Goal: Task Accomplishment & Management: Use online tool/utility

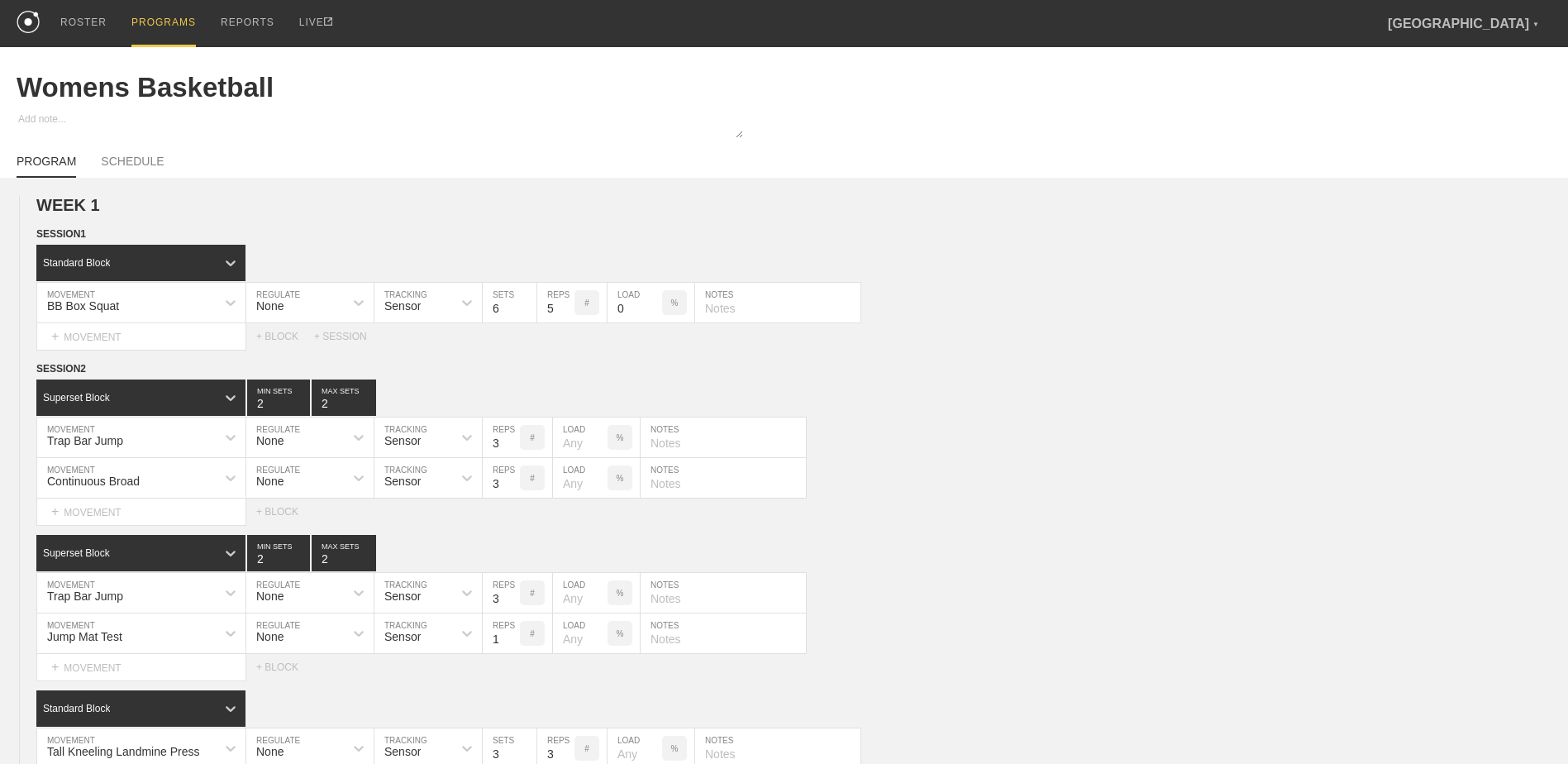
click at [150, 15] on div "PROGRAMS" at bounding box center [164, 23] width 64 height 47
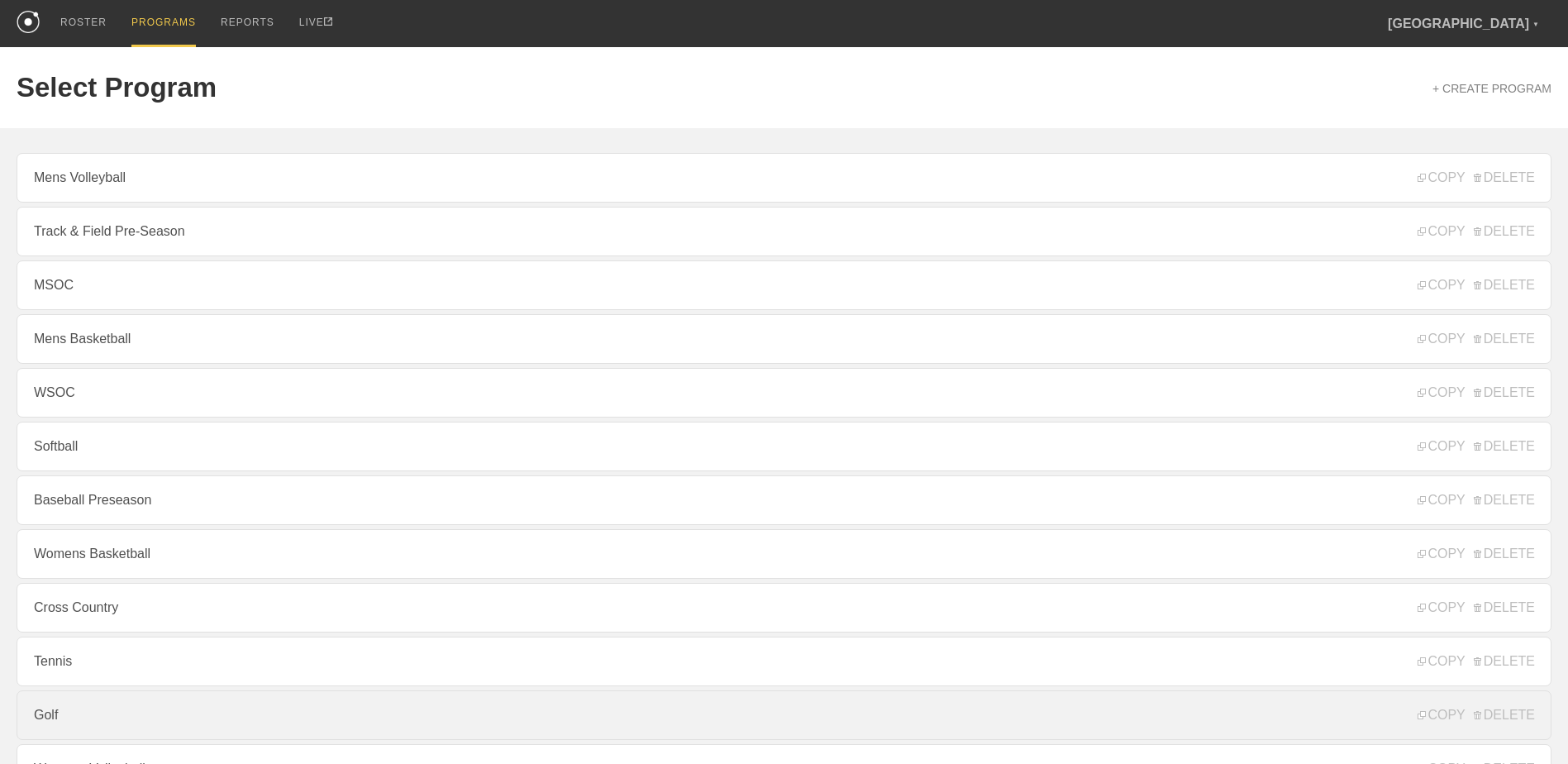
click at [180, 436] on link "Golf" at bounding box center [784, 715] width 1536 height 50
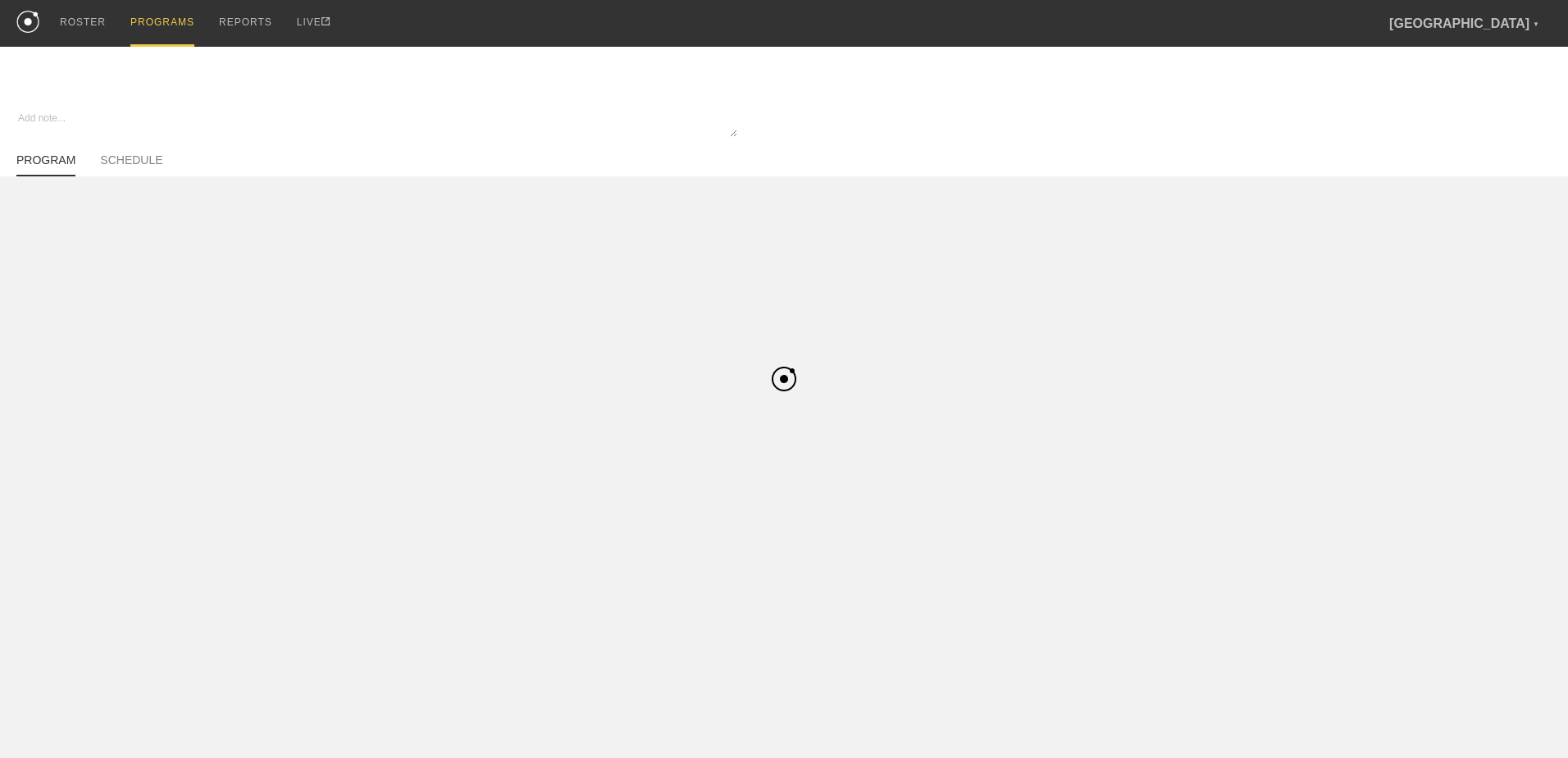
type textarea "x"
type input "Golf"
type textarea "In Season"
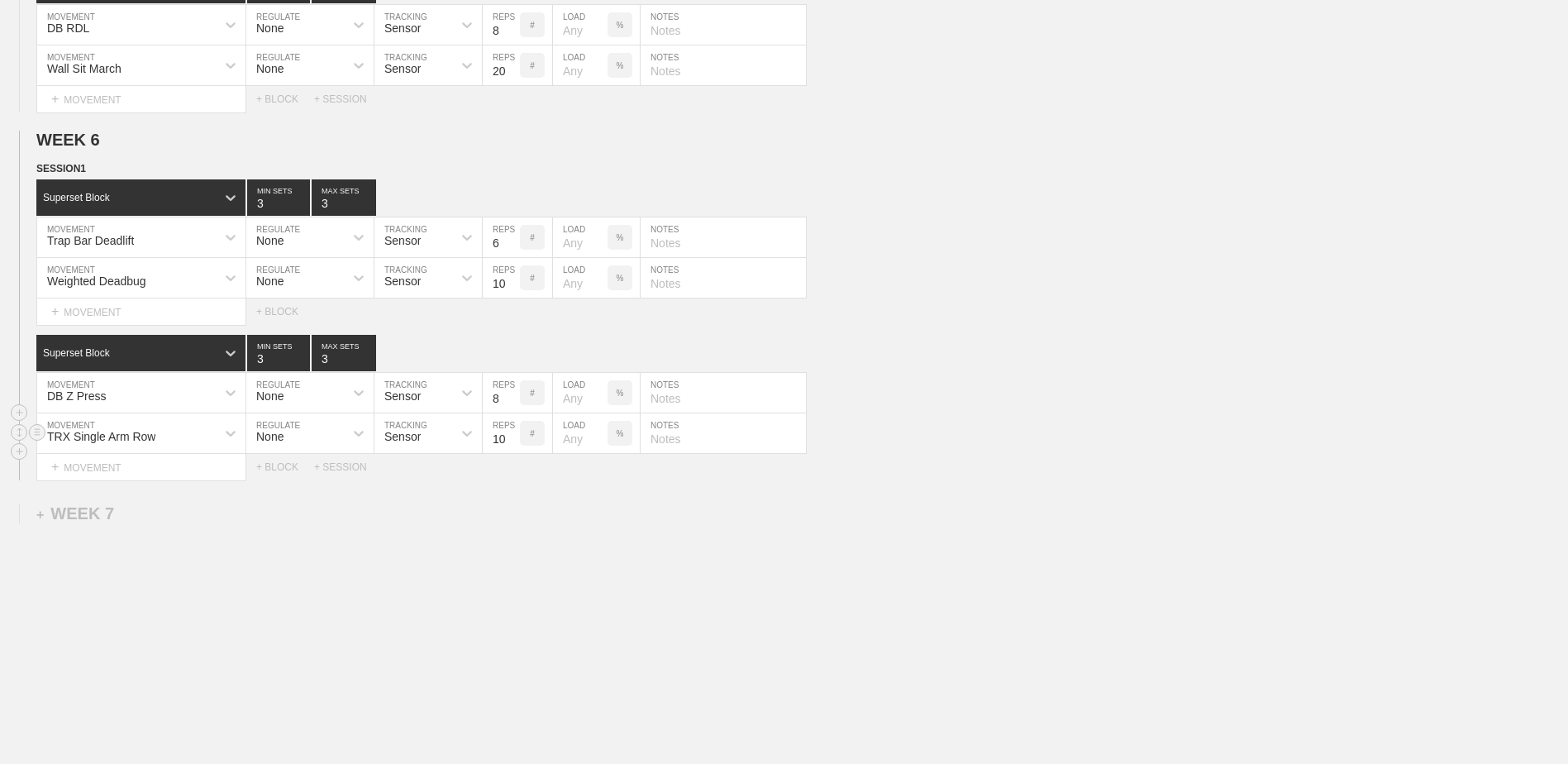
scroll to position [2081, 0]
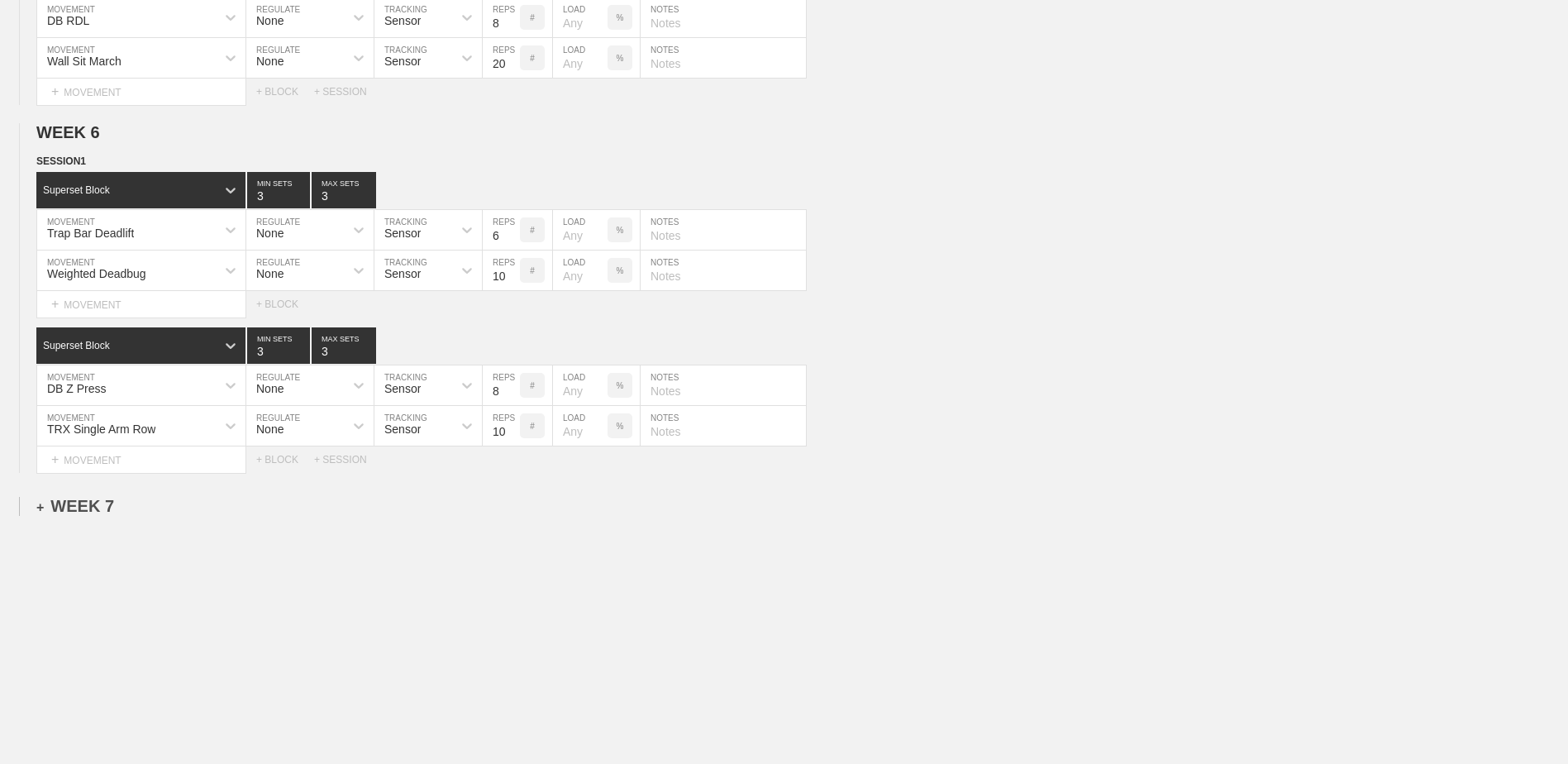
click at [84, 436] on div "+ WEEK 7" at bounding box center [75, 506] width 77 height 19
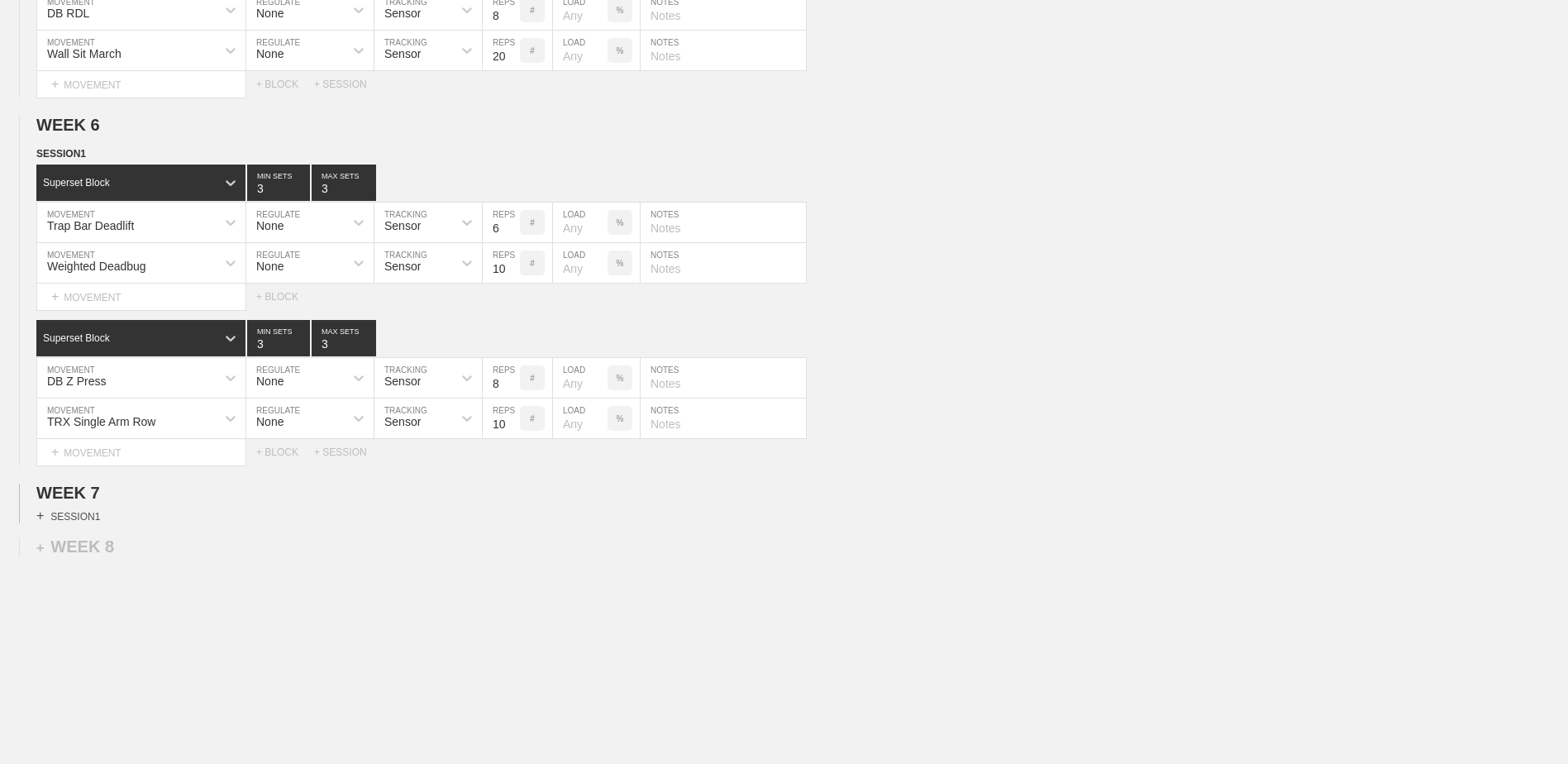
click at [95, 436] on div "+ SESSION 1" at bounding box center [68, 515] width 64 height 15
click at [109, 436] on div "+ BLOCK" at bounding box center [141, 545] width 208 height 27
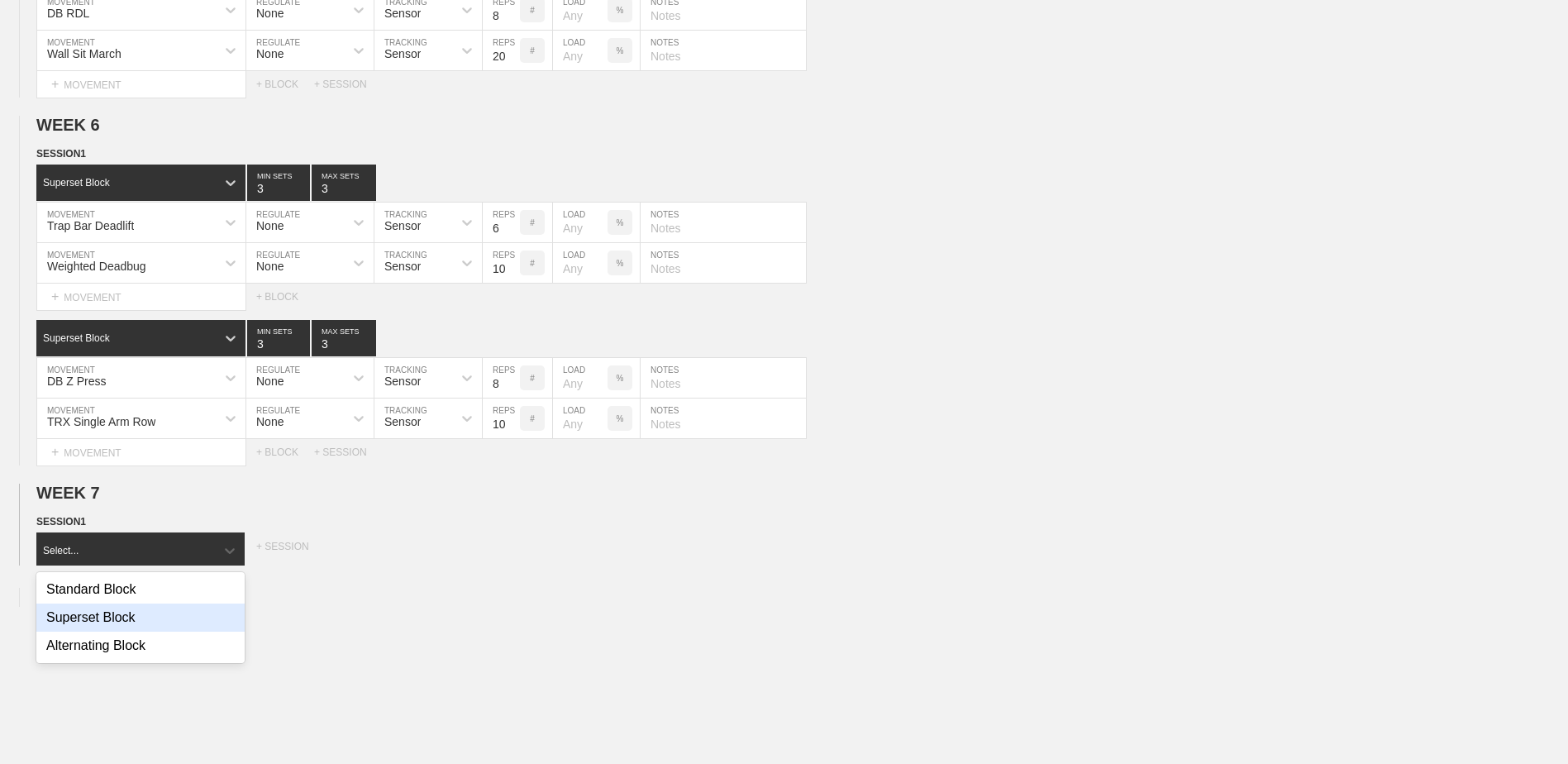
click at [116, 436] on div "Superset Block" at bounding box center [141, 618] width 208 height 29
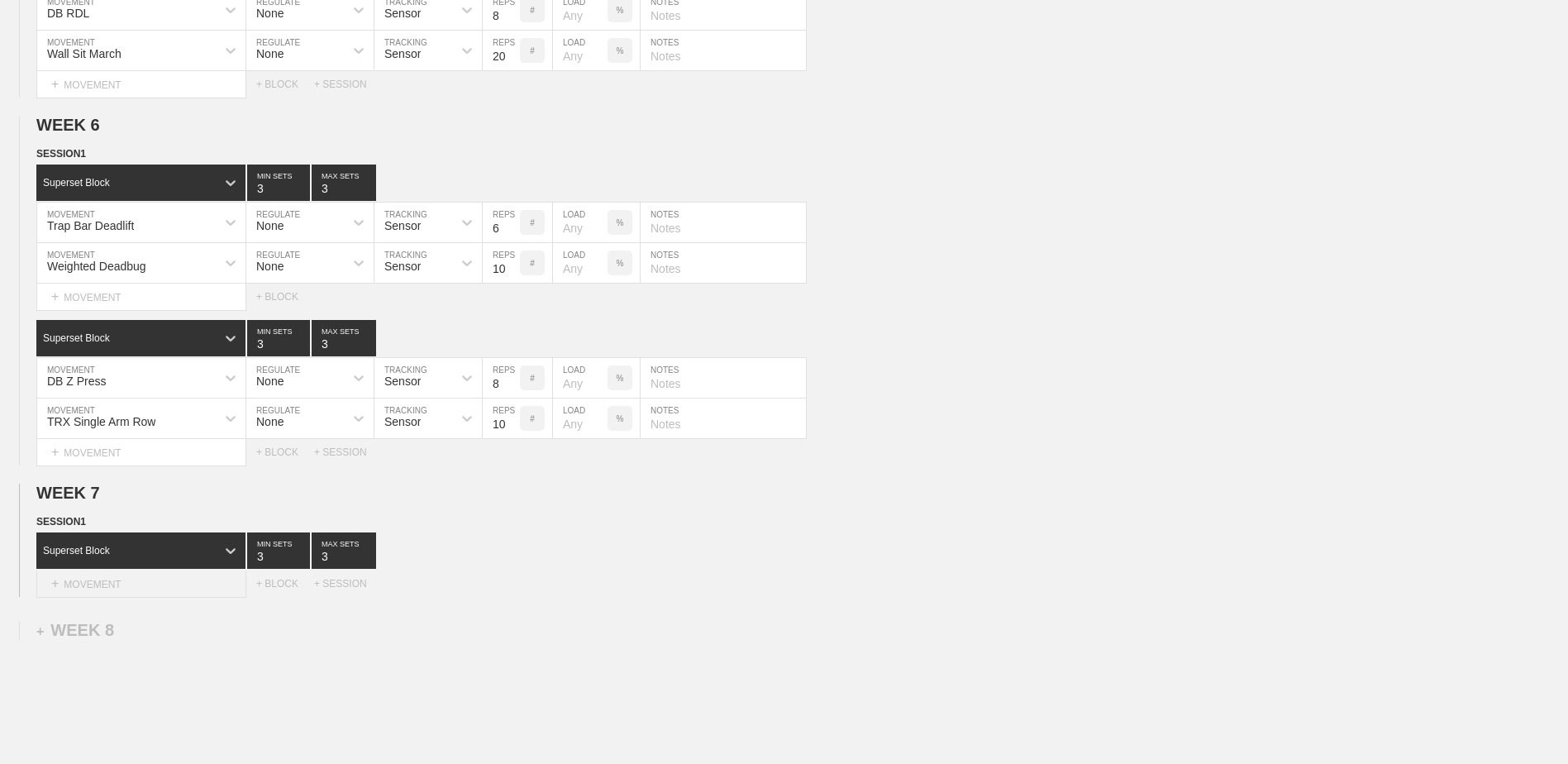
click at [126, 436] on div "+ MOVEMENT" at bounding box center [142, 585] width 210 height 28
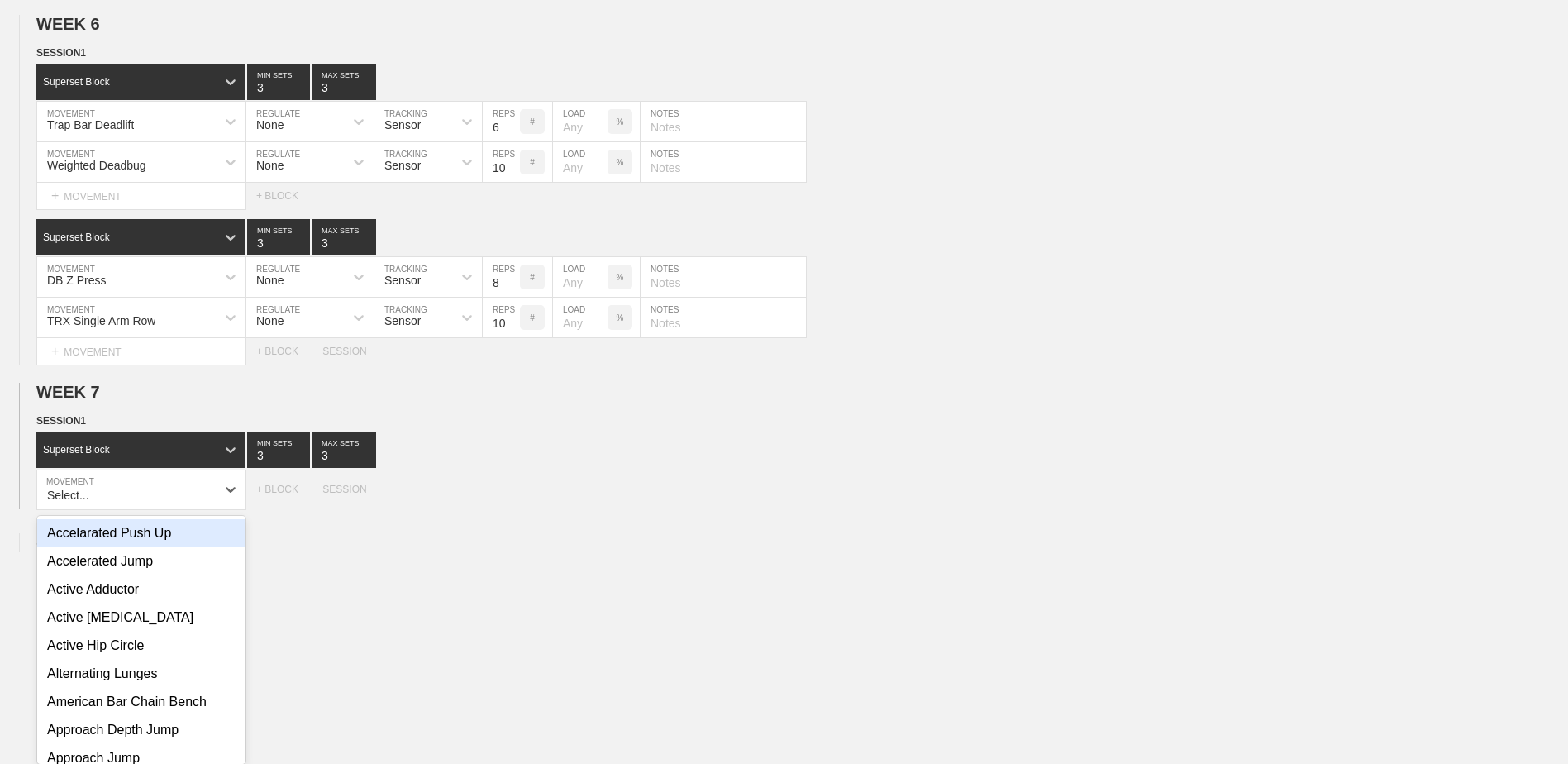
scroll to position [2196, 0]
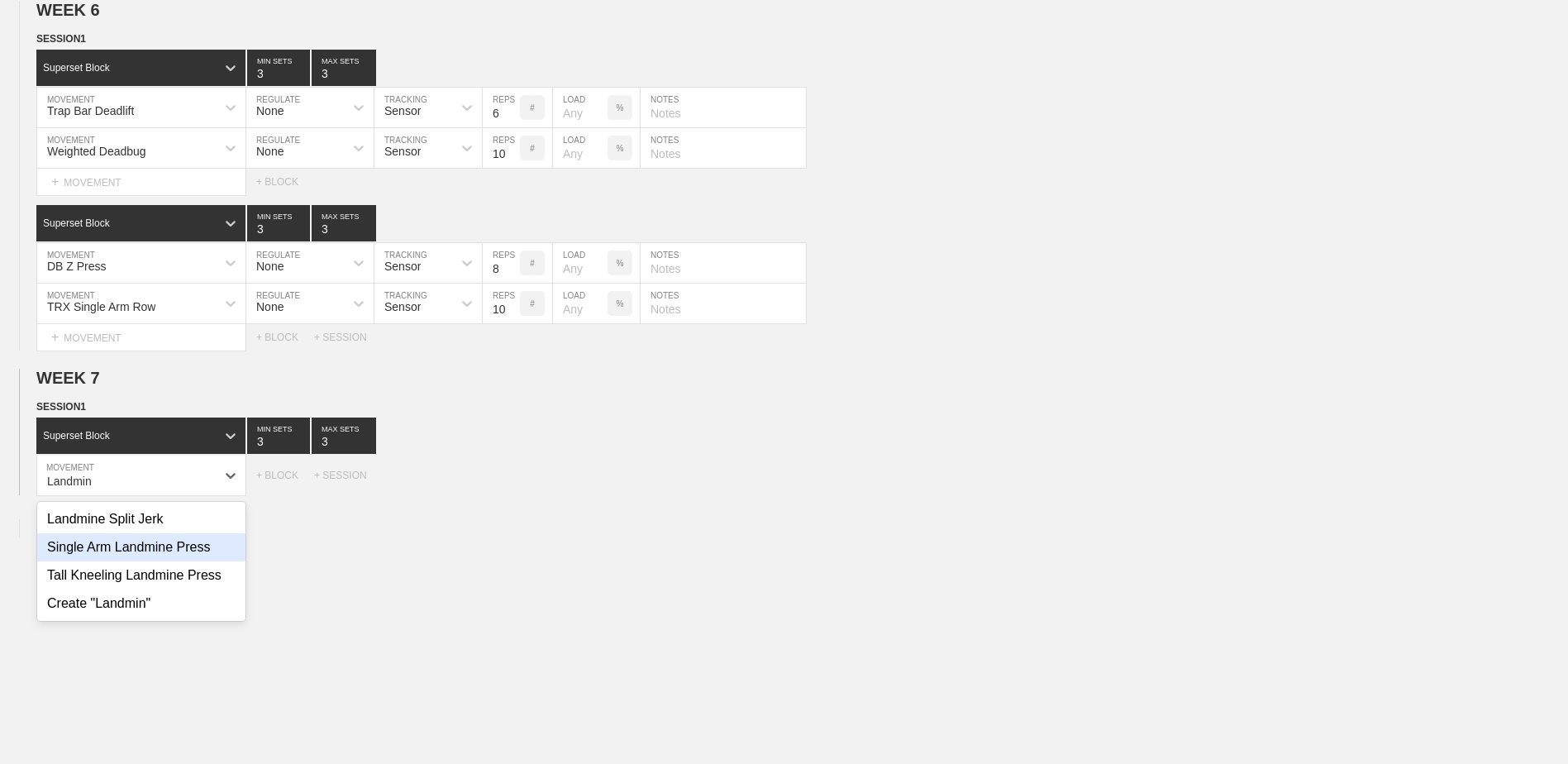
click at [147, 436] on div "Single Arm Landmine Press" at bounding box center [141, 547] width 208 height 29
type input "Landmin"
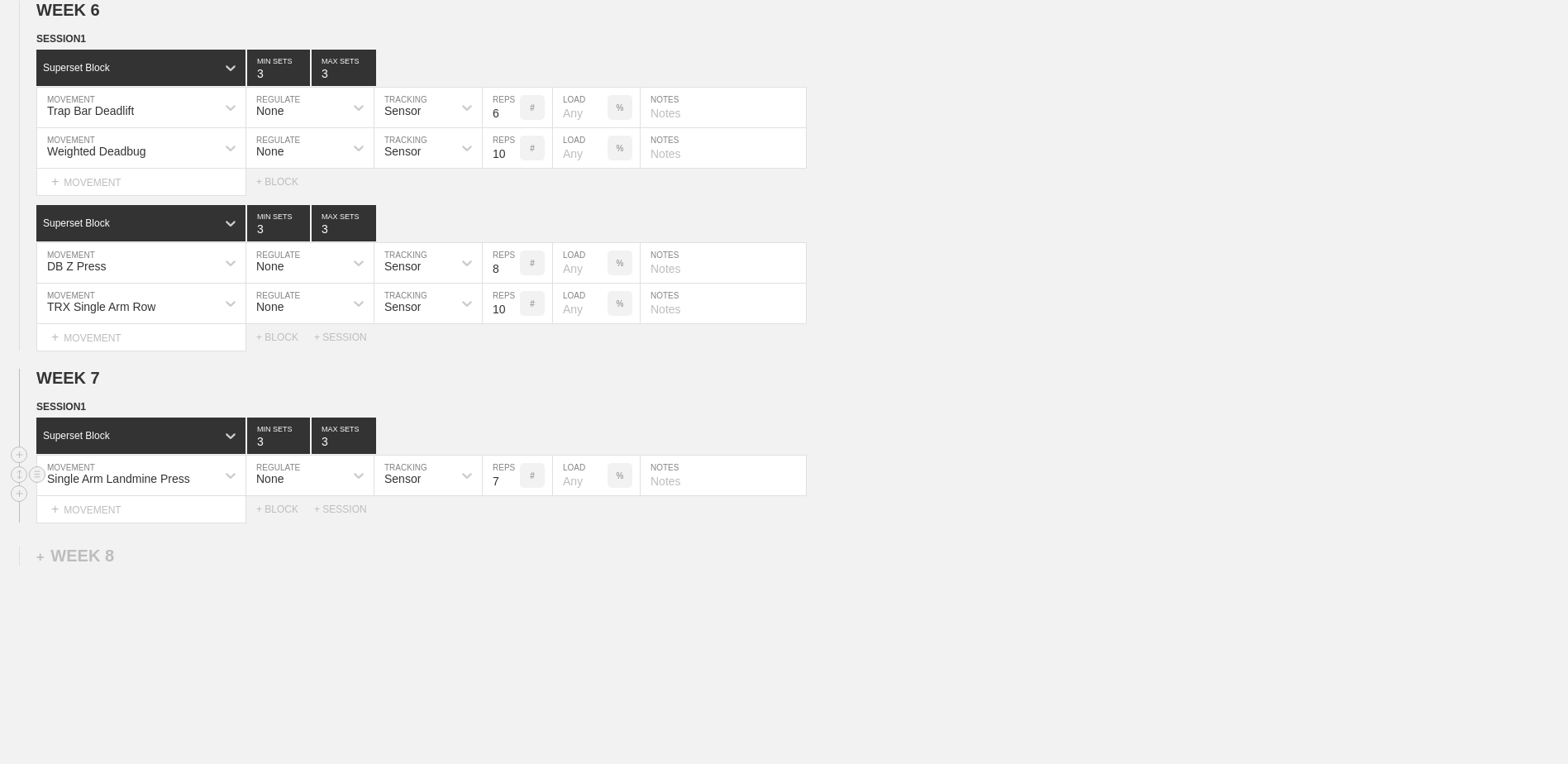
click at [511, 436] on input "7" at bounding box center [501, 475] width 37 height 40
click at [511, 436] on input "6" at bounding box center [501, 475] width 37 height 40
type input "5"
click at [511, 436] on input "5" at bounding box center [501, 475] width 37 height 40
click at [196, 436] on div "+ MOVEMENT" at bounding box center [142, 510] width 210 height 28
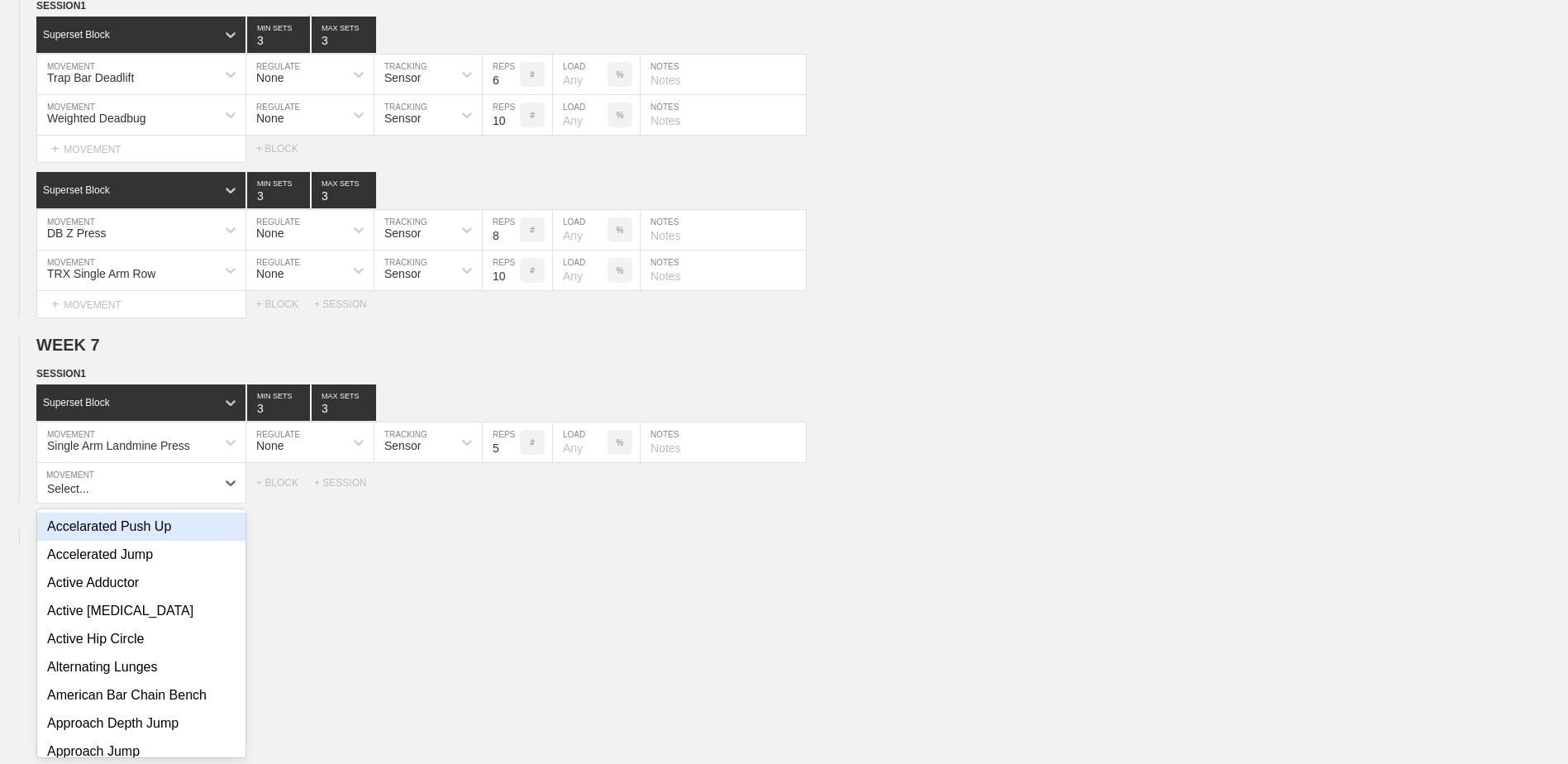
scroll to position [2237, 0]
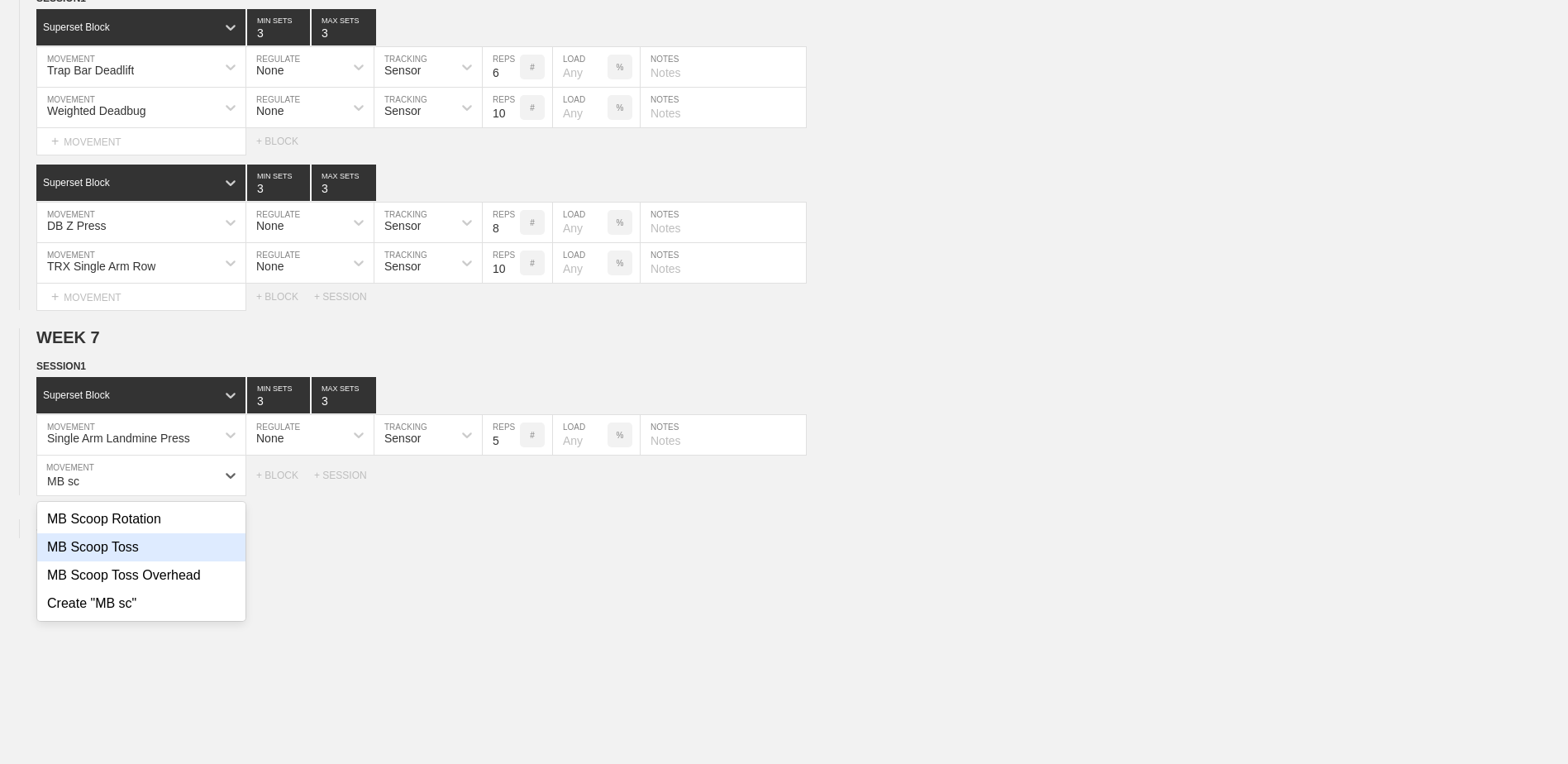
click at [136, 436] on div "MB Scoop Toss" at bounding box center [141, 547] width 208 height 29
type input "MB sc"
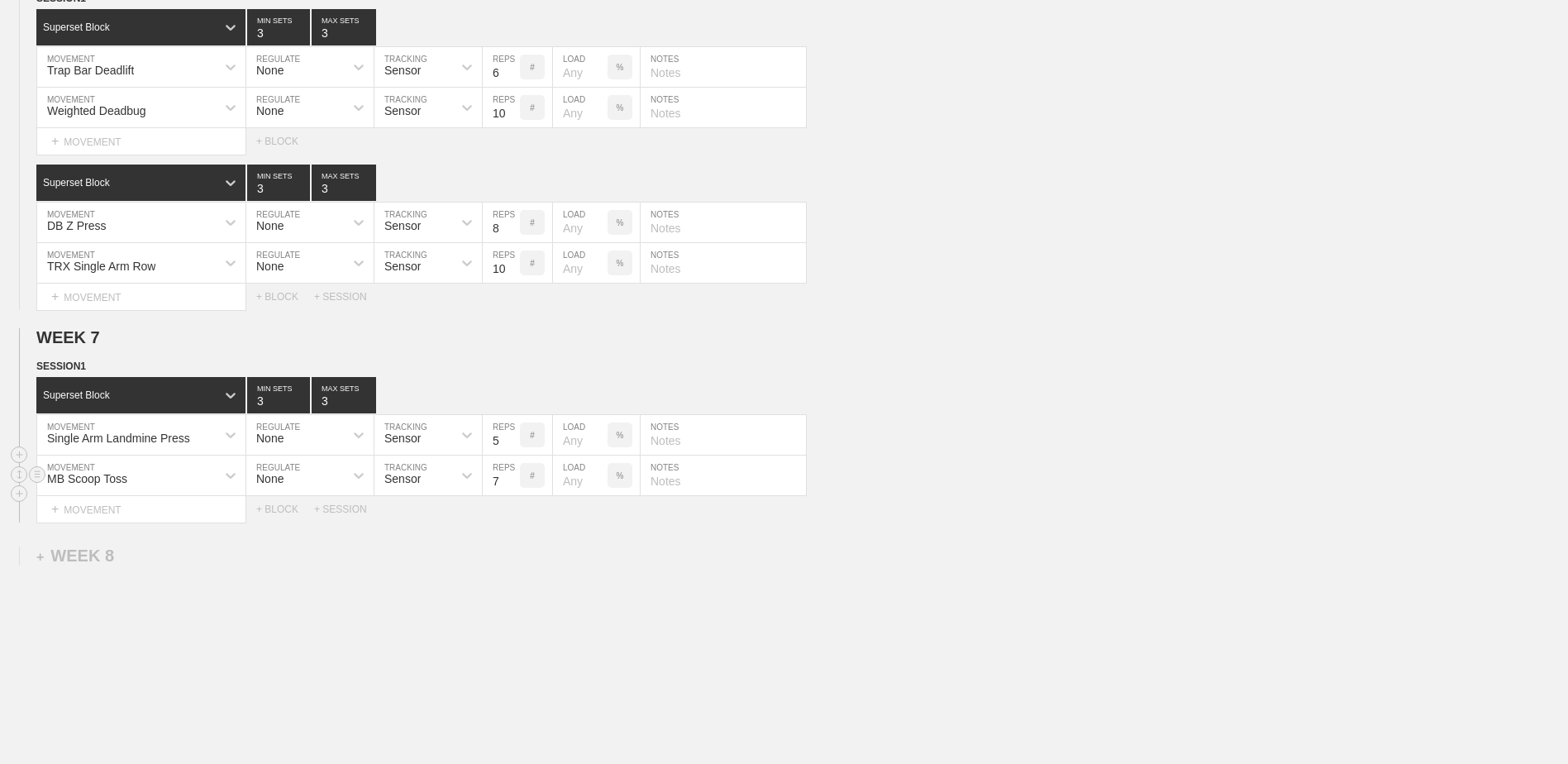
click at [514, 436] on input "7" at bounding box center [501, 475] width 37 height 40
click at [514, 436] on input "6" at bounding box center [501, 475] width 37 height 40
click at [514, 436] on input "5" at bounding box center [501, 475] width 37 height 40
click at [514, 436] on input "4" at bounding box center [501, 475] width 37 height 40
type input "3"
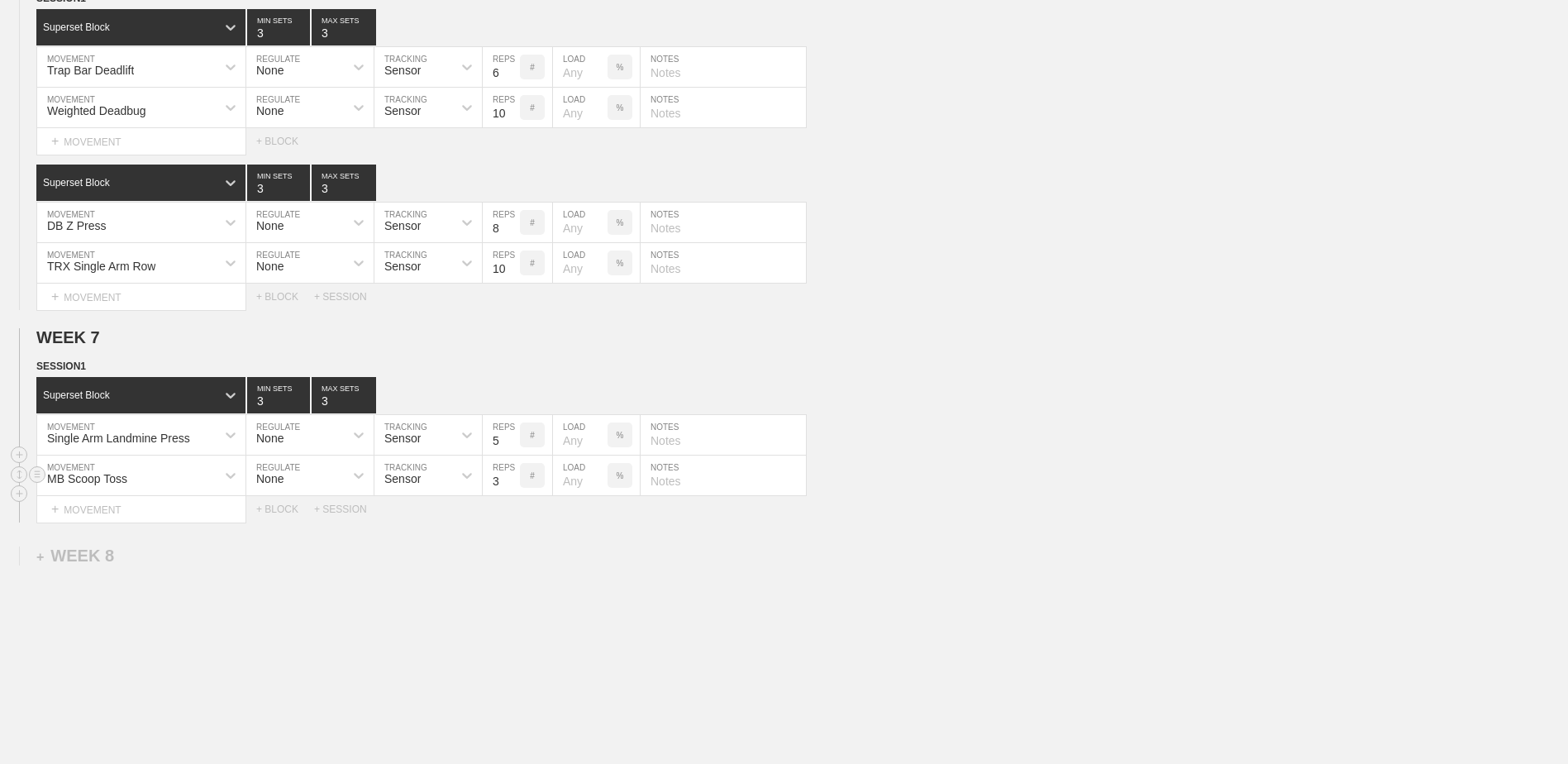
click at [514, 436] on input "3" at bounding box center [501, 475] width 37 height 40
click at [153, 436] on div "+ MOVEMENT" at bounding box center [142, 510] width 210 height 28
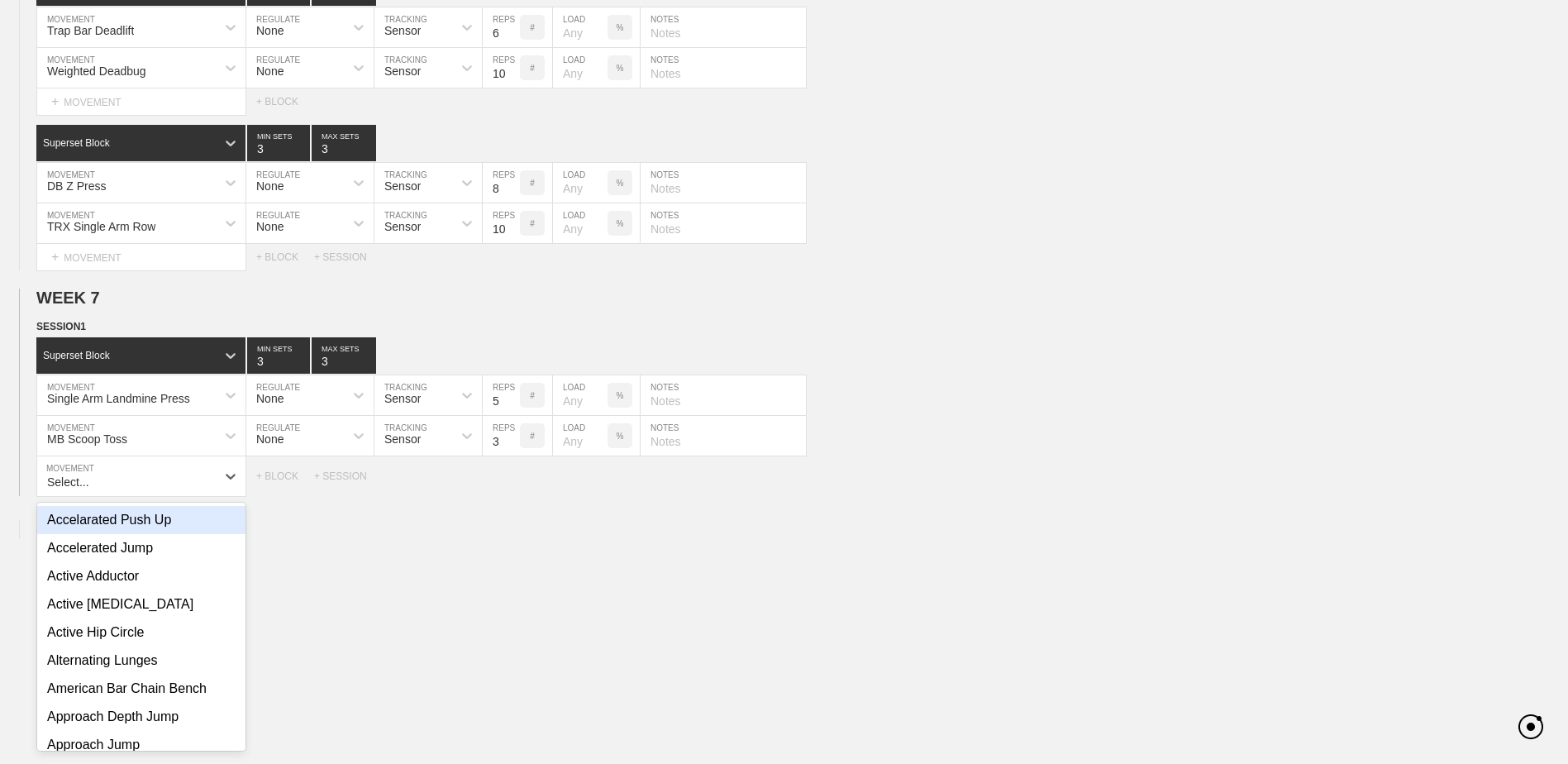
scroll to position [2277, 0]
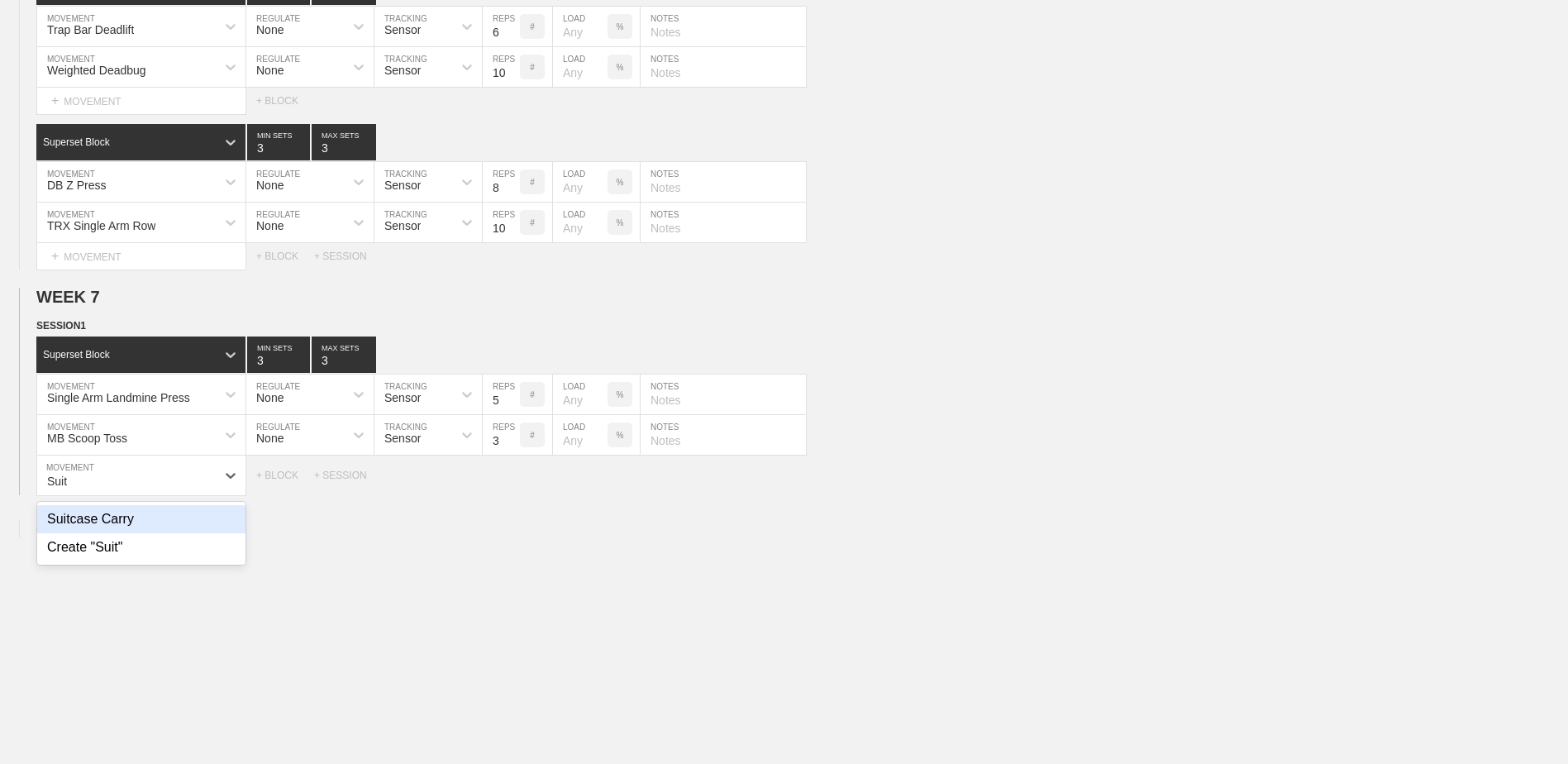
click at [153, 436] on div "Suitcase Carry" at bounding box center [141, 519] width 208 height 29
type input "Suit"
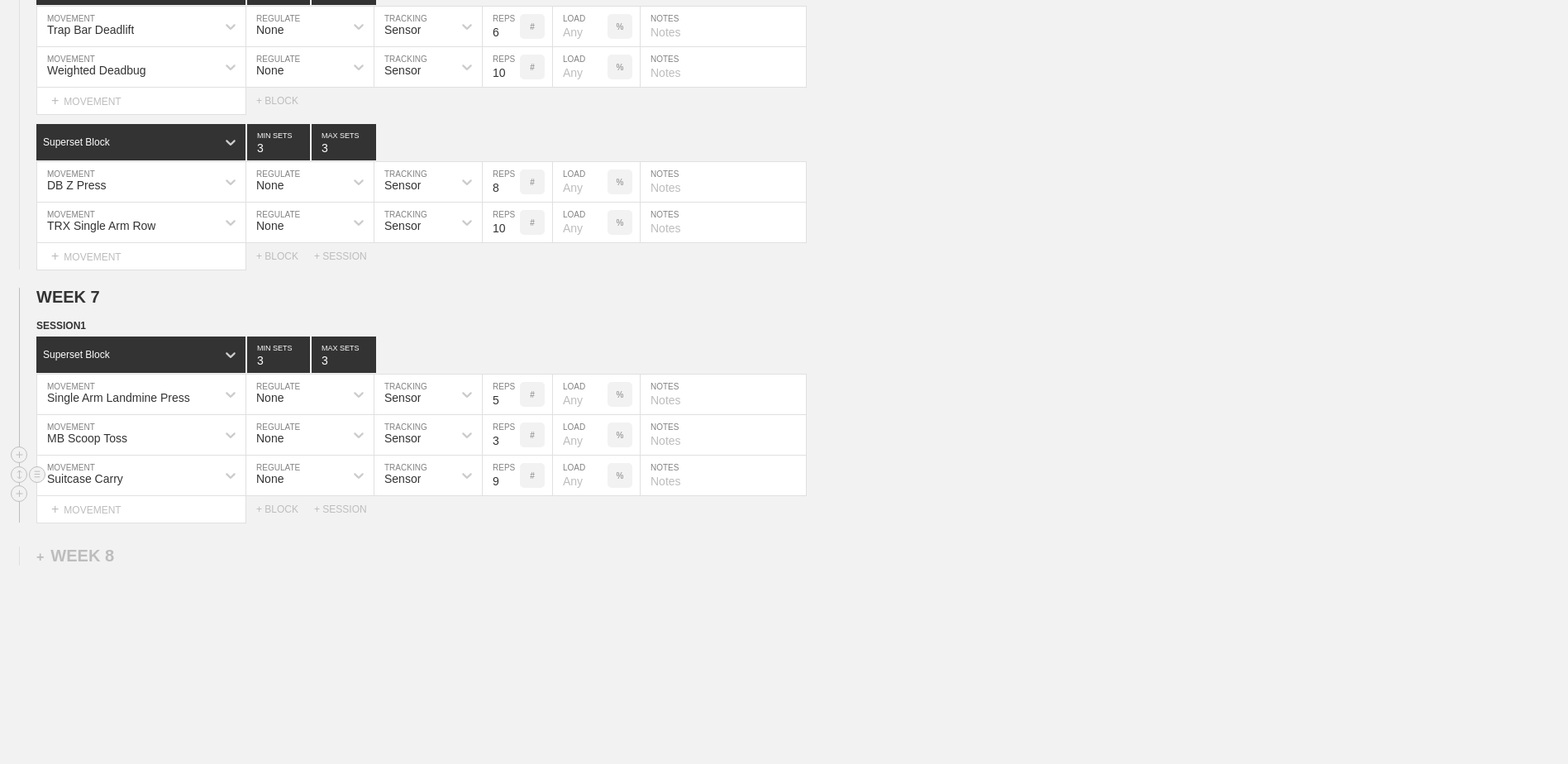
click at [510, 436] on input "9" at bounding box center [501, 475] width 37 height 40
type input "10"
click at [510, 436] on input "10" at bounding box center [501, 475] width 37 height 40
click at [287, 436] on div "+ BLOCK" at bounding box center [285, 509] width 58 height 12
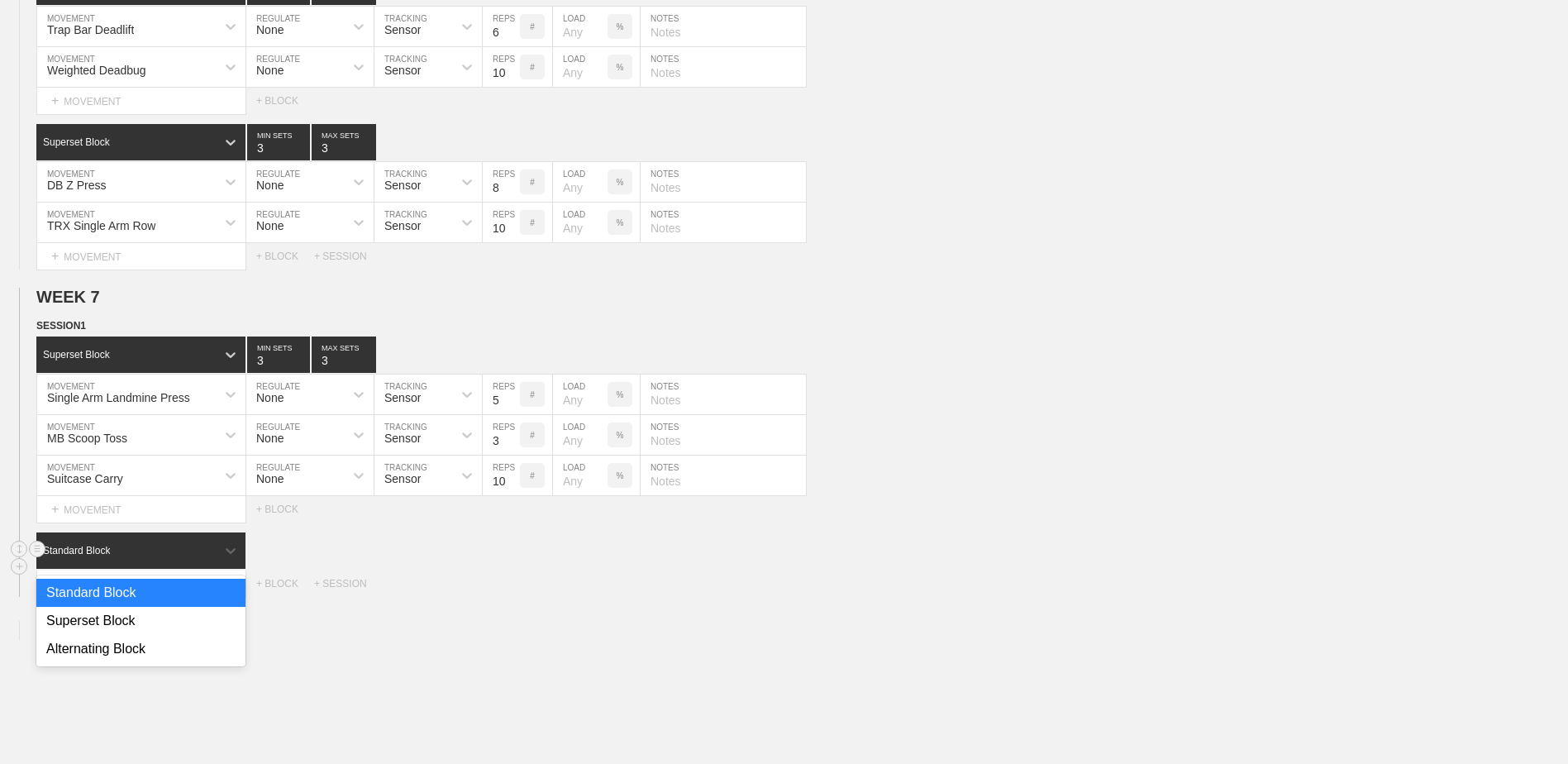
click at [189, 436] on div "Standard Block" at bounding box center [126, 550] width 180 height 15
click at [165, 436] on div "Superset Block" at bounding box center [141, 620] width 209 height 29
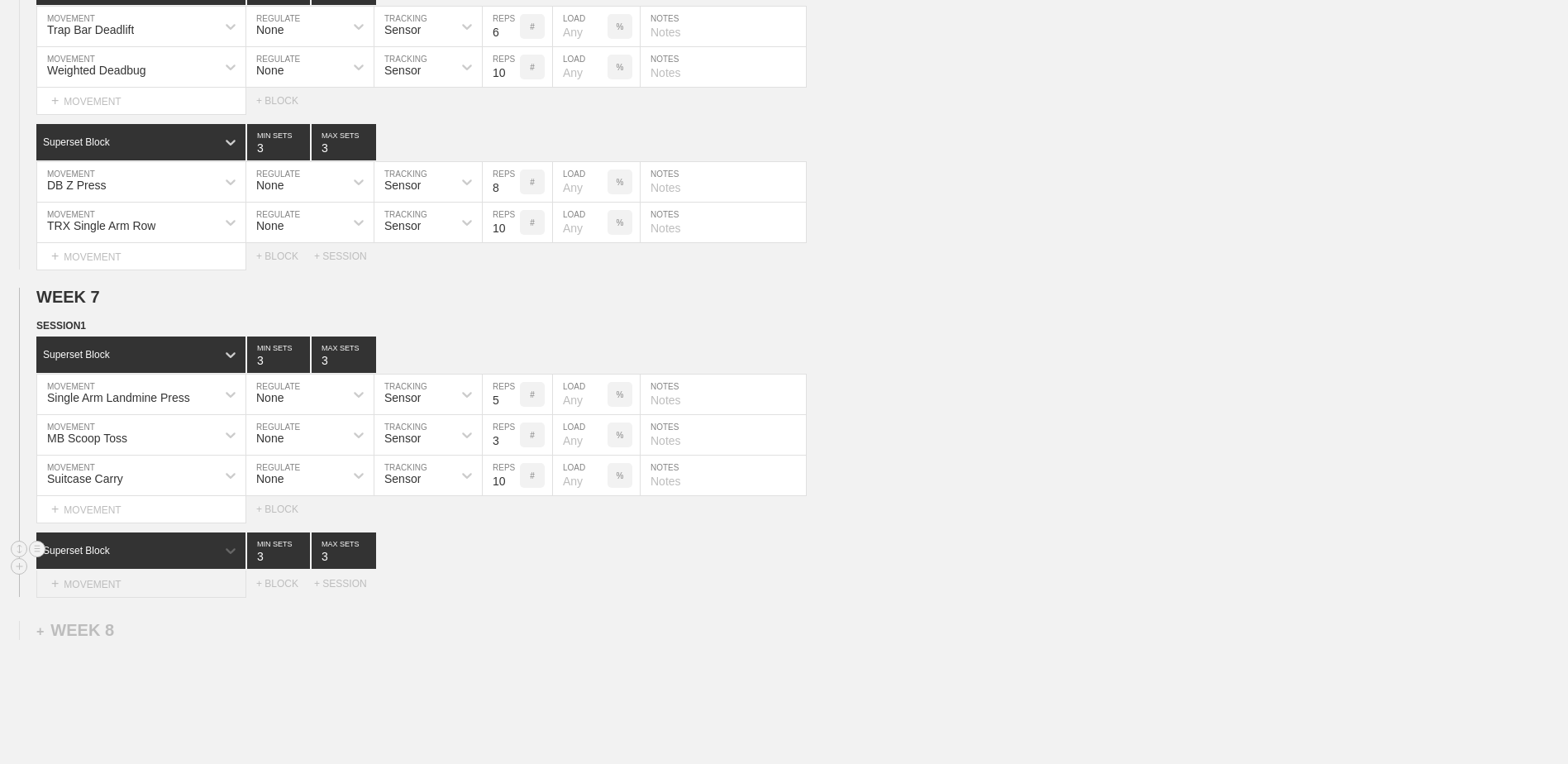
click at [158, 436] on div "+ MOVEMENT" at bounding box center [142, 585] width 210 height 28
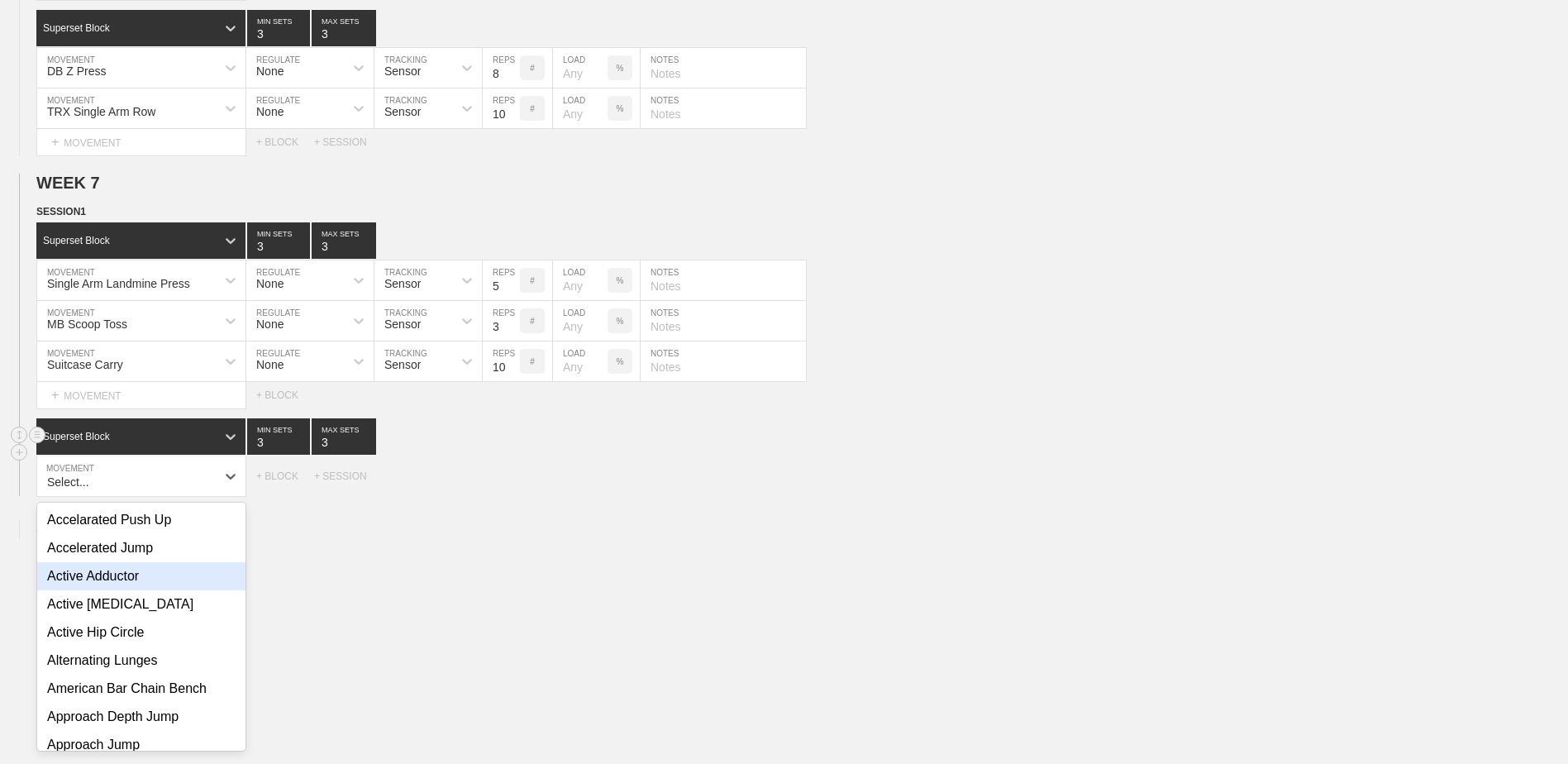
scroll to position [2392, 0]
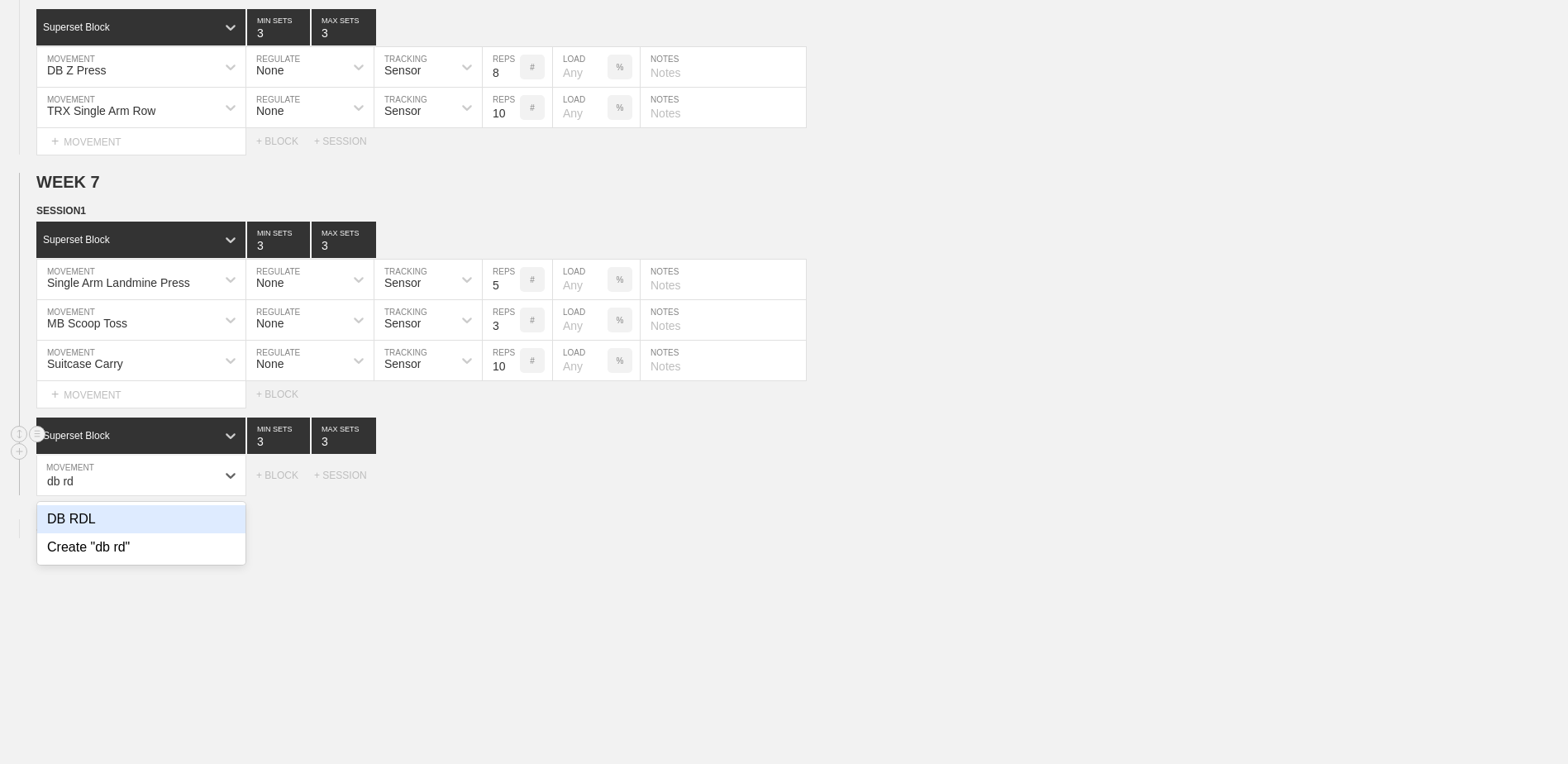
click at [129, 436] on div "DB RDL" at bounding box center [141, 519] width 208 height 29
type input "db rd"
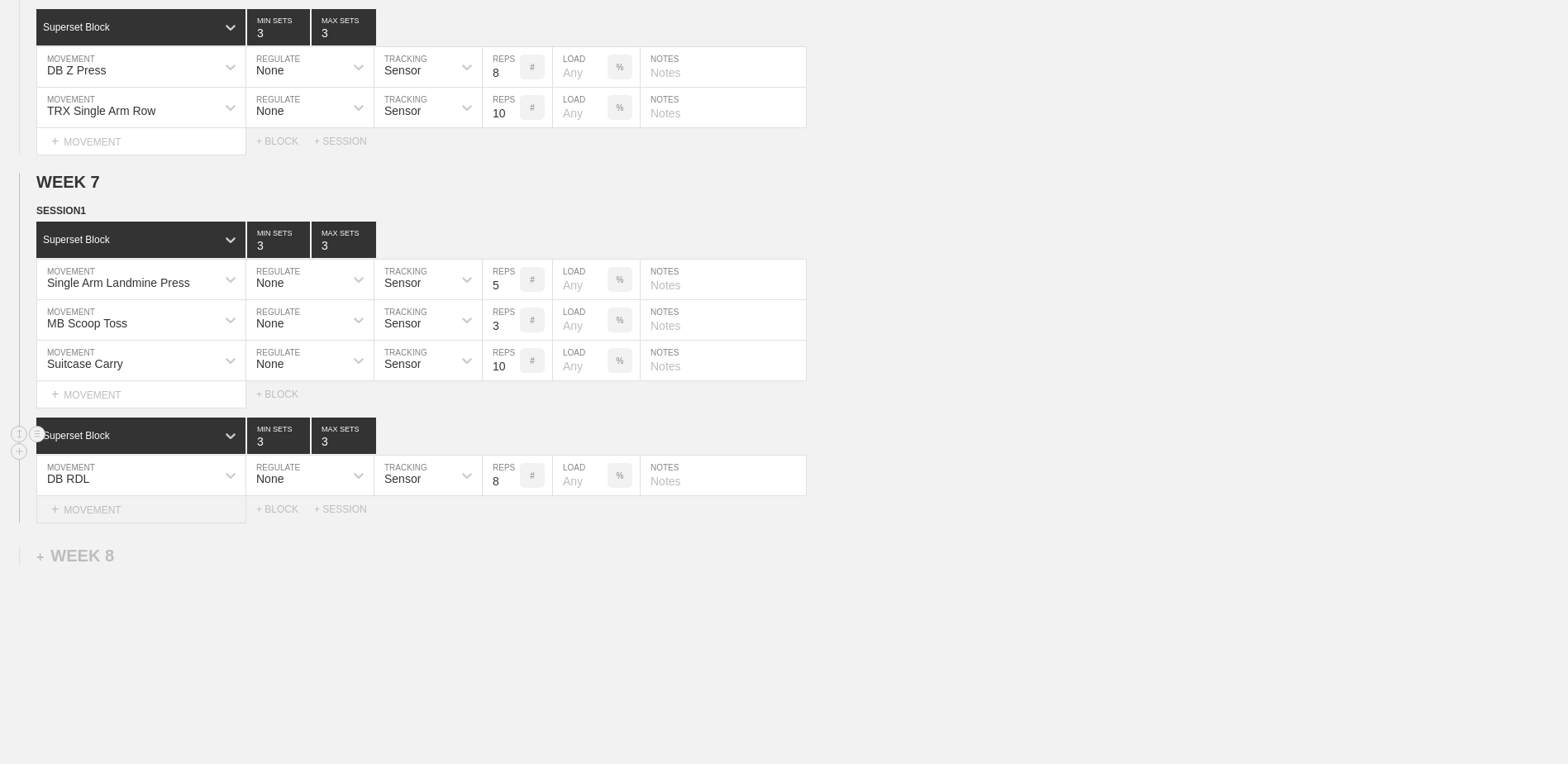
click at [191, 436] on div "+ MOVEMENT" at bounding box center [142, 510] width 210 height 28
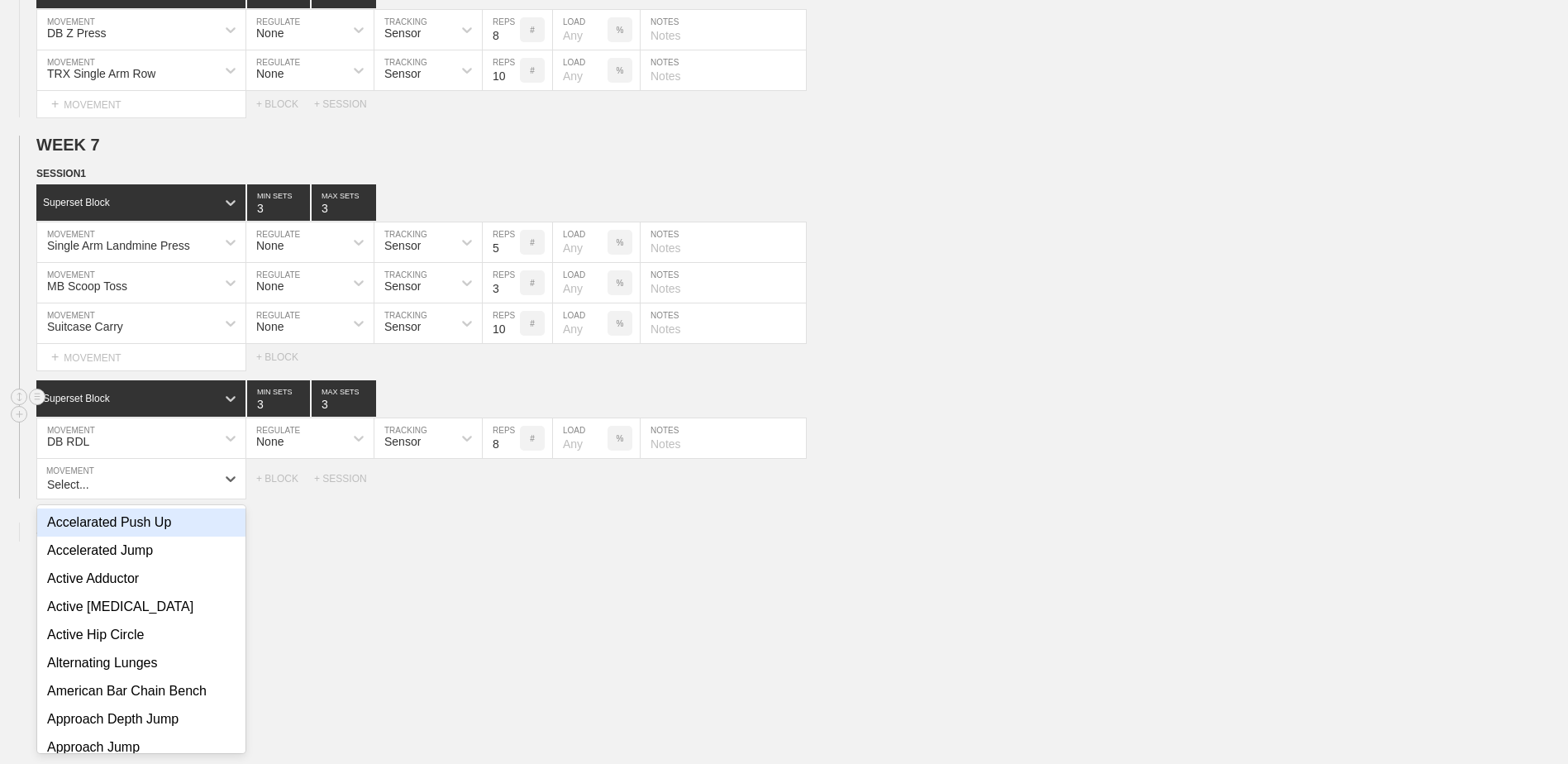
scroll to position [2433, 0]
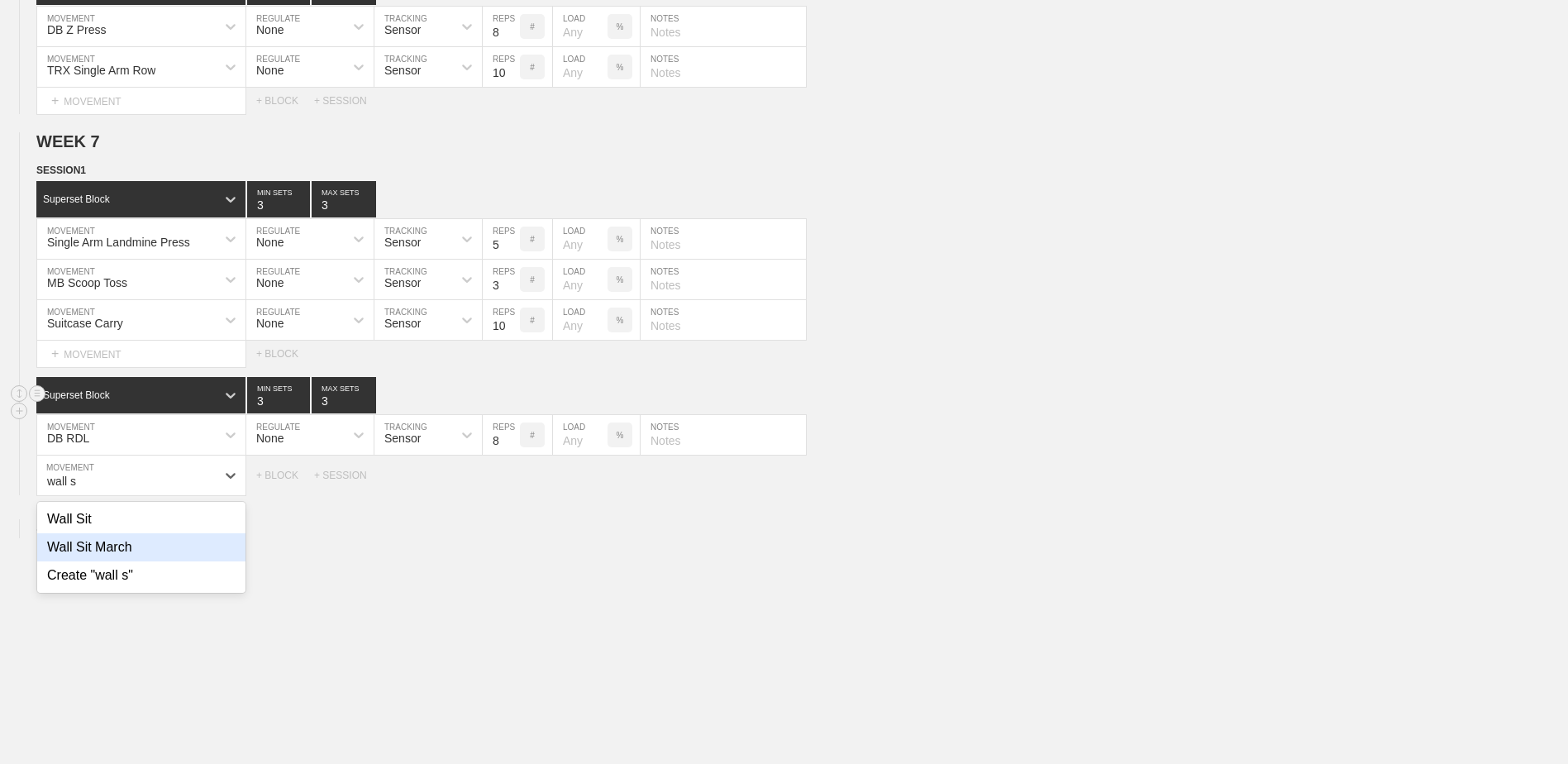
click at [192, 436] on div "Wall Sit March" at bounding box center [141, 547] width 208 height 29
type input "wall s"
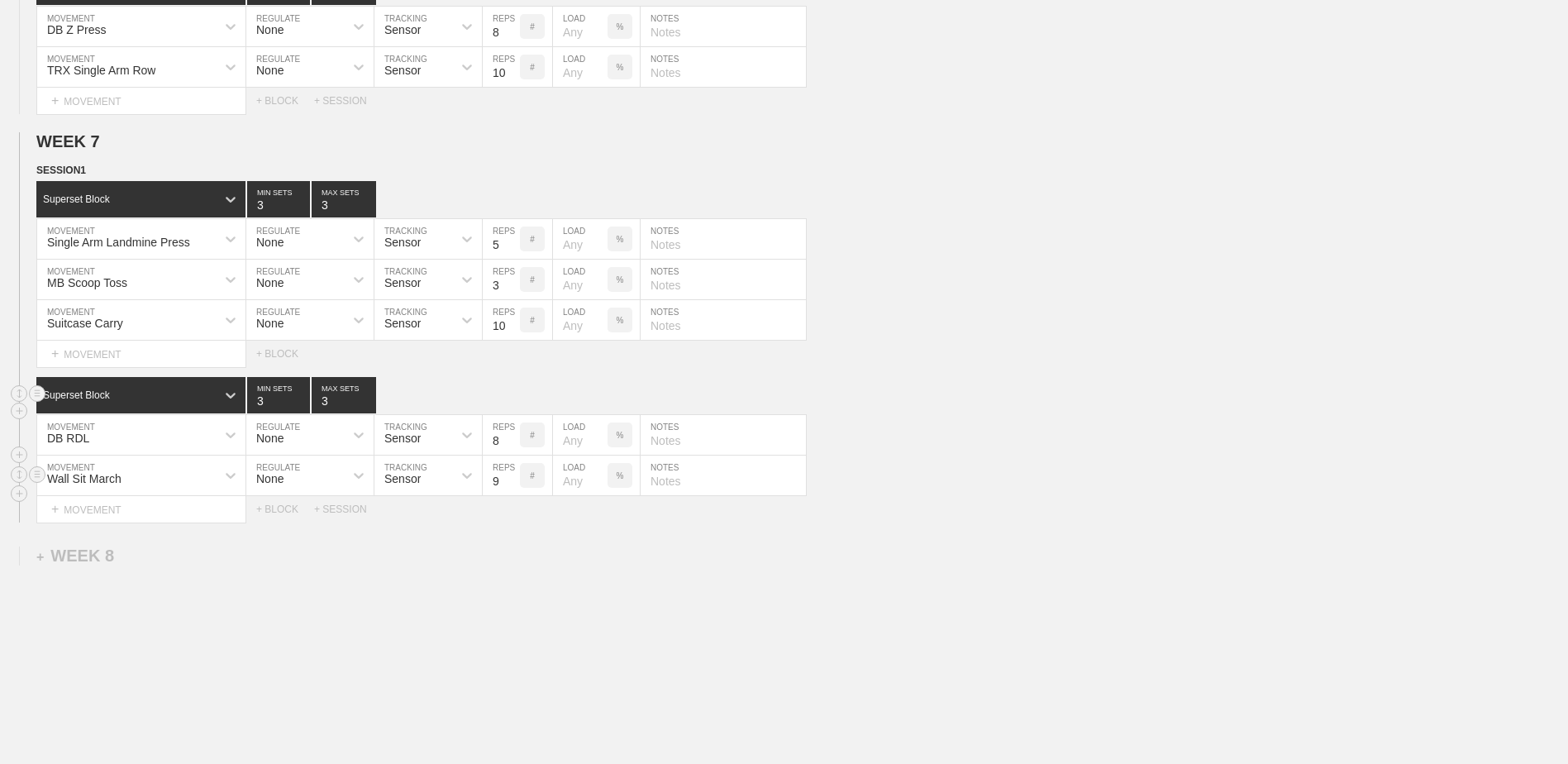
click at [510, 436] on input "9" at bounding box center [501, 475] width 37 height 40
click at [510, 436] on input "10" at bounding box center [501, 475] width 37 height 40
click at [510, 436] on input "11" at bounding box center [501, 475] width 37 height 40
click at [510, 436] on input "12" at bounding box center [501, 475] width 37 height 40
click at [510, 436] on input "13" at bounding box center [501, 475] width 37 height 40
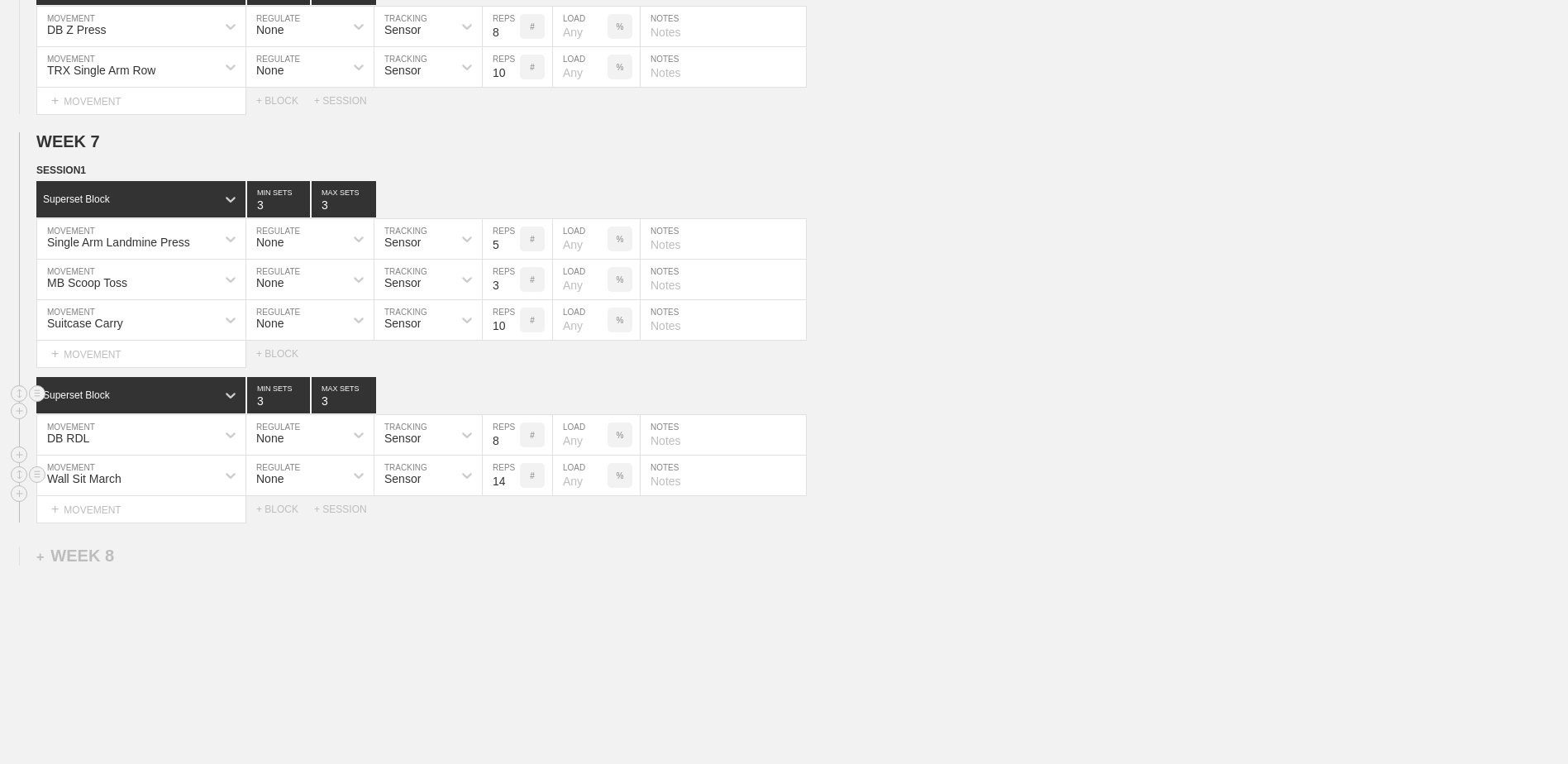
click at [510, 436] on input "14" at bounding box center [501, 475] width 37 height 40
click at [510, 436] on input "15" at bounding box center [501, 475] width 37 height 40
click at [510, 436] on input "16" at bounding box center [501, 475] width 37 height 40
click at [510, 436] on input "17" at bounding box center [501, 475] width 37 height 40
click at [510, 436] on input "18" at bounding box center [501, 475] width 37 height 40
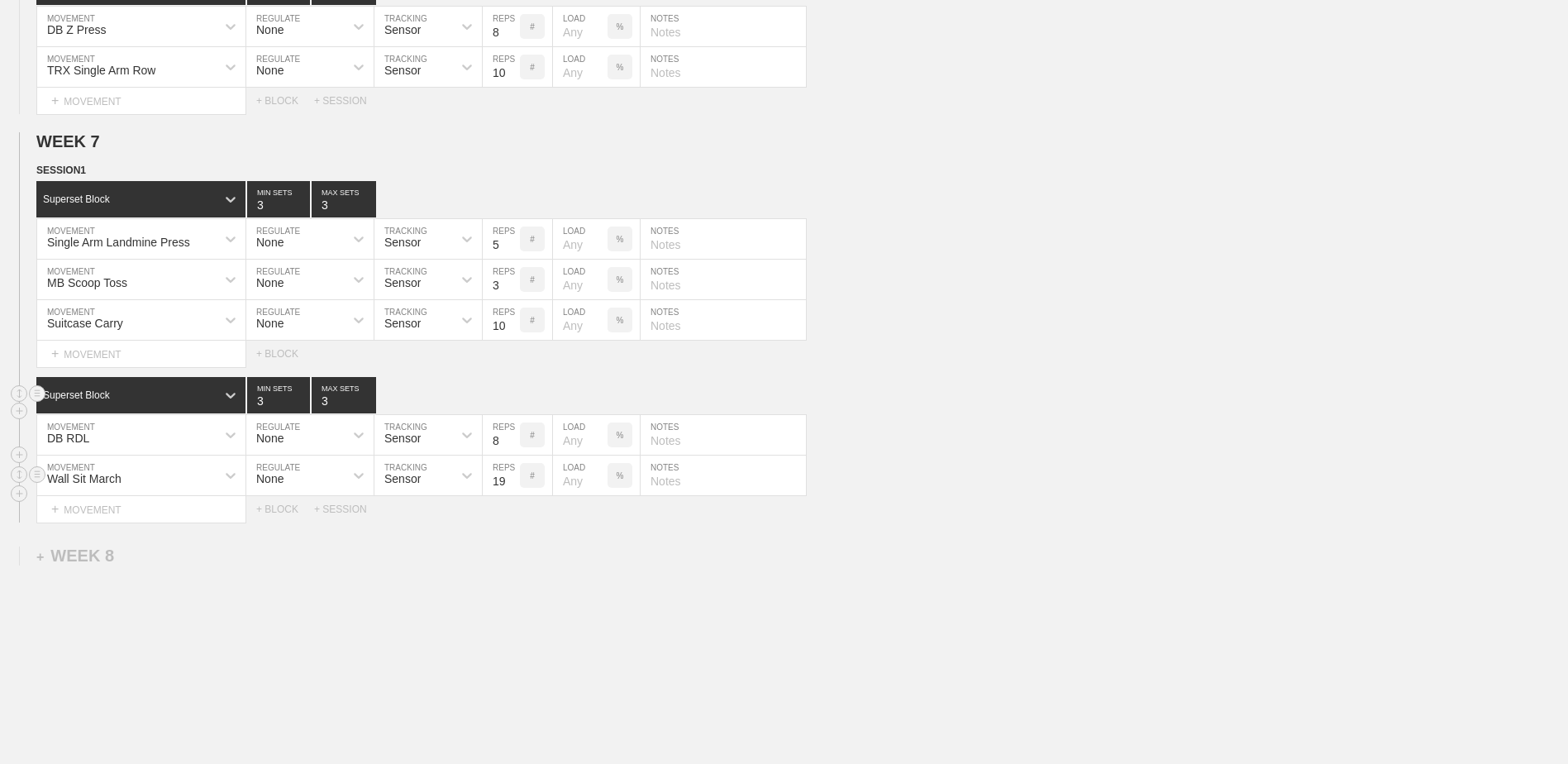
click at [510, 436] on input "19" at bounding box center [501, 475] width 37 height 40
click at [510, 436] on input "20" at bounding box center [501, 475] width 37 height 40
click at [510, 436] on input "21" at bounding box center [501, 475] width 37 height 40
click at [510, 436] on input "22" at bounding box center [501, 475] width 37 height 40
click at [510, 436] on input "23" at bounding box center [501, 475] width 37 height 40
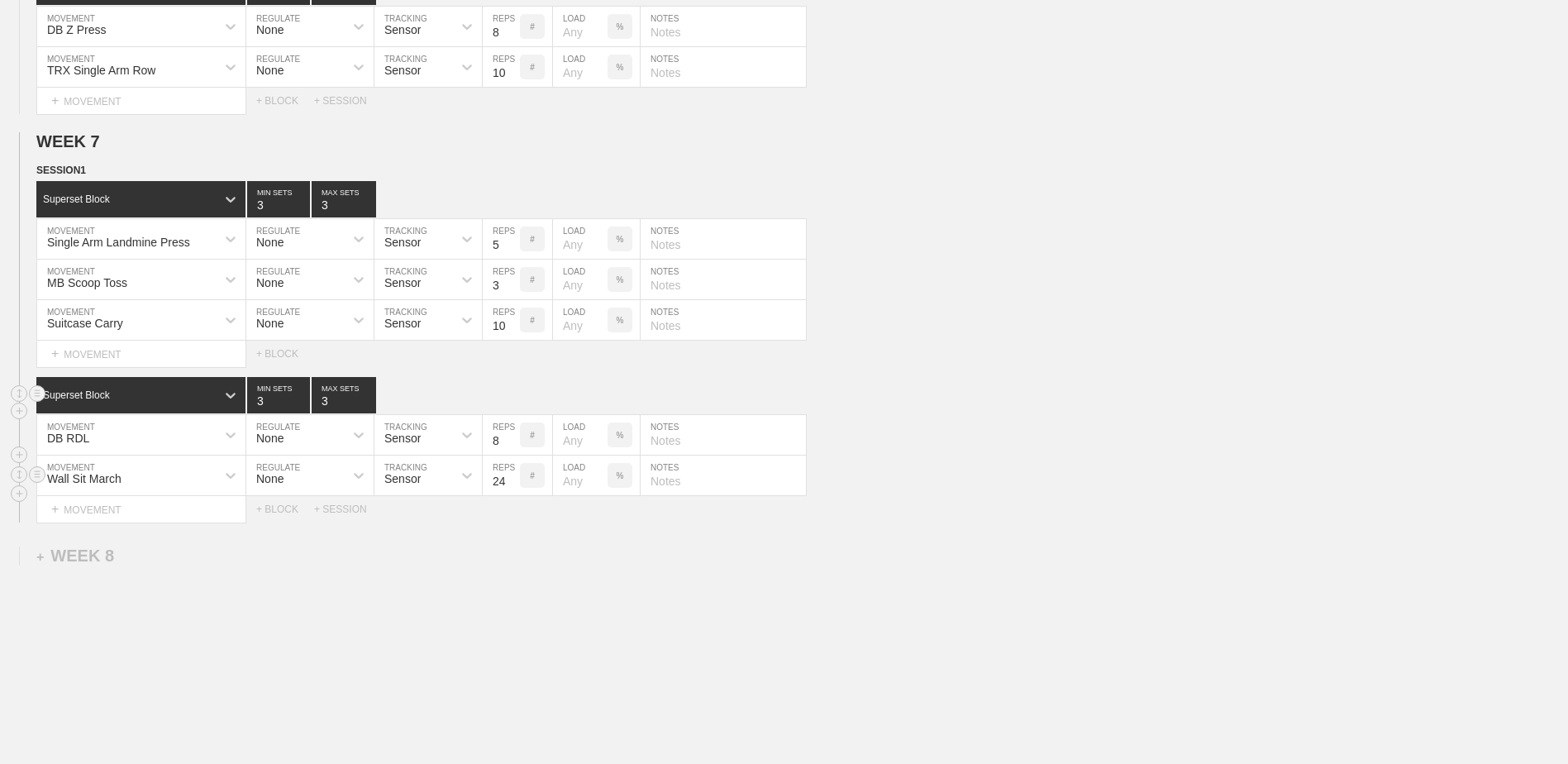
click at [510, 436] on input "24" at bounding box center [501, 475] width 37 height 40
click at [510, 436] on input "25" at bounding box center [501, 475] width 37 height 40
click at [510, 436] on input "26" at bounding box center [501, 475] width 37 height 40
click at [510, 436] on input "27" at bounding box center [501, 475] width 37 height 40
click at [510, 436] on input "28" at bounding box center [501, 475] width 37 height 40
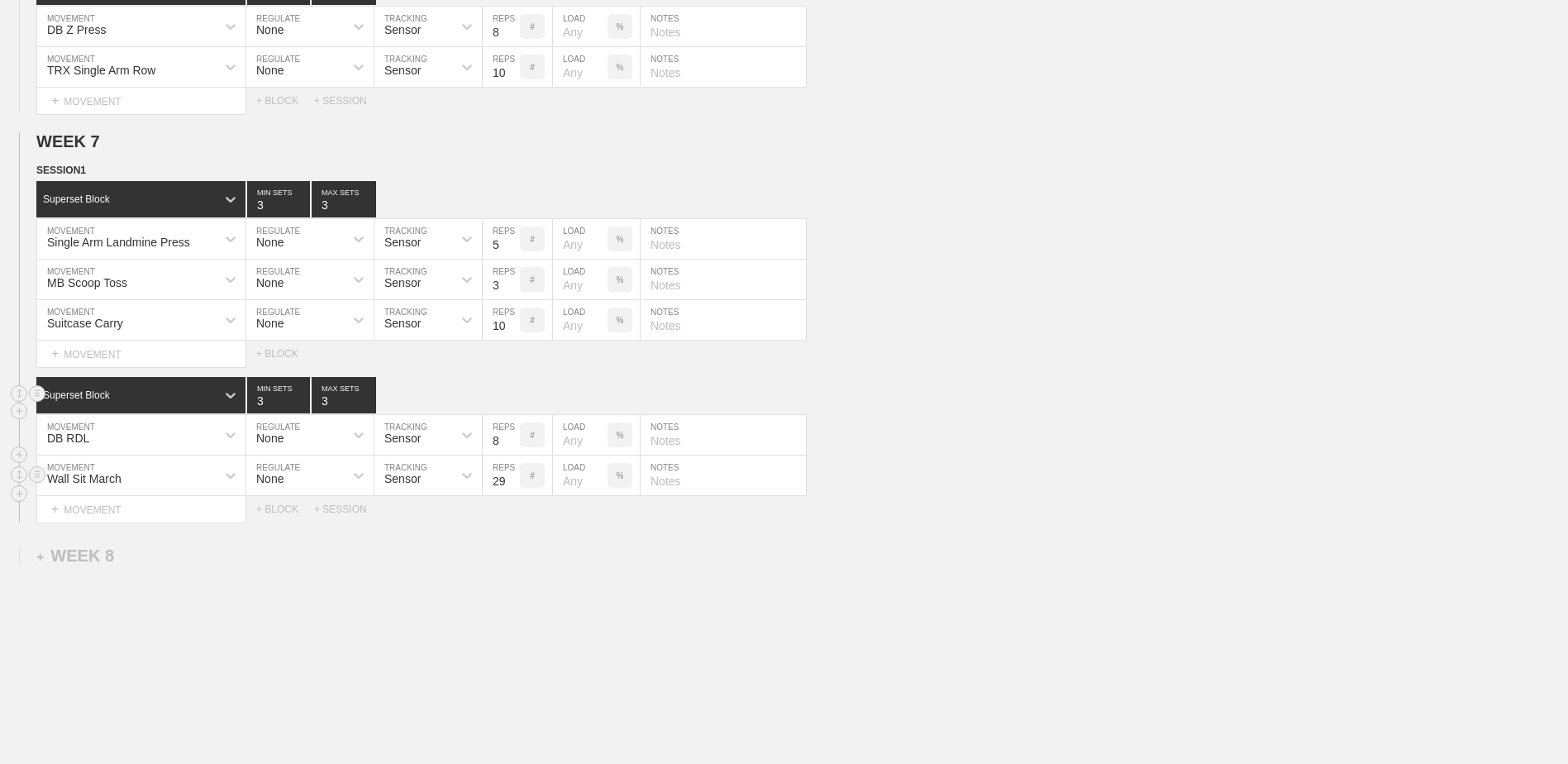
click at [510, 436] on input "29" at bounding box center [501, 475] width 37 height 40
type input "30"
click at [510, 436] on input "30" at bounding box center [501, 475] width 37 height 40
click at [336, 436] on div "+ SESSION" at bounding box center [347, 509] width 66 height 12
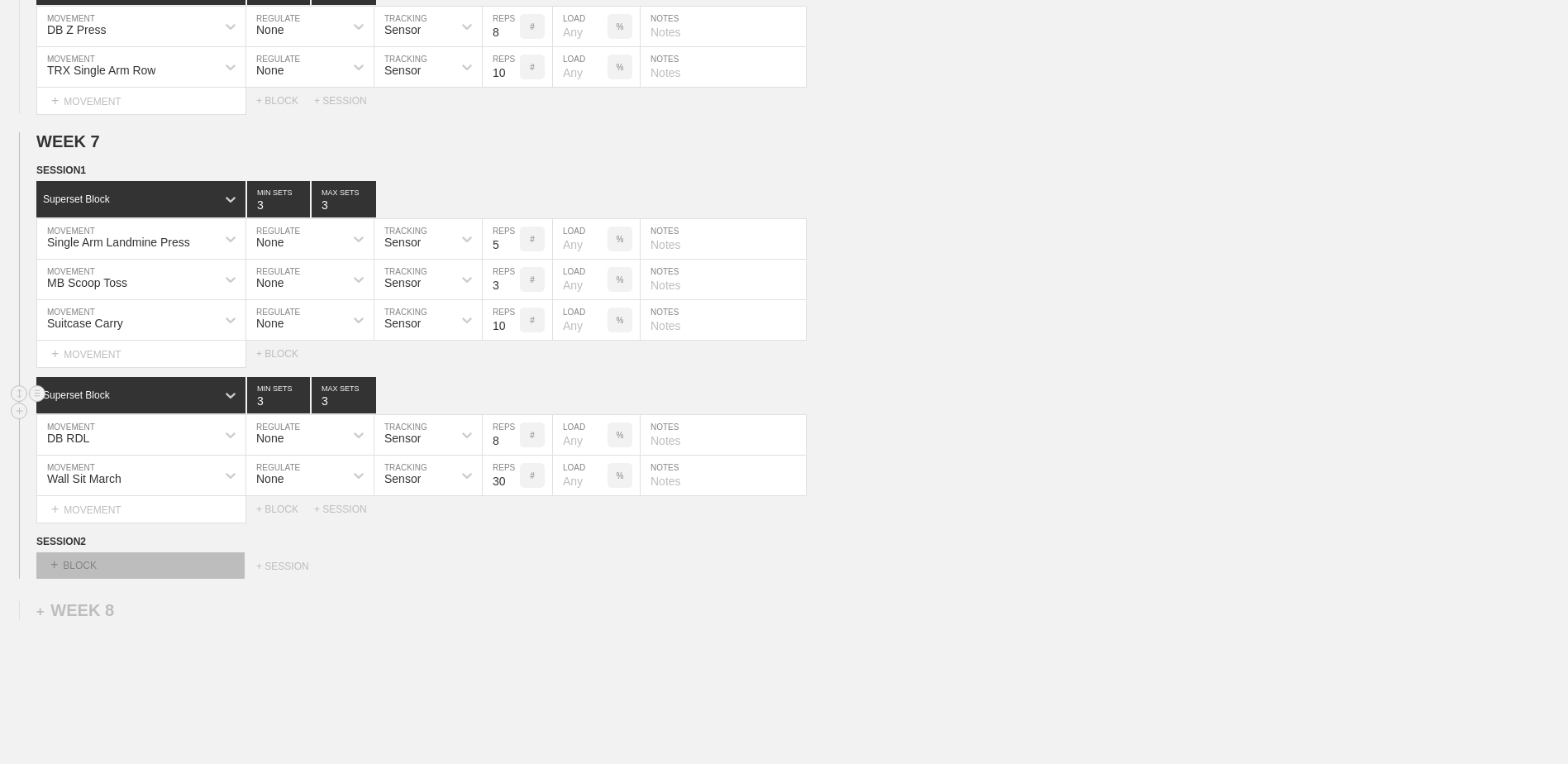
click at [157, 436] on div "+ BLOCK" at bounding box center [141, 565] width 208 height 27
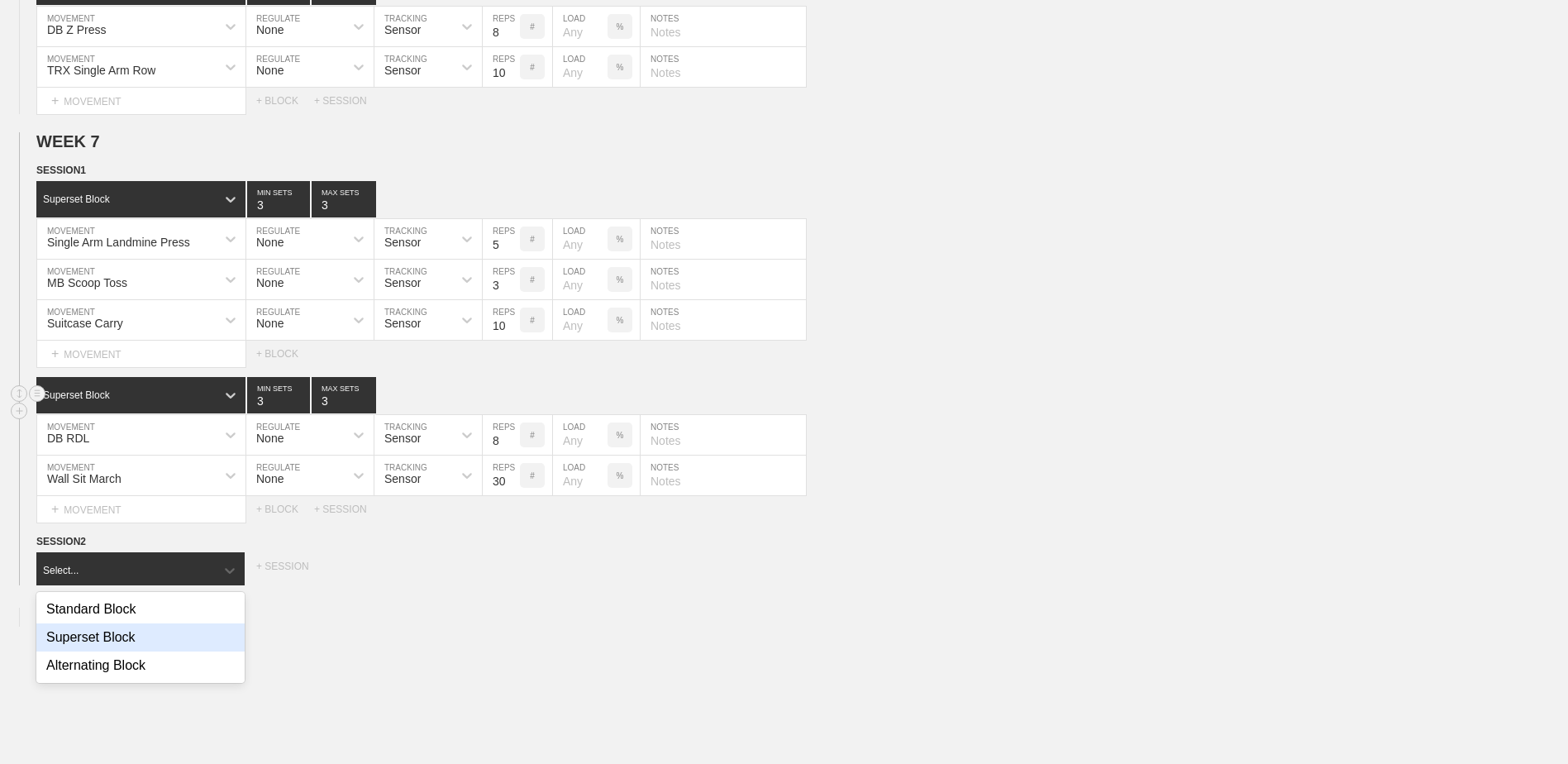
click at [150, 436] on div "Superset Block" at bounding box center [141, 637] width 208 height 29
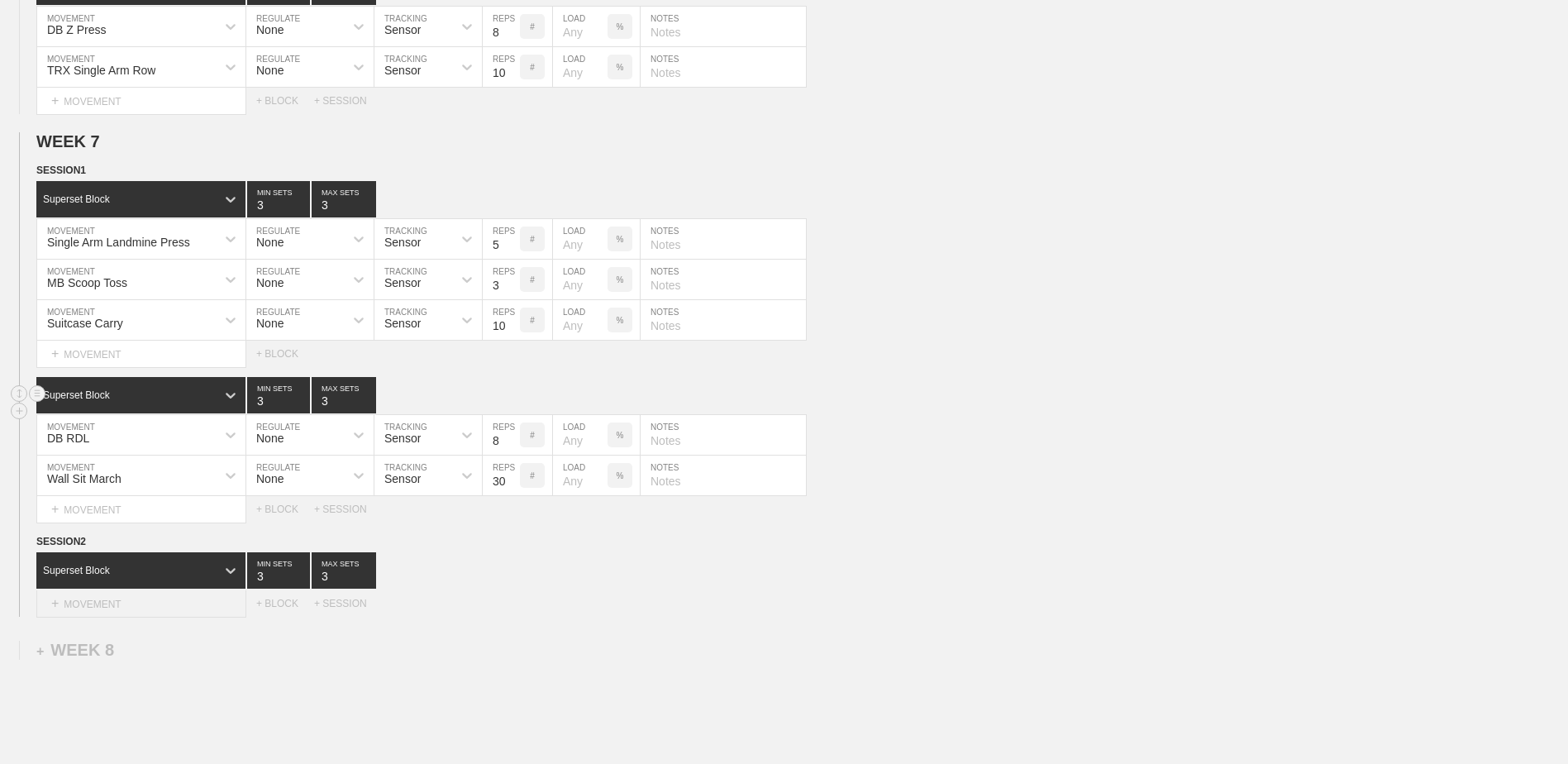
click at [157, 436] on div "+ MOVEMENT" at bounding box center [142, 604] width 210 height 28
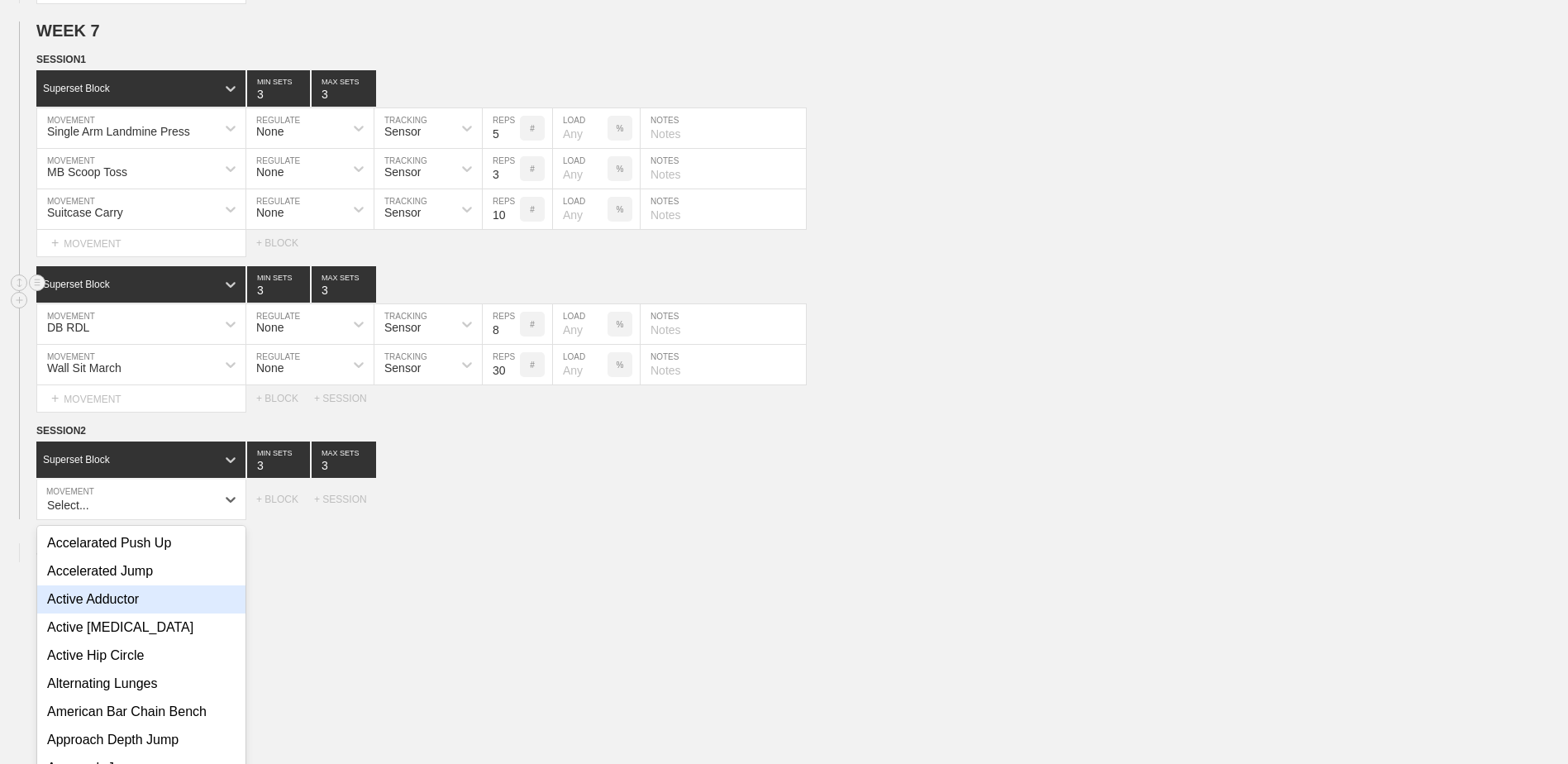
scroll to position [2567, 0]
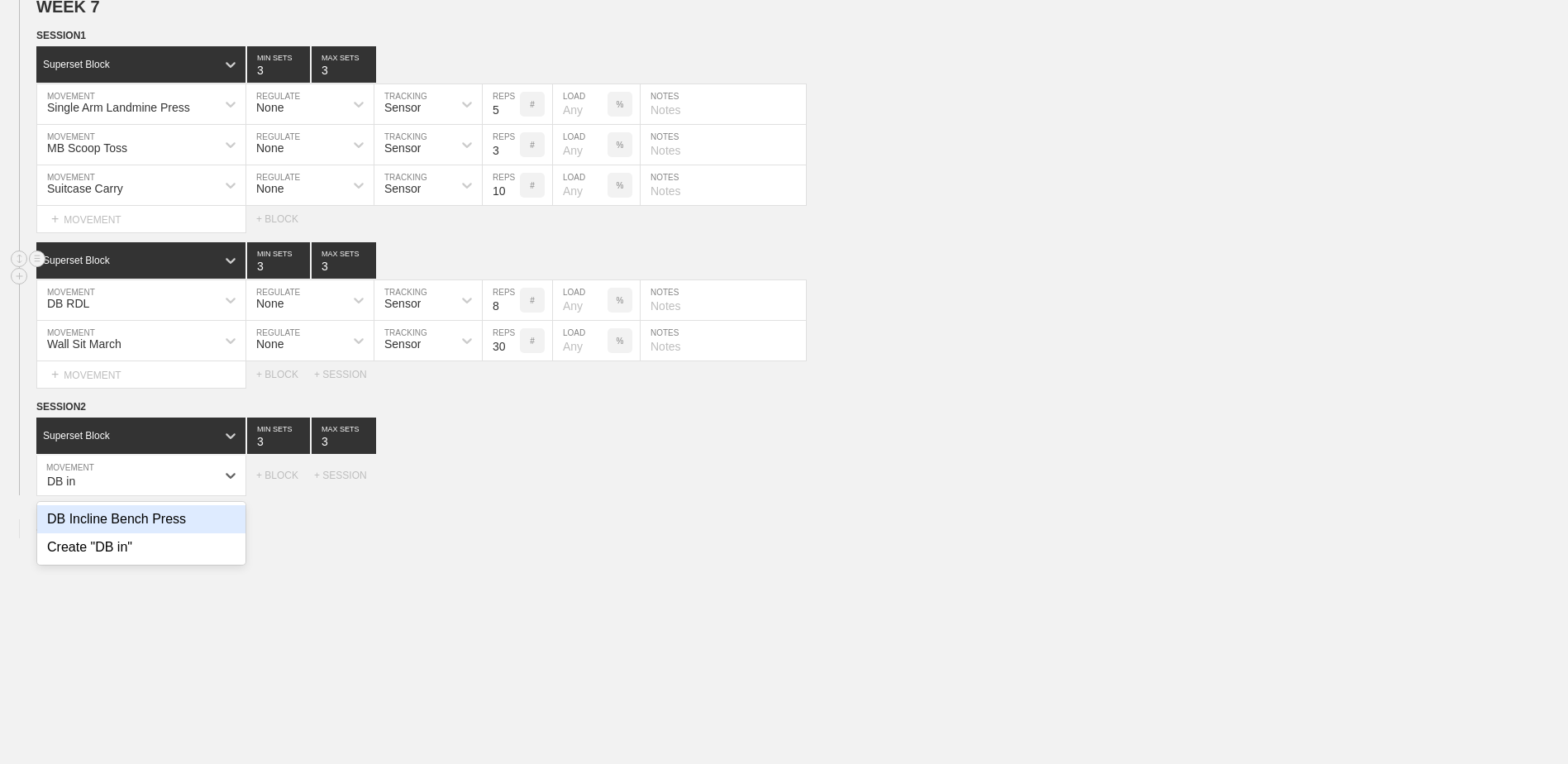
click at [142, 436] on div "DB Incline Bench Press" at bounding box center [141, 519] width 208 height 29
type input "DB in"
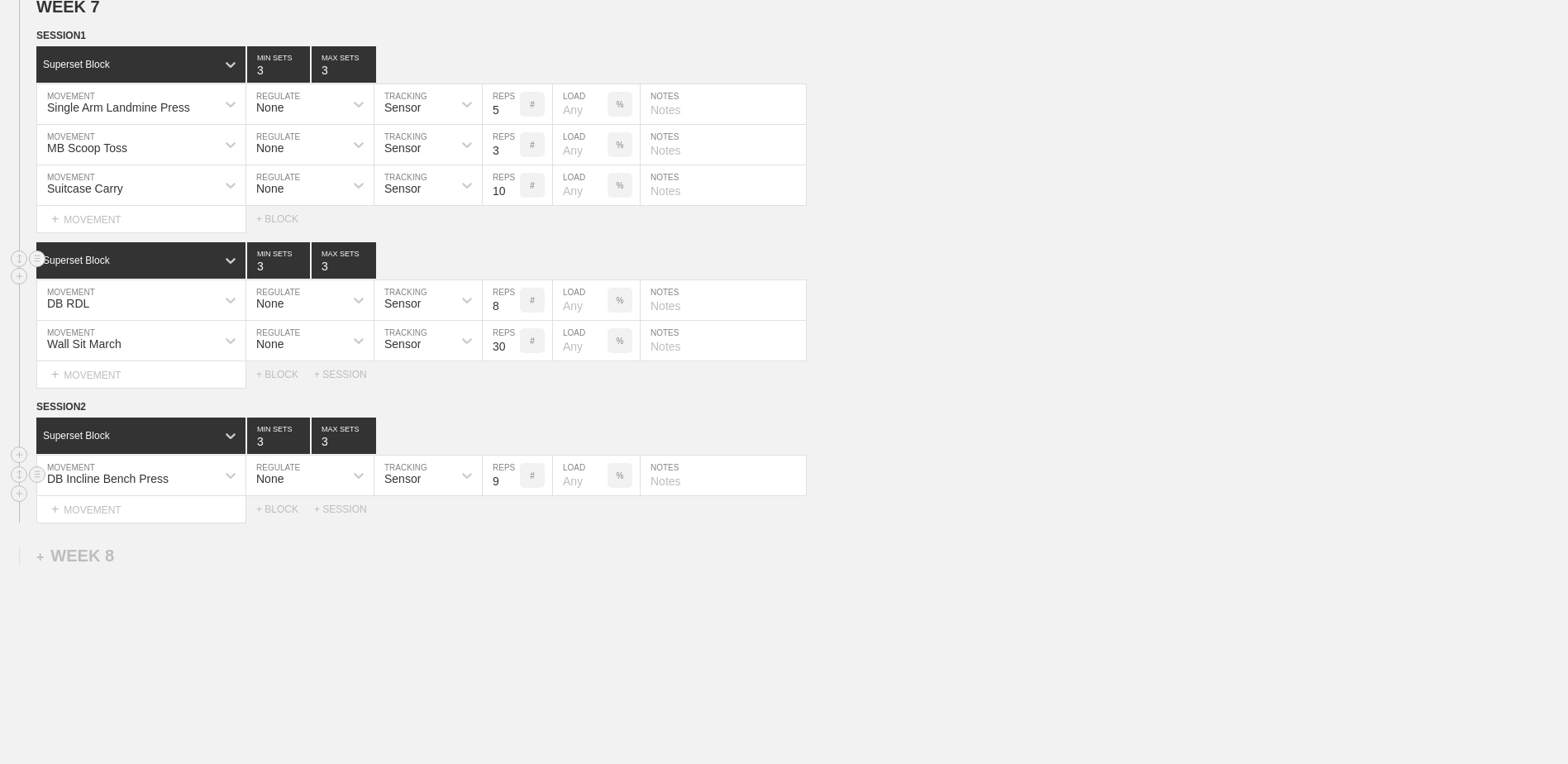
click at [509, 436] on input "9" at bounding box center [501, 475] width 37 height 40
click at [509, 436] on input "10" at bounding box center [501, 475] width 37 height 40
click at [509, 436] on input "11" at bounding box center [501, 475] width 37 height 40
type input "12"
click at [509, 436] on input "12" at bounding box center [501, 475] width 37 height 40
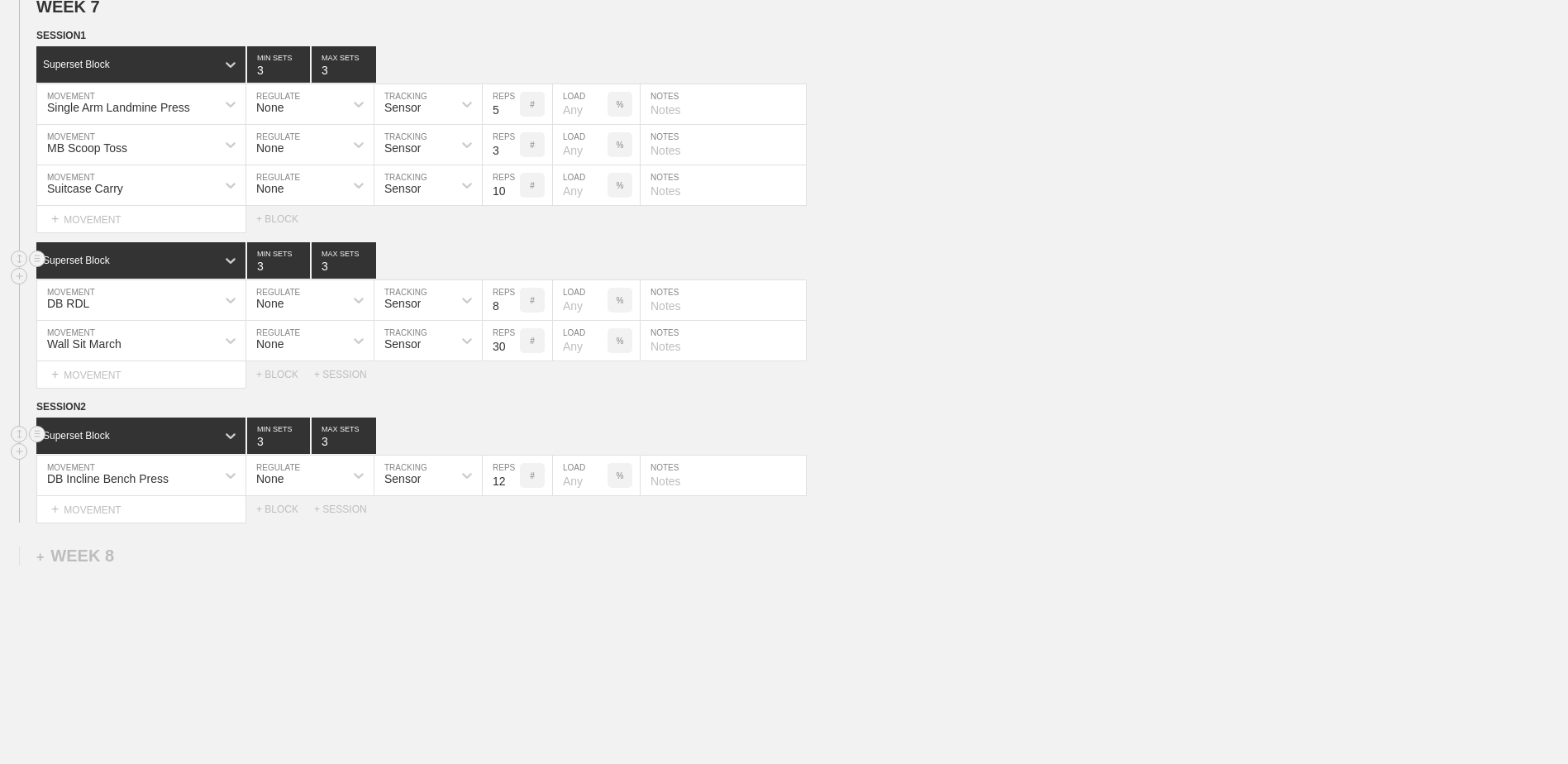
type input "4"
click at [304, 436] on input "4" at bounding box center [278, 435] width 63 height 37
type input "4"
click at [369, 436] on input "4" at bounding box center [344, 435] width 64 height 37
type input "3"
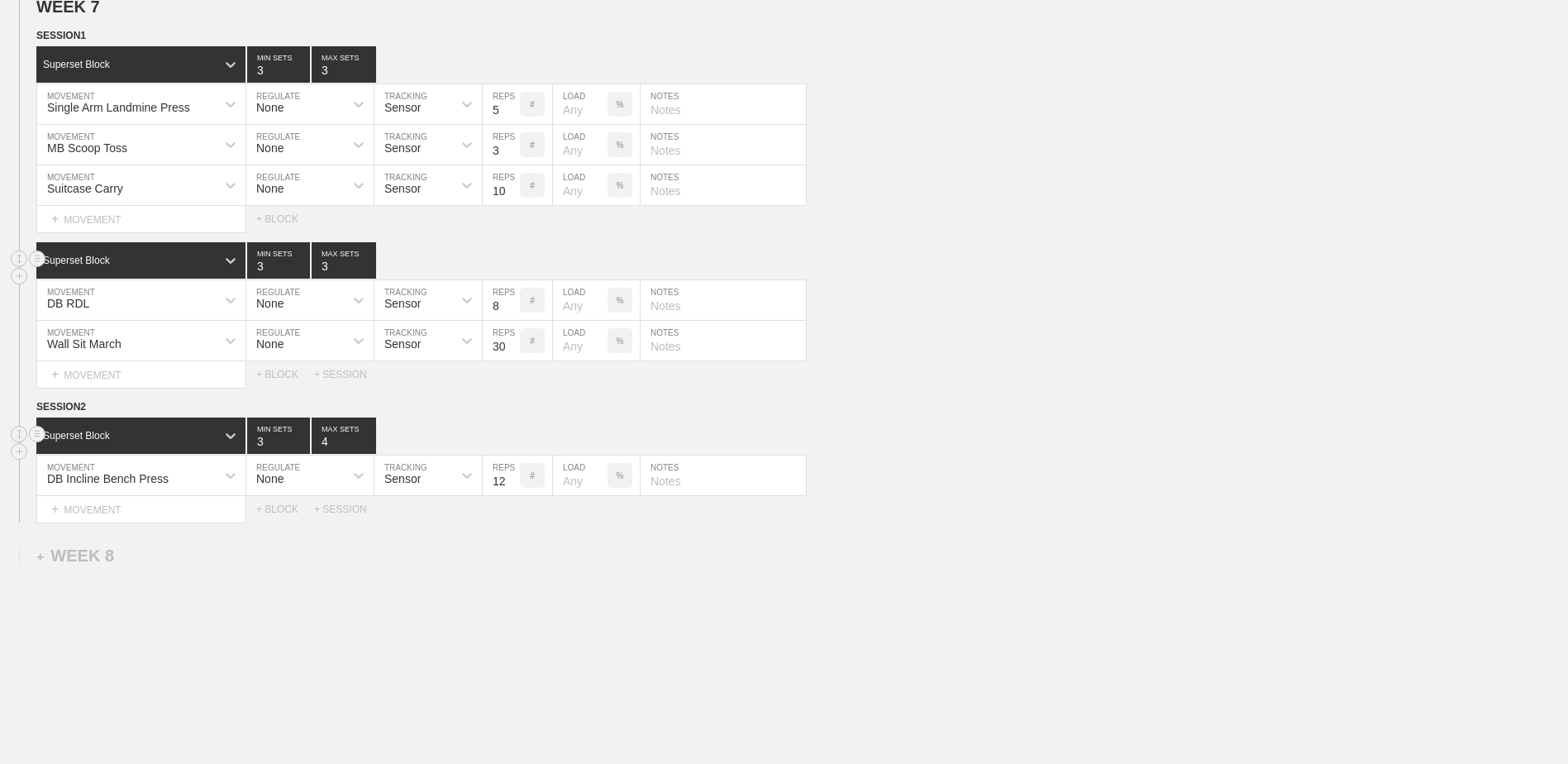
click at [302, 436] on input "3" at bounding box center [278, 435] width 63 height 37
type input "3"
click at [369, 436] on input "3" at bounding box center [344, 435] width 64 height 37
click at [224, 436] on div "+ MOVEMENT" at bounding box center [142, 510] width 210 height 28
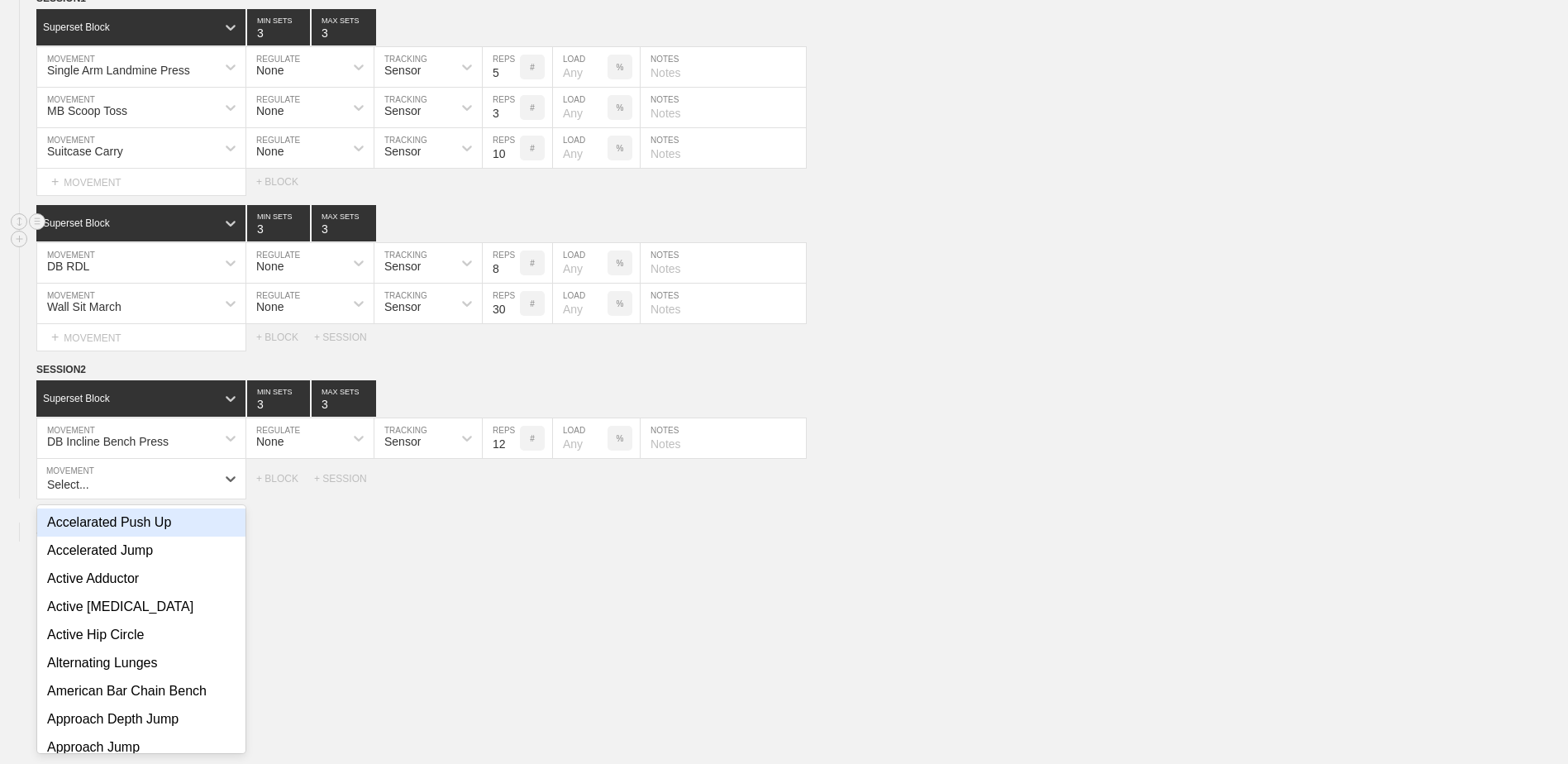
scroll to position [2608, 0]
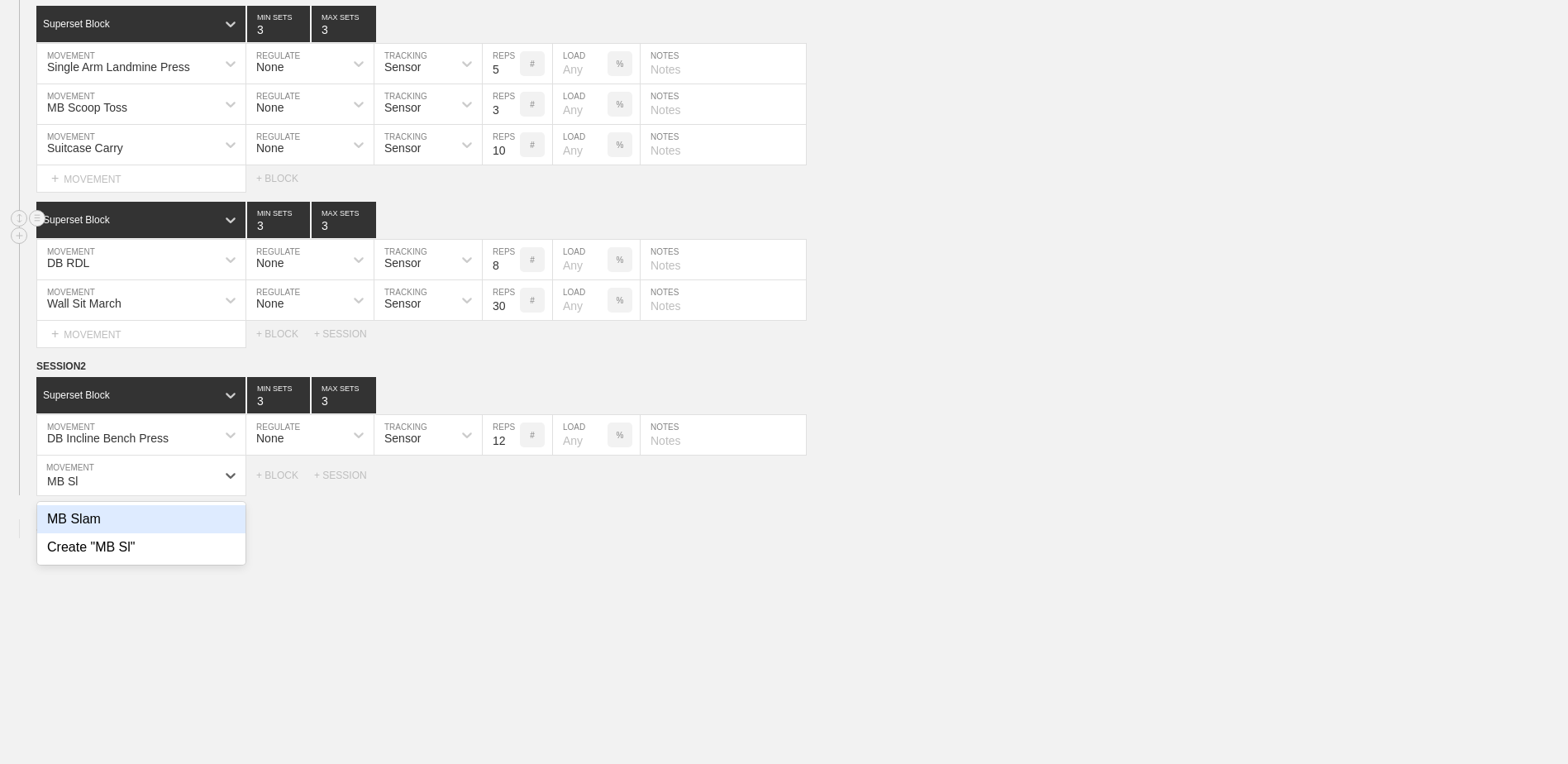
click at [122, 436] on div "MB Slam" at bounding box center [141, 519] width 208 height 29
type input "MB Sl"
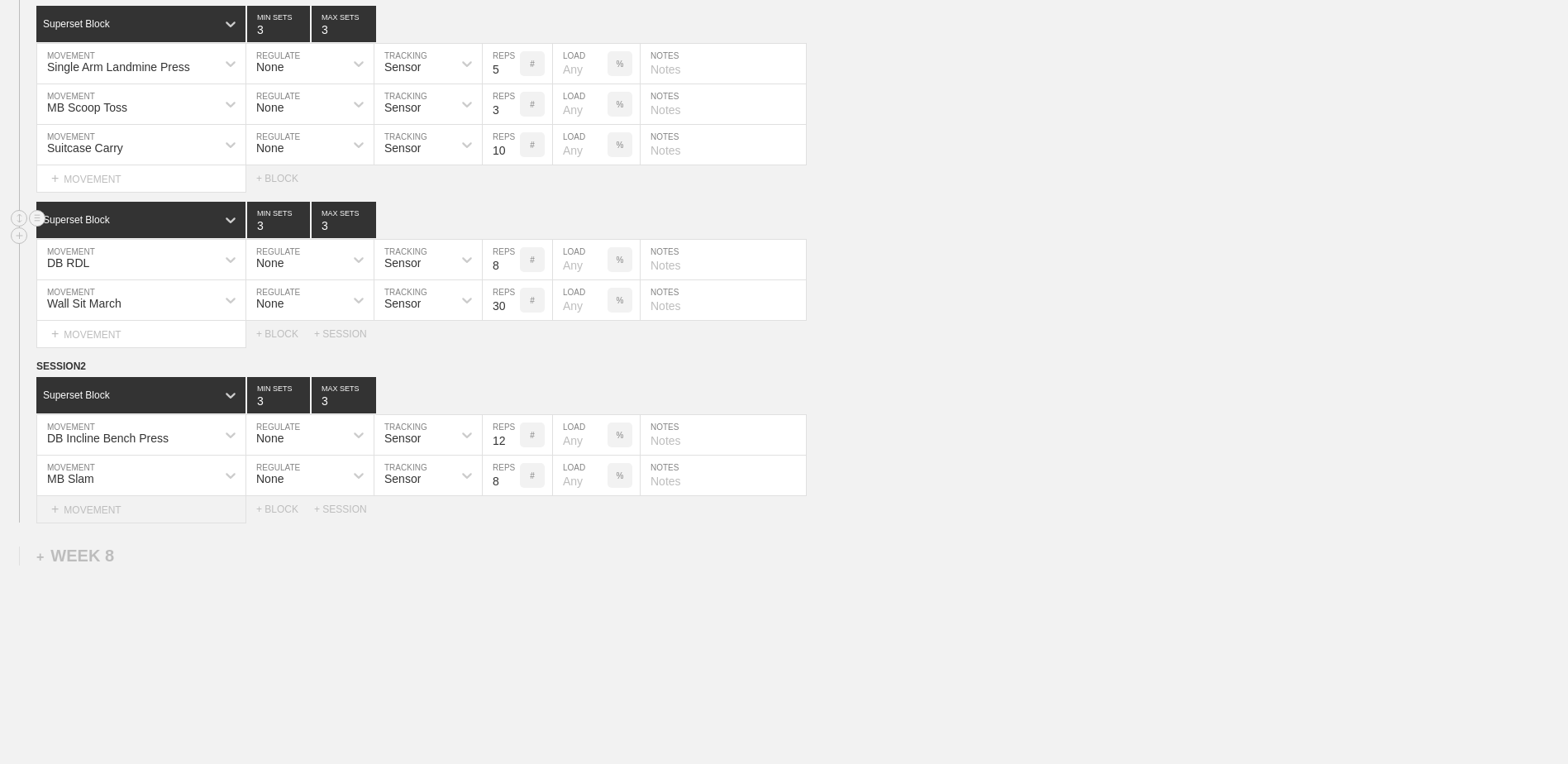
click at [215, 436] on div "+ MOVEMENT" at bounding box center [142, 510] width 210 height 28
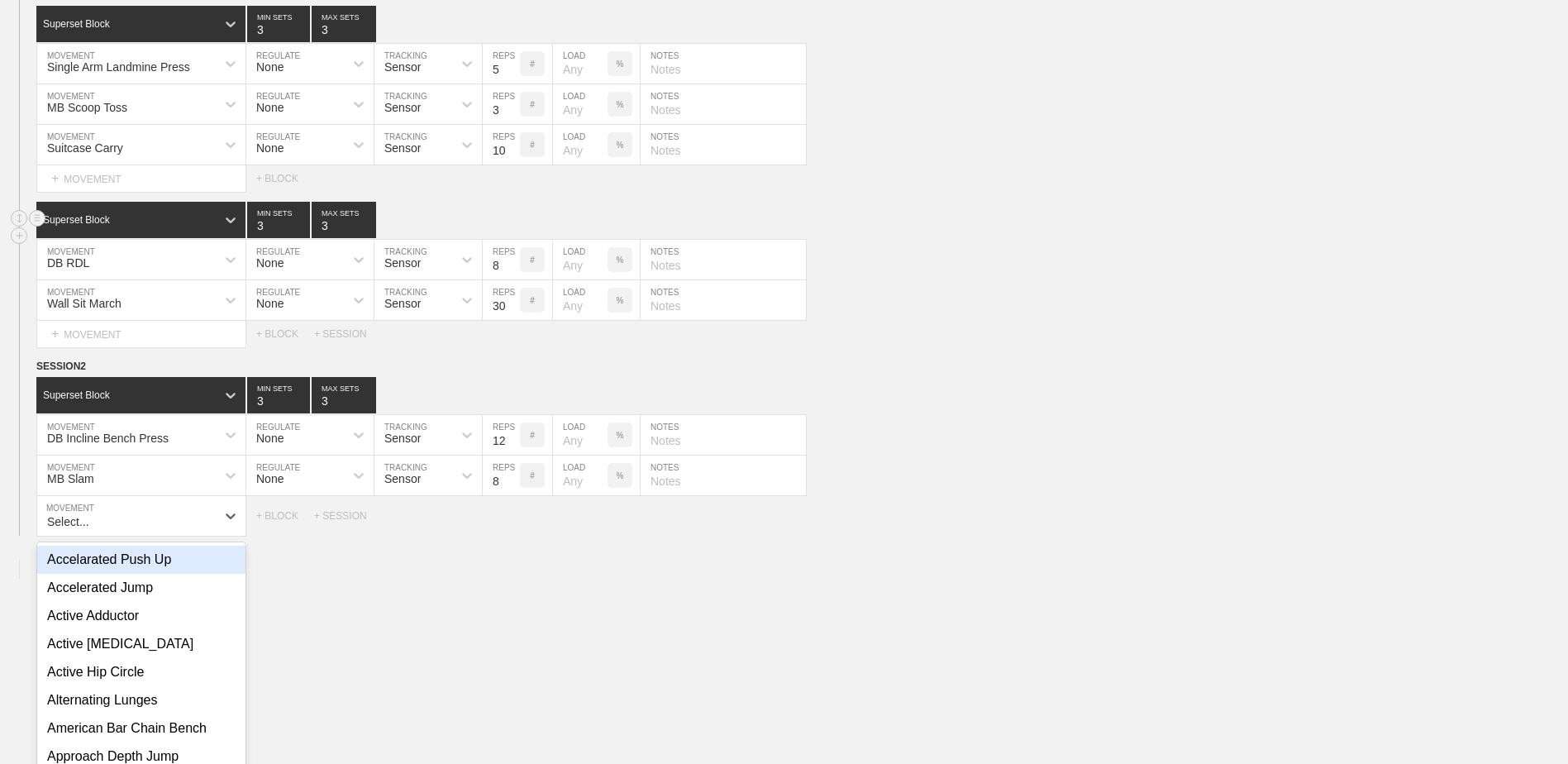
scroll to position [2648, 0]
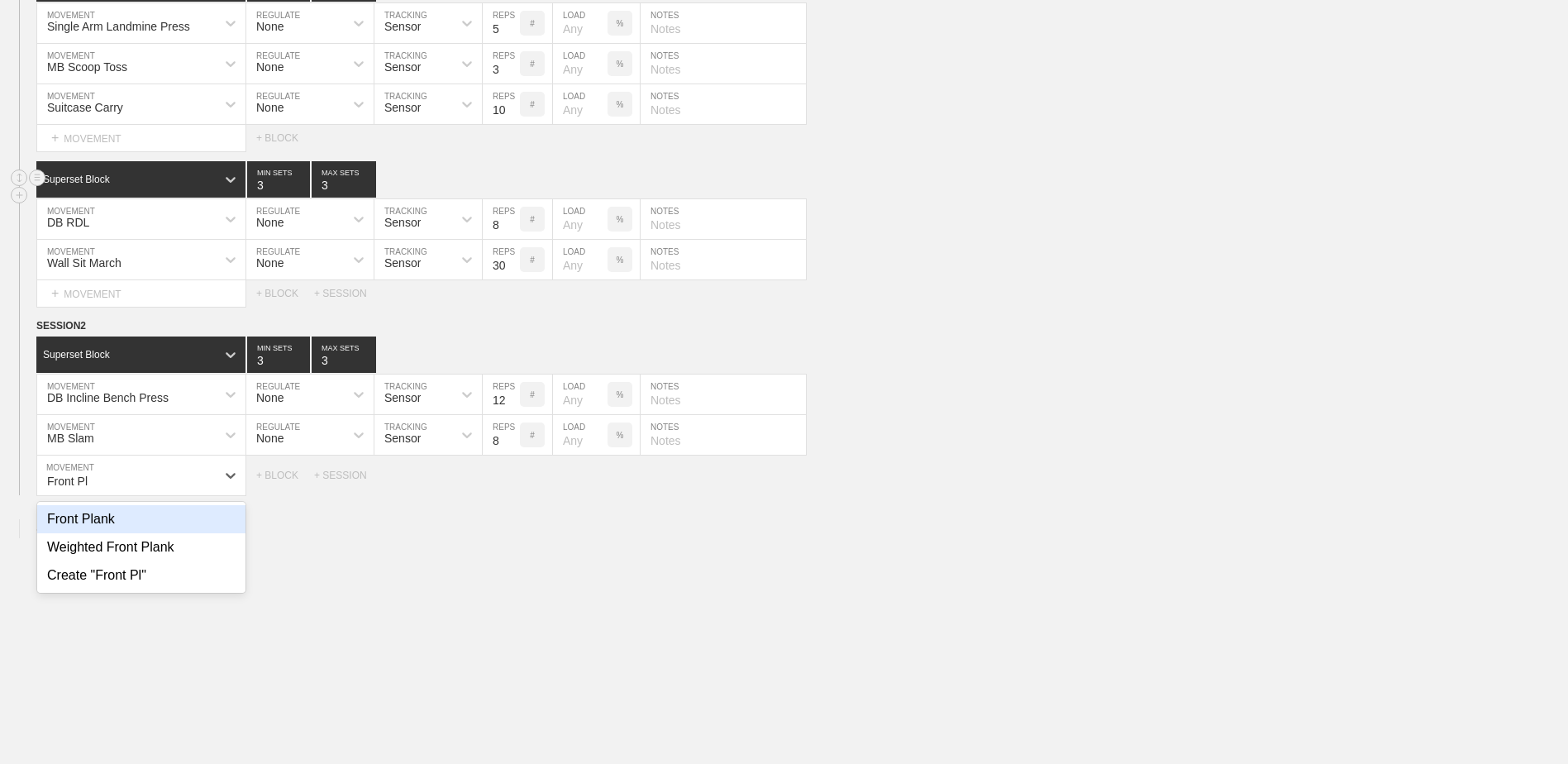
click at [215, 436] on div "Front Plank" at bounding box center [141, 519] width 208 height 29
type input "Front Pl"
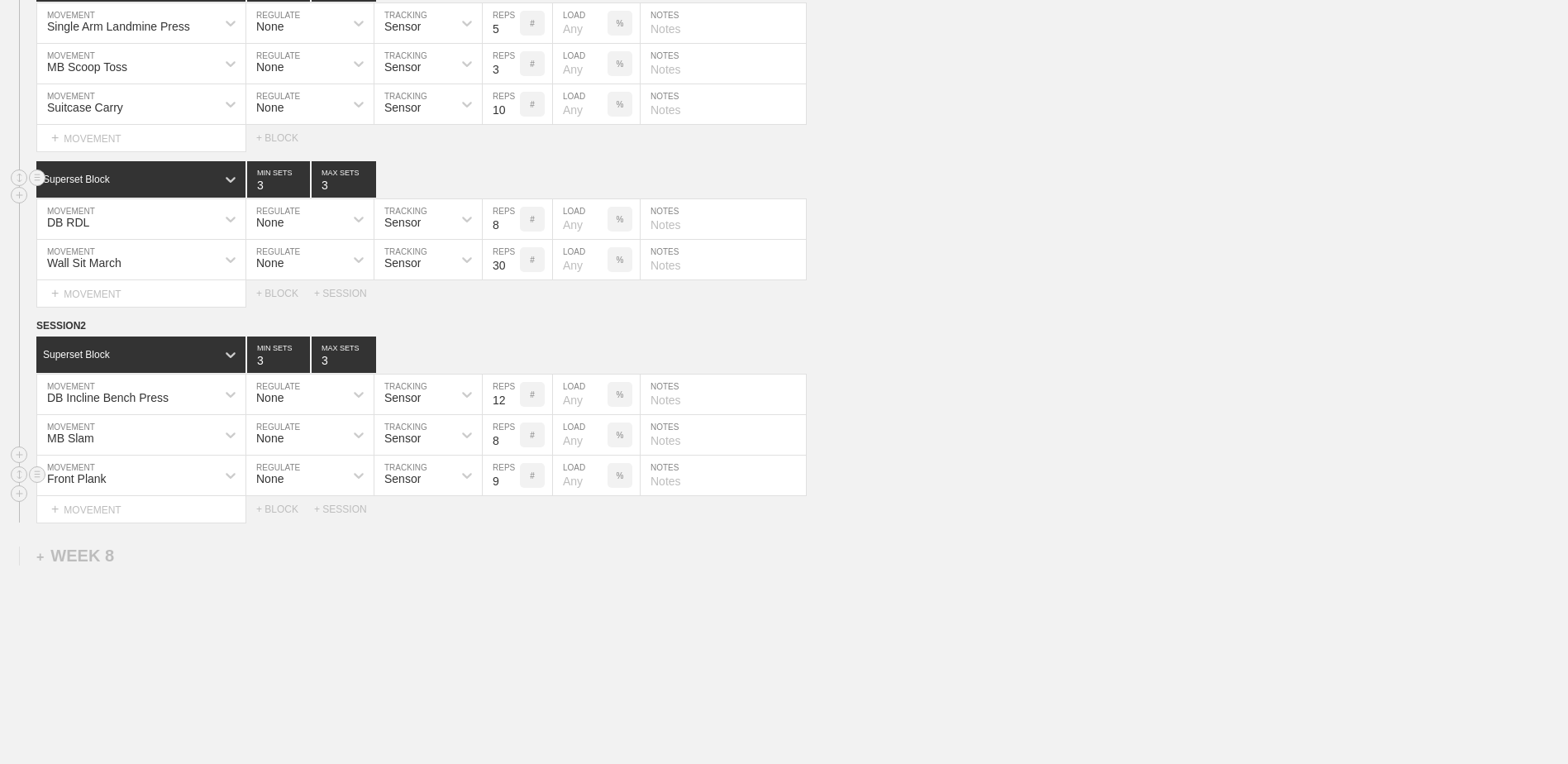
click at [514, 436] on input "9" at bounding box center [501, 475] width 37 height 40
click at [514, 436] on input "10" at bounding box center [501, 475] width 37 height 40
click at [514, 436] on input "11" at bounding box center [501, 475] width 37 height 40
click at [514, 436] on input "12" at bounding box center [501, 475] width 37 height 40
click at [514, 436] on input "13" at bounding box center [501, 475] width 37 height 40
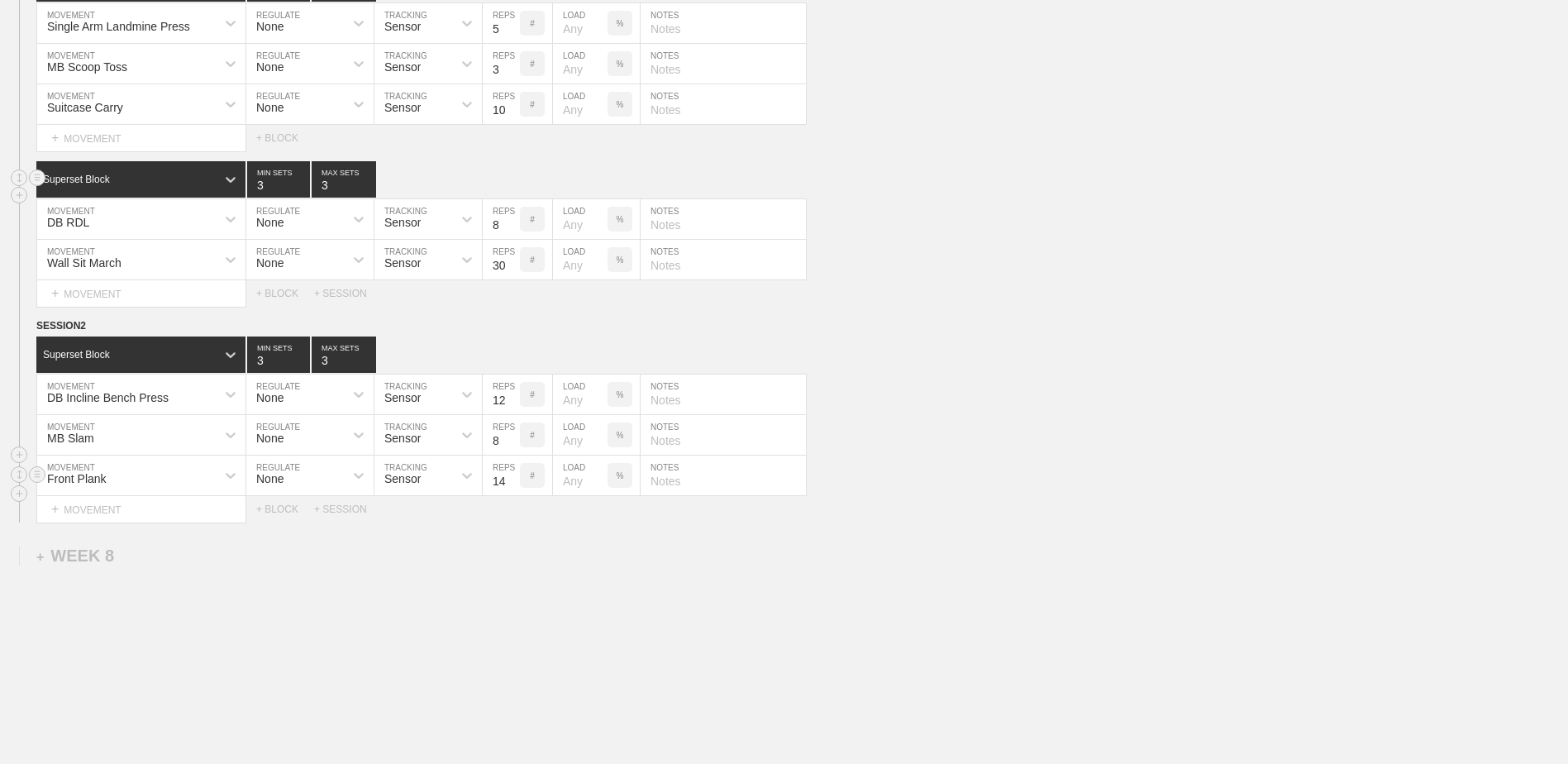
click at [514, 436] on input "14" at bounding box center [501, 475] width 37 height 40
click at [514, 436] on input "15" at bounding box center [501, 475] width 37 height 40
click at [514, 436] on input "16" at bounding box center [501, 475] width 37 height 40
click at [514, 436] on input "17" at bounding box center [501, 475] width 37 height 40
click at [514, 436] on input "18" at bounding box center [501, 475] width 37 height 40
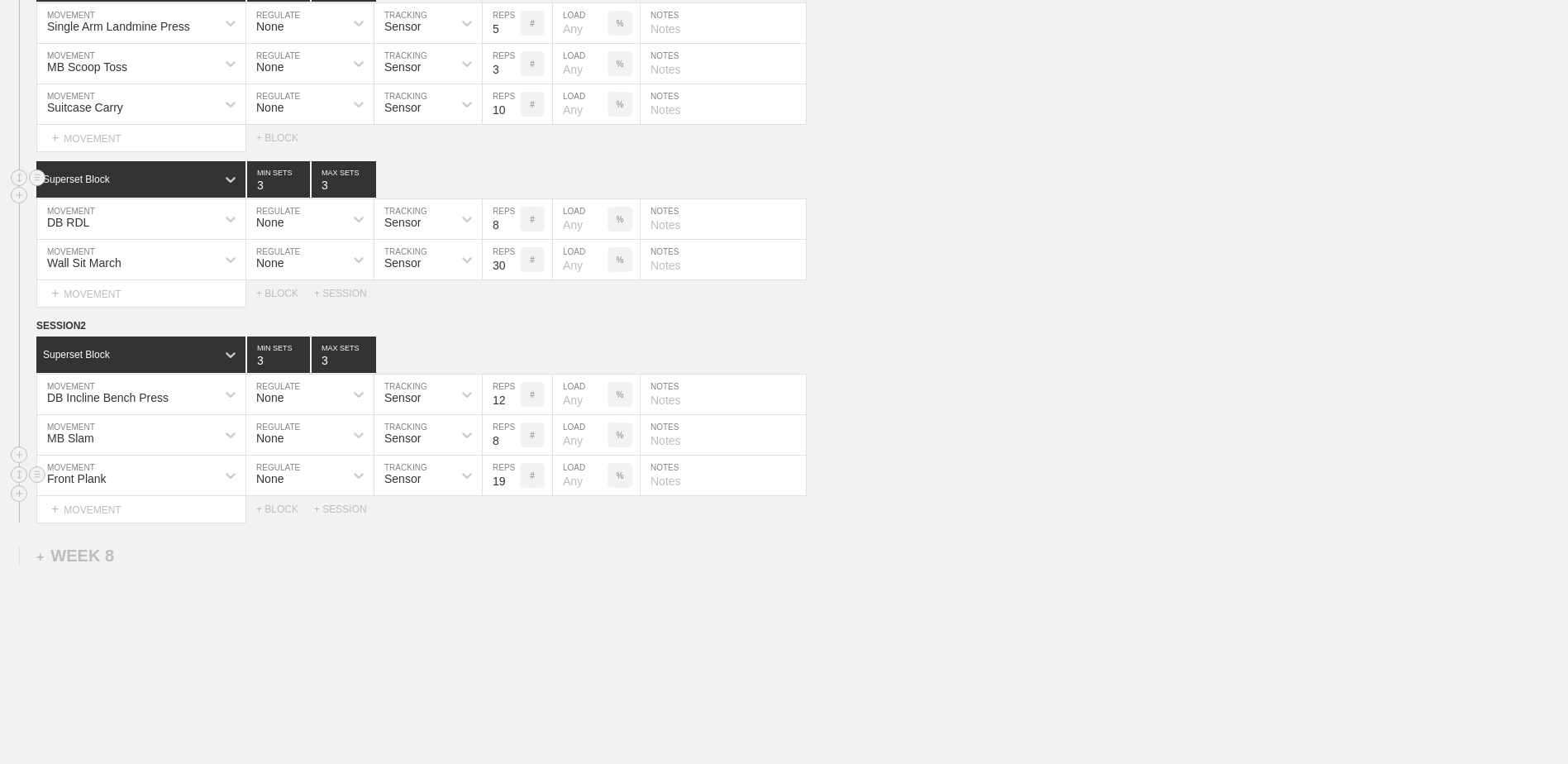
click at [514, 436] on input "19" at bounding box center [501, 475] width 37 height 40
click at [514, 436] on input "20" at bounding box center [501, 475] width 37 height 40
click at [514, 436] on input "21" at bounding box center [501, 475] width 37 height 40
click at [514, 436] on input "22" at bounding box center [501, 475] width 37 height 40
click at [514, 436] on input "23" at bounding box center [501, 475] width 37 height 40
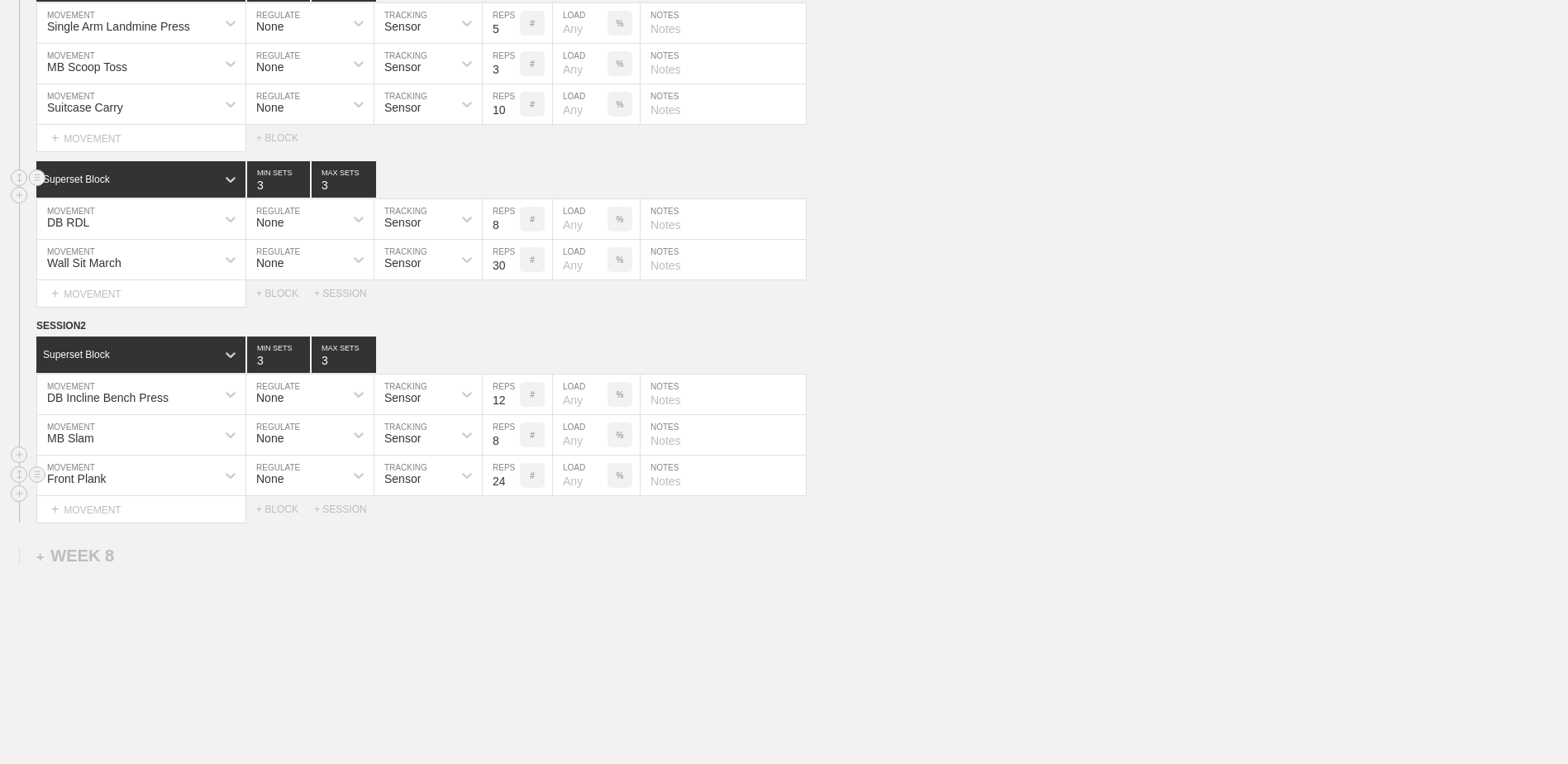
click at [514, 436] on input "24" at bounding box center [501, 475] width 37 height 40
click at [514, 436] on input "25" at bounding box center [501, 475] width 37 height 40
click at [514, 436] on input "26" at bounding box center [501, 475] width 37 height 40
click at [514, 436] on input "27" at bounding box center [501, 475] width 37 height 40
click at [514, 436] on input "28" at bounding box center [501, 475] width 37 height 40
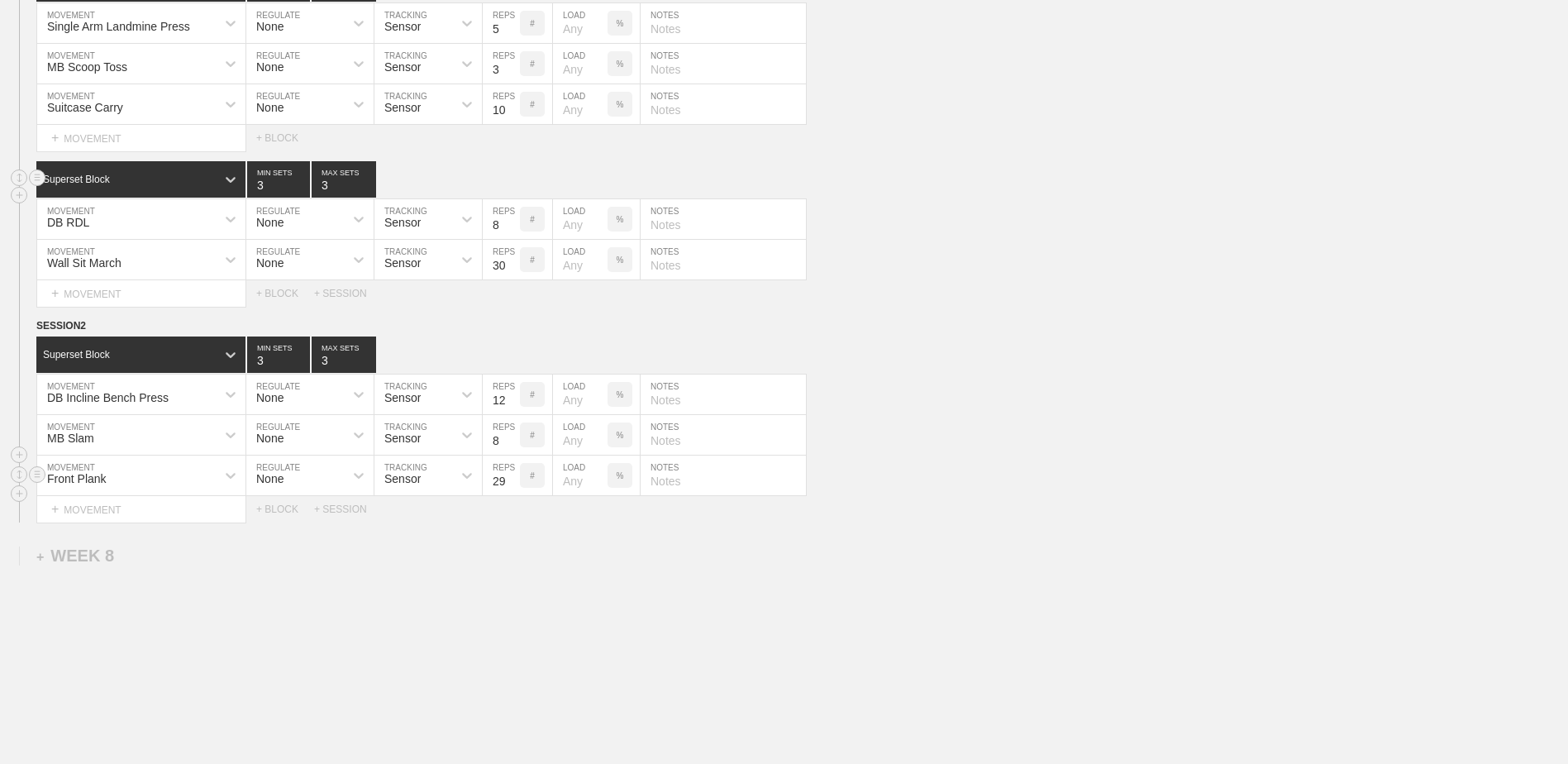
click at [514, 436] on input "29" at bounding box center [501, 475] width 37 height 40
type input "30"
click at [514, 436] on input "30" at bounding box center [501, 475] width 37 height 40
click at [284, 436] on div "+ BLOCK" at bounding box center [285, 509] width 58 height 12
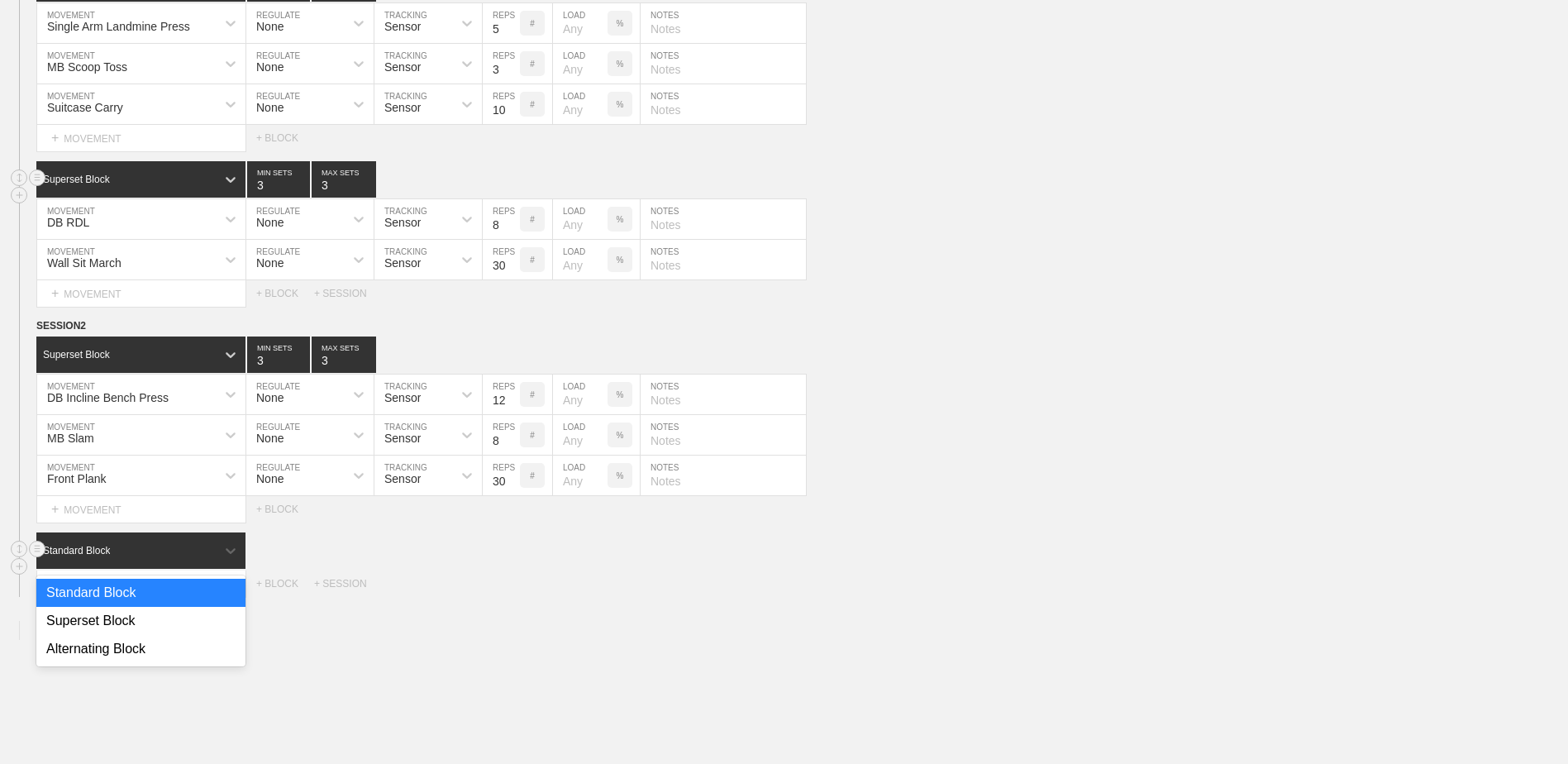
click at [154, 436] on div "Standard Block" at bounding box center [141, 550] width 209 height 37
click at [144, 436] on div "Standard Block" at bounding box center [141, 593] width 209 height 29
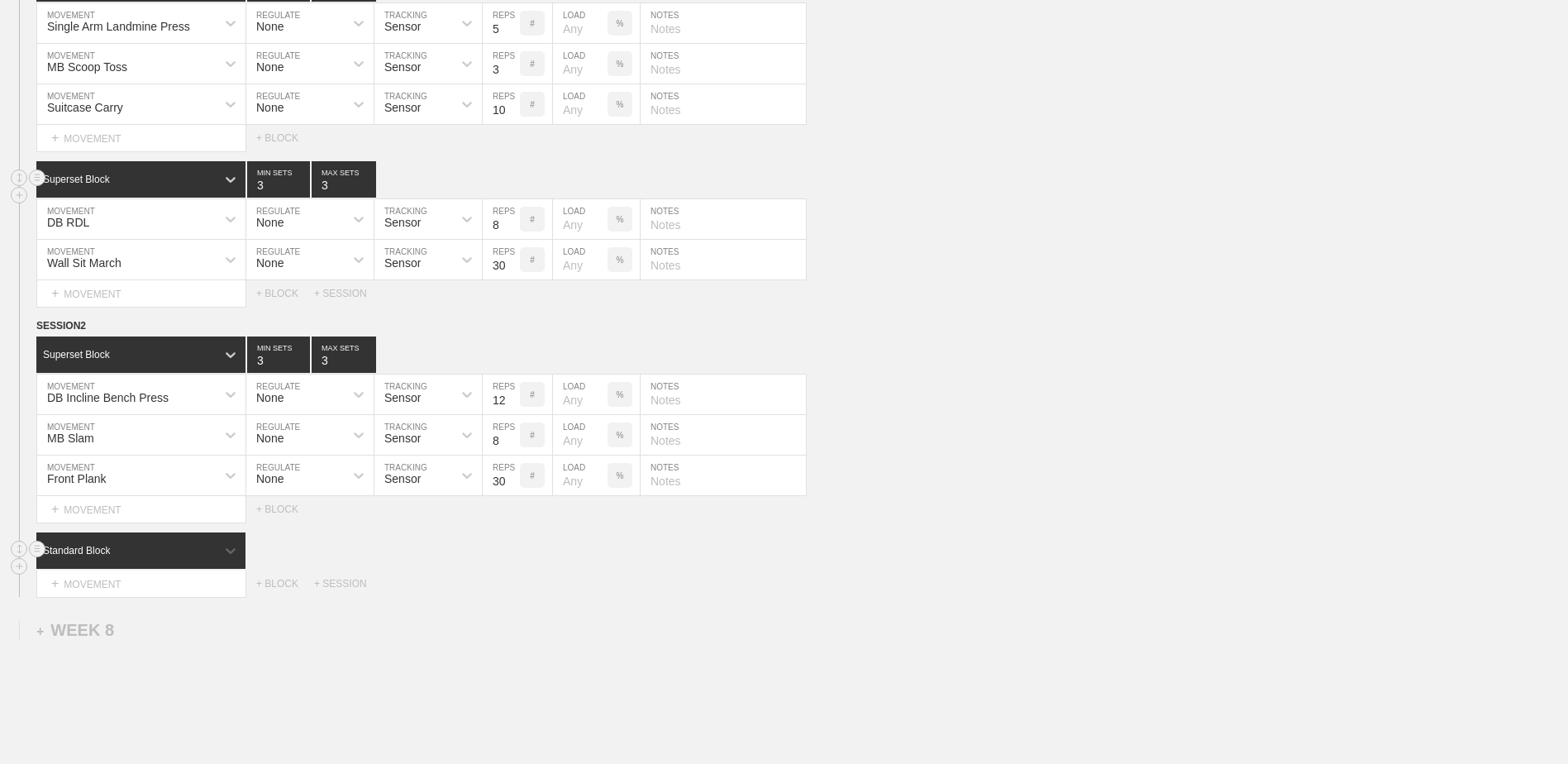
click at [136, 436] on div "Standard Block" at bounding box center [126, 550] width 180 height 15
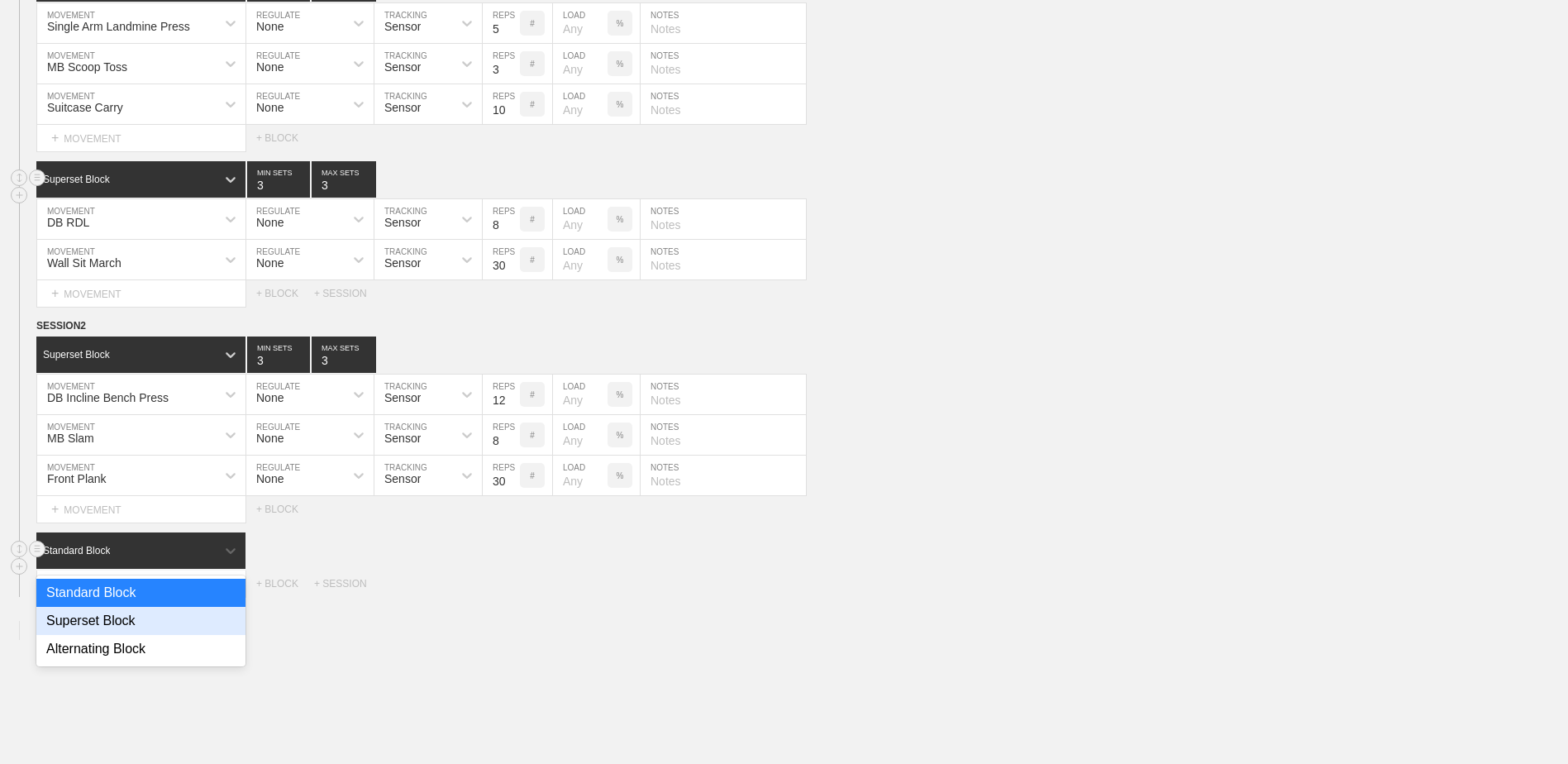
click at [131, 436] on div "Superset Block" at bounding box center [141, 620] width 209 height 29
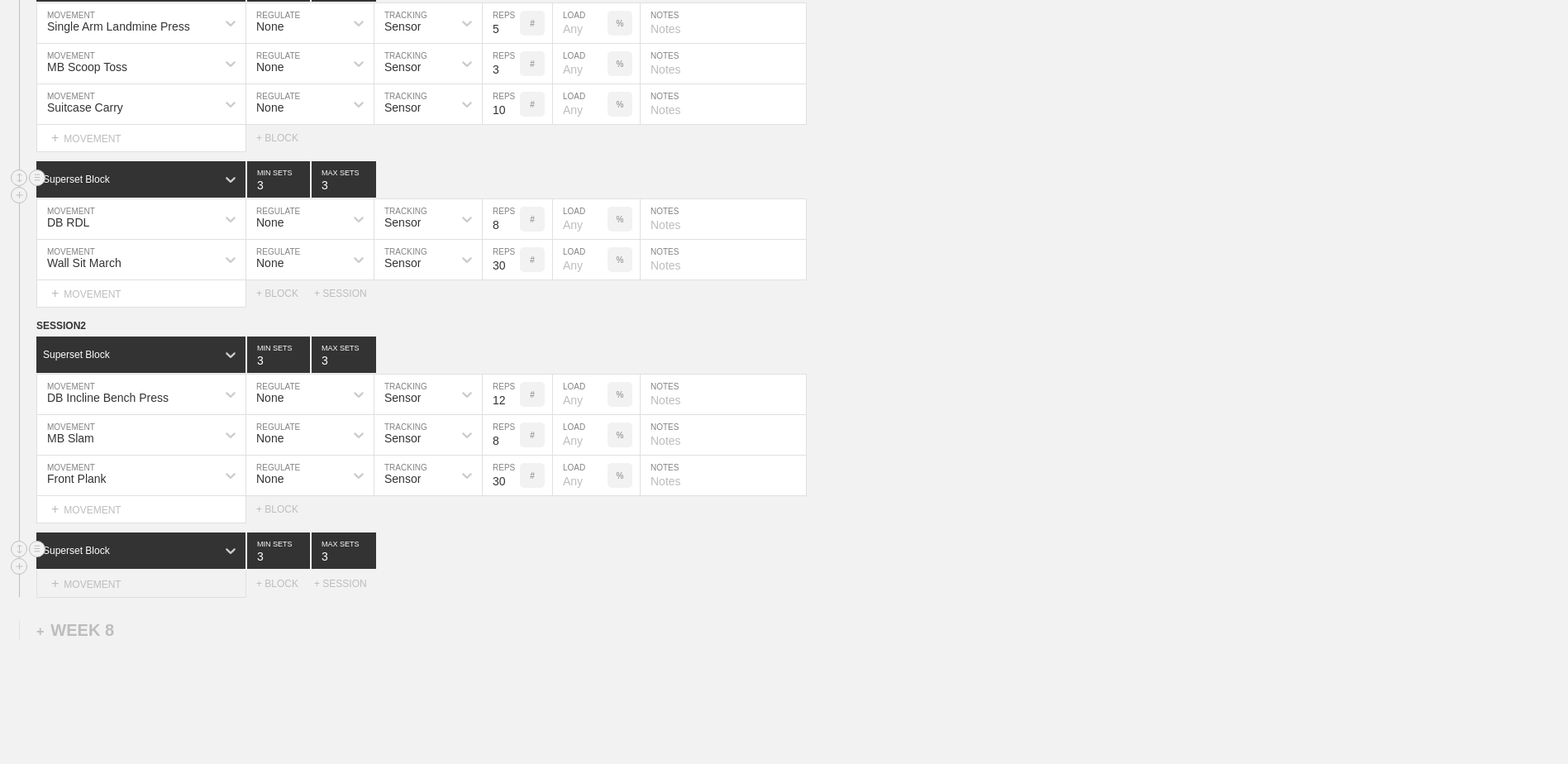
click at [131, 436] on div "+ MOVEMENT" at bounding box center [142, 585] width 210 height 28
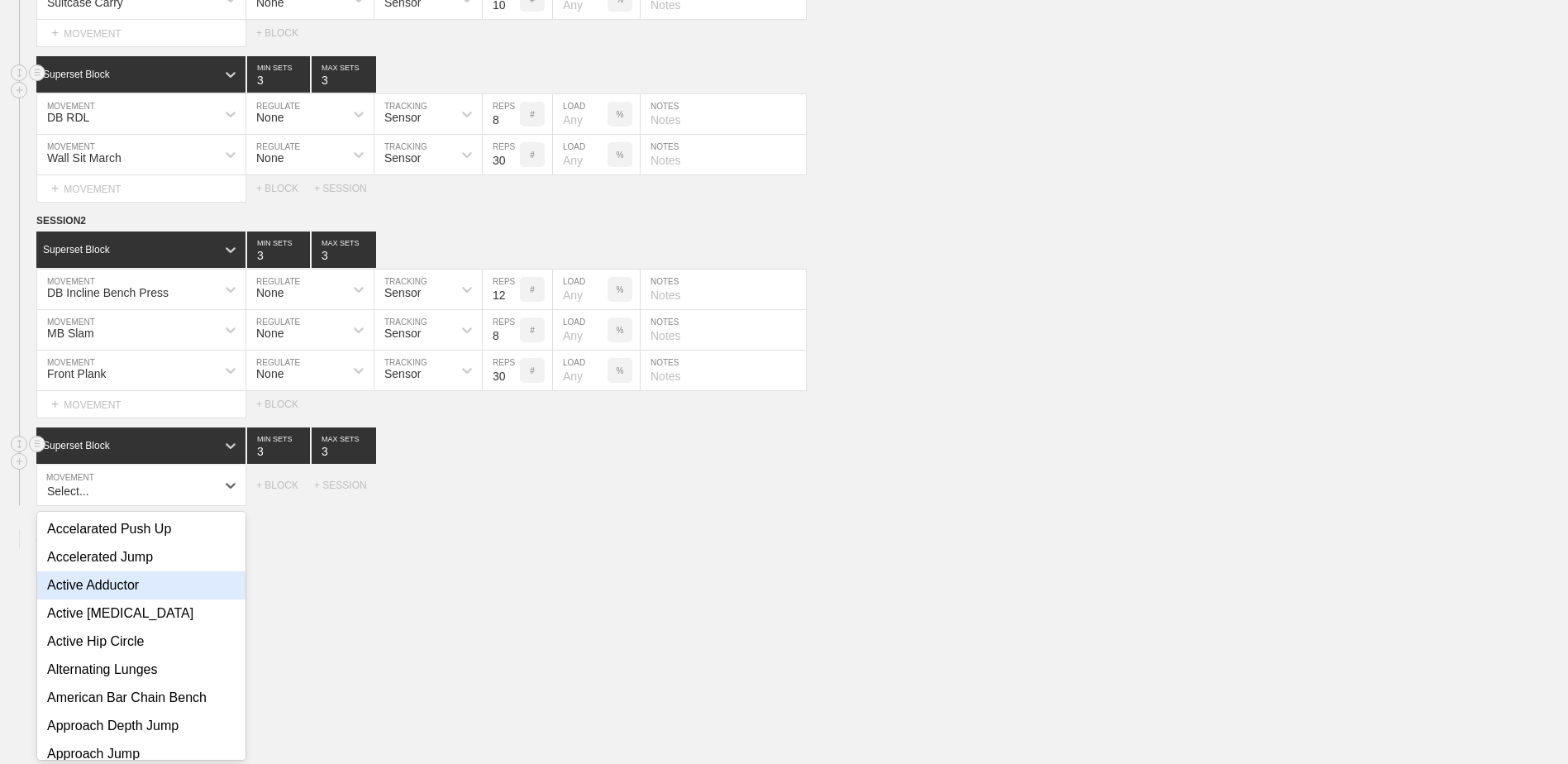
scroll to position [2763, 0]
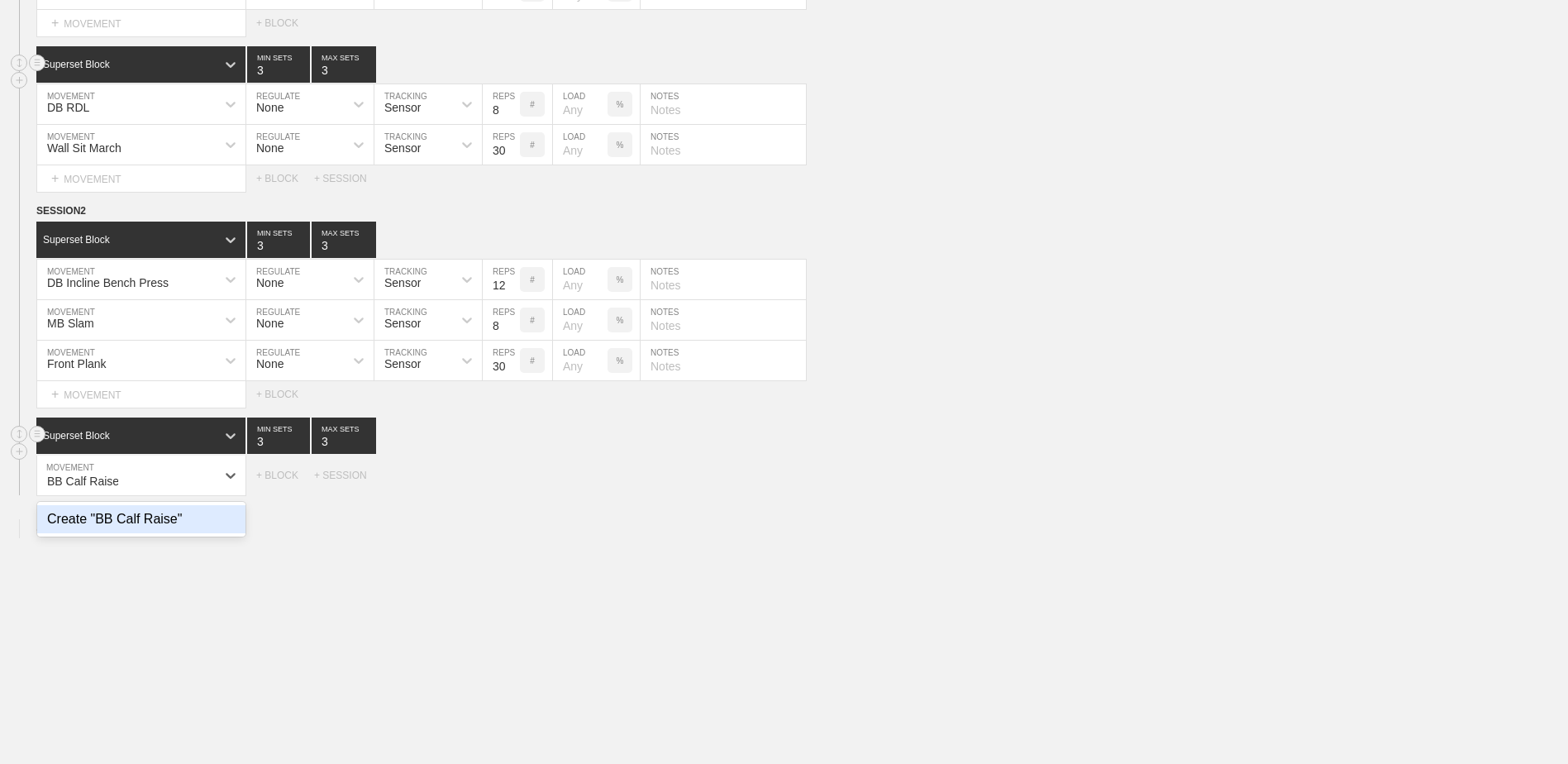
click at [140, 436] on div "Create "BB Calf Raise"" at bounding box center [141, 519] width 208 height 29
type input "BB Calf Raise"
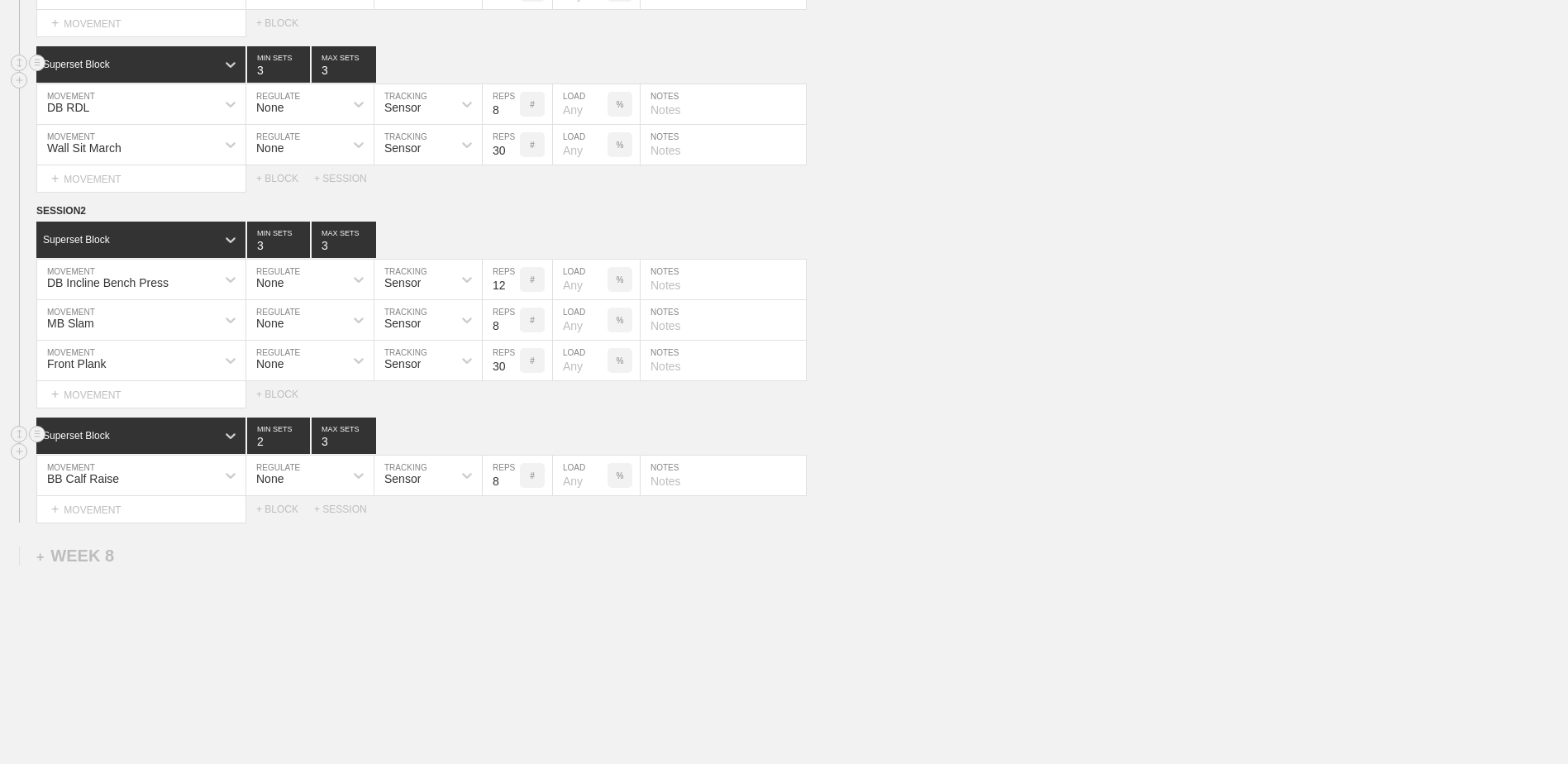
type input "2"
click at [303, 436] on input "2" at bounding box center [278, 435] width 63 height 37
type input "2"
click at [368, 436] on input "2" at bounding box center [344, 435] width 64 height 37
click at [182, 436] on div "+ MOVEMENT" at bounding box center [142, 510] width 210 height 28
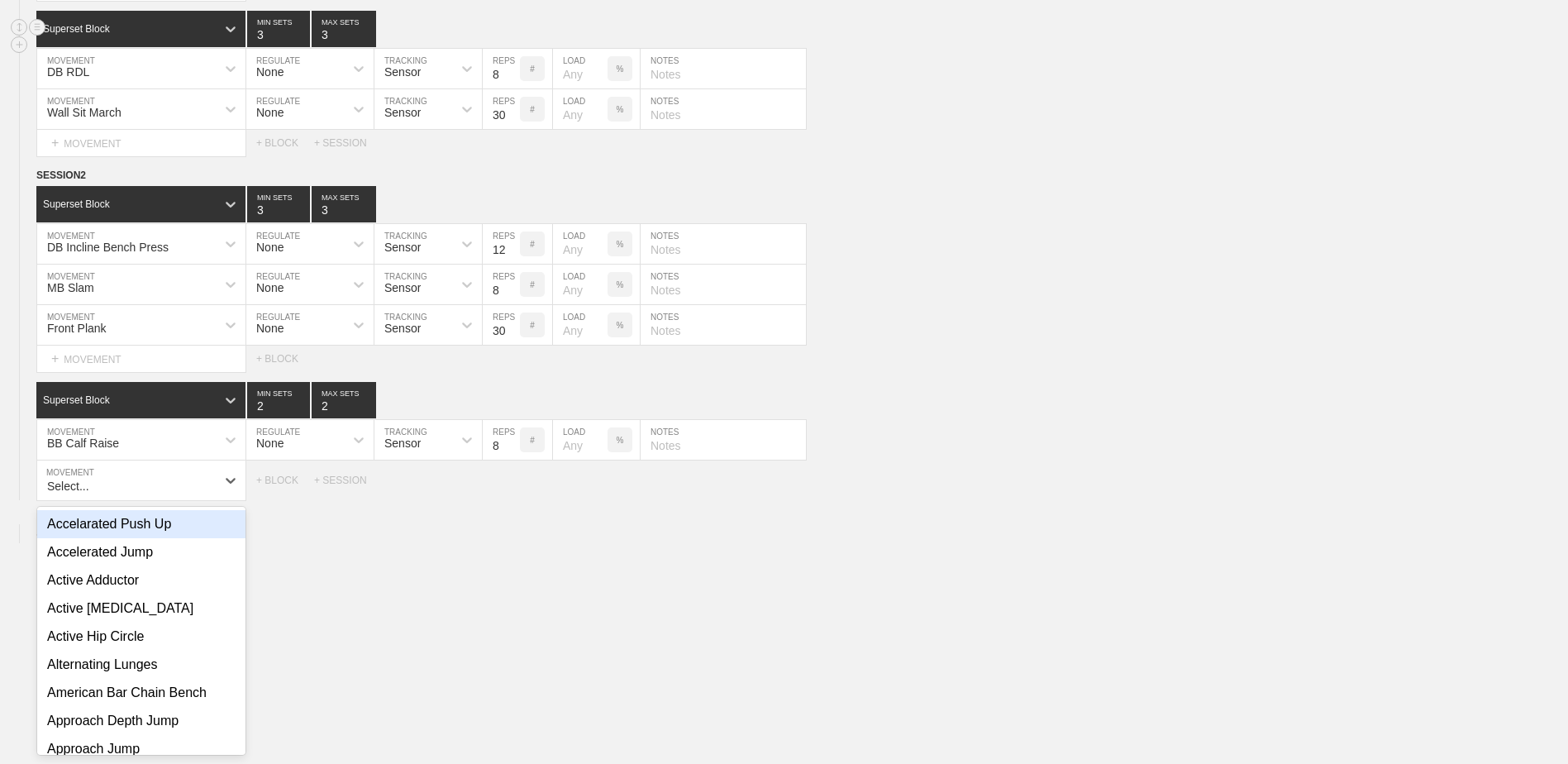
scroll to position [2804, 0]
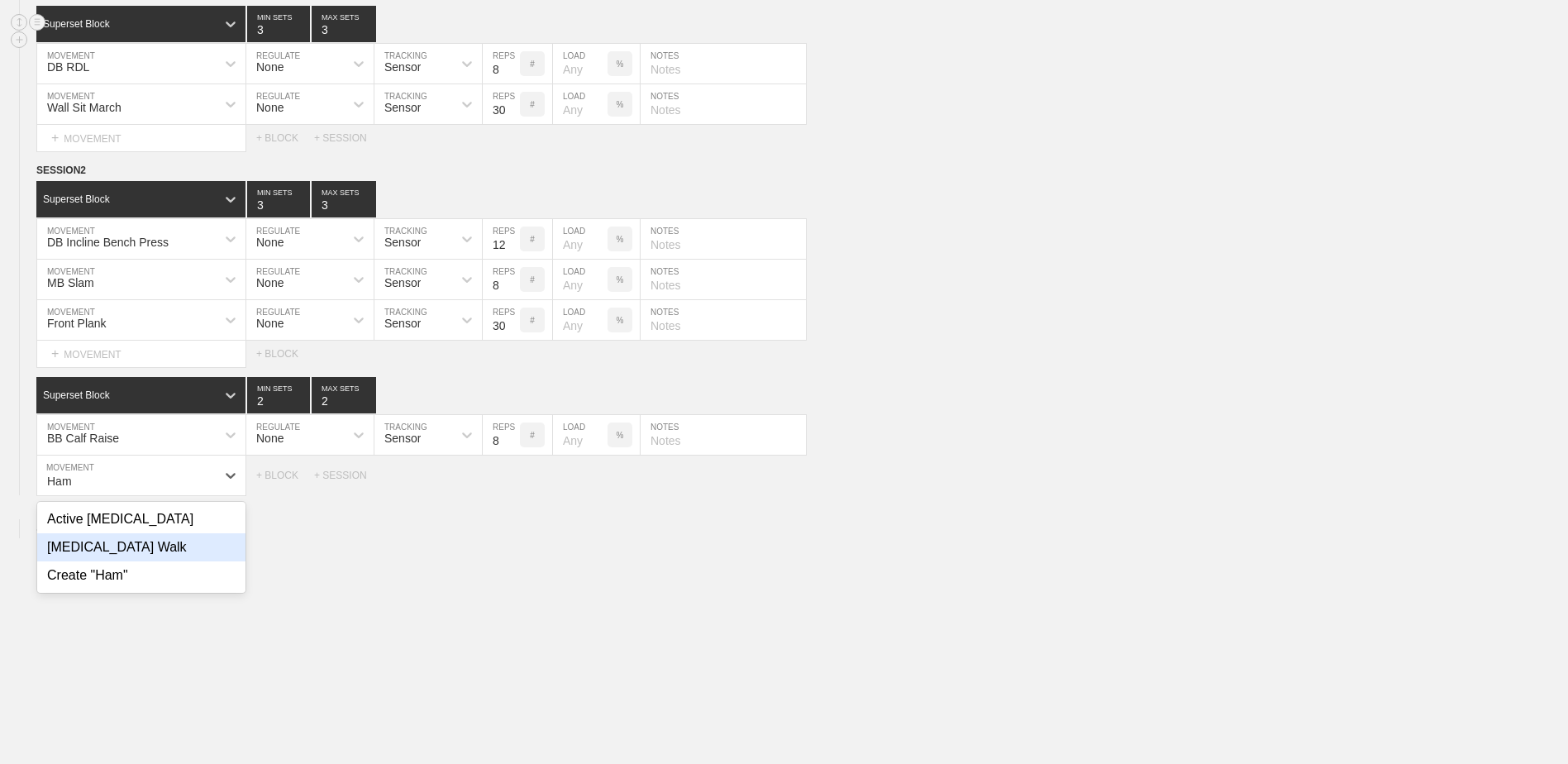
click at [178, 436] on div "[MEDICAL_DATA] Walk" at bounding box center [141, 547] width 208 height 29
type input "Ham"
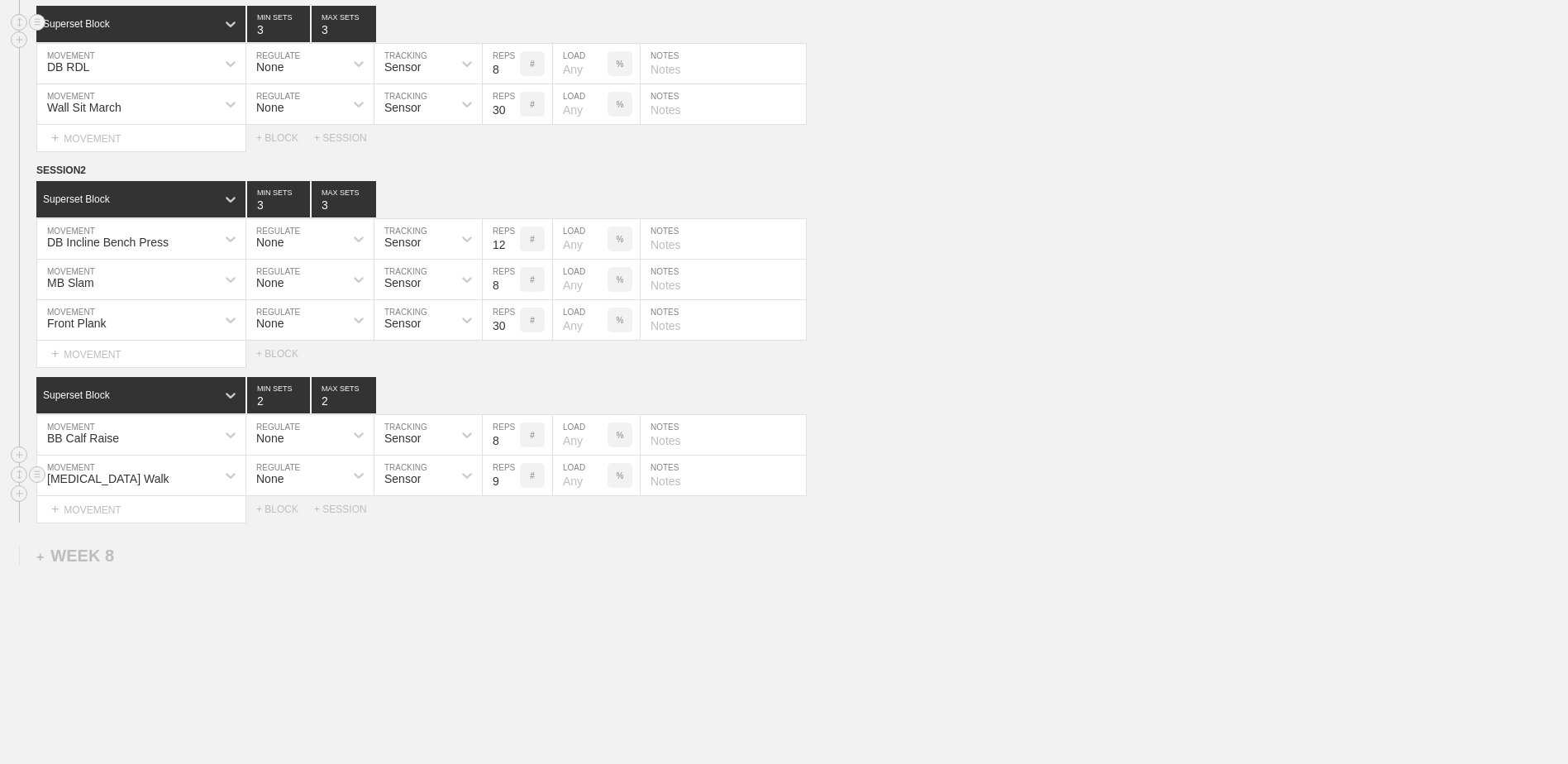
click at [514, 436] on input "9" at bounding box center [501, 475] width 37 height 40
click at [514, 436] on input "10" at bounding box center [501, 475] width 37 height 40
click at [514, 436] on input "11" at bounding box center [501, 475] width 37 height 40
click at [514, 436] on input "12" at bounding box center [501, 475] width 37 height 40
click at [514, 436] on input "13" at bounding box center [501, 475] width 37 height 40
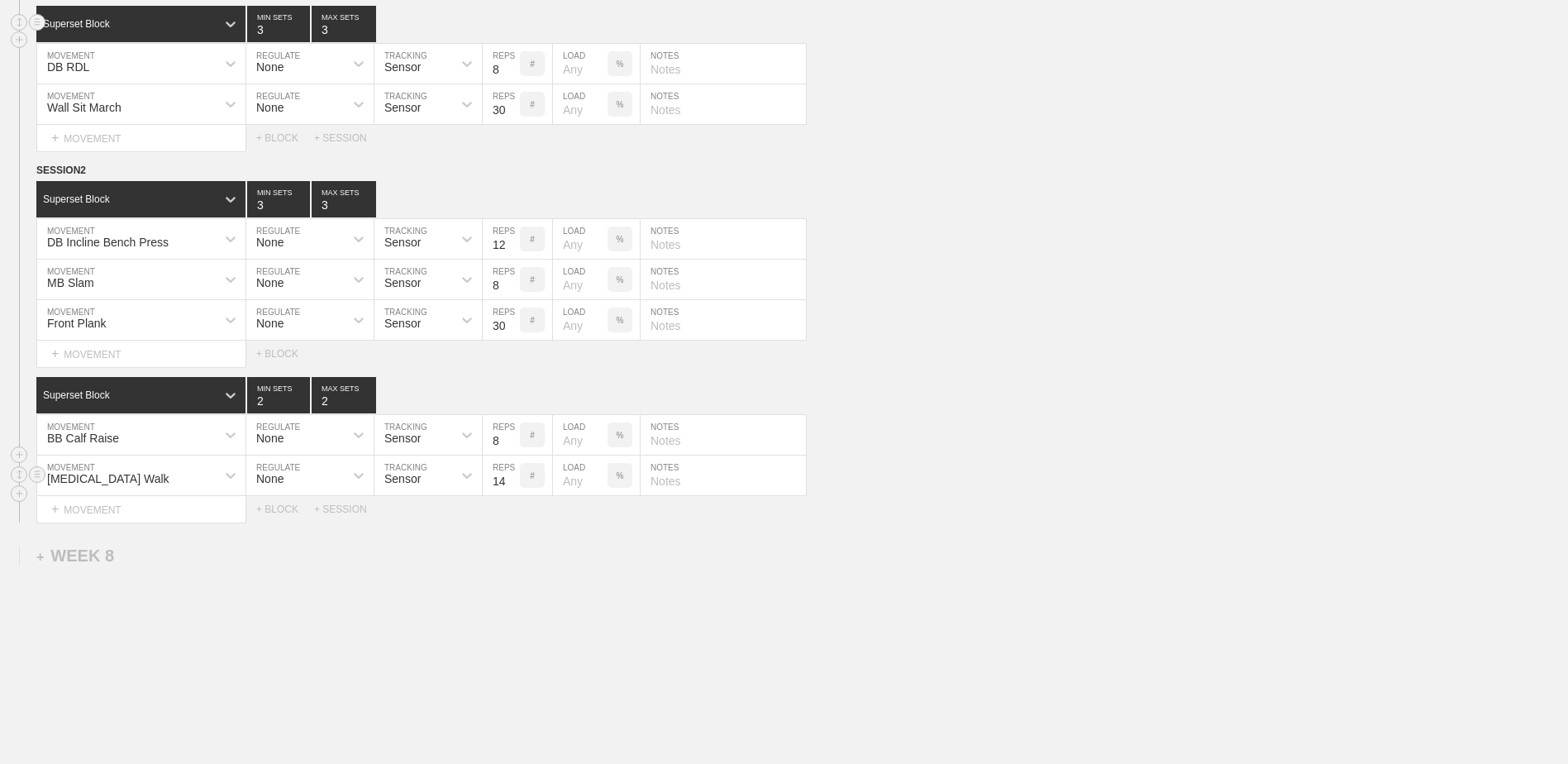
click at [514, 436] on input "14" at bounding box center [501, 475] width 37 height 40
click at [514, 436] on input "15" at bounding box center [501, 475] width 37 height 40
click at [514, 436] on input "16" at bounding box center [501, 475] width 37 height 40
click at [514, 436] on input "17" at bounding box center [501, 475] width 37 height 40
click at [514, 436] on input "18" at bounding box center [501, 475] width 37 height 40
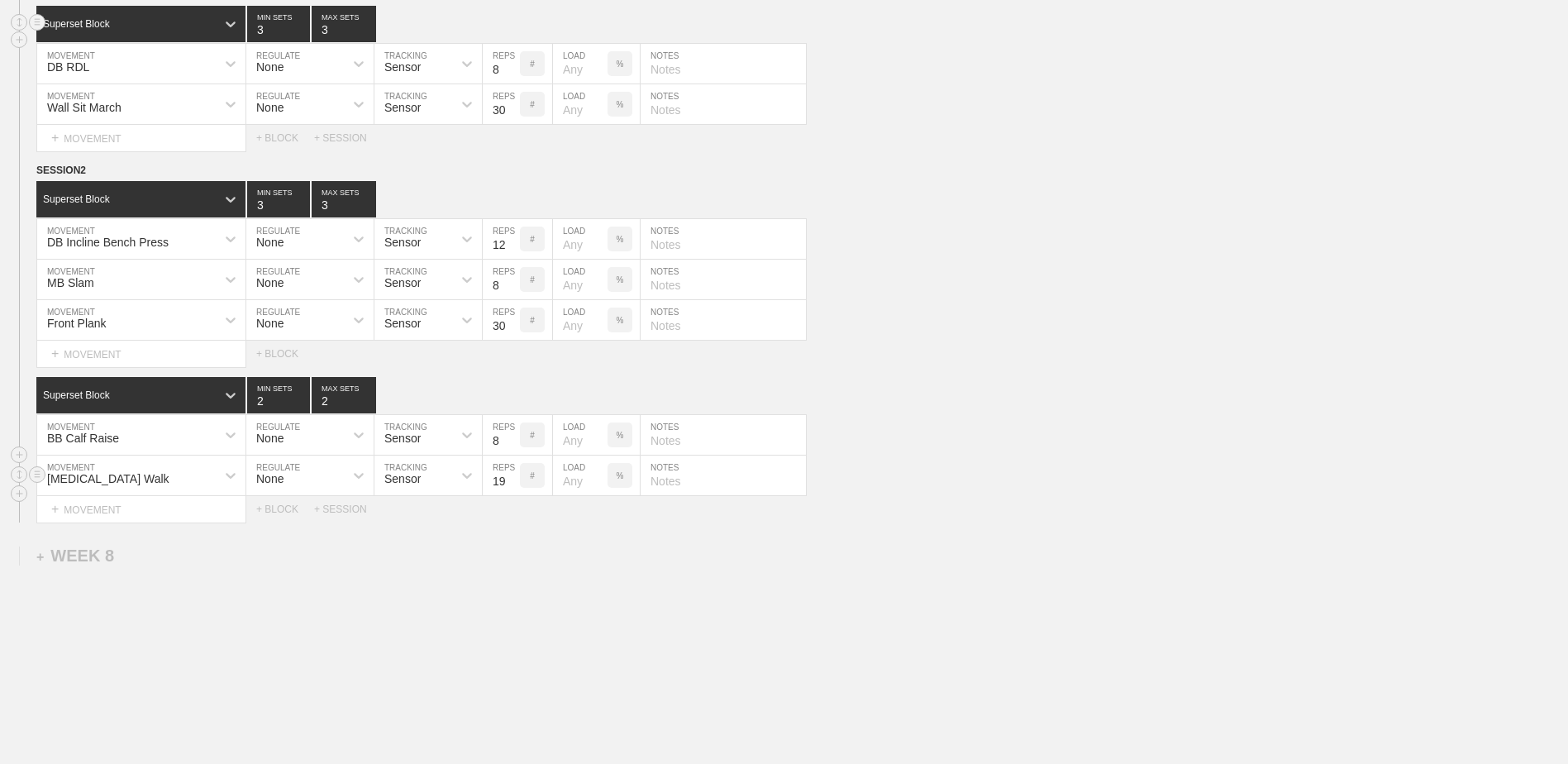
click at [514, 436] on input "19" at bounding box center [501, 475] width 37 height 40
type input "20"
click at [514, 436] on input "20" at bounding box center [501, 475] width 37 height 40
click at [514, 436] on input "9" at bounding box center [501, 434] width 37 height 40
type input "10"
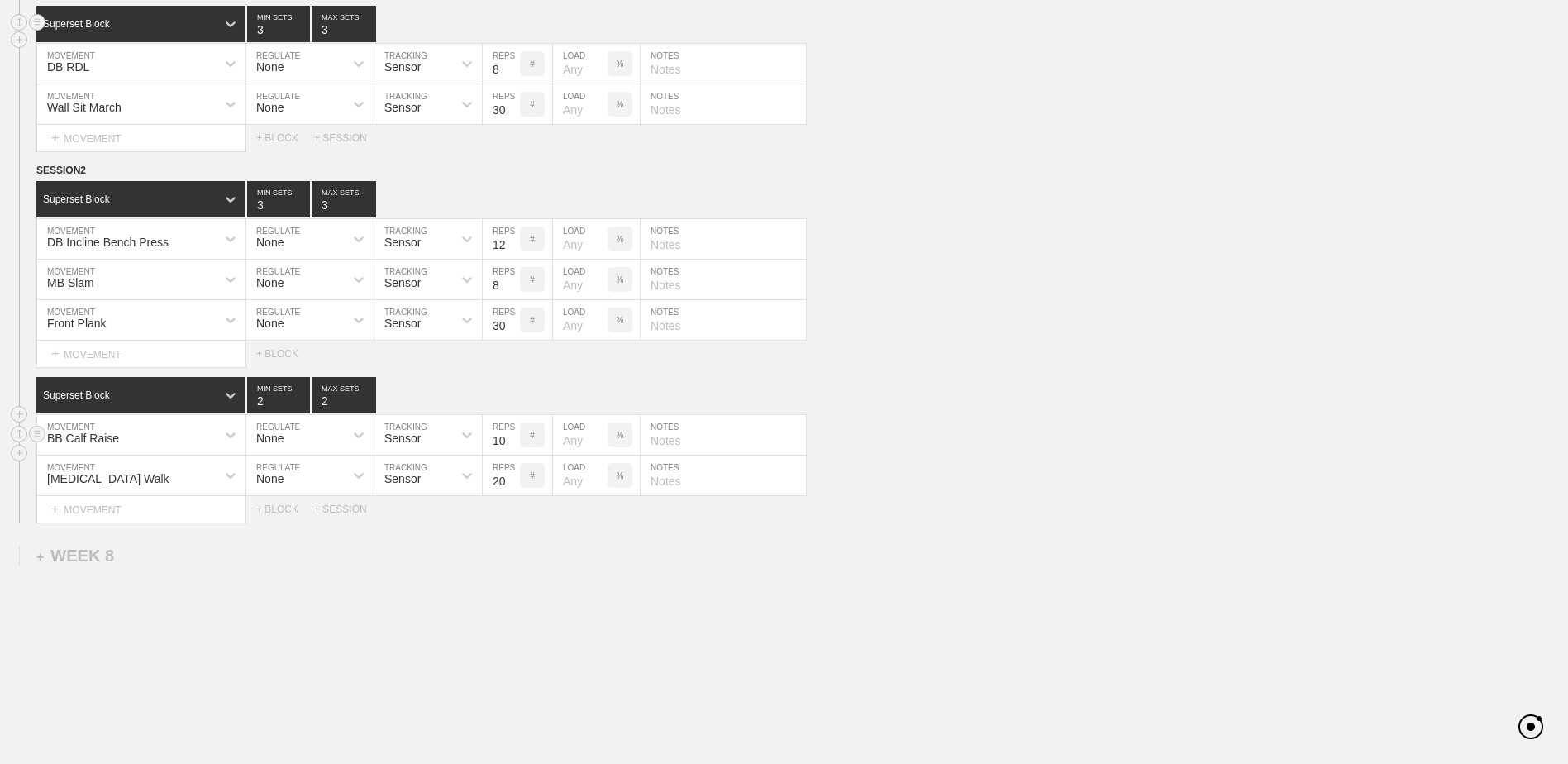
click at [514, 436] on input "10" at bounding box center [501, 434] width 37 height 40
click at [199, 436] on div "+ MOVEMENT" at bounding box center [142, 510] width 210 height 28
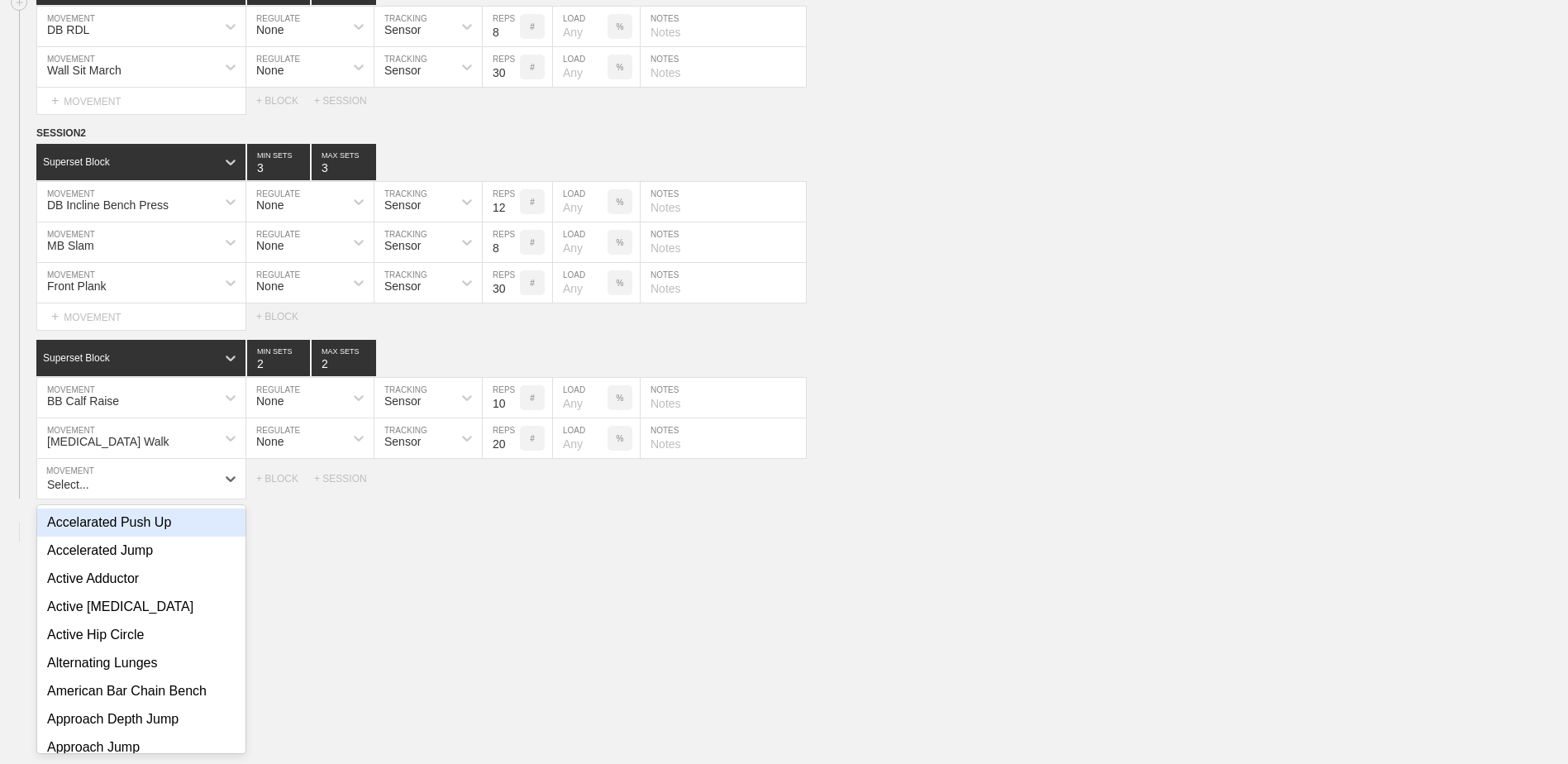
scroll to position [2844, 0]
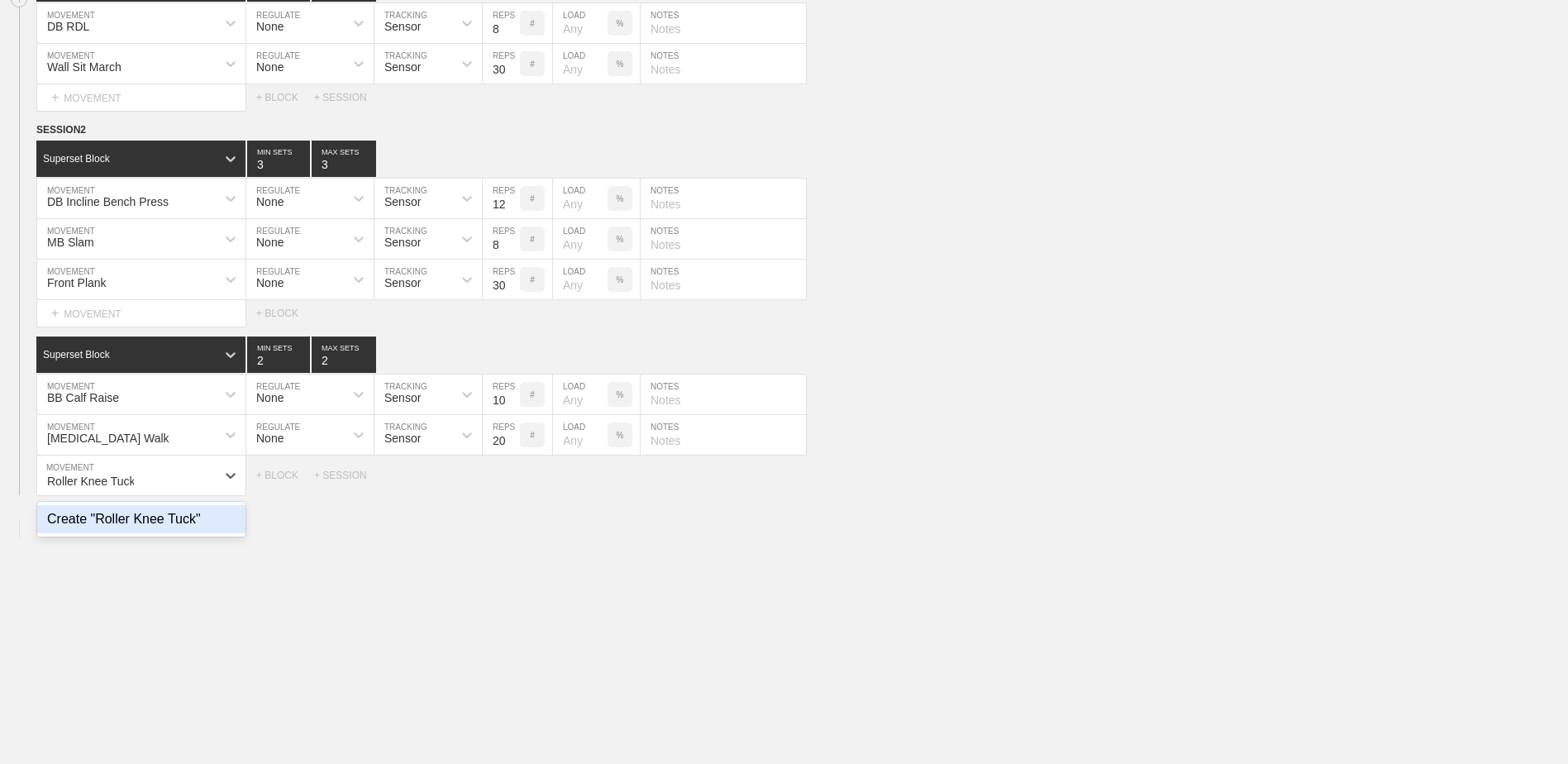
click at [199, 436] on div "Create "Roller Knee Tuck"" at bounding box center [141, 519] width 208 height 29
type input "Roller Knee Tuck"
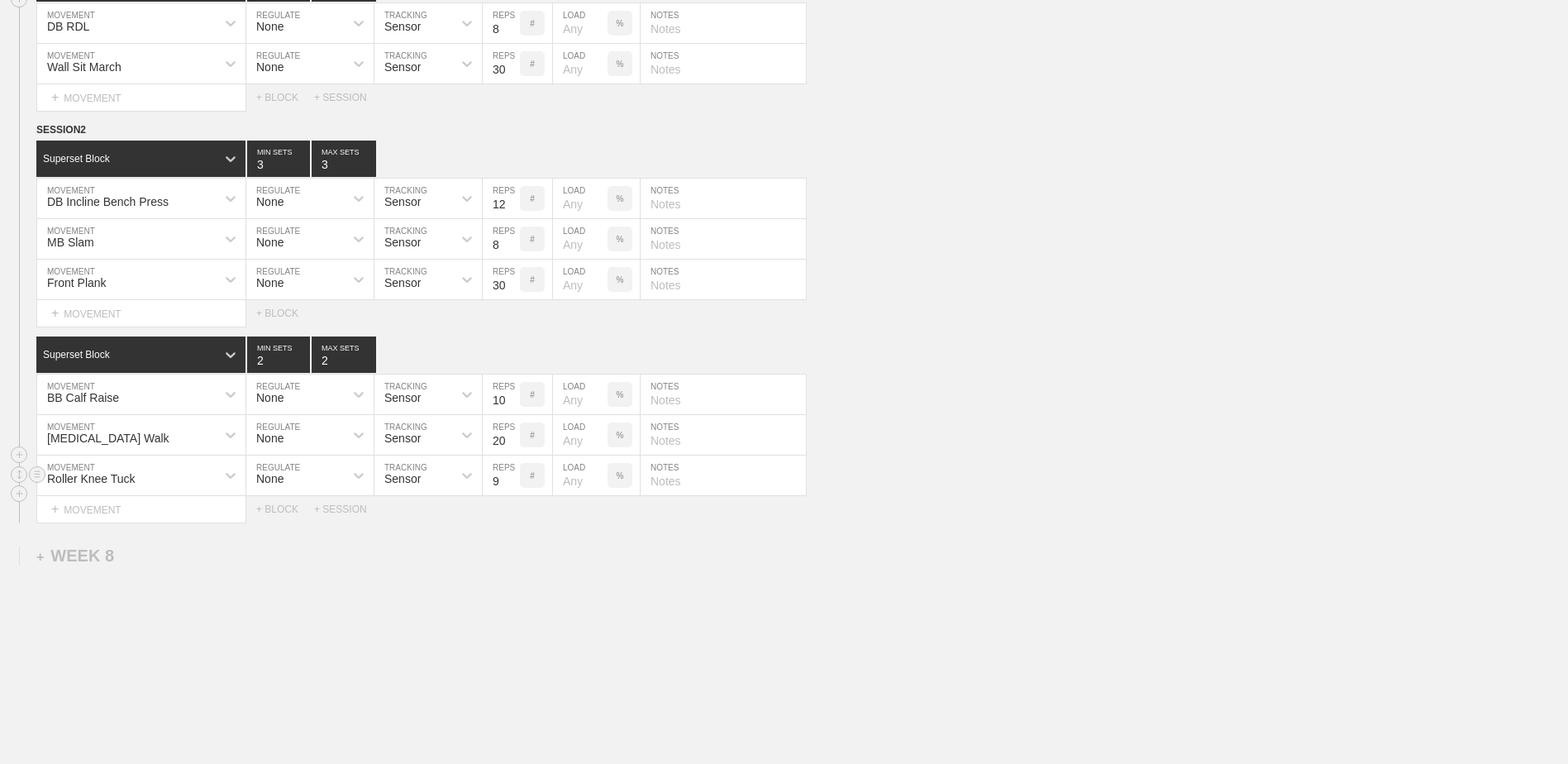
click at [513, 436] on input "9" at bounding box center [501, 475] width 37 height 40
type input "10"
click at [513, 436] on input "10" at bounding box center [501, 475] width 37 height 40
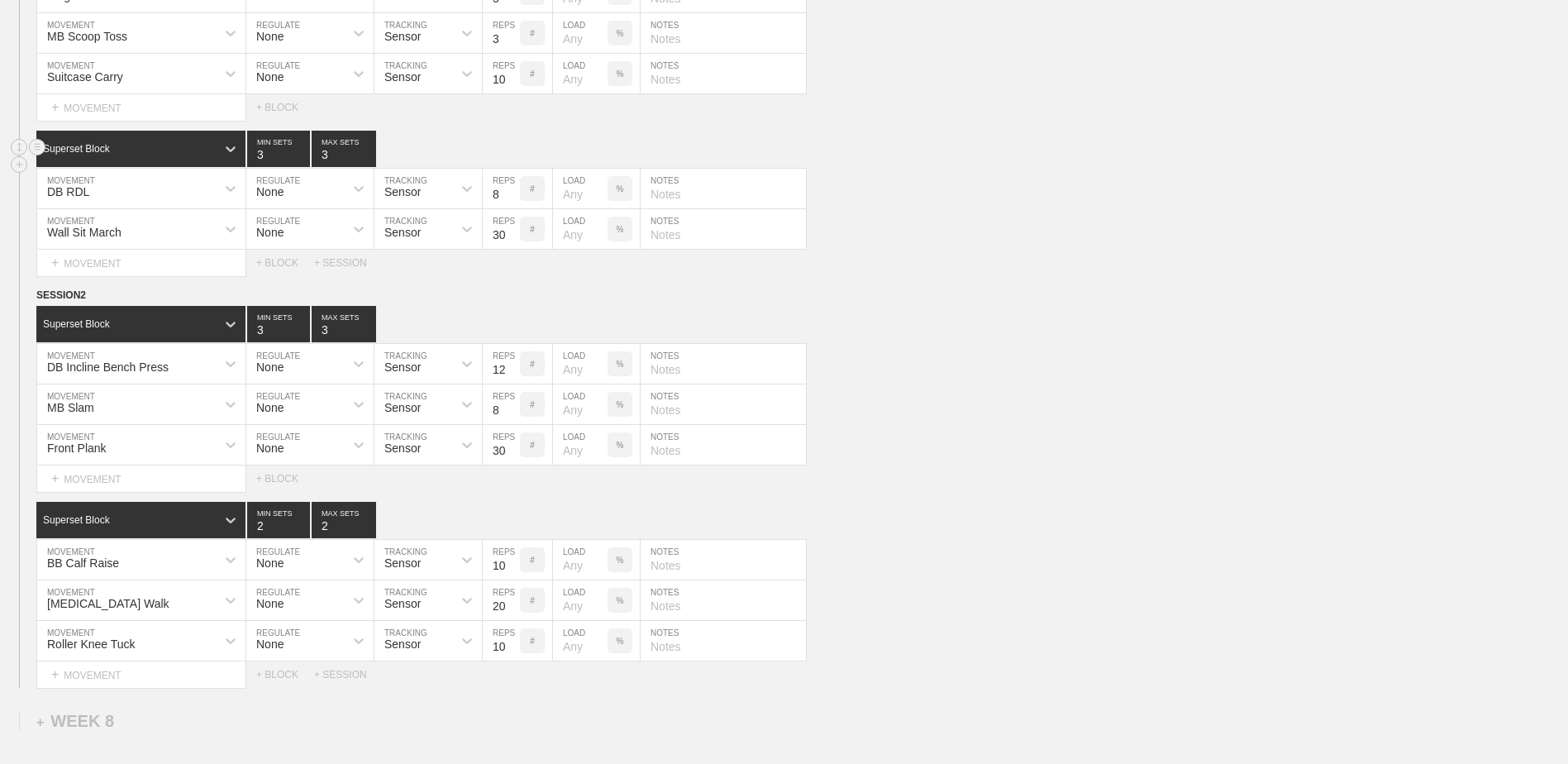
click at [835, 332] on div "Superset Block 3 MIN SETS 3 MAX SETS" at bounding box center [803, 324] width 1532 height 37
type input "2"
click at [299, 340] on input "2" at bounding box center [278, 324] width 63 height 37
type input "2"
click at [368, 339] on input "2" at bounding box center [344, 324] width 64 height 37
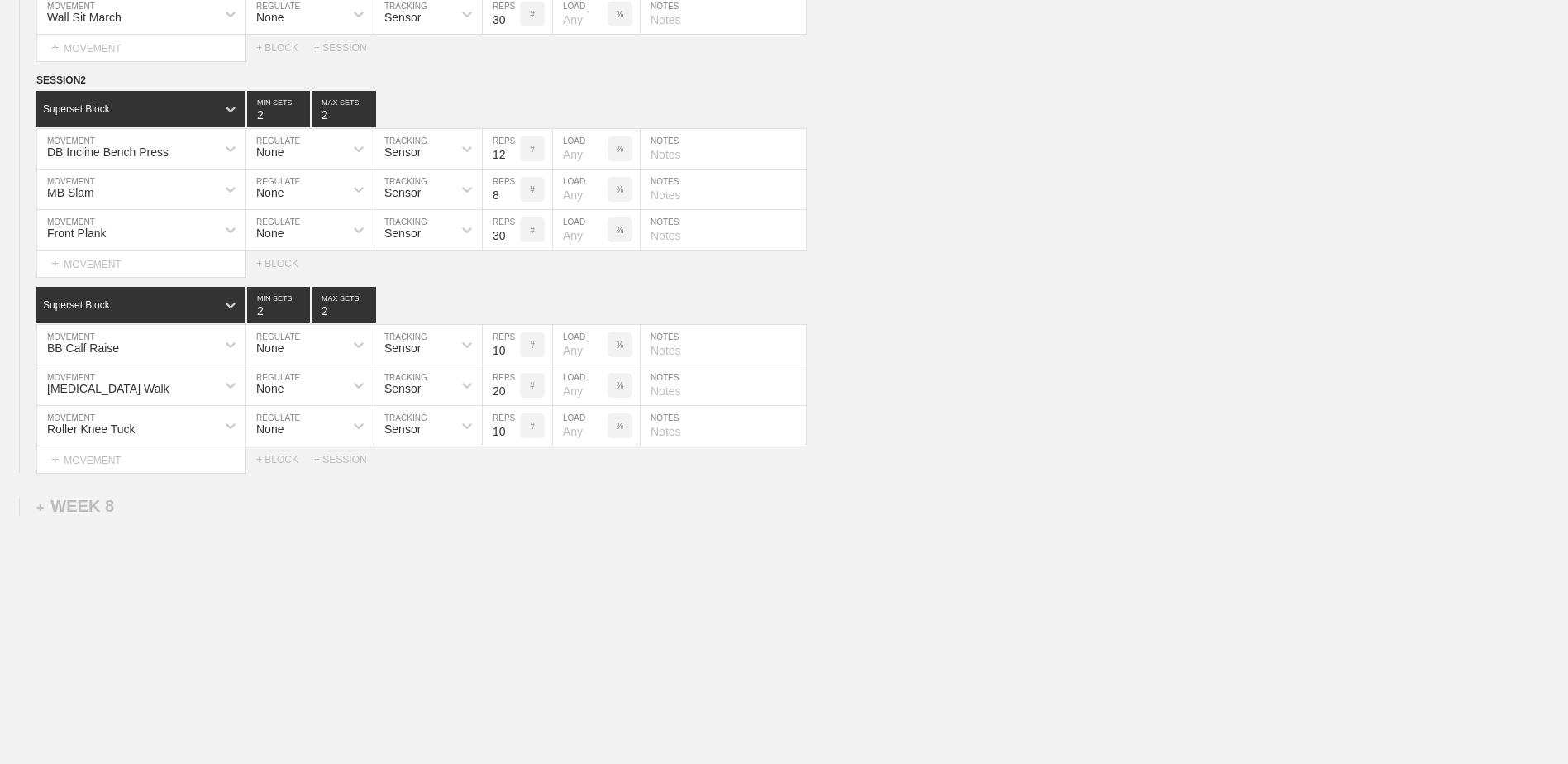
scroll to position [2737, 0]
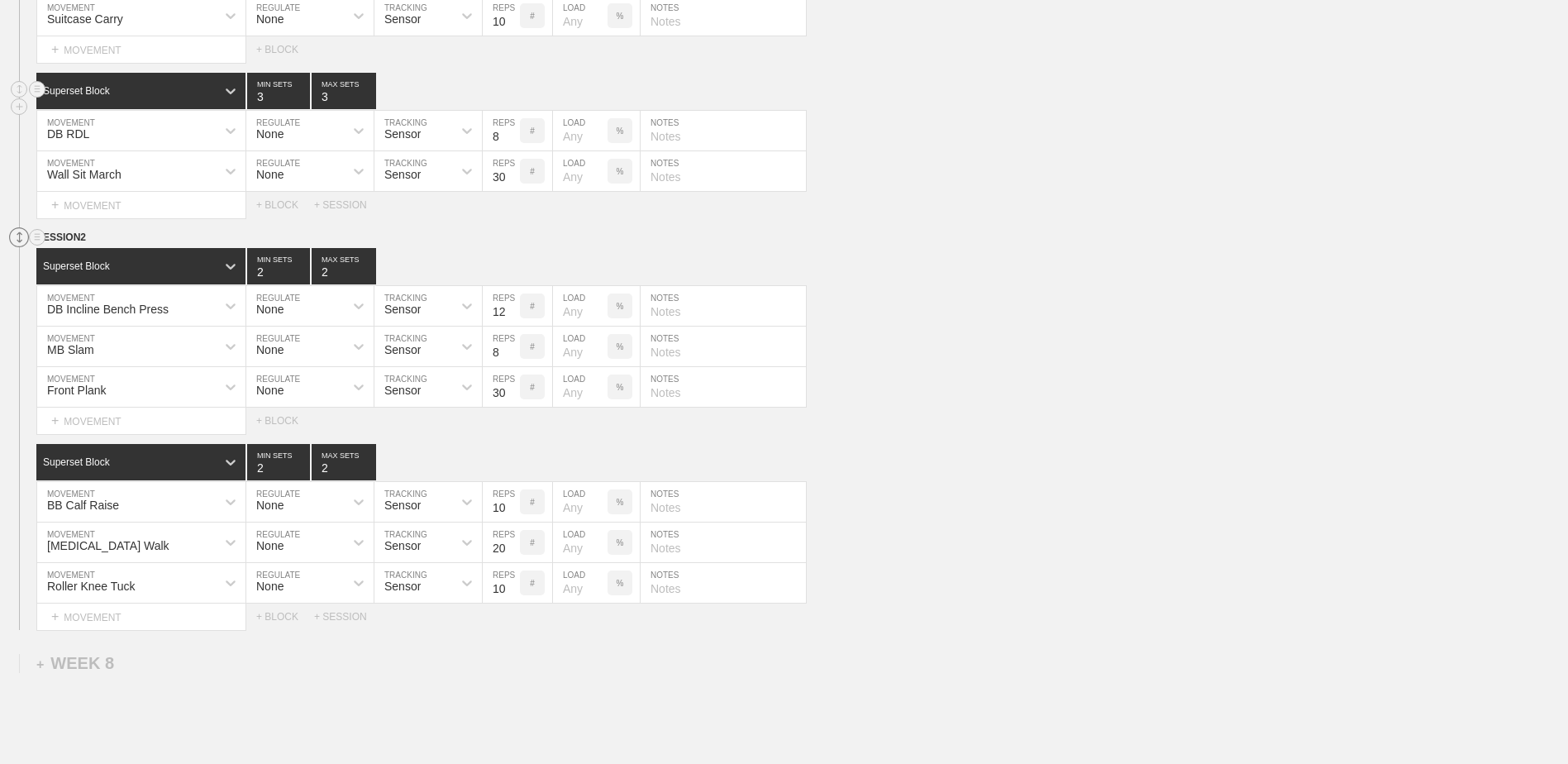
click at [17, 247] on circle at bounding box center [19, 237] width 19 height 19
click at [36, 247] on circle at bounding box center [38, 237] width 19 height 19
click at [94, 283] on div "DELETE" at bounding box center [116, 288] width 133 height 25
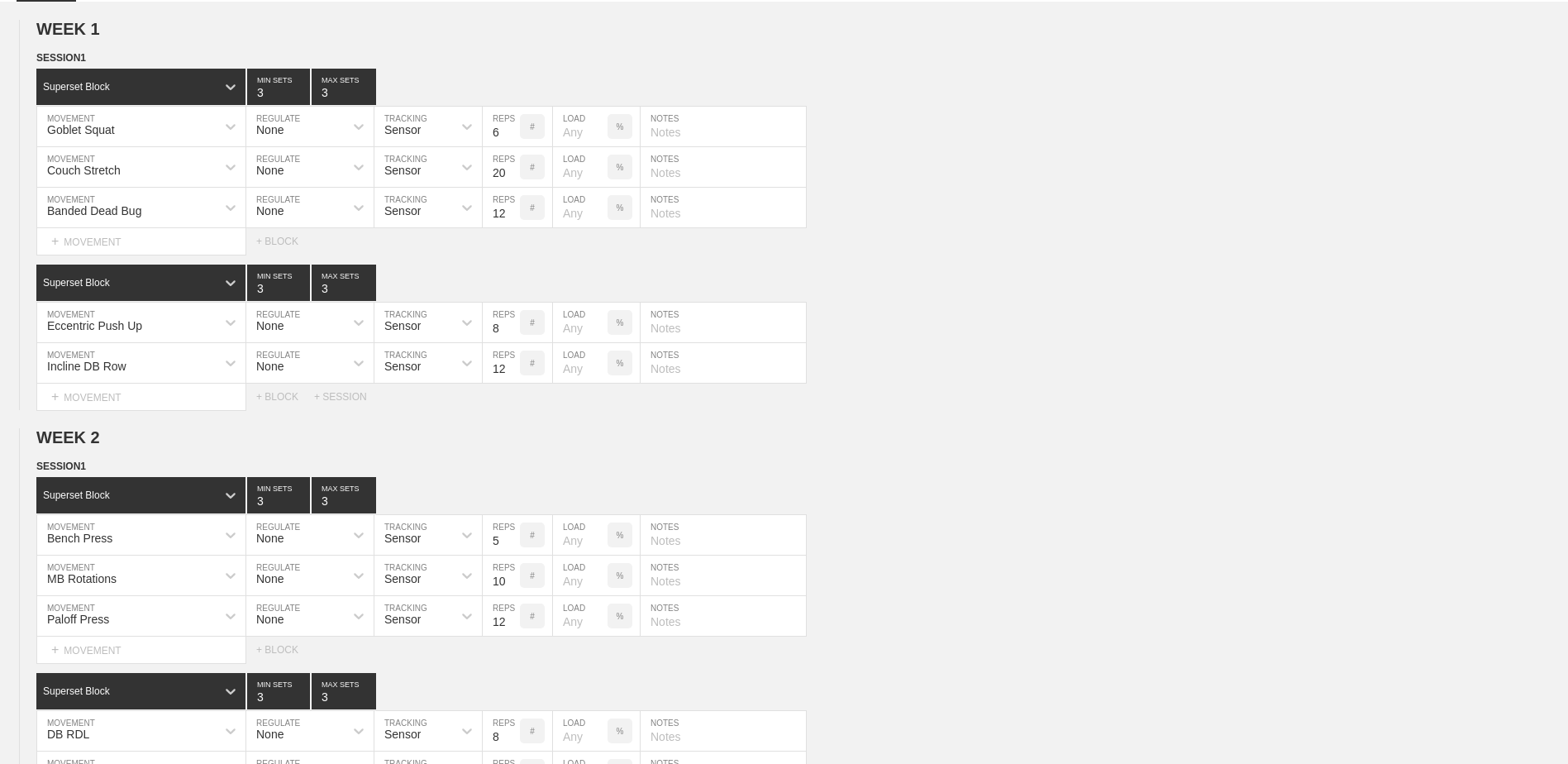
scroll to position [0, 0]
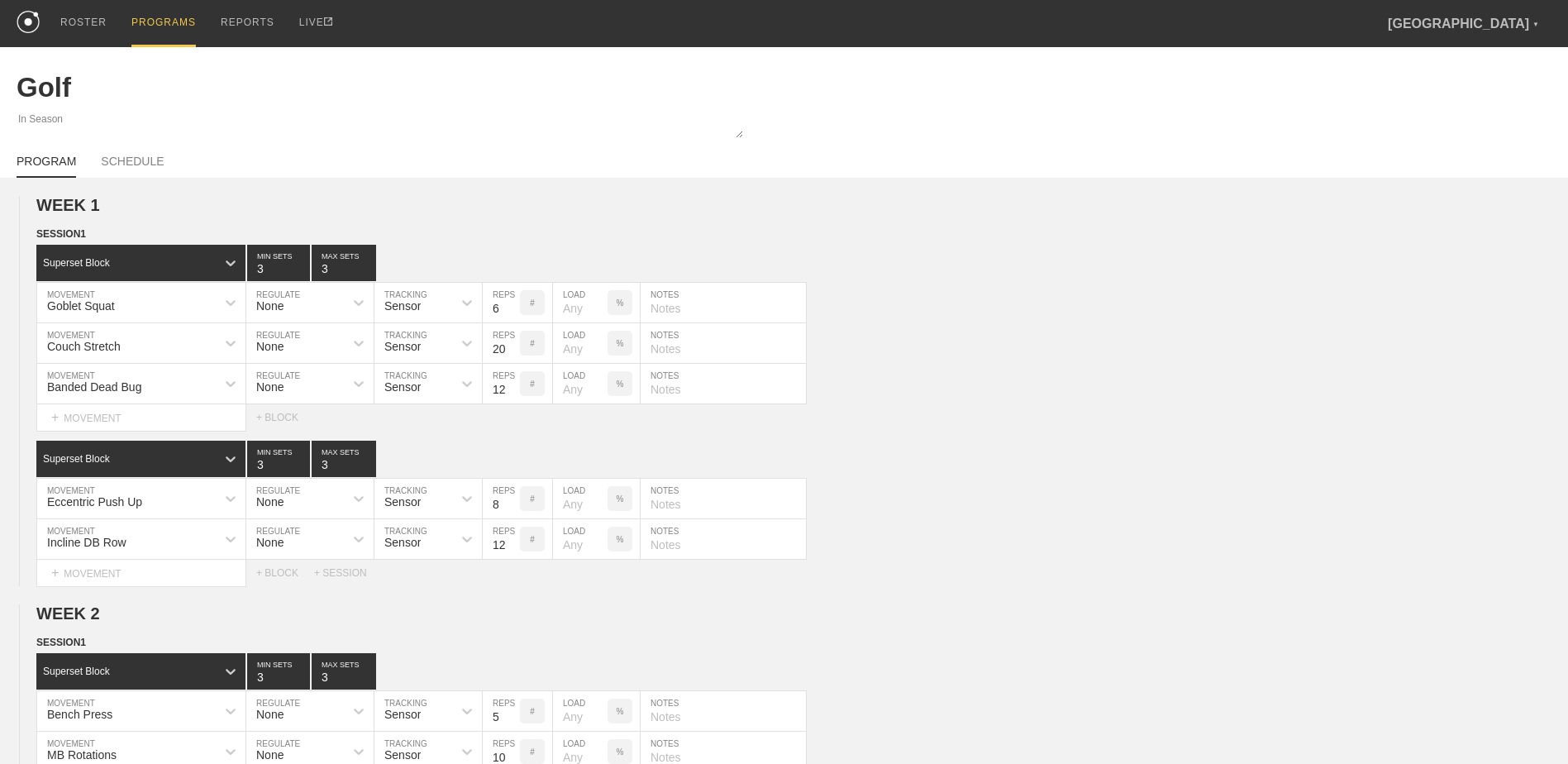
click at [160, 31] on div "PROGRAMS" at bounding box center [164, 23] width 64 height 47
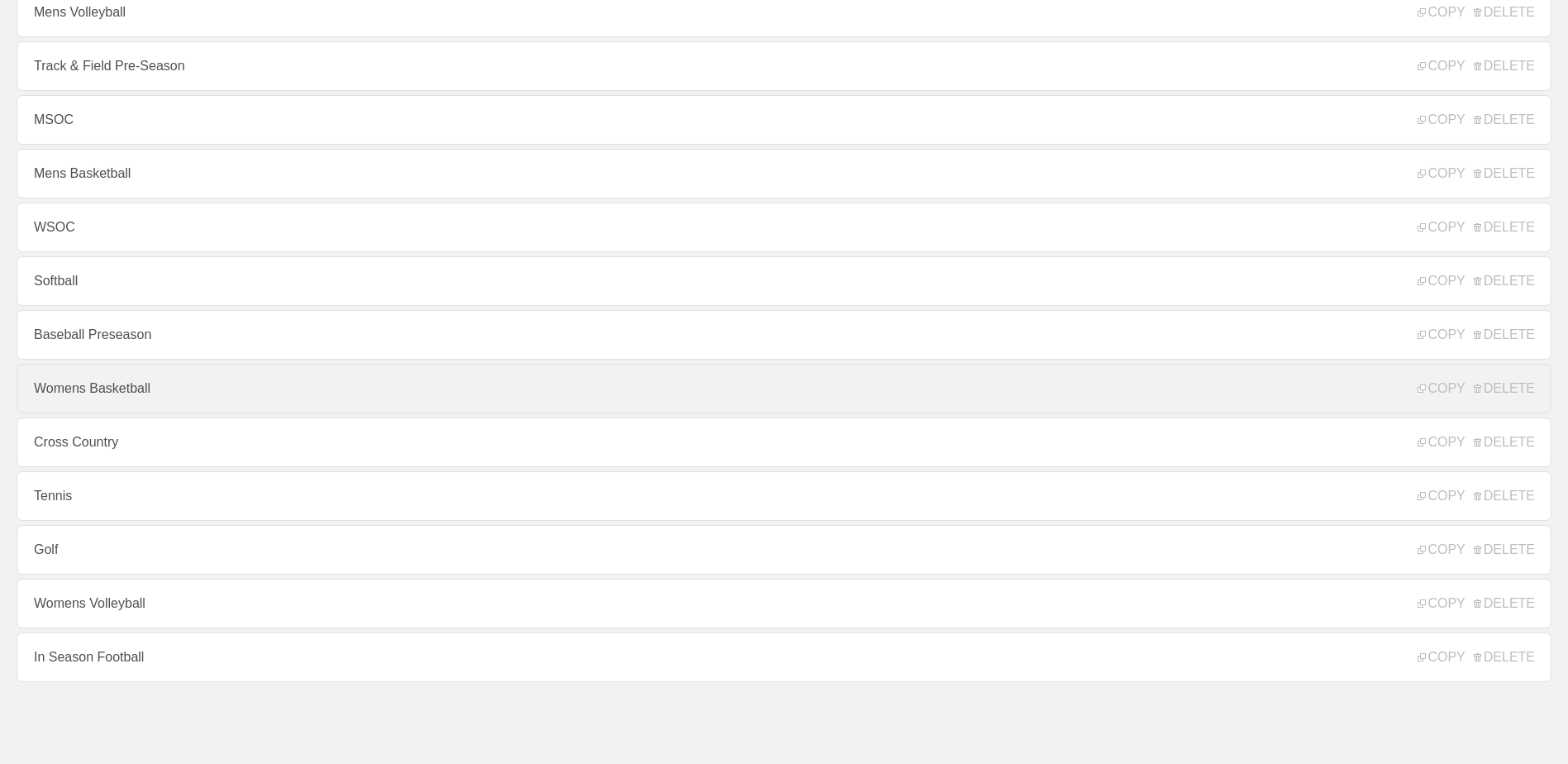
scroll to position [178, 0]
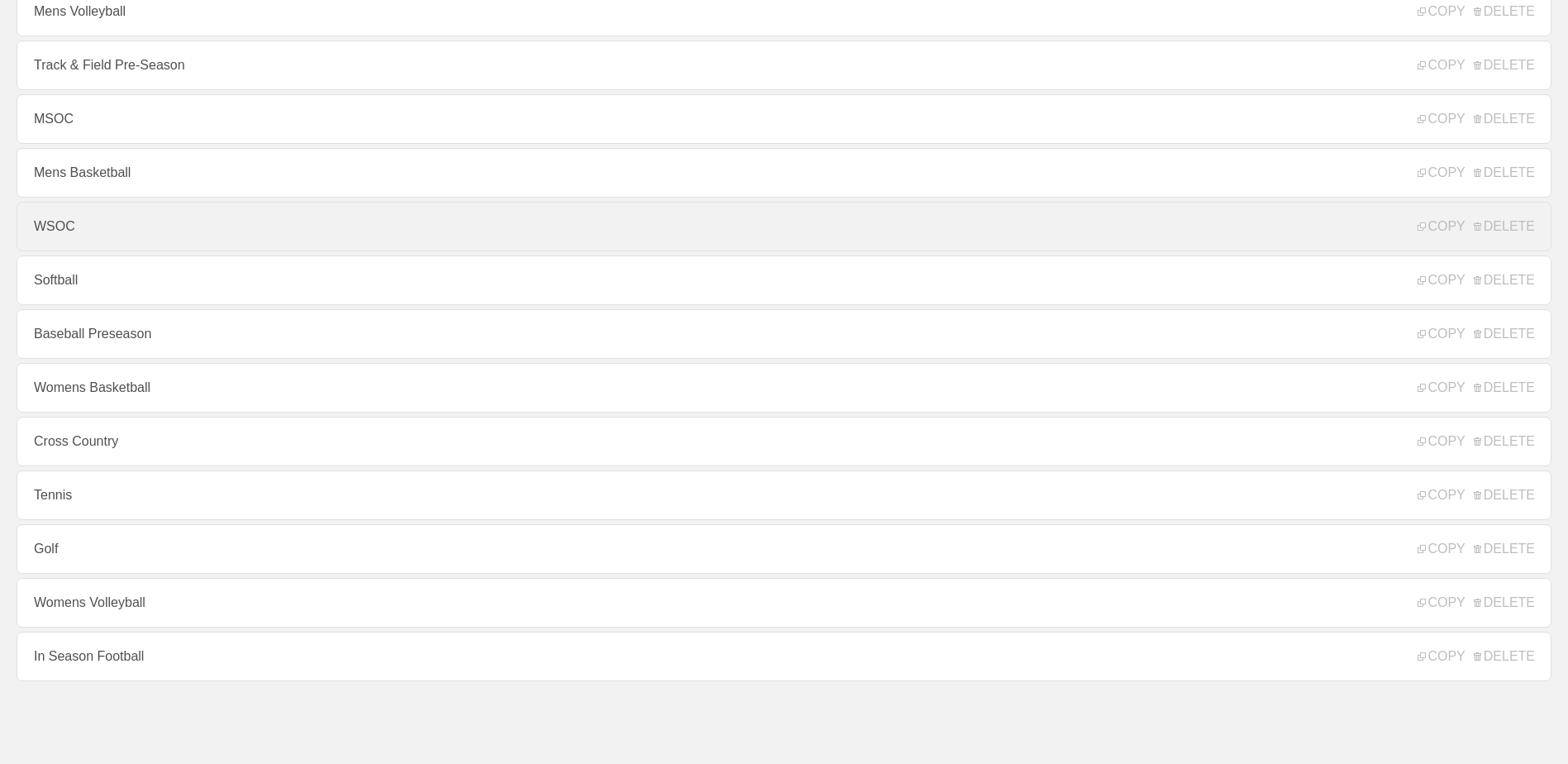
click at [175, 217] on link "WSOC" at bounding box center [784, 226] width 1536 height 50
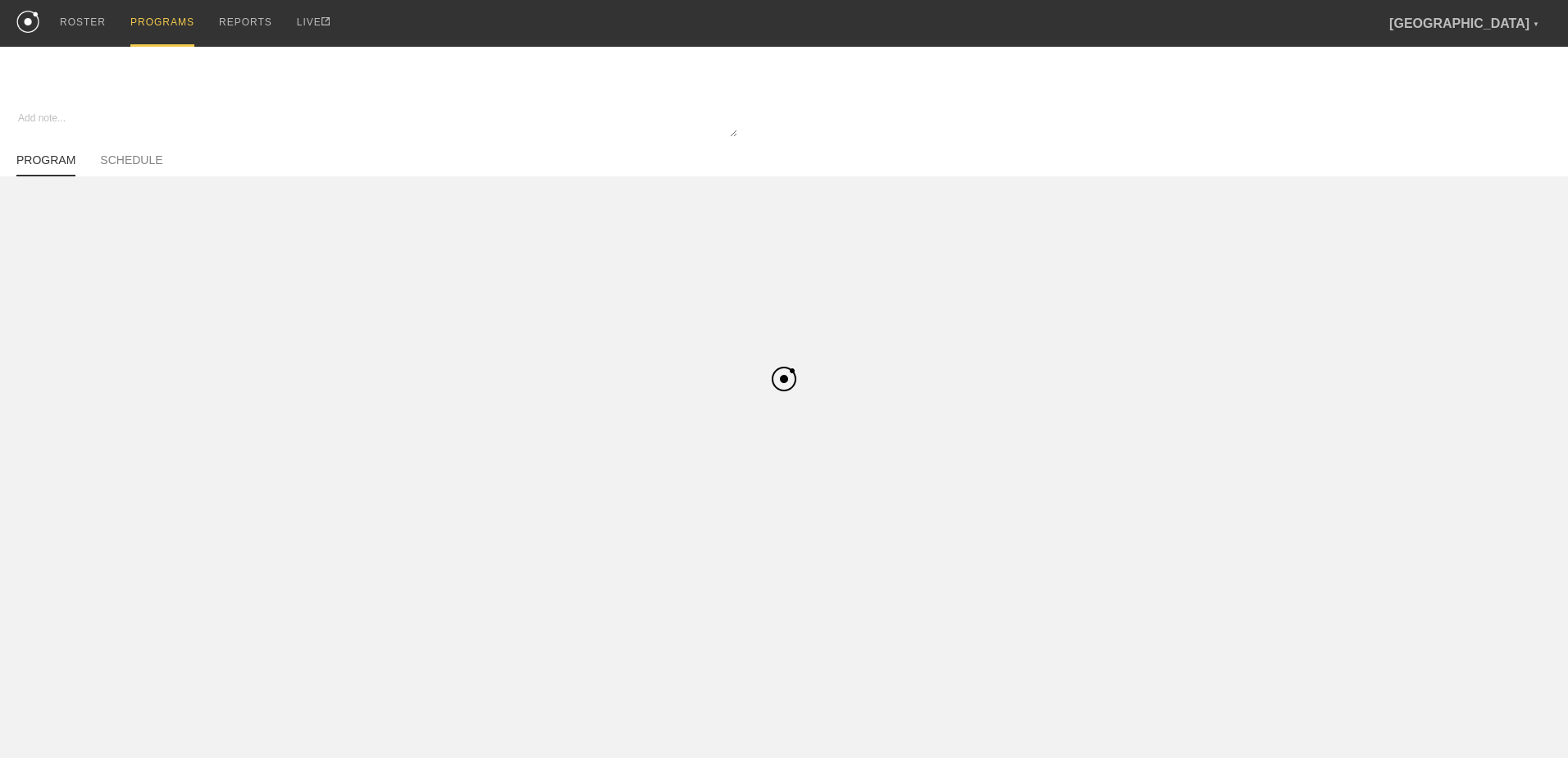
type textarea "x"
type input "WSOC"
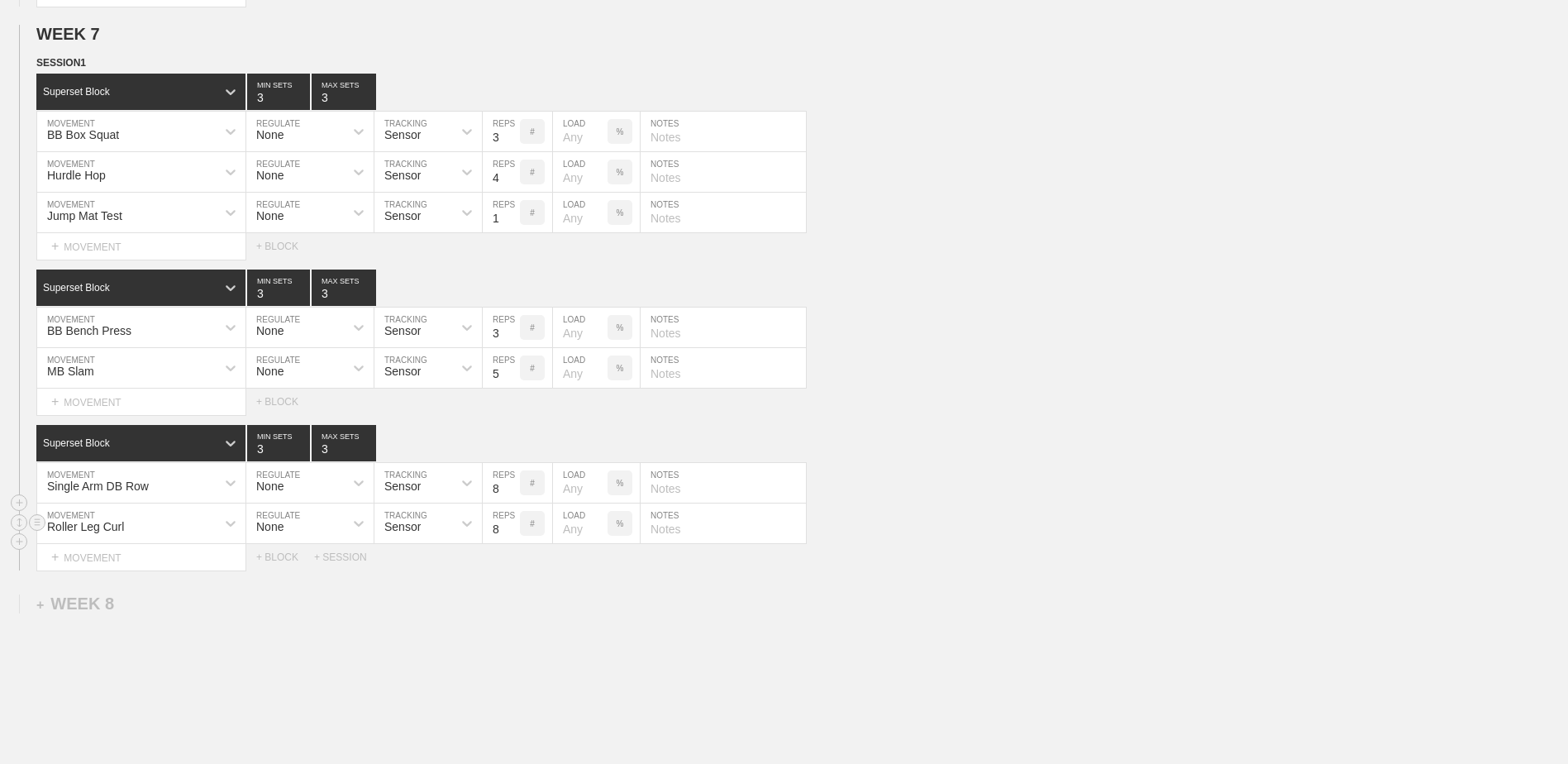
scroll to position [4239, 0]
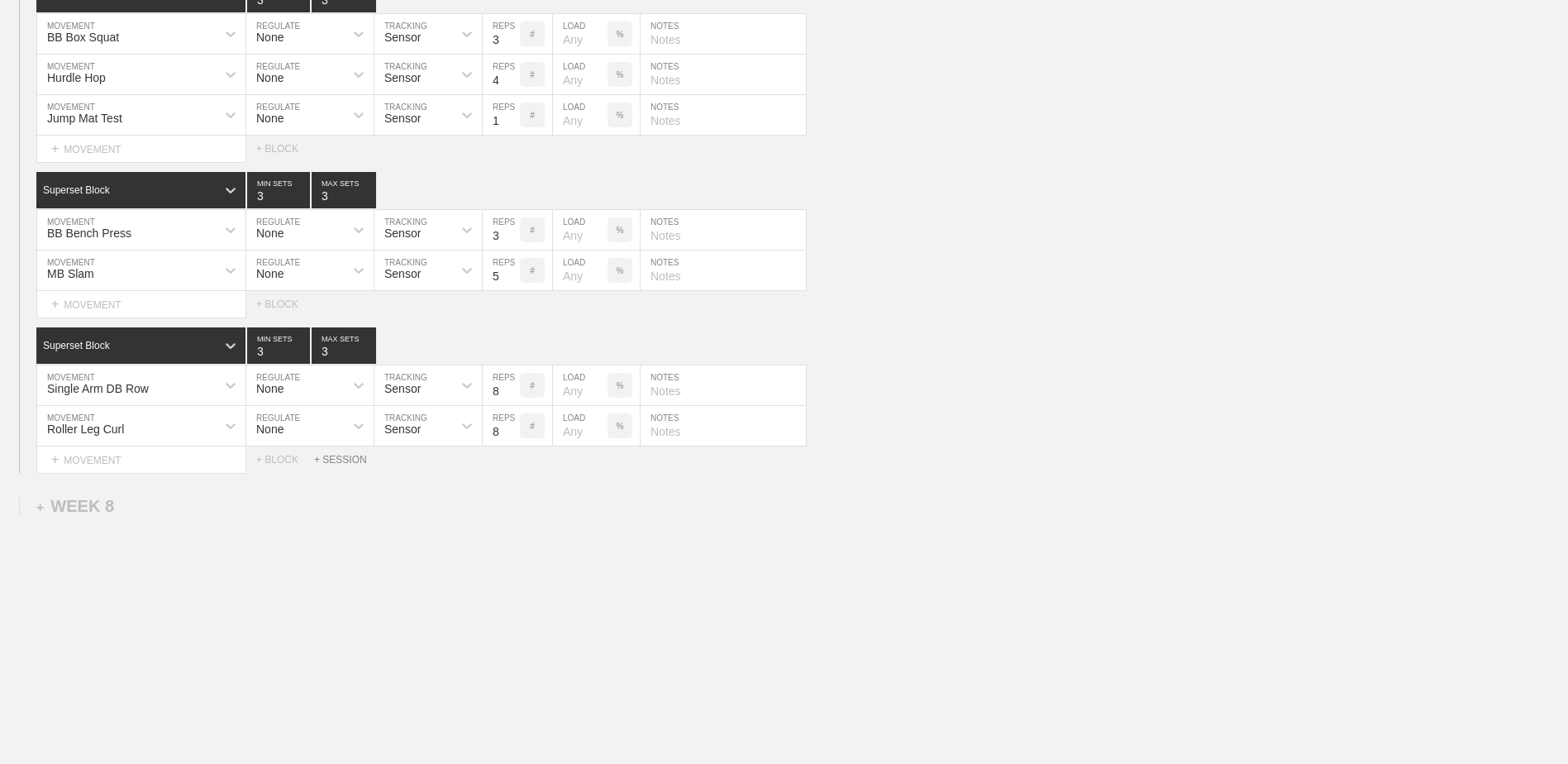
click at [340, 436] on div "+ SESSION" at bounding box center [347, 459] width 66 height 12
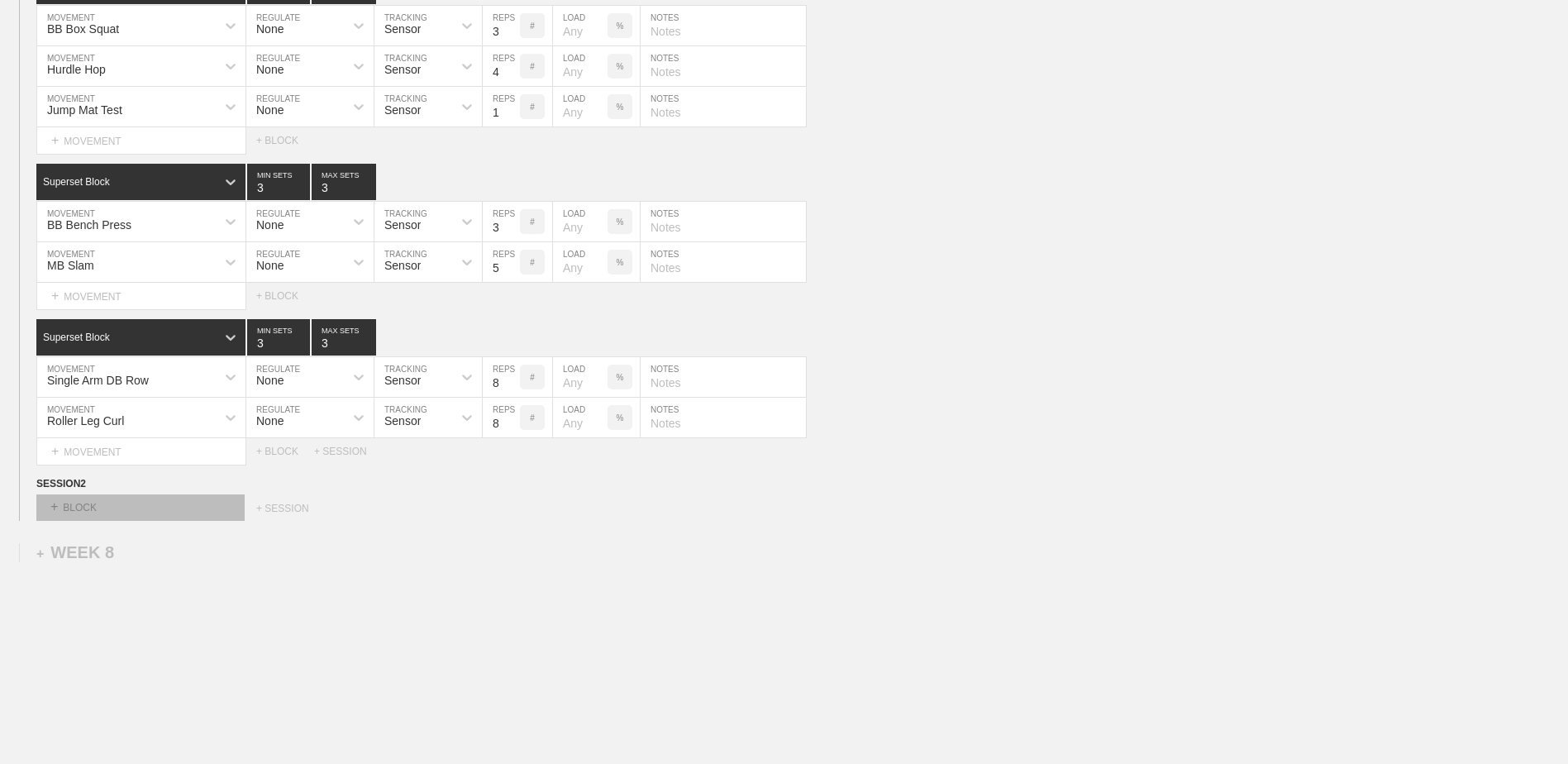
click at [138, 436] on div "+ BLOCK" at bounding box center [141, 507] width 208 height 27
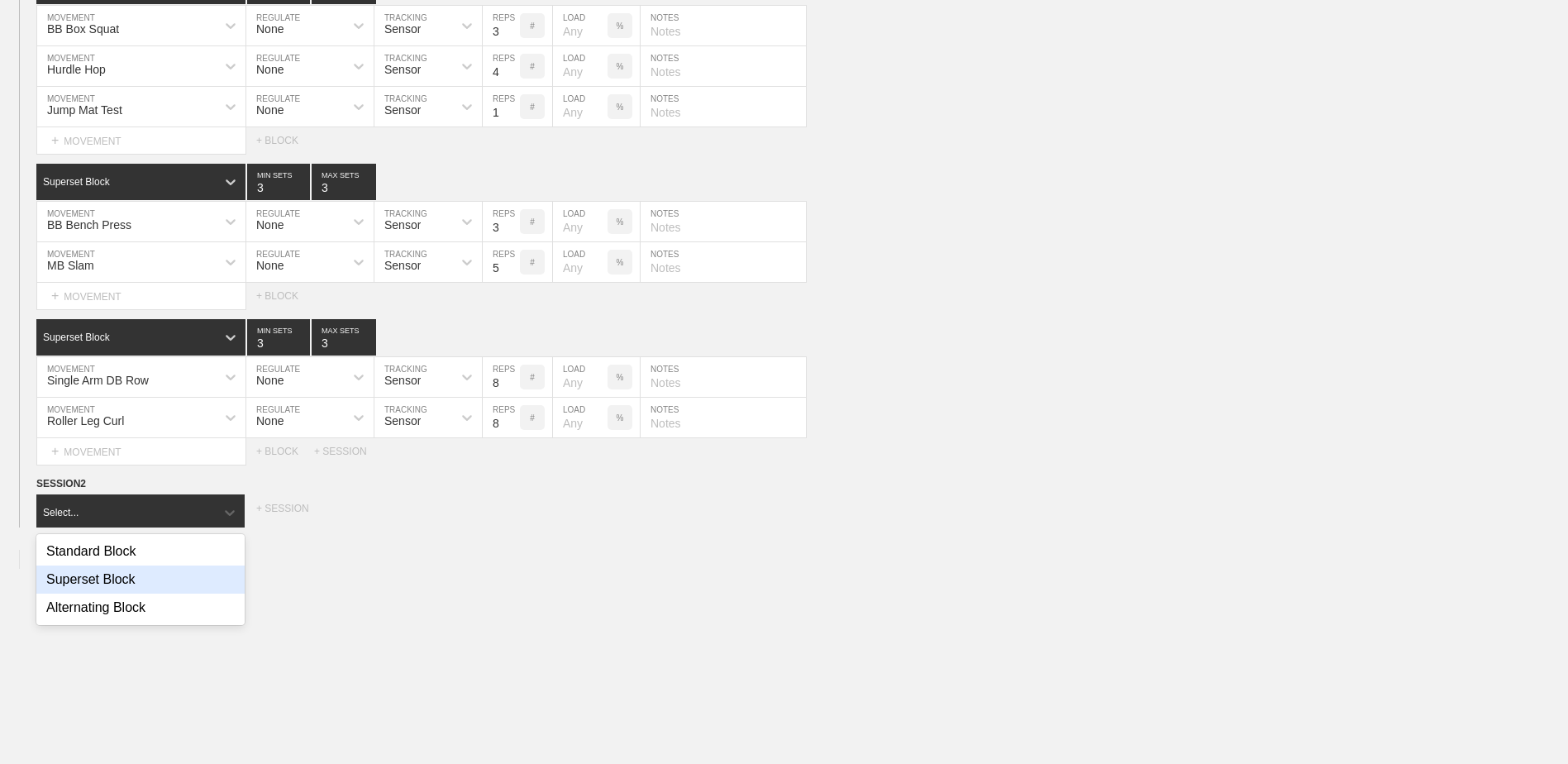
click at [139, 436] on div "Superset Block" at bounding box center [141, 579] width 208 height 29
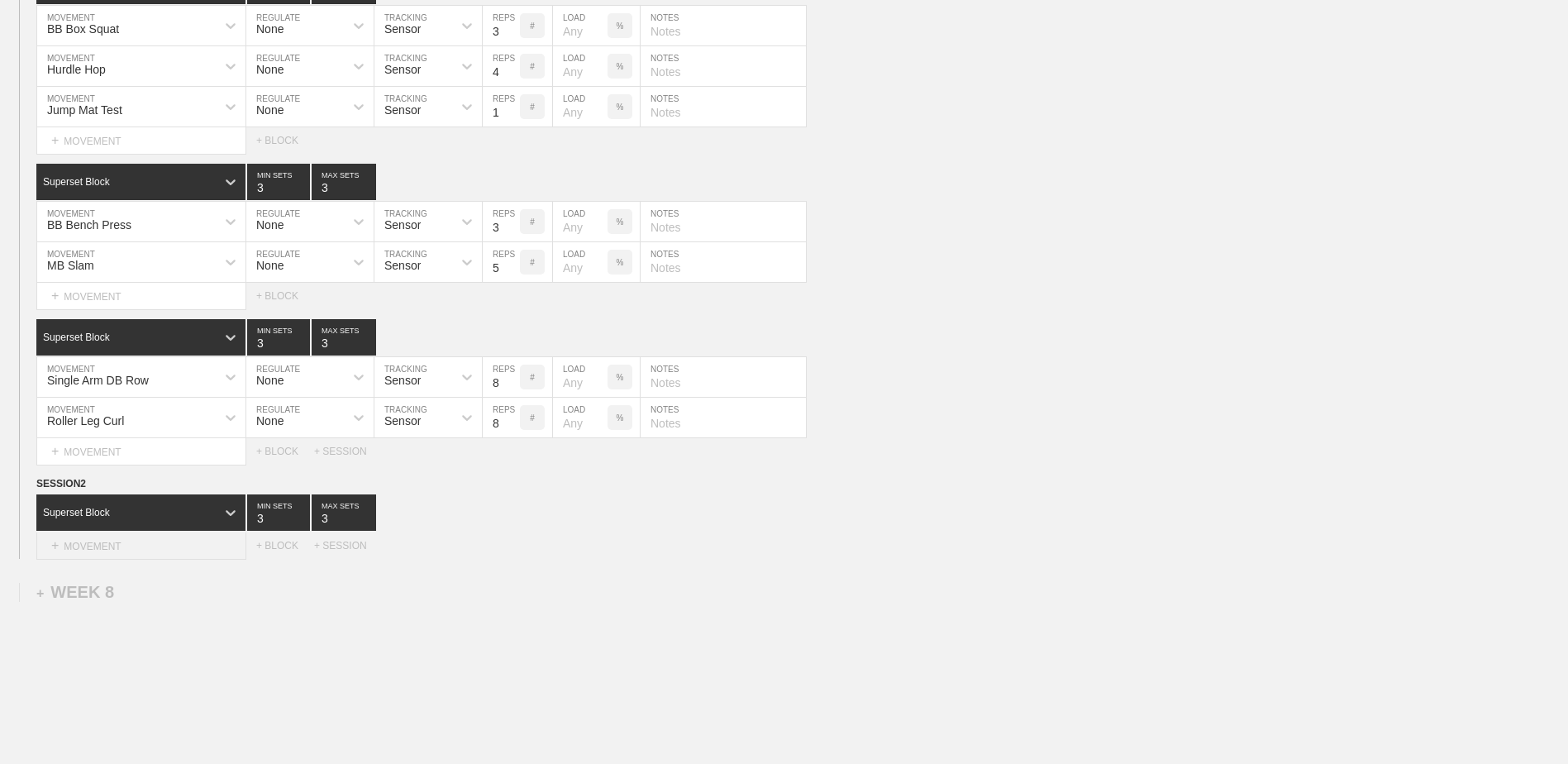
click at [132, 436] on div "+ MOVEMENT" at bounding box center [142, 546] width 210 height 28
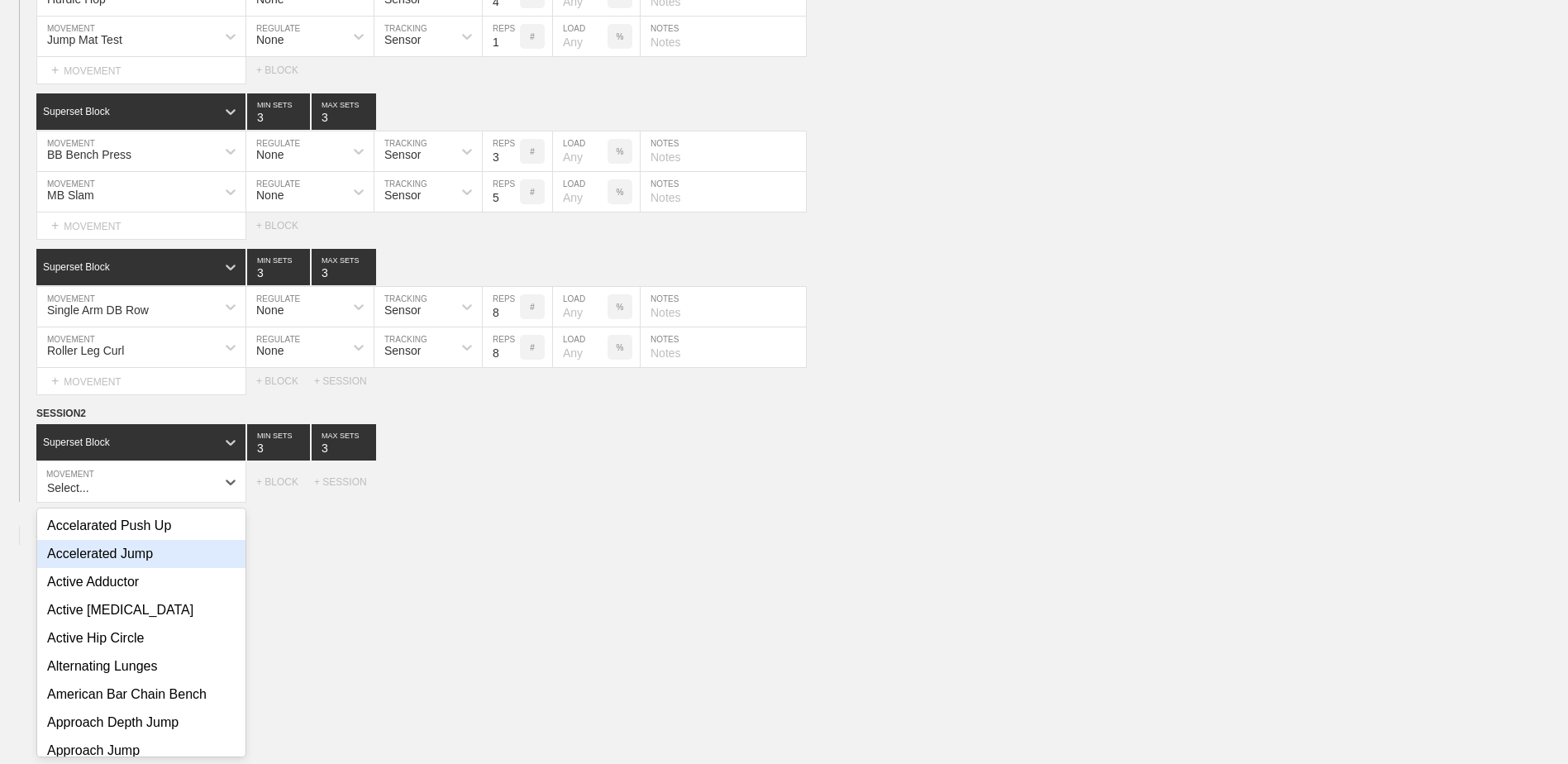
scroll to position [4315, 0]
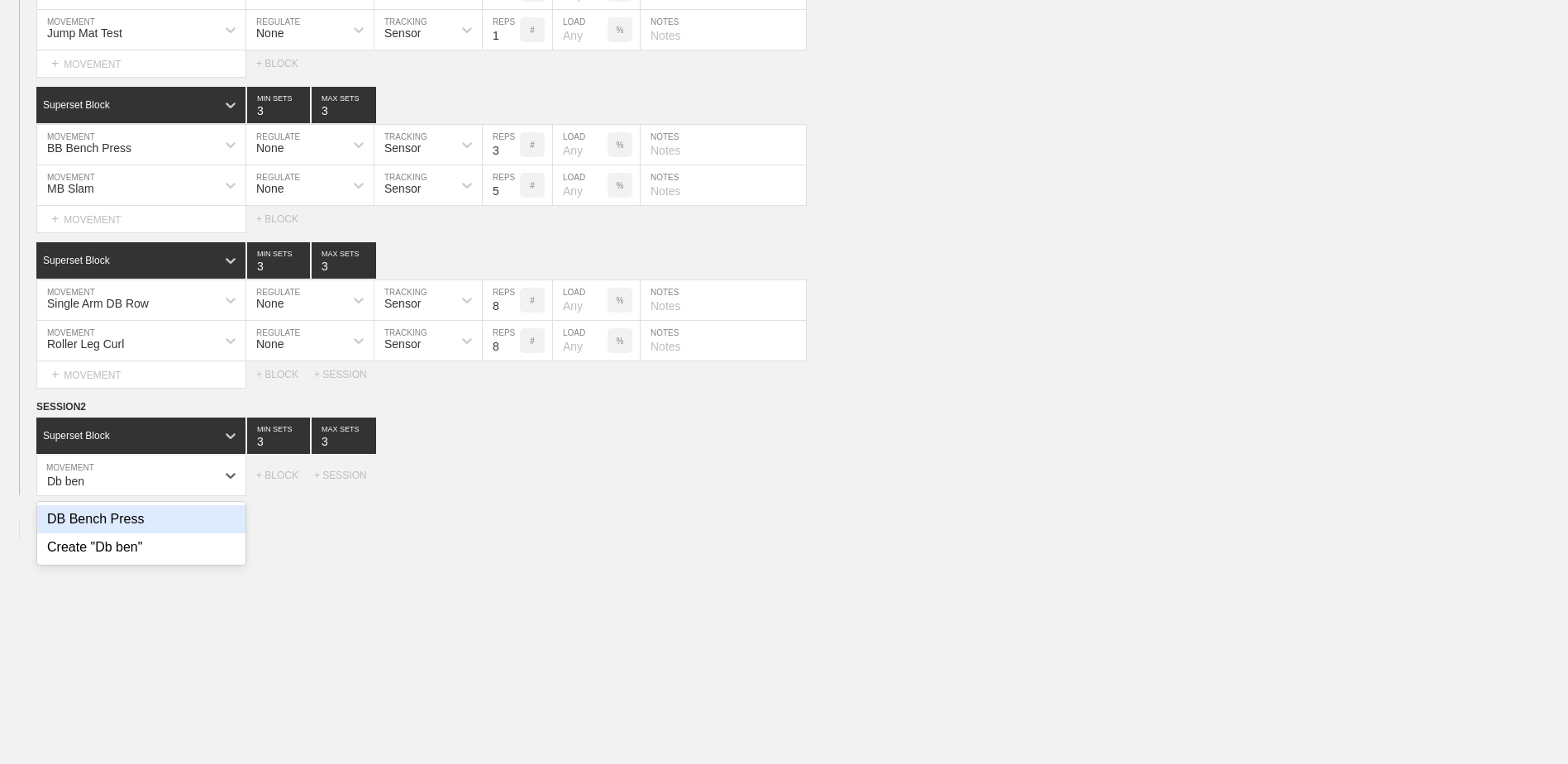
click at [133, 436] on div "DB Bench Press" at bounding box center [141, 519] width 208 height 29
type input "Db ben"
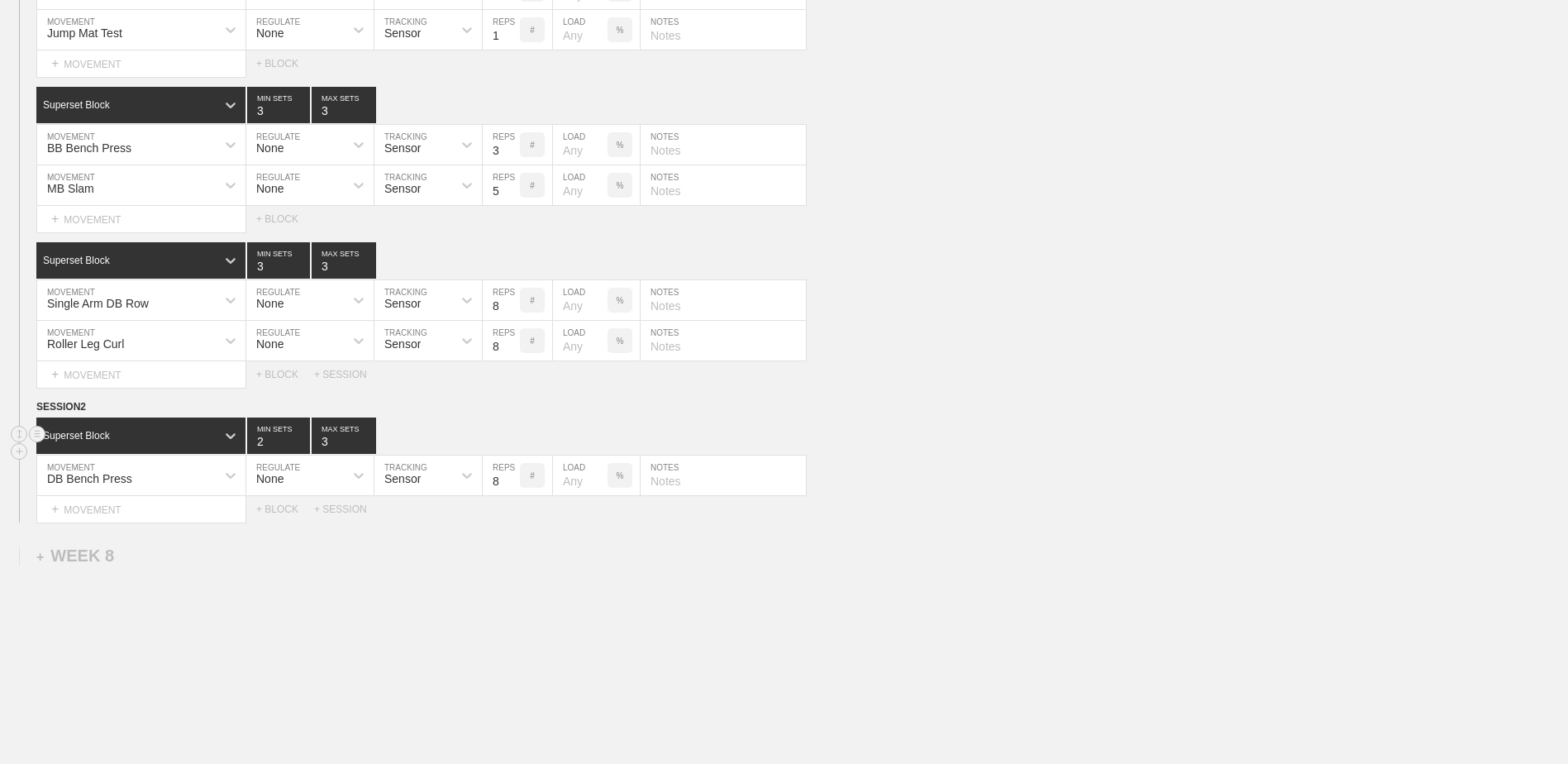
drag, startPoint x: 296, startPoint y: 453, endPoint x: 372, endPoint y: 449, distance: 76.1
type input "2"
click at [297, 436] on input "2" at bounding box center [278, 435] width 63 height 37
type input "2"
click at [369, 436] on input "2" at bounding box center [344, 435] width 64 height 37
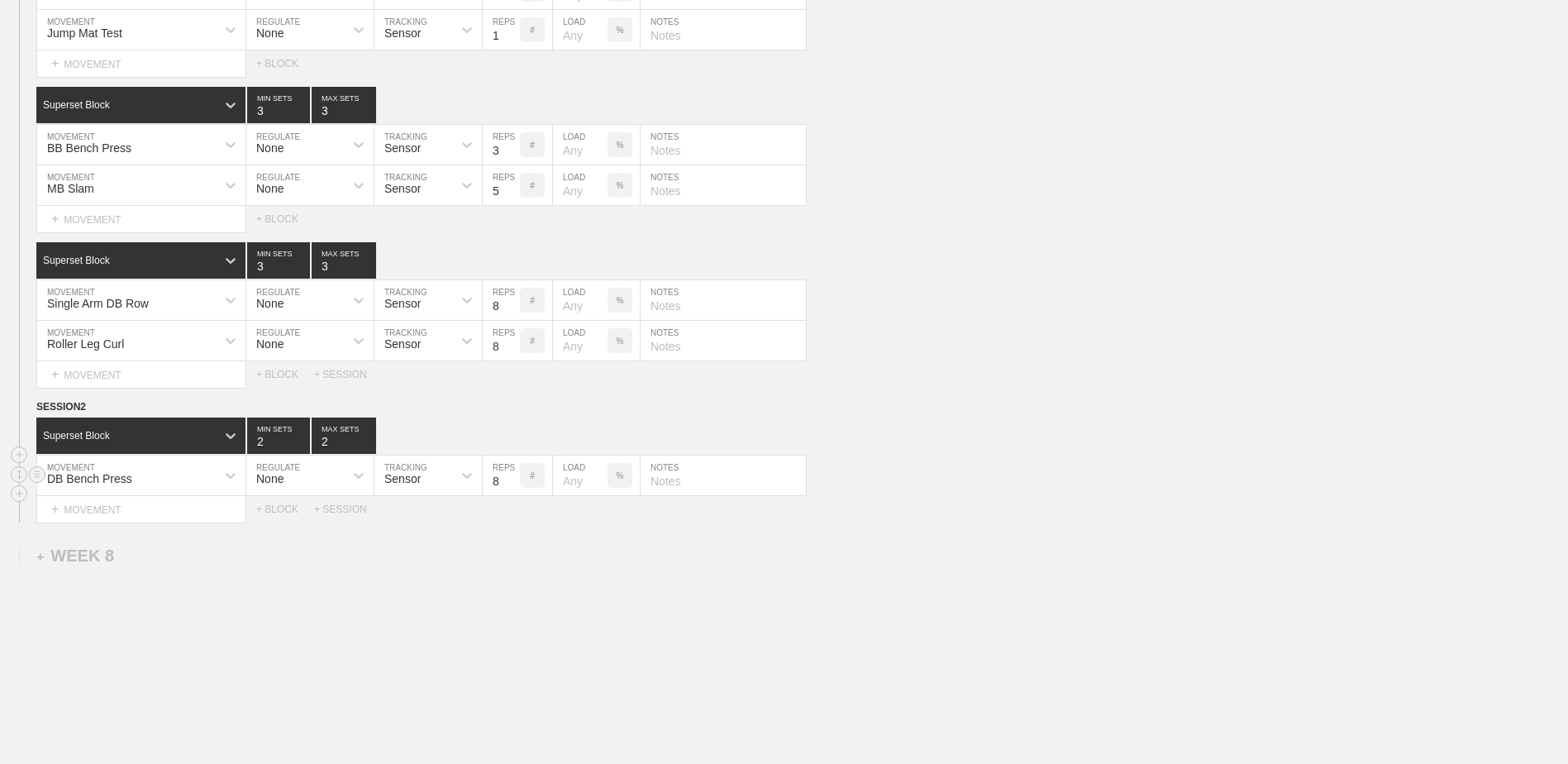
click at [512, 436] on input "9" at bounding box center [501, 475] width 37 height 40
click at [512, 436] on input "10" at bounding box center [501, 475] width 37 height 40
click at [512, 436] on input "11" at bounding box center [501, 475] width 37 height 40
type input "12"
click at [512, 436] on input "12" at bounding box center [501, 475] width 37 height 40
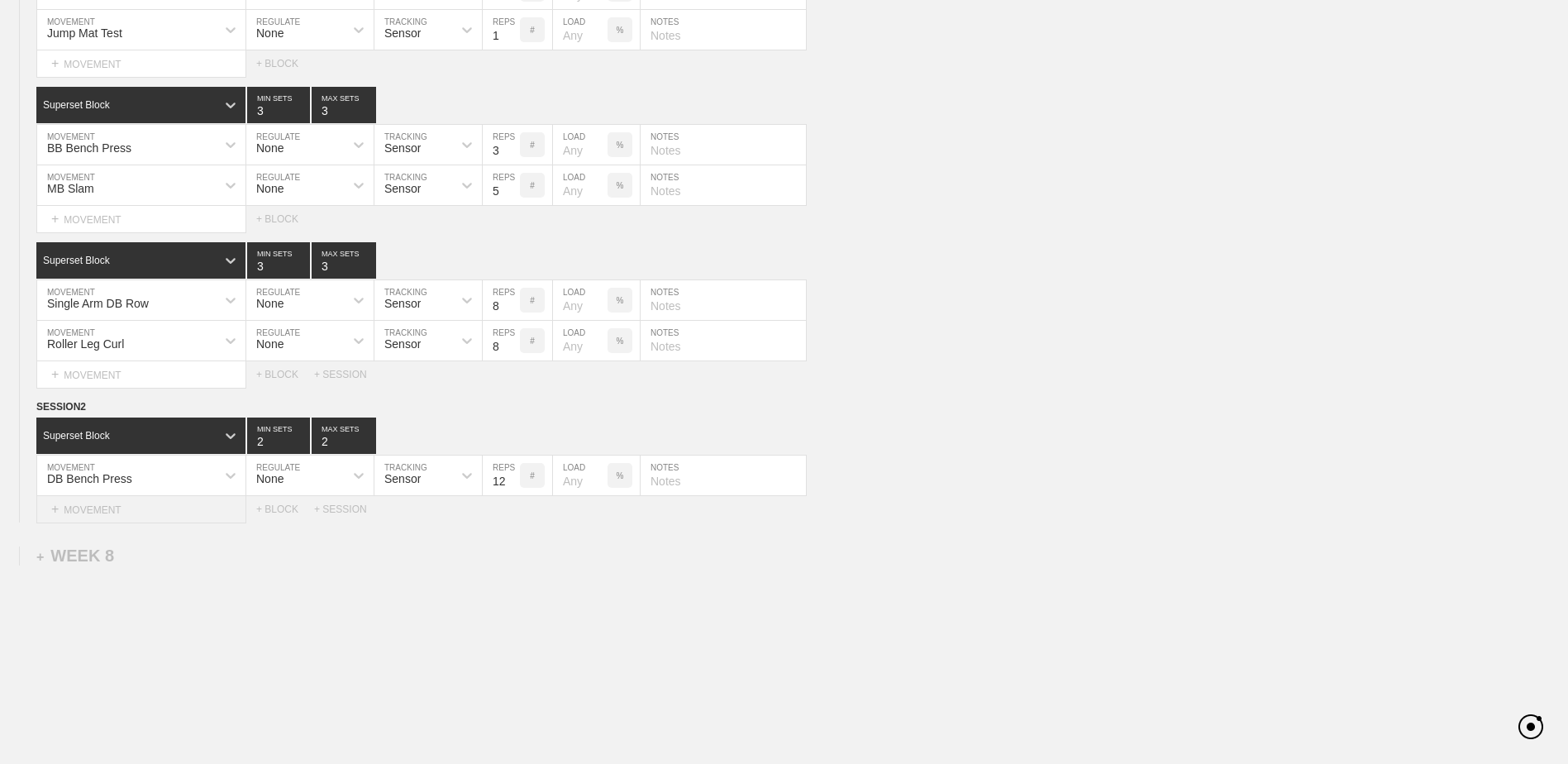
click at [130, 436] on div "+ MOVEMENT" at bounding box center [142, 510] width 210 height 28
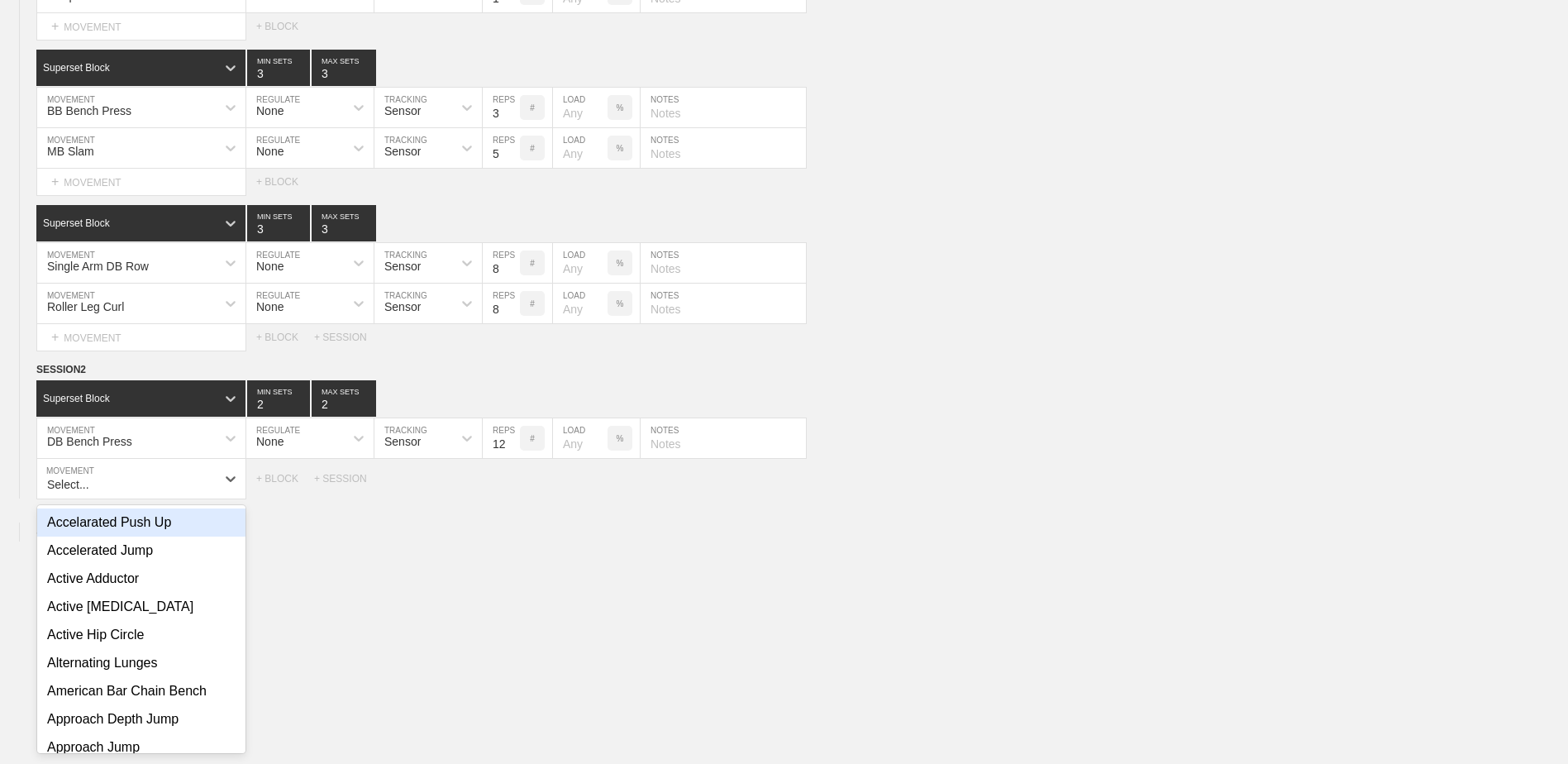
scroll to position [4356, 0]
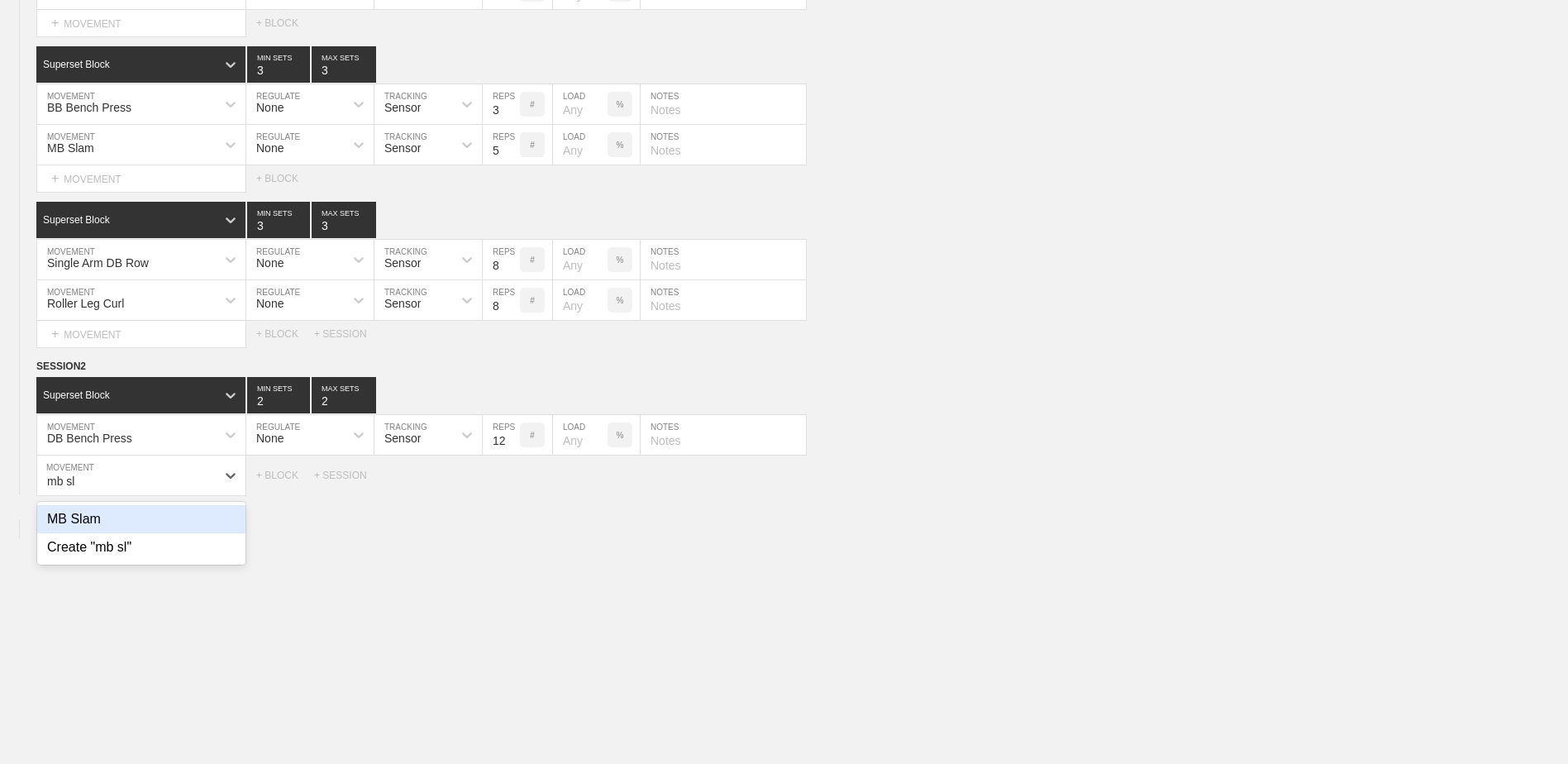
click at [125, 436] on div "MB Slam" at bounding box center [141, 519] width 208 height 29
type input "mb sl"
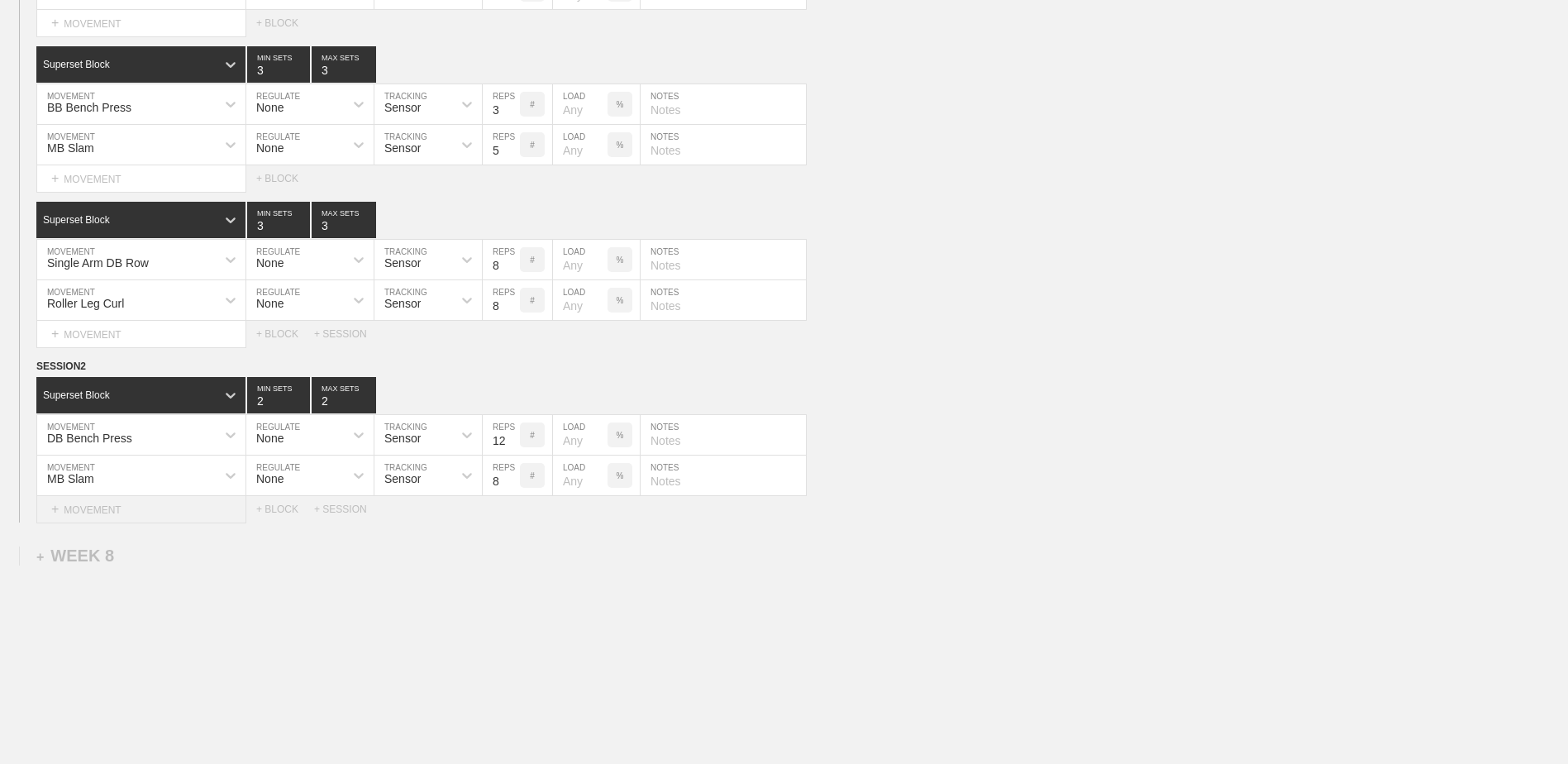
click at [109, 436] on div "+ MOVEMENT" at bounding box center [142, 510] width 210 height 28
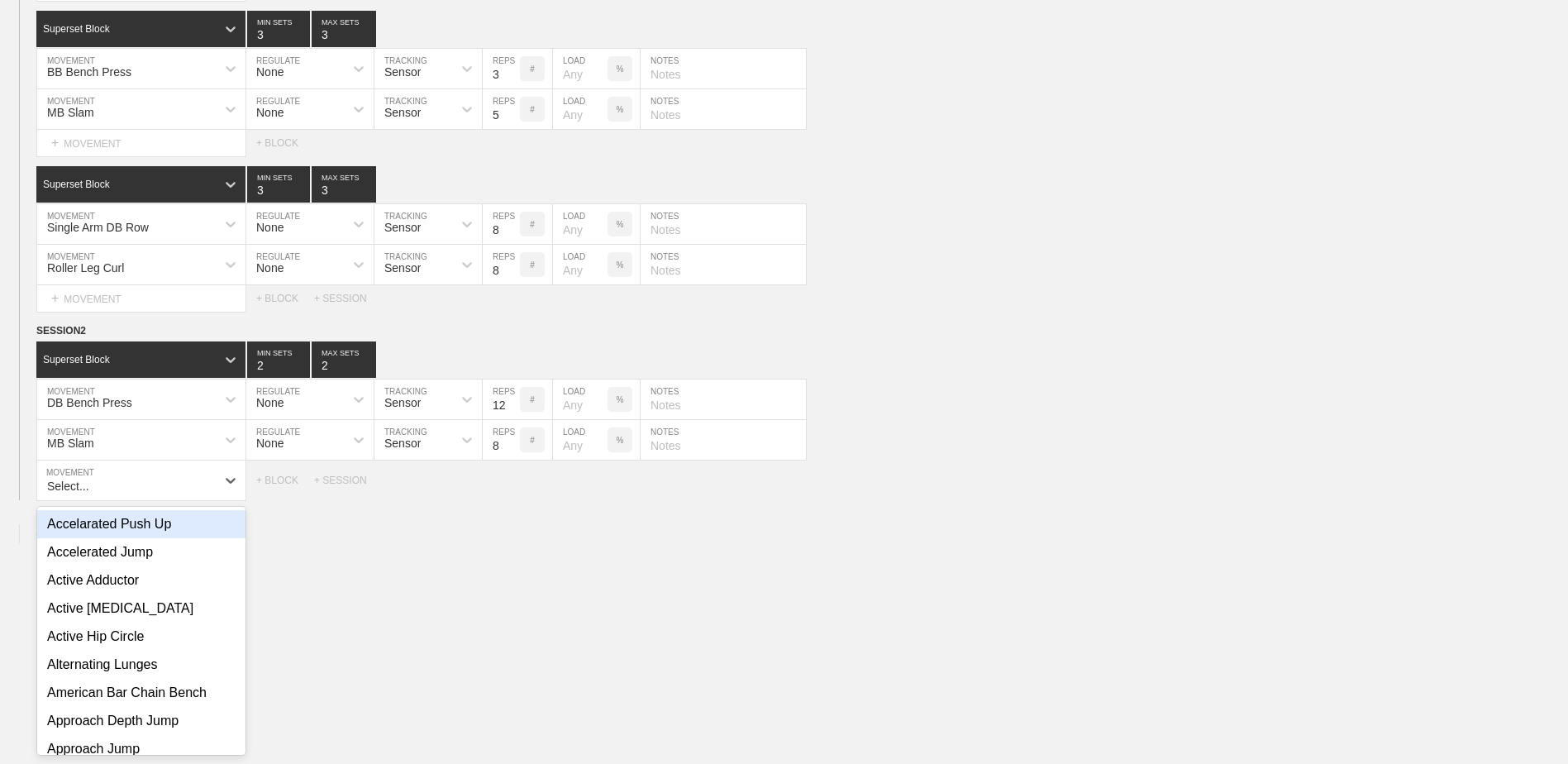
scroll to position [4396, 0]
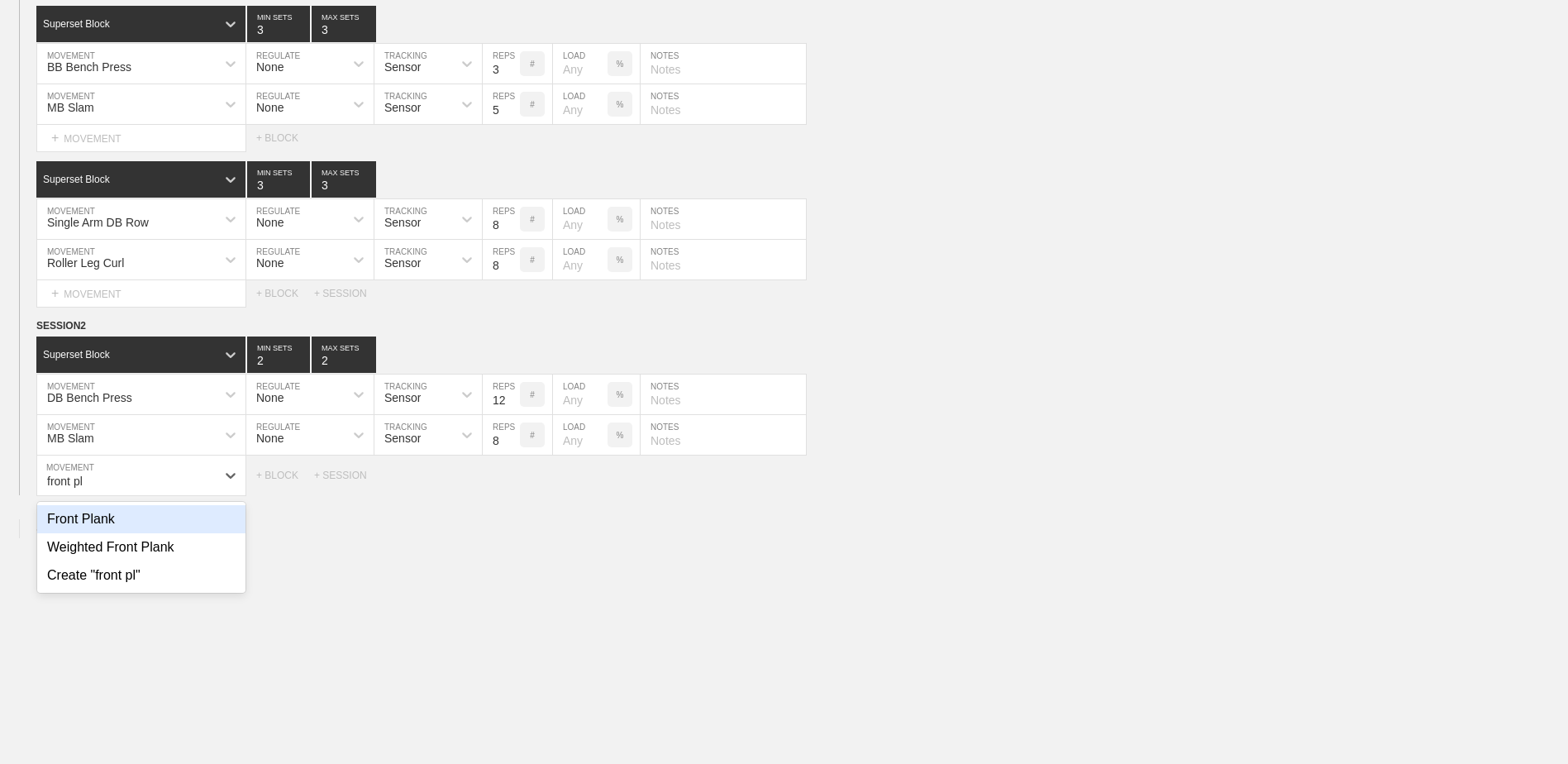
click at [109, 436] on div "Front Plank" at bounding box center [141, 519] width 208 height 29
type input "front pl"
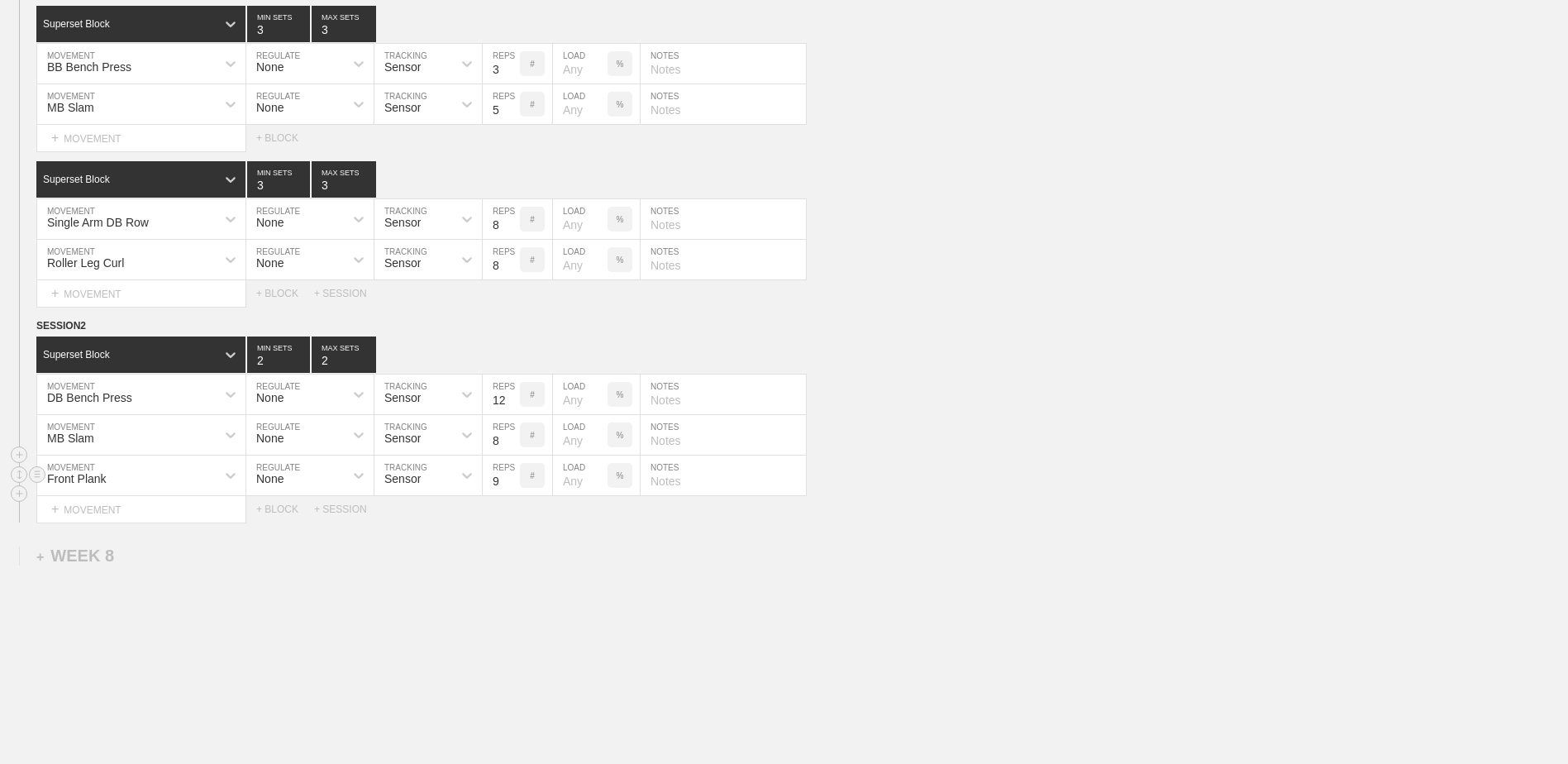
click at [512, 436] on input "9" at bounding box center [501, 475] width 37 height 40
click at [512, 436] on input "10" at bounding box center [501, 475] width 37 height 40
click at [512, 436] on input "11" at bounding box center [501, 475] width 37 height 40
click at [512, 436] on input "12" at bounding box center [501, 475] width 37 height 40
click at [512, 436] on input "13" at bounding box center [501, 475] width 37 height 40
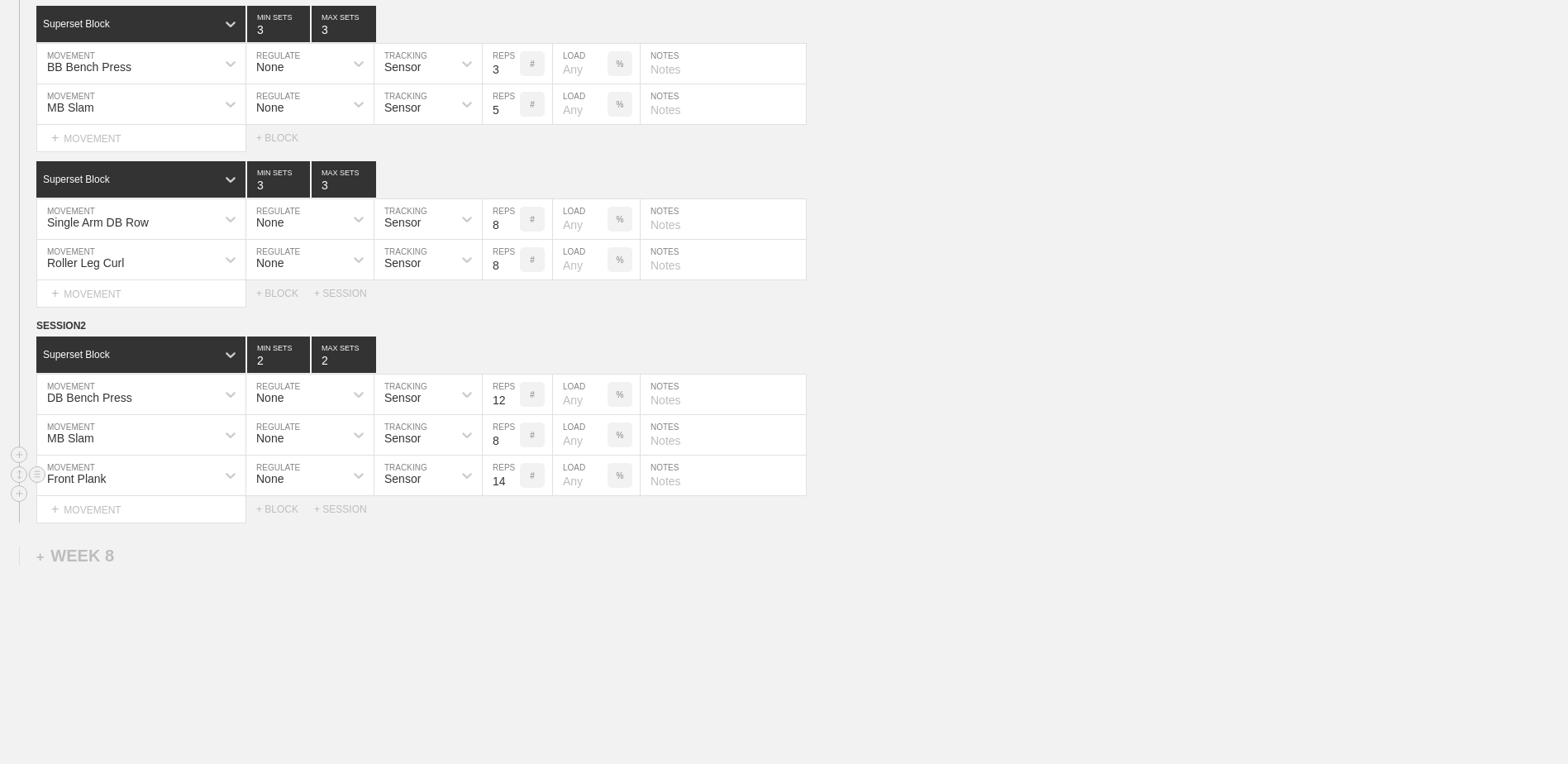
click at [512, 436] on input "14" at bounding box center [501, 475] width 37 height 40
click at [512, 436] on input "15" at bounding box center [501, 475] width 37 height 40
click at [512, 436] on input "16" at bounding box center [501, 475] width 37 height 40
click at [512, 436] on input "17" at bounding box center [501, 475] width 37 height 40
click at [512, 436] on input "18" at bounding box center [501, 475] width 37 height 40
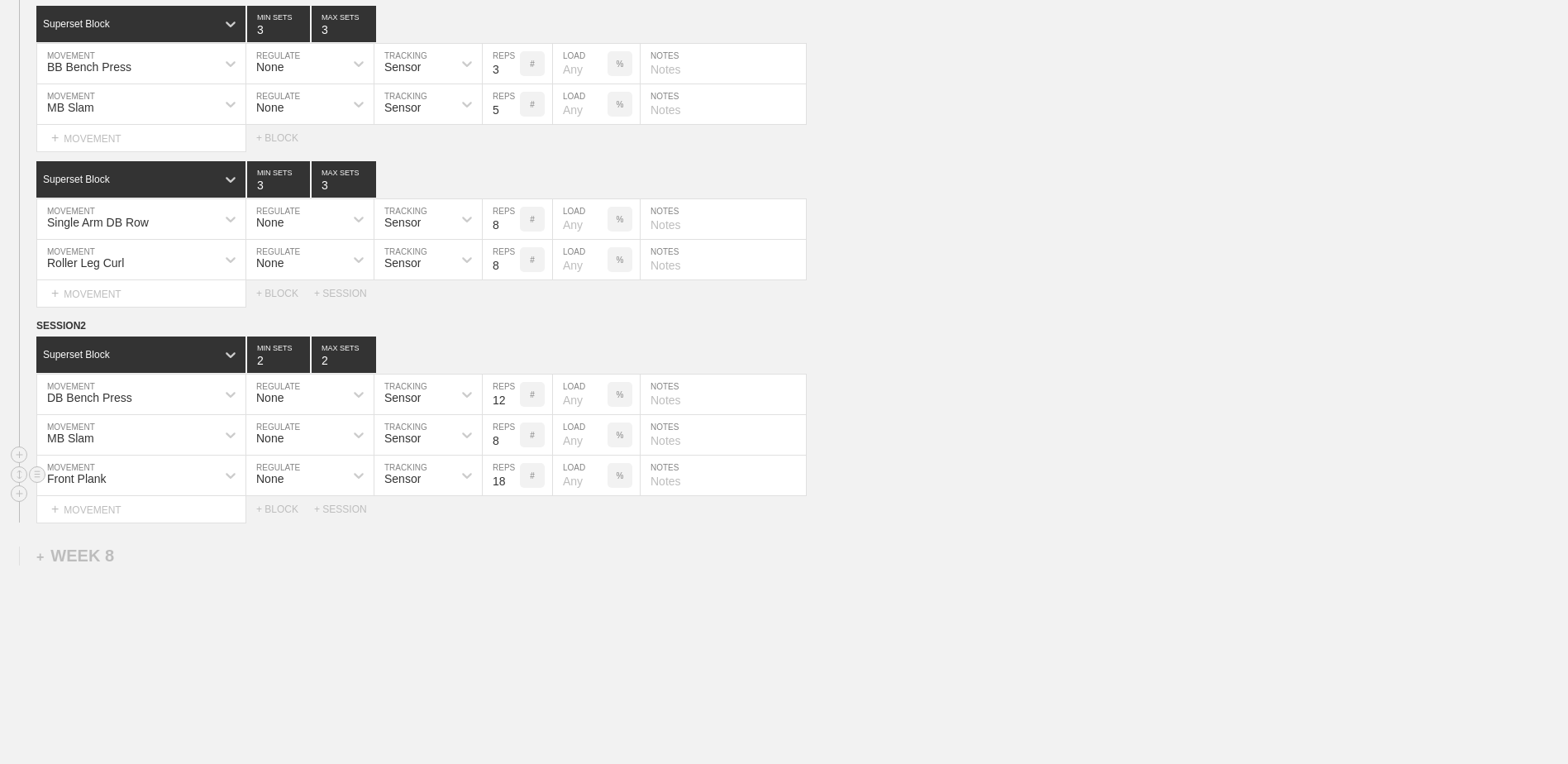
click at [512, 436] on input "19" at bounding box center [501, 475] width 37 height 40
click at [512, 436] on input "20" at bounding box center [501, 475] width 37 height 40
click at [512, 436] on input "21" at bounding box center [501, 475] width 37 height 40
click at [512, 436] on input "22" at bounding box center [501, 475] width 37 height 40
click at [512, 436] on input "23" at bounding box center [501, 475] width 37 height 40
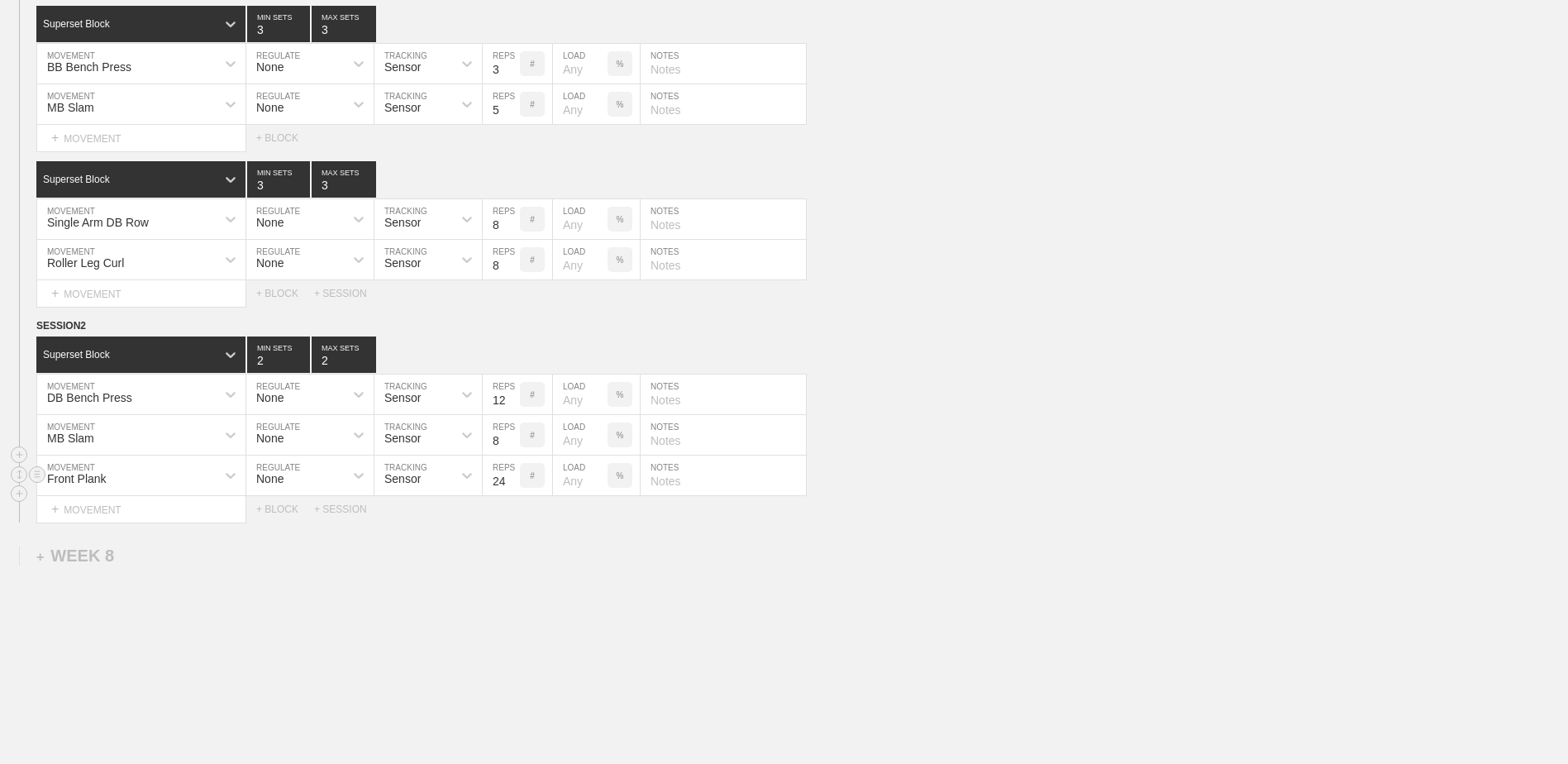
click at [512, 436] on input "24" at bounding box center [501, 475] width 37 height 40
click at [512, 436] on input "25" at bounding box center [501, 475] width 37 height 40
click at [512, 436] on input "26" at bounding box center [501, 475] width 37 height 40
click at [512, 436] on input "27" at bounding box center [501, 475] width 37 height 40
click at [512, 436] on input "28" at bounding box center [501, 475] width 37 height 40
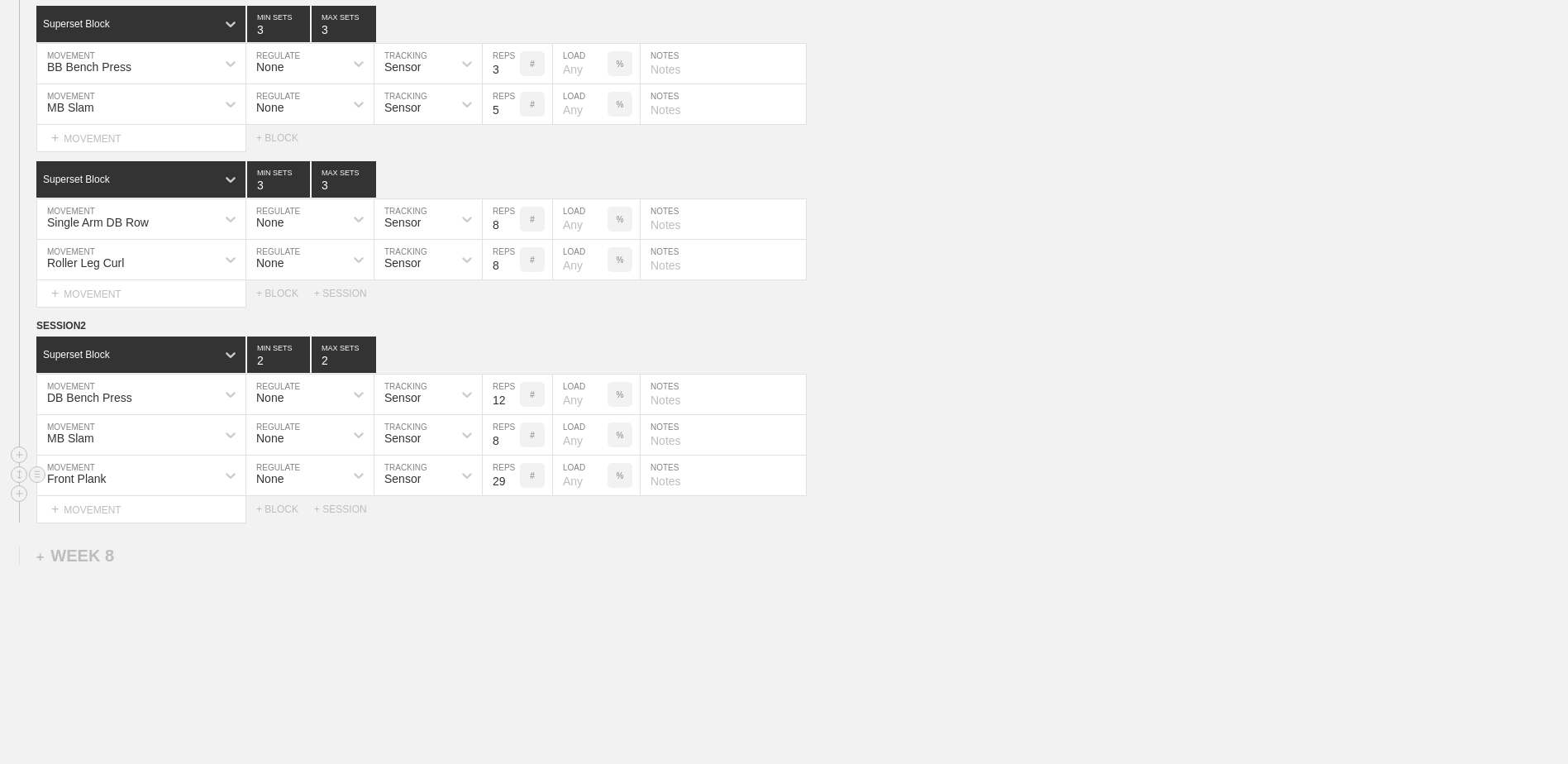
click at [512, 436] on input "29" at bounding box center [501, 475] width 37 height 40
type input "30"
click at [512, 436] on input "30" at bounding box center [501, 475] width 37 height 40
click at [270, 436] on div "+ BLOCK" at bounding box center [285, 509] width 58 height 12
click at [147, 436] on div "Standard Block" at bounding box center [126, 550] width 180 height 15
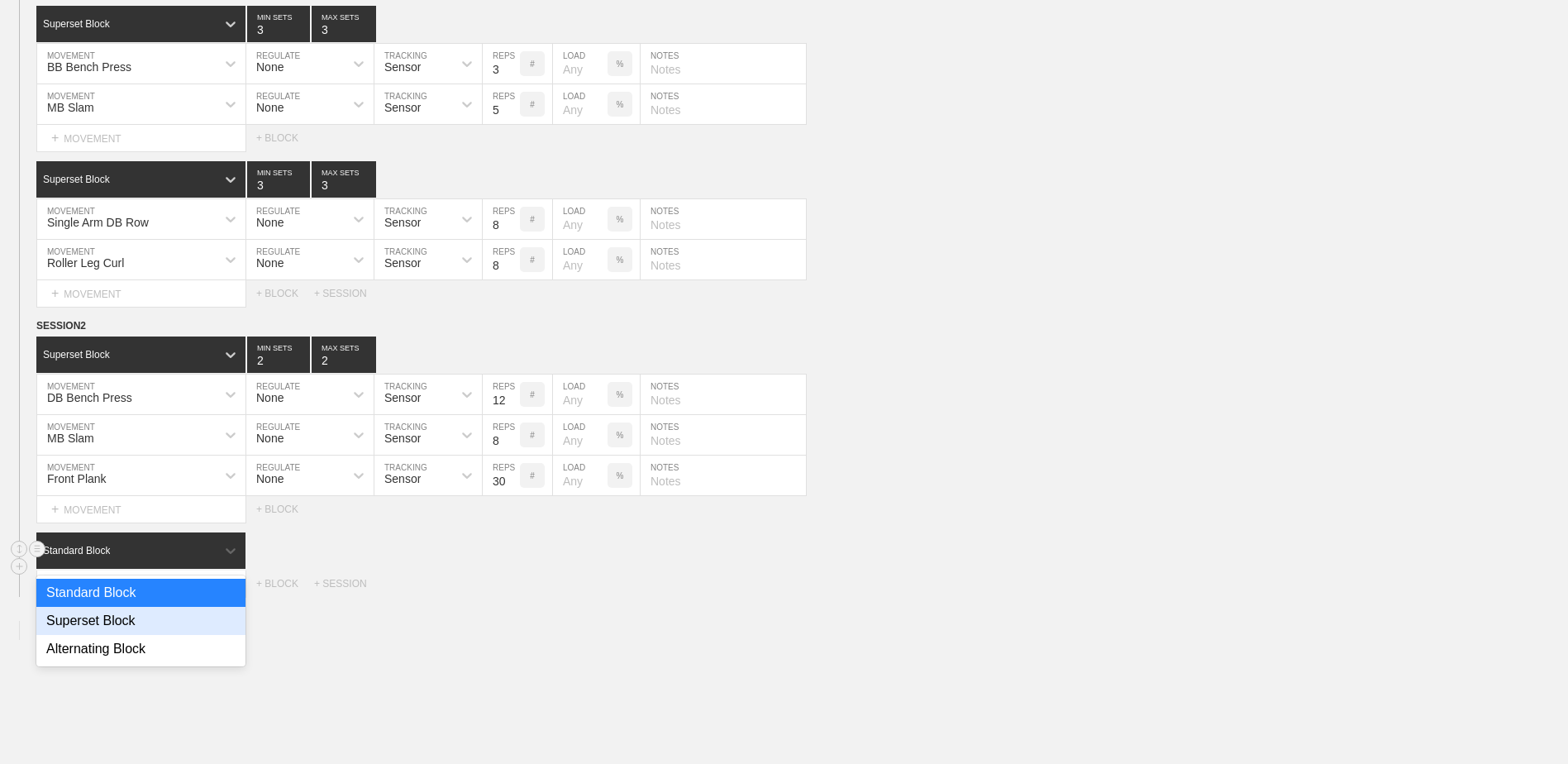
click at [139, 436] on div "Superset Block" at bounding box center [141, 620] width 209 height 29
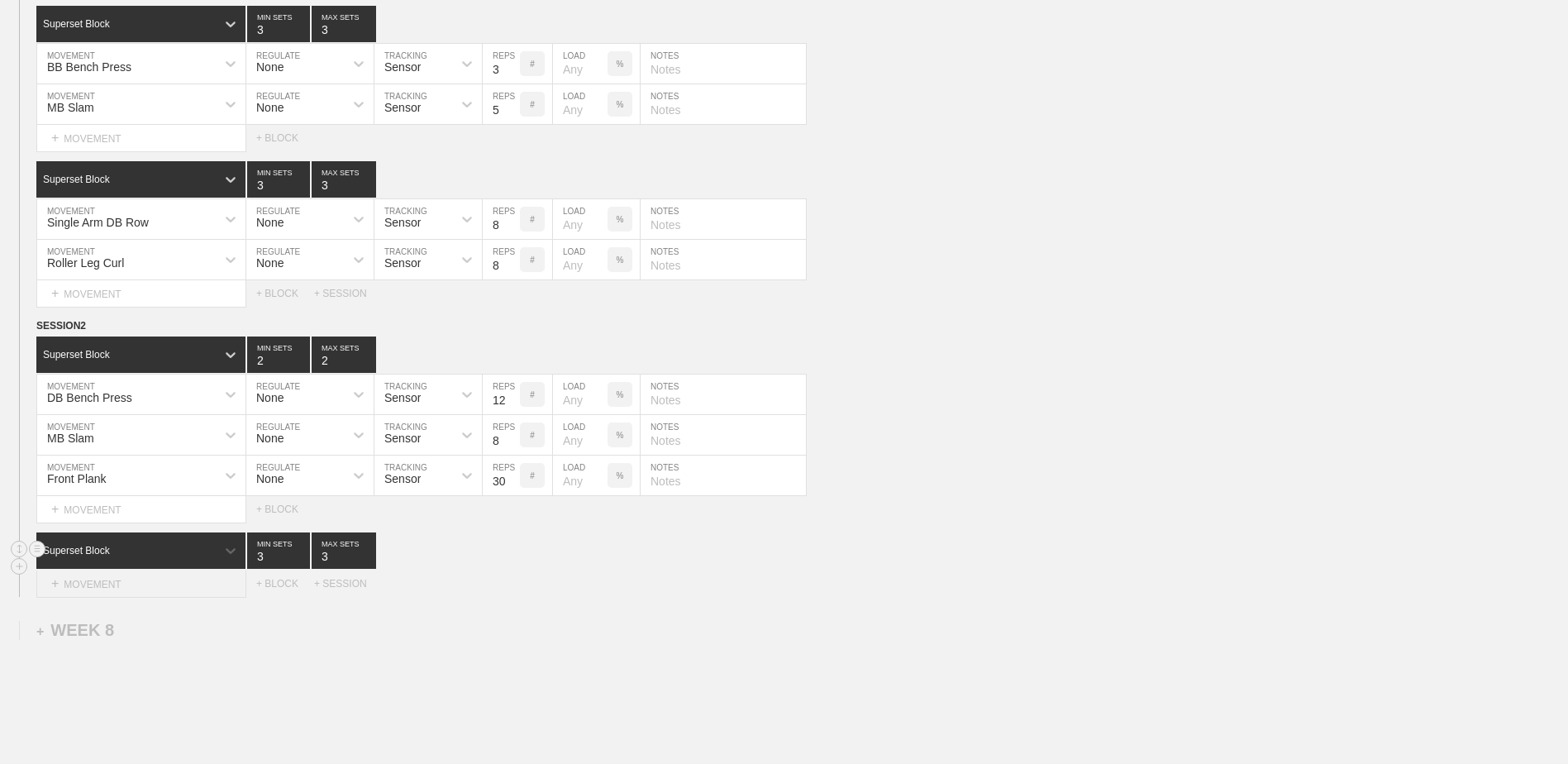
click at [134, 436] on div "+ MOVEMENT" at bounding box center [142, 585] width 210 height 28
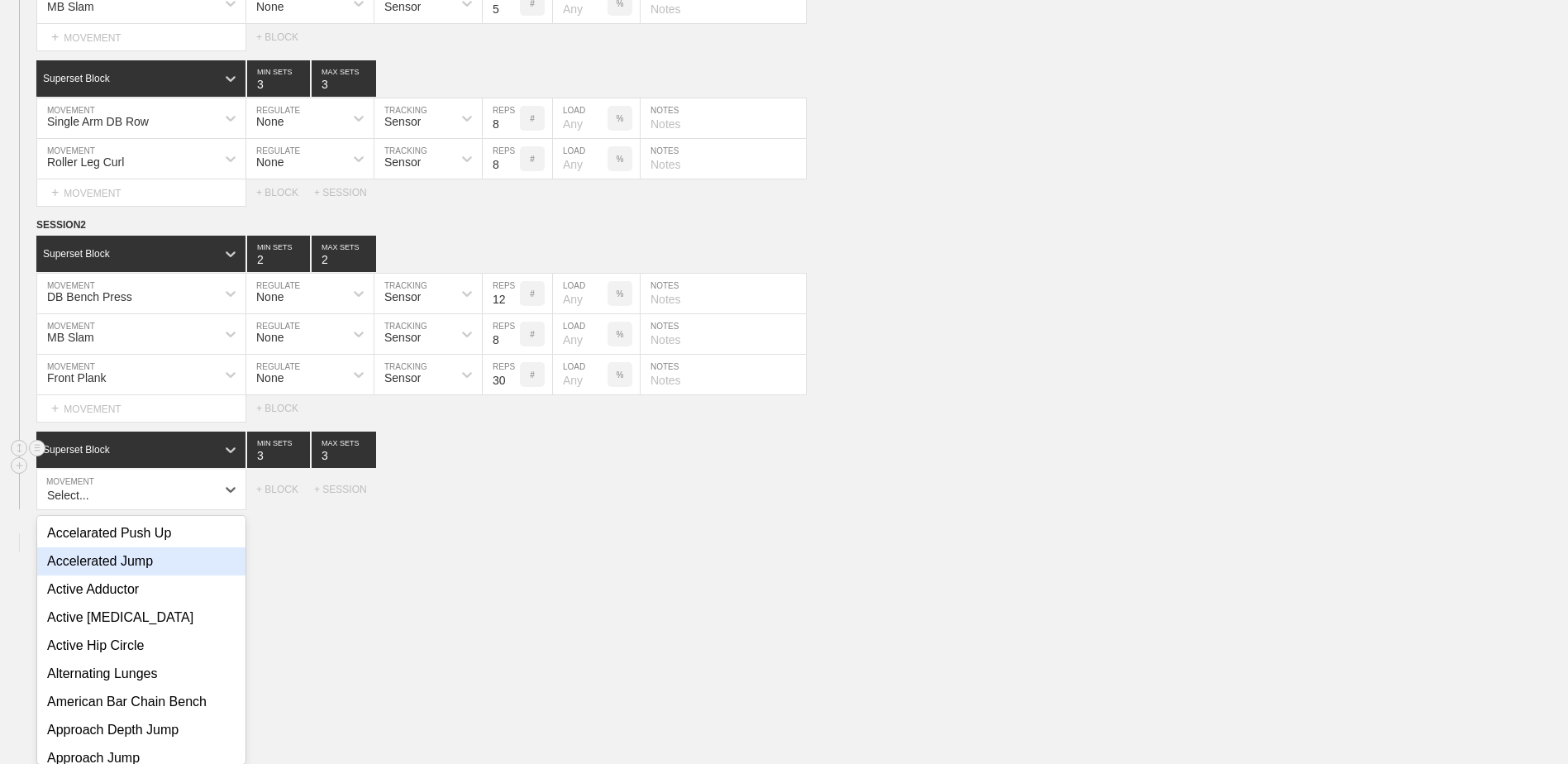
scroll to position [4511, 0]
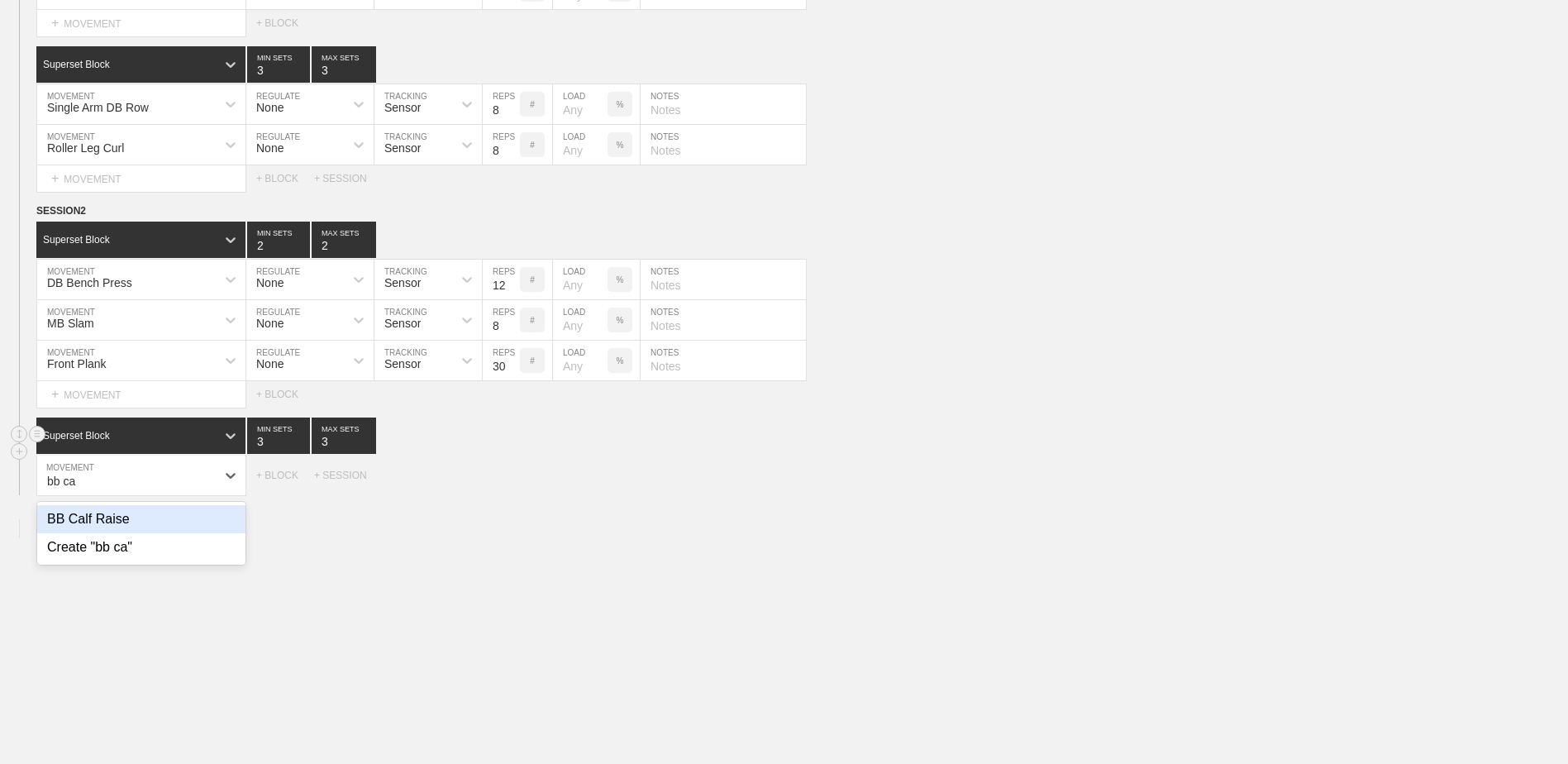
click at [117, 436] on div "BB Calf Raise" at bounding box center [141, 519] width 208 height 29
type input "bb ca"
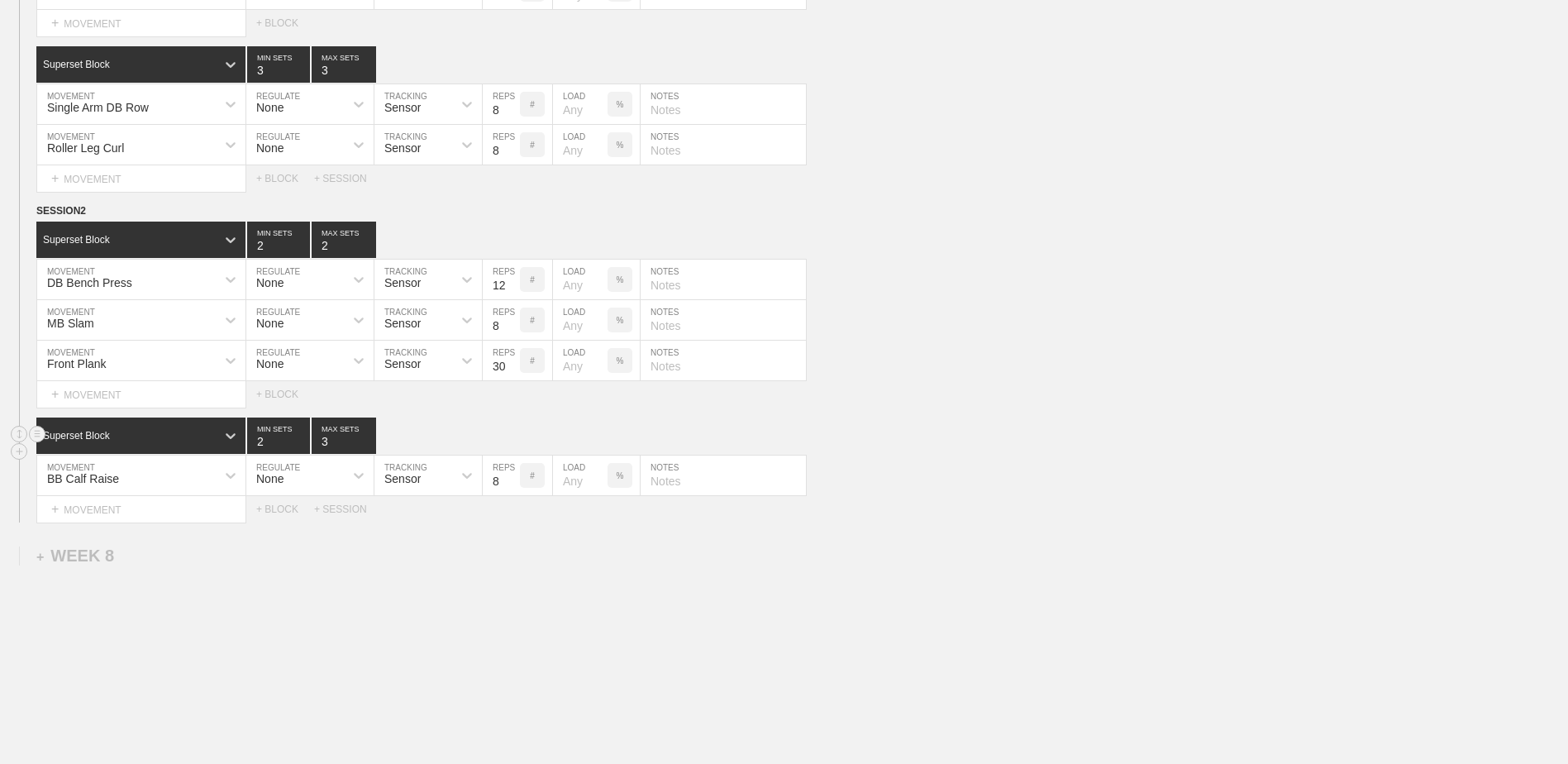
type input "2"
click at [305, 436] on input "2" at bounding box center [278, 435] width 63 height 37
type input "2"
click at [368, 436] on input "2" at bounding box center [344, 435] width 64 height 37
click at [515, 436] on input "9" at bounding box center [501, 475] width 37 height 40
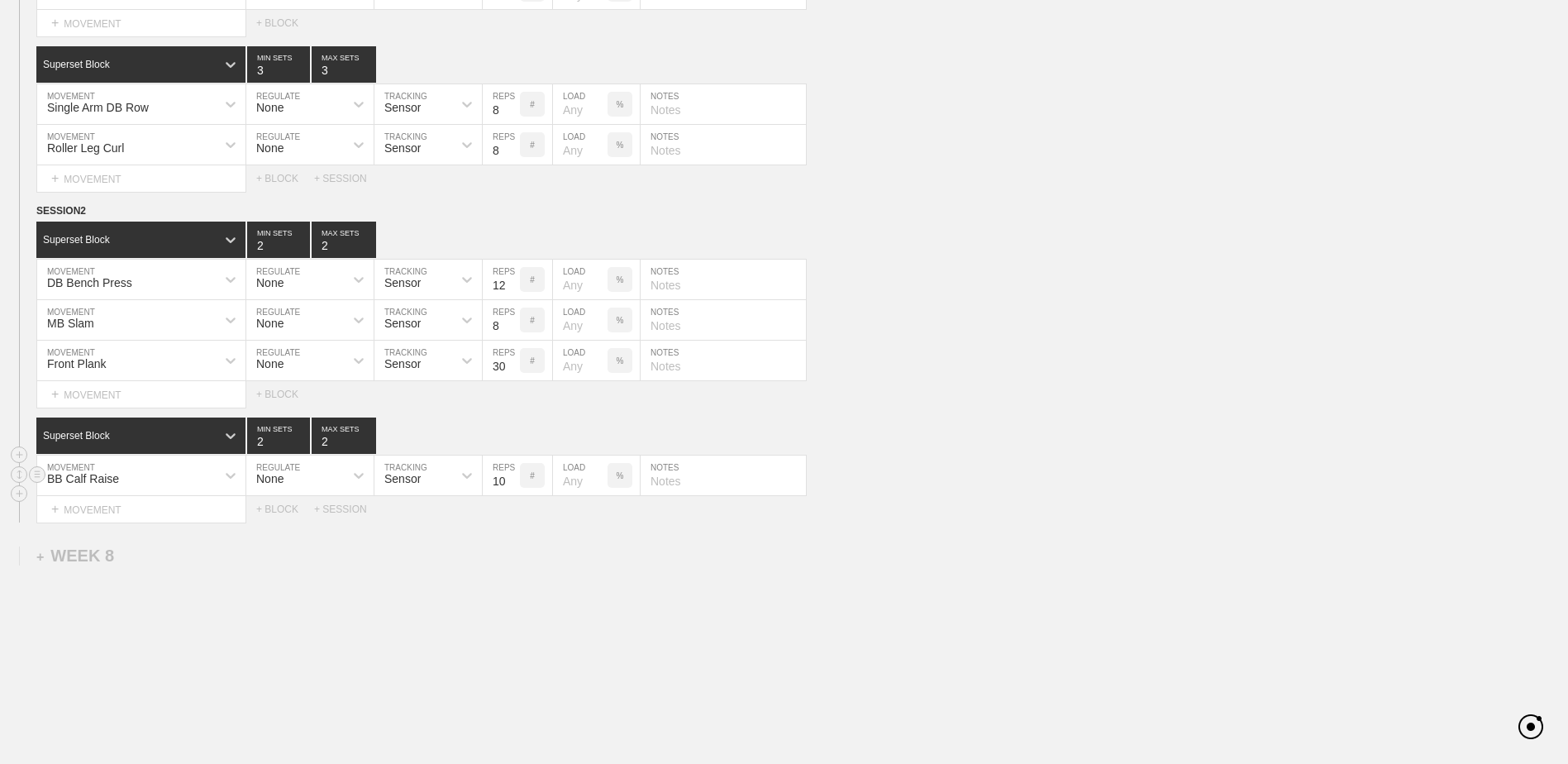
type input "10"
click at [515, 436] on input "10" at bounding box center [501, 475] width 37 height 40
click at [201, 436] on div "+ MOVEMENT" at bounding box center [142, 510] width 210 height 28
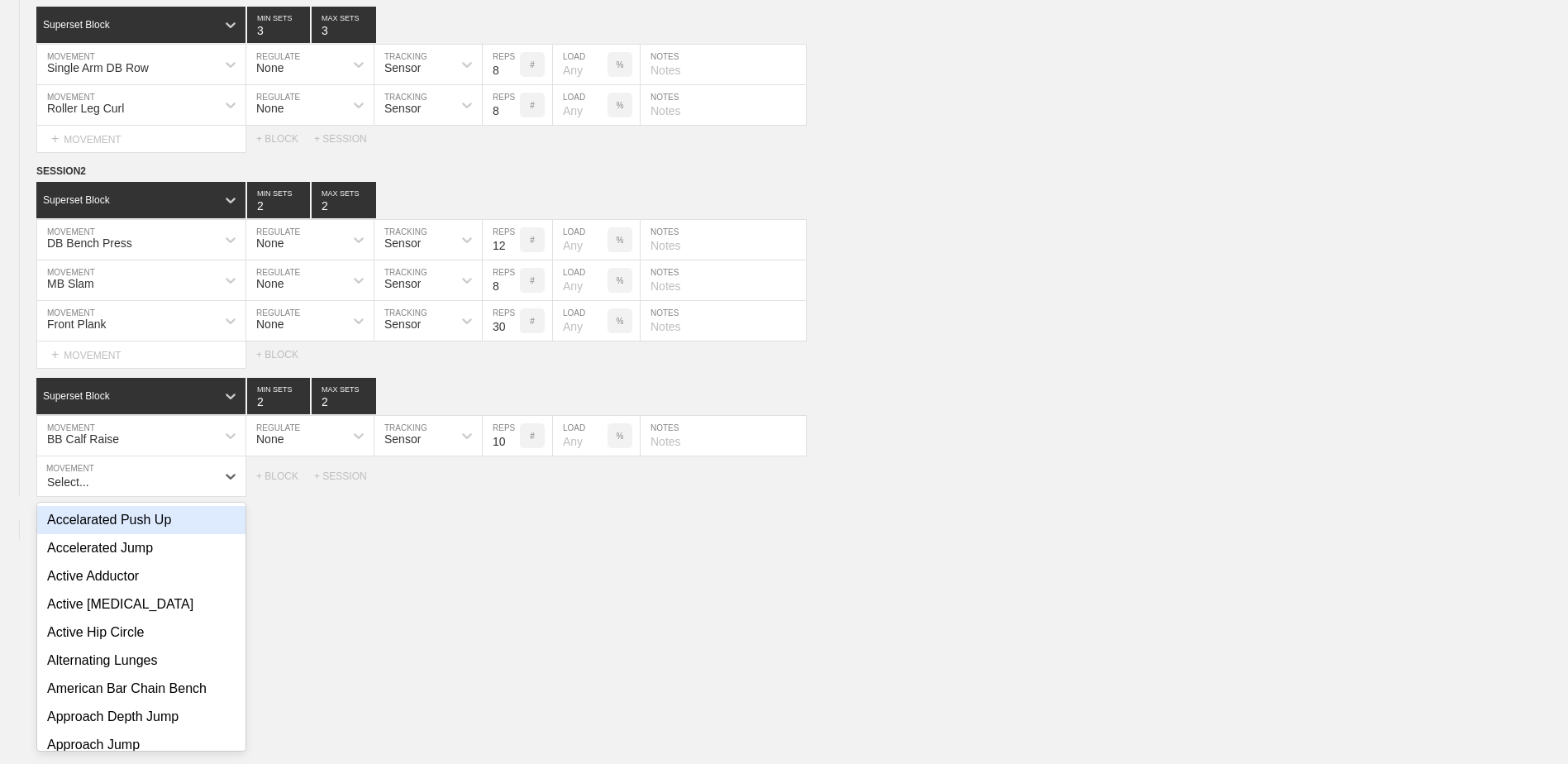
scroll to position [4552, 0]
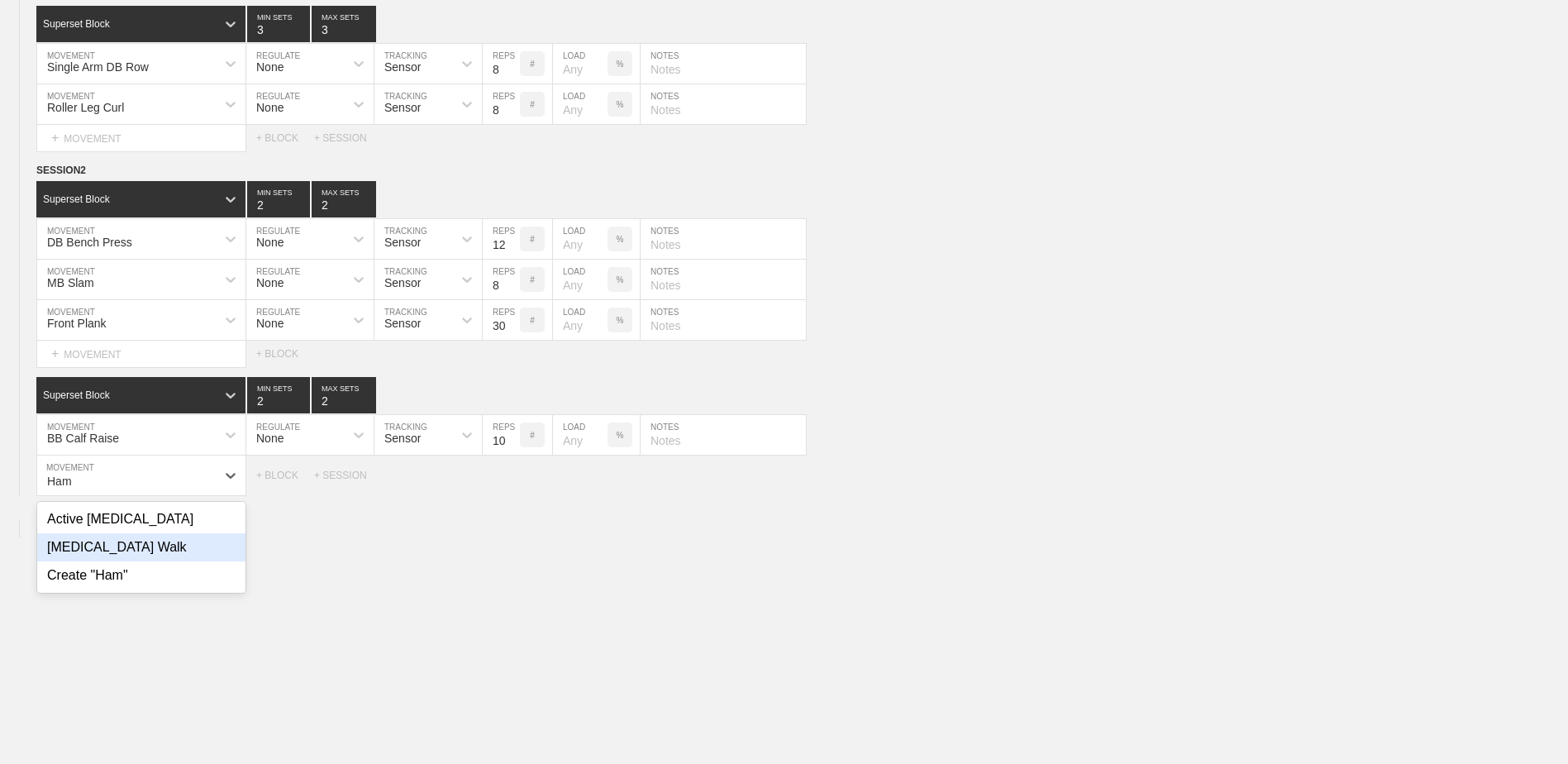
click at [196, 436] on div "[MEDICAL_DATA] Walk" at bounding box center [141, 547] width 208 height 29
type input "Ham"
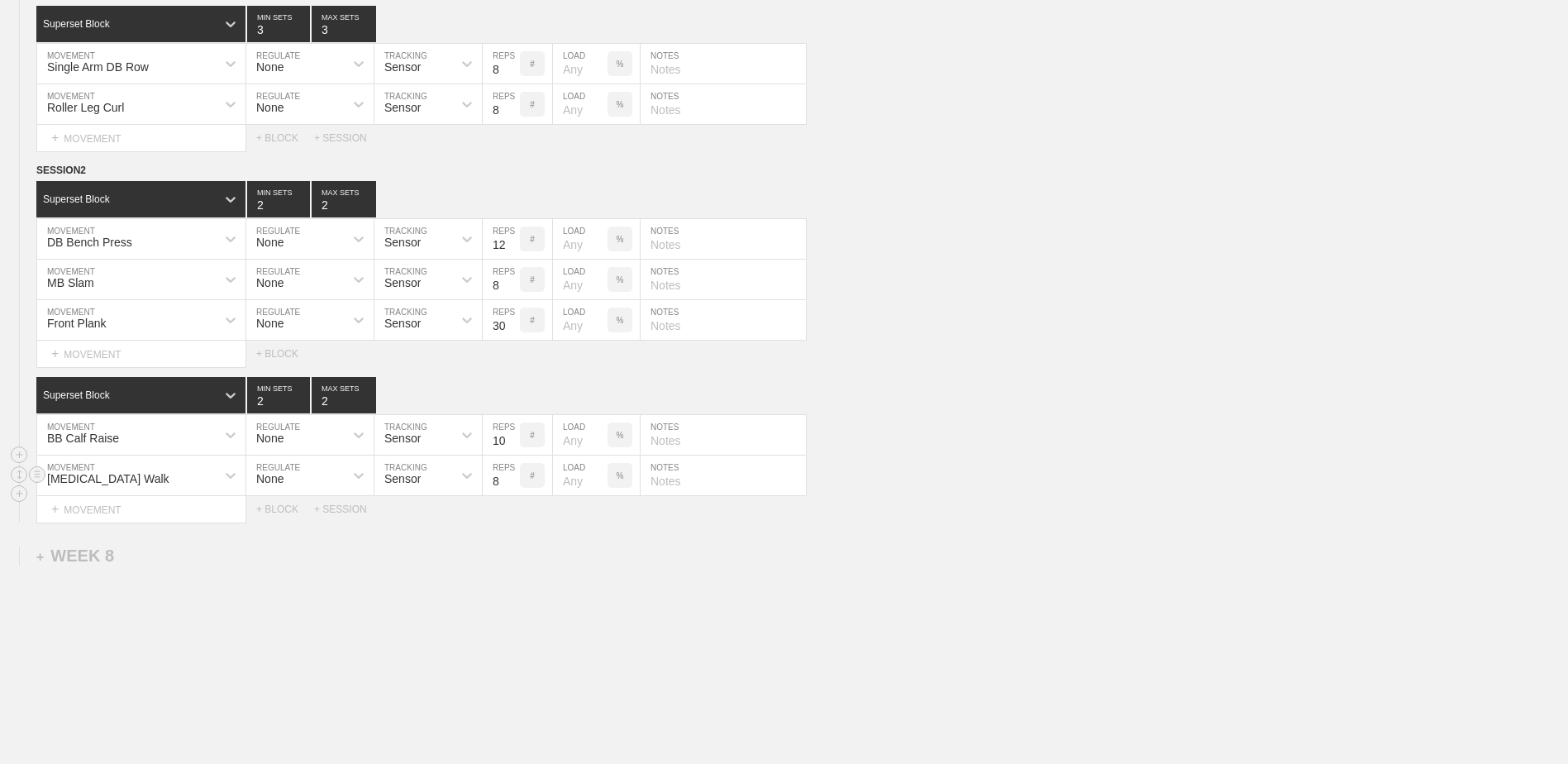
click at [514, 436] on input "9" at bounding box center [501, 475] width 37 height 40
click at [514, 436] on input "10" at bounding box center [501, 475] width 37 height 40
click at [514, 436] on input "11" at bounding box center [501, 475] width 37 height 40
click at [514, 436] on input "12" at bounding box center [501, 475] width 37 height 40
click at [514, 436] on input "13" at bounding box center [501, 475] width 37 height 40
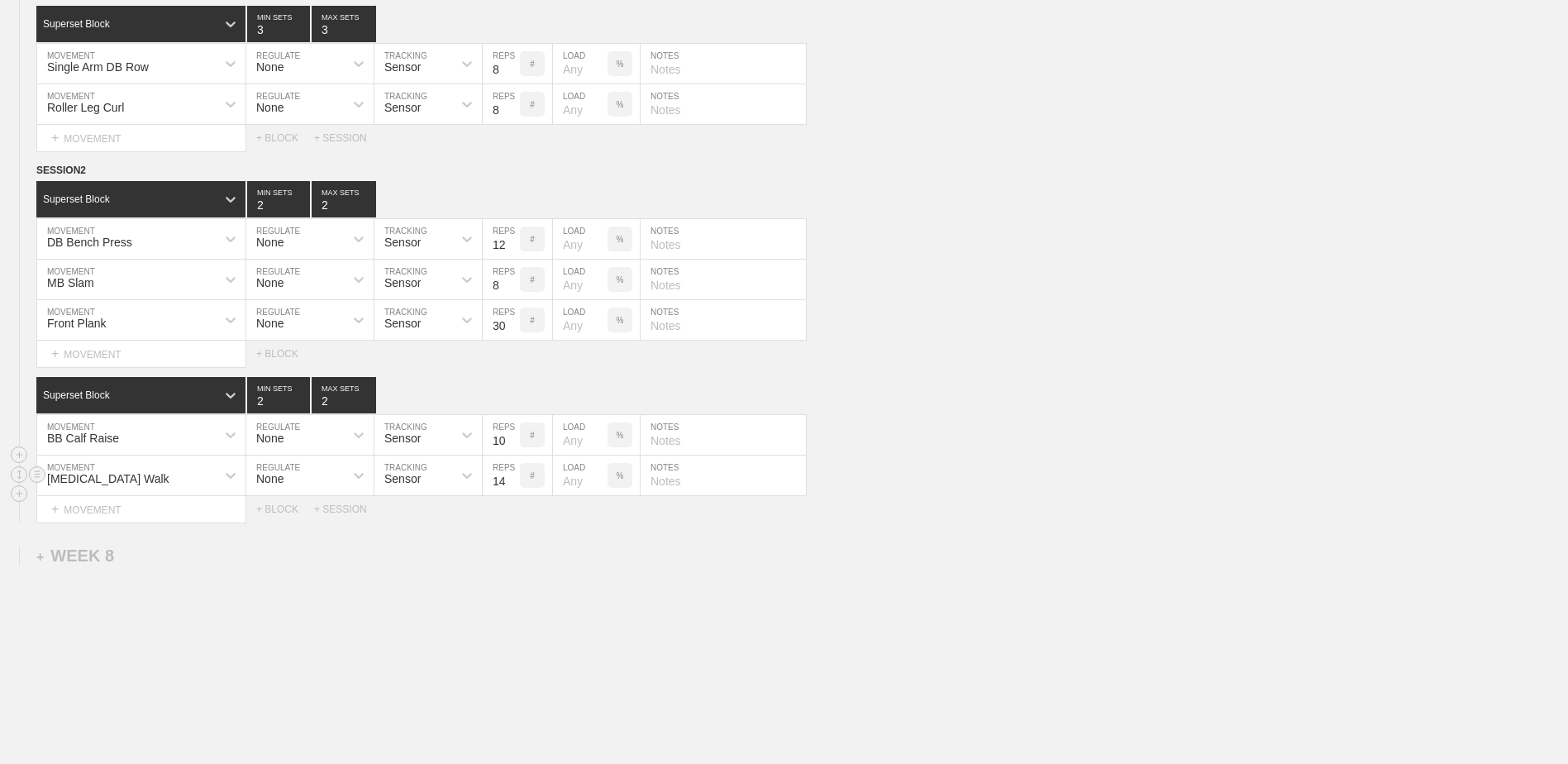
click at [514, 436] on input "14" at bounding box center [501, 475] width 37 height 40
click at [514, 436] on input "15" at bounding box center [501, 475] width 37 height 40
click at [514, 436] on input "16" at bounding box center [501, 475] width 37 height 40
click at [514, 436] on input "17" at bounding box center [501, 475] width 37 height 40
click at [514, 436] on input "18" at bounding box center [501, 475] width 37 height 40
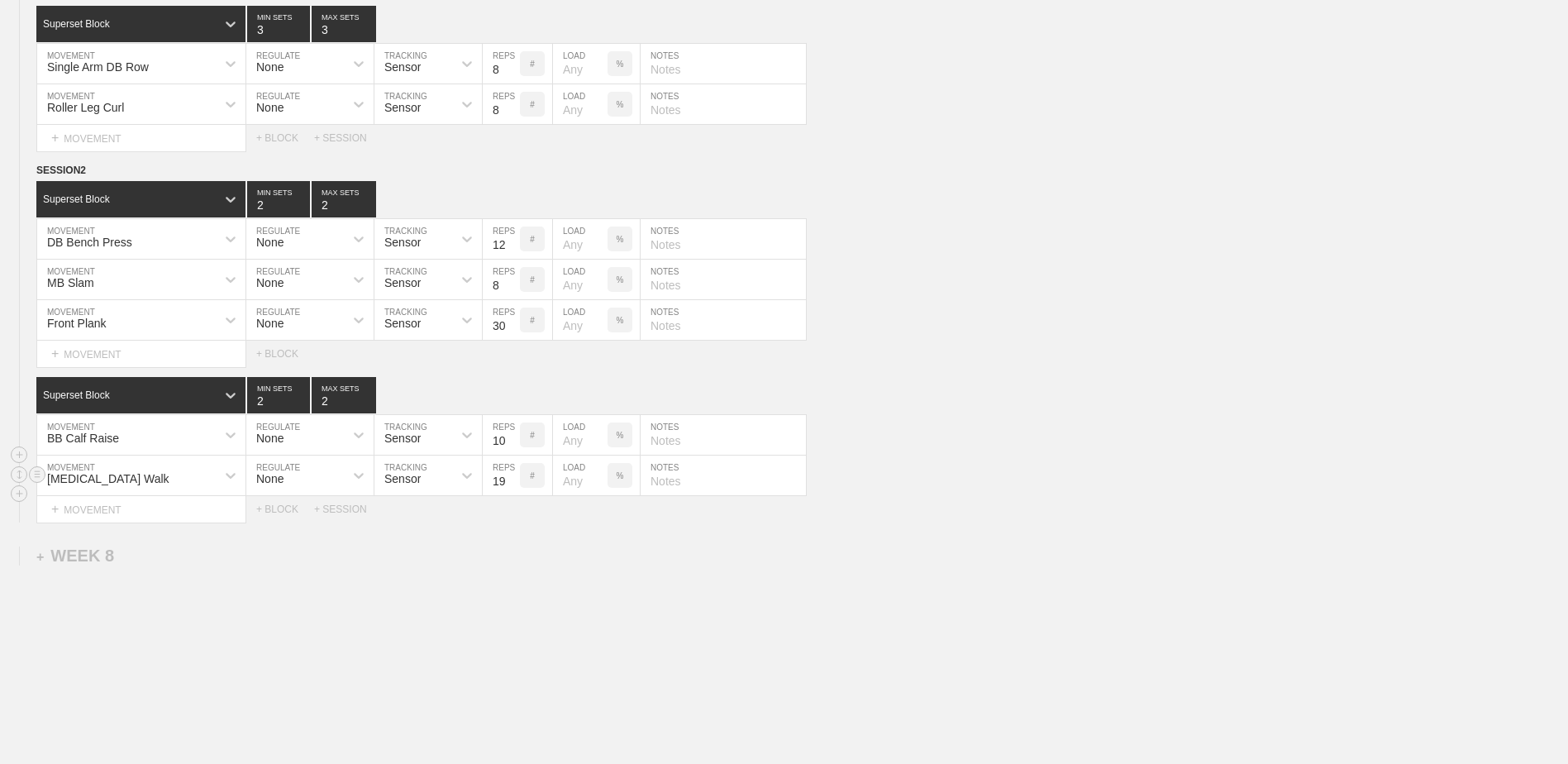
click at [514, 436] on input "19" at bounding box center [501, 475] width 37 height 40
type input "20"
click at [514, 436] on input "20" at bounding box center [501, 475] width 37 height 40
click at [183, 436] on div "+ MOVEMENT" at bounding box center [142, 510] width 210 height 28
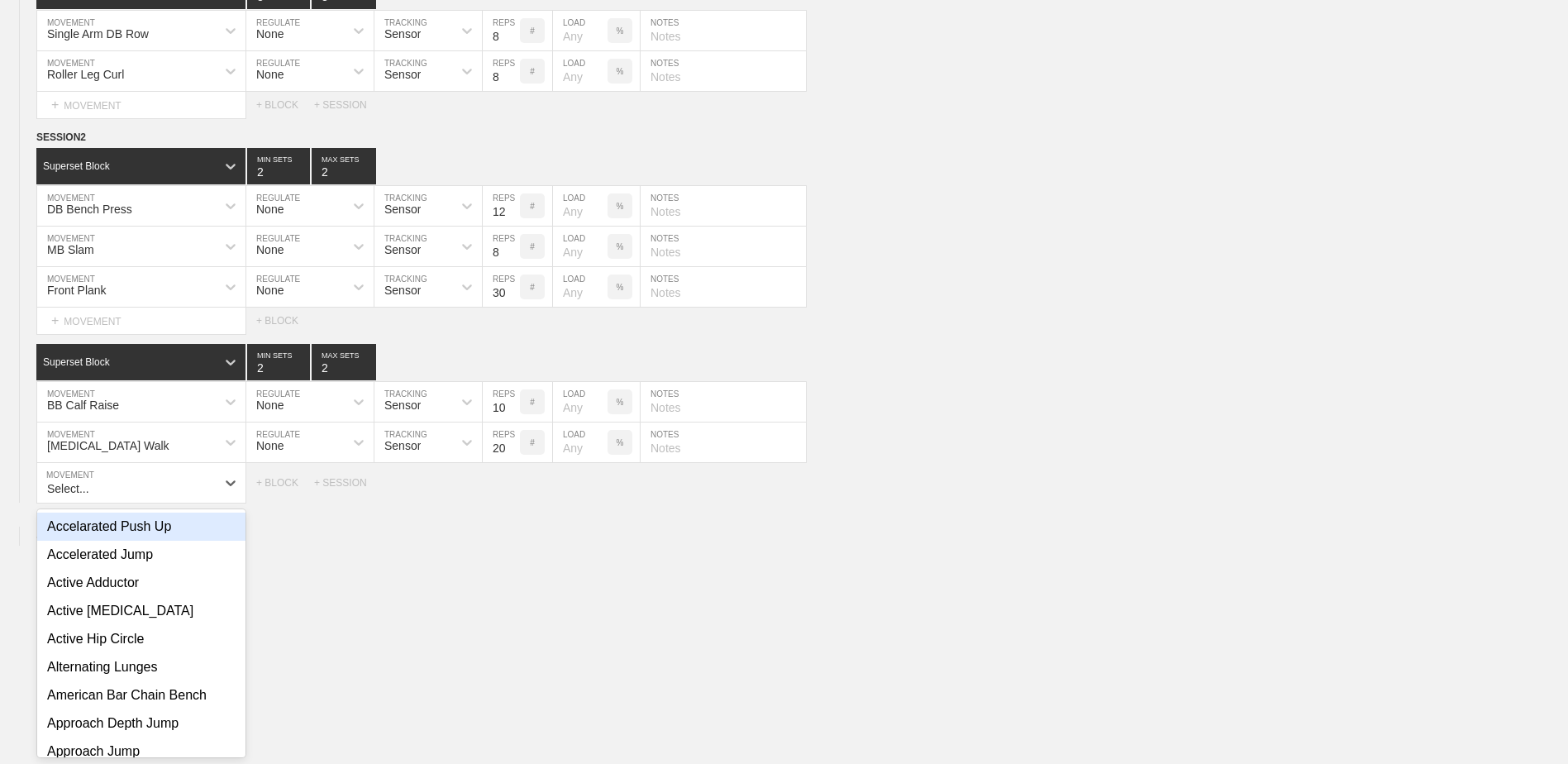
scroll to position [4592, 0]
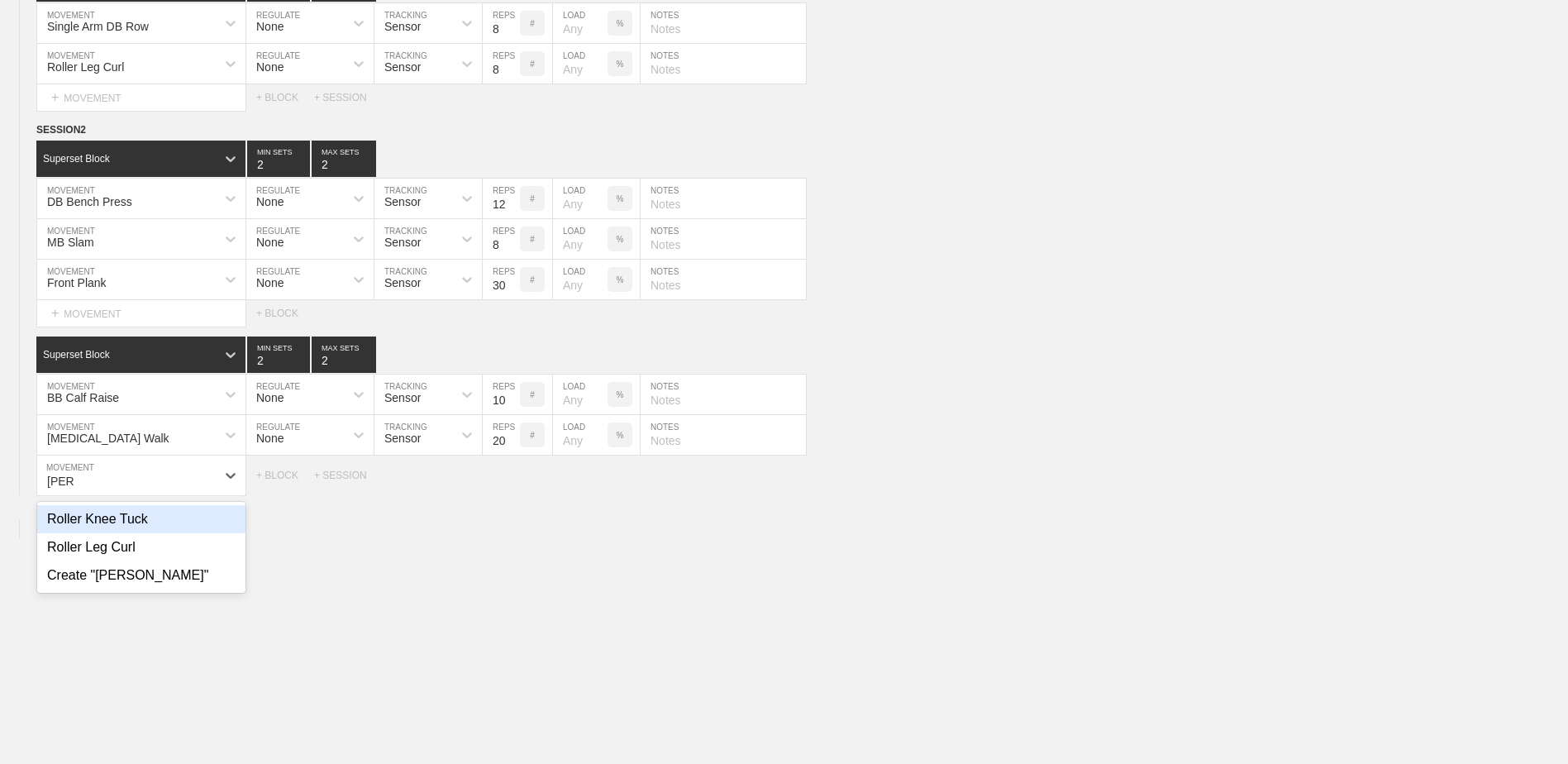
click at [183, 436] on div "Roller Knee Tuck" at bounding box center [141, 519] width 208 height 29
type input "[PERSON_NAME]"
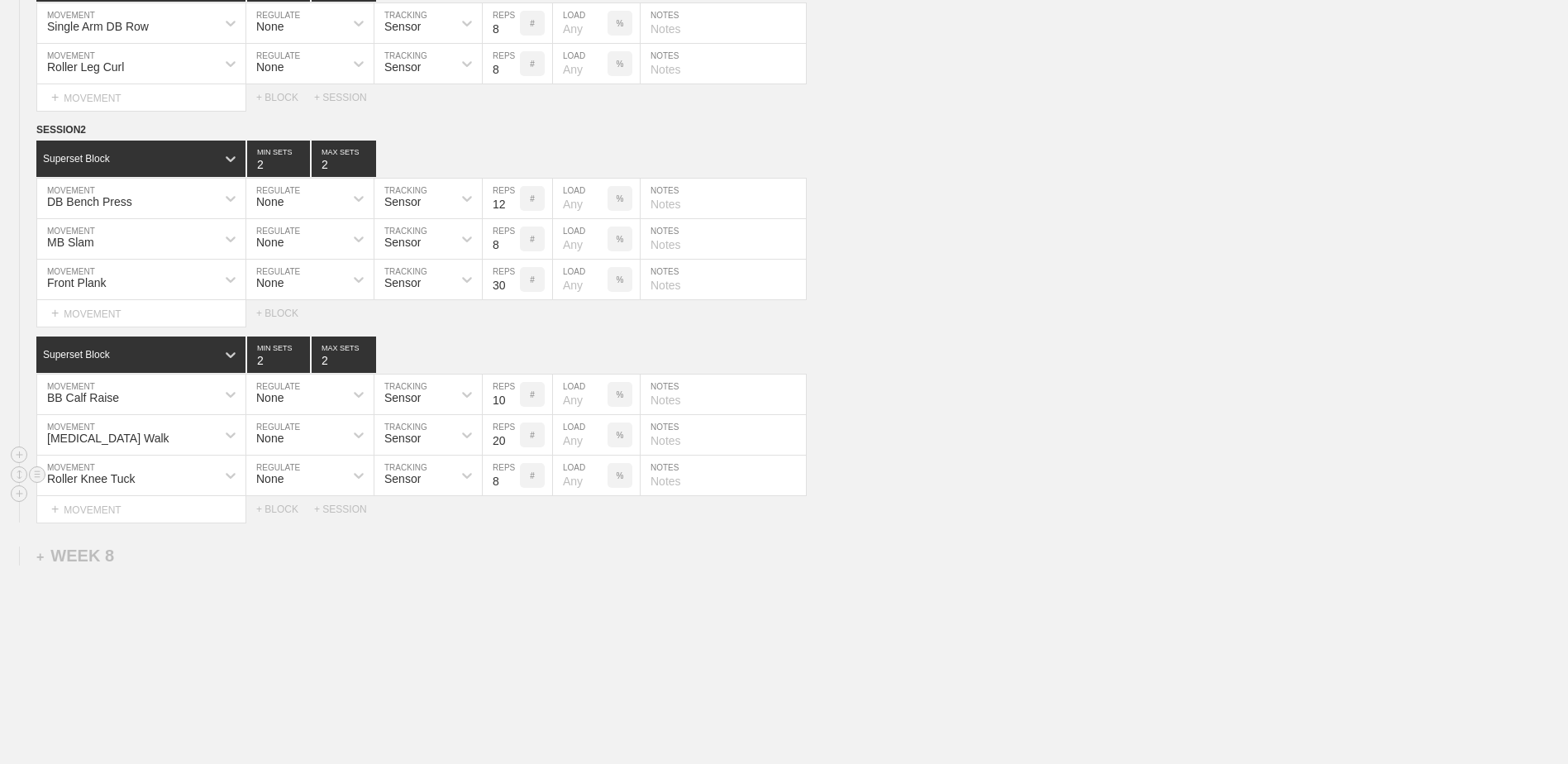
click at [514, 436] on input "8" at bounding box center [501, 475] width 37 height 40
click at [509, 436] on input "9" at bounding box center [501, 475] width 37 height 40
type input "10"
click at [509, 436] on input "10" at bounding box center [501, 475] width 37 height 40
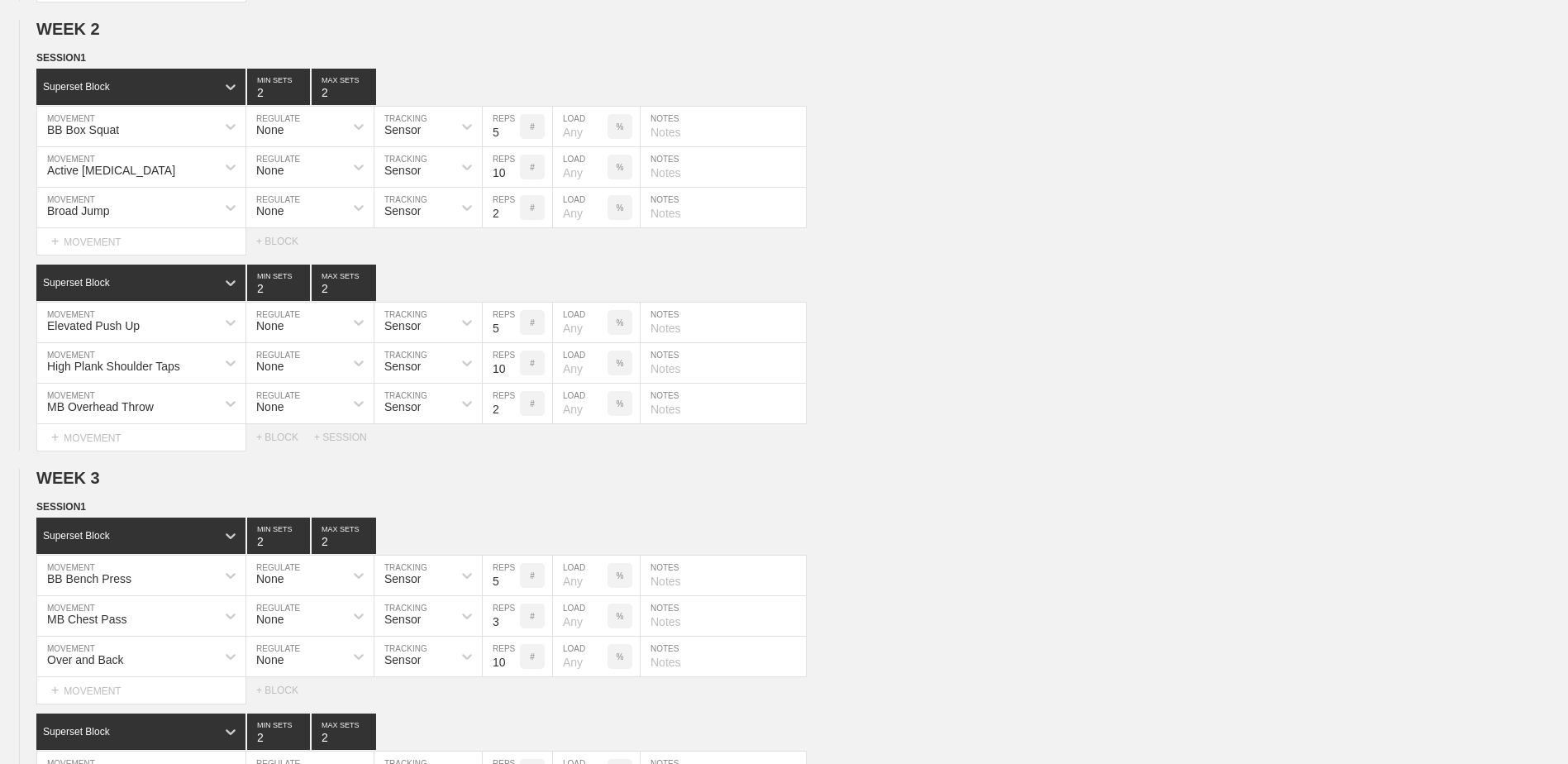
scroll to position [0, 0]
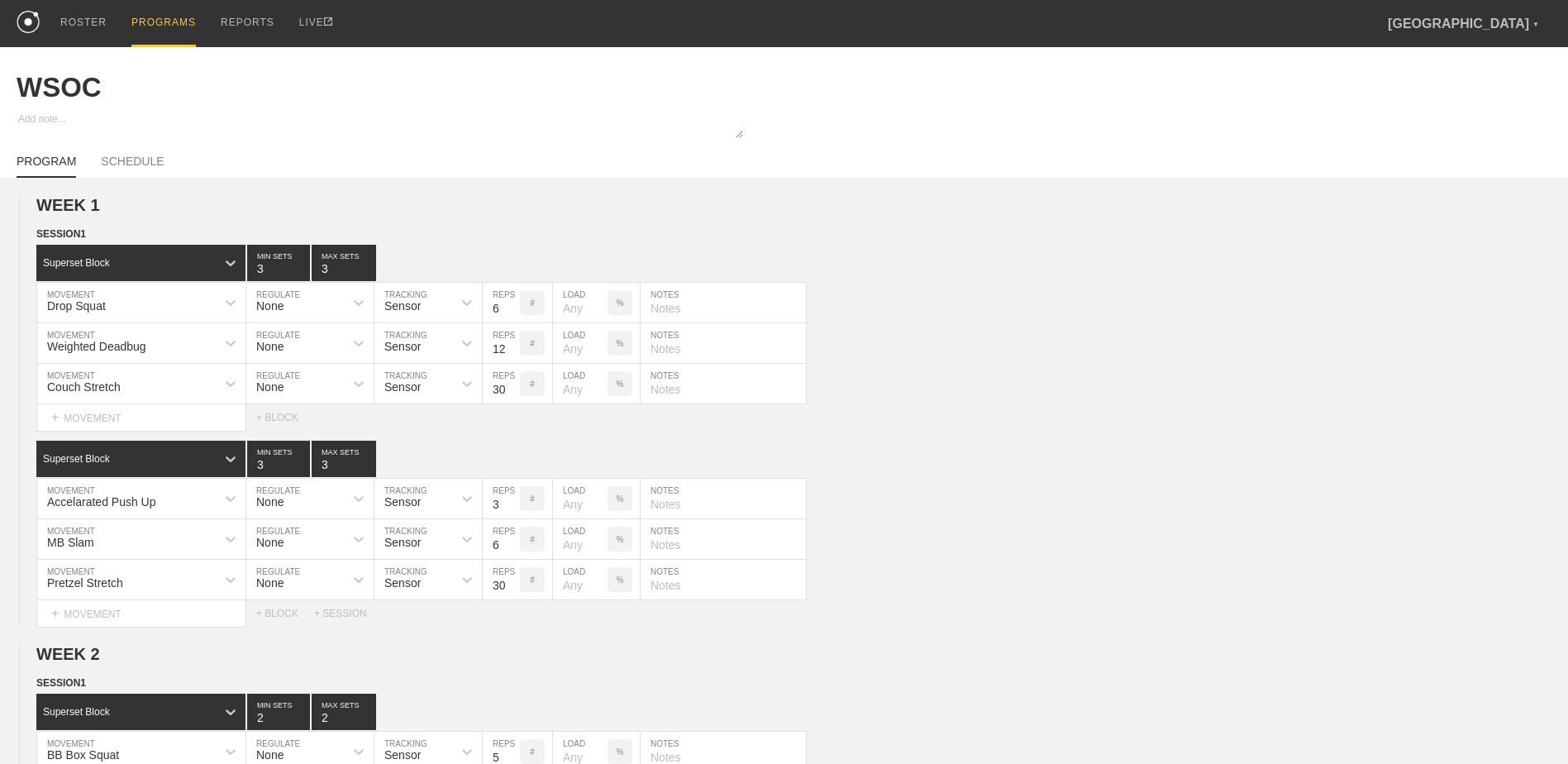
click at [142, 13] on div "PROGRAMS" at bounding box center [164, 23] width 64 height 47
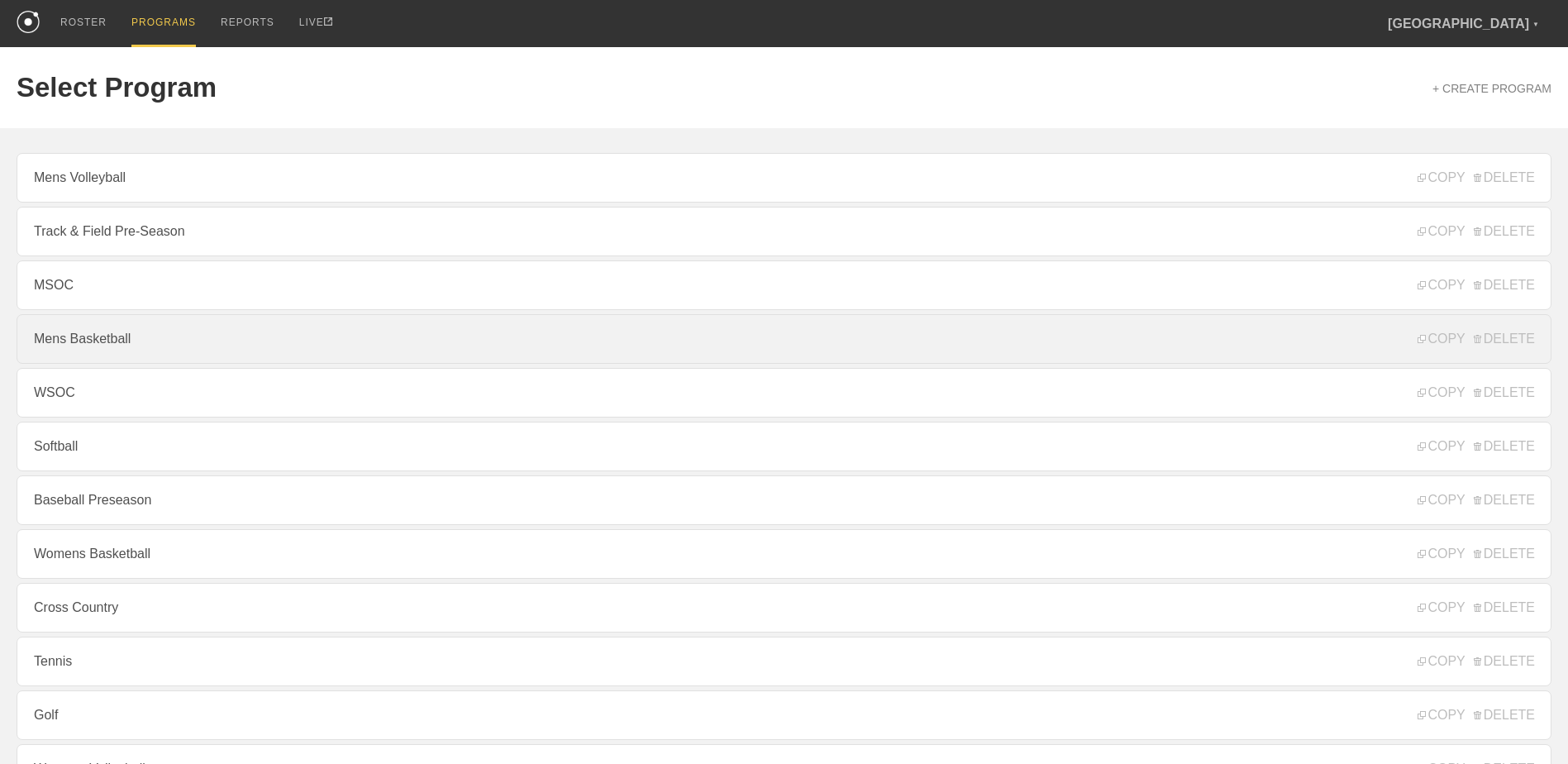
click at [239, 352] on link "Mens Basketball" at bounding box center [784, 339] width 1536 height 50
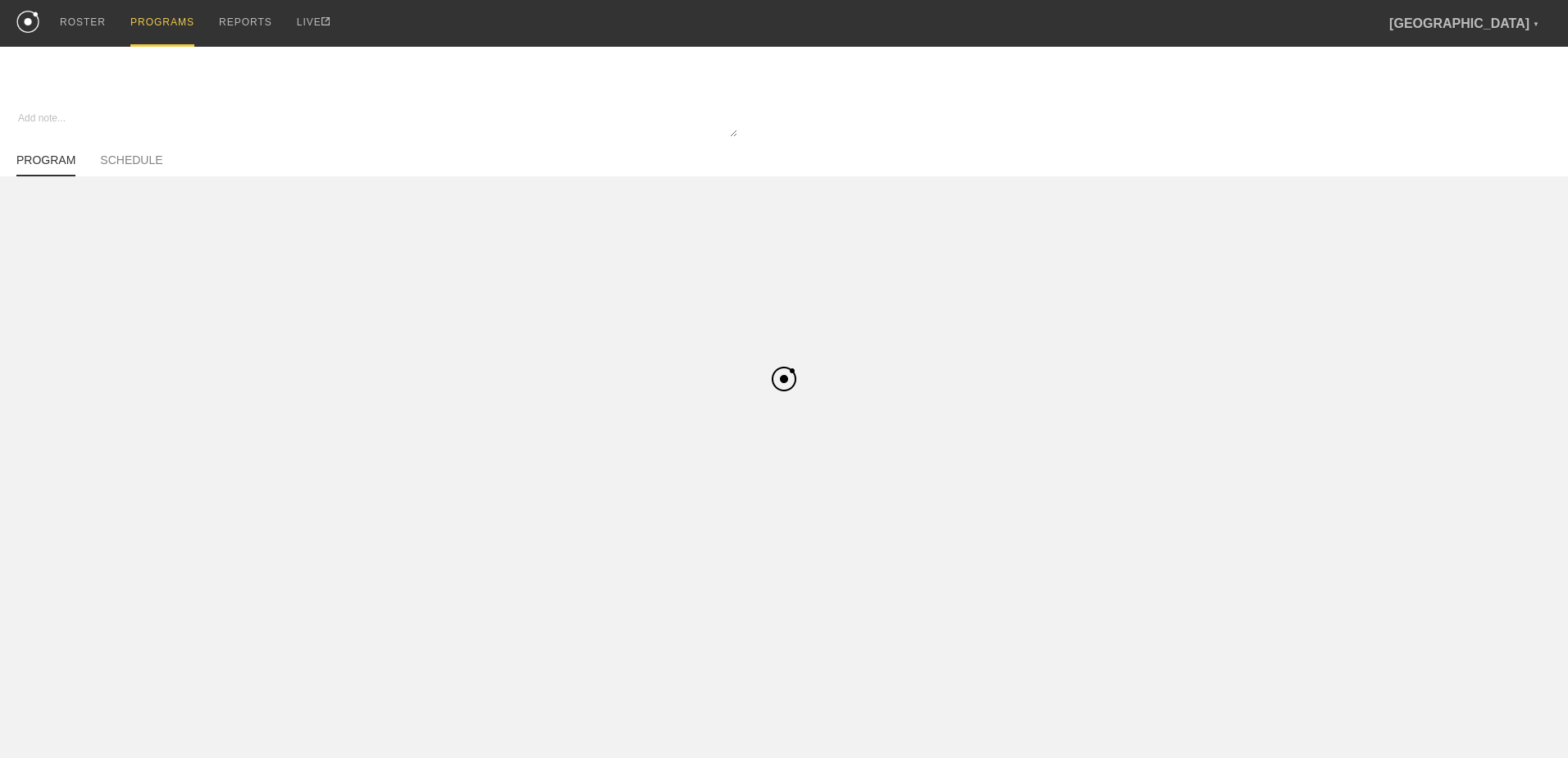
type textarea "x"
type input "Mens Basketball"
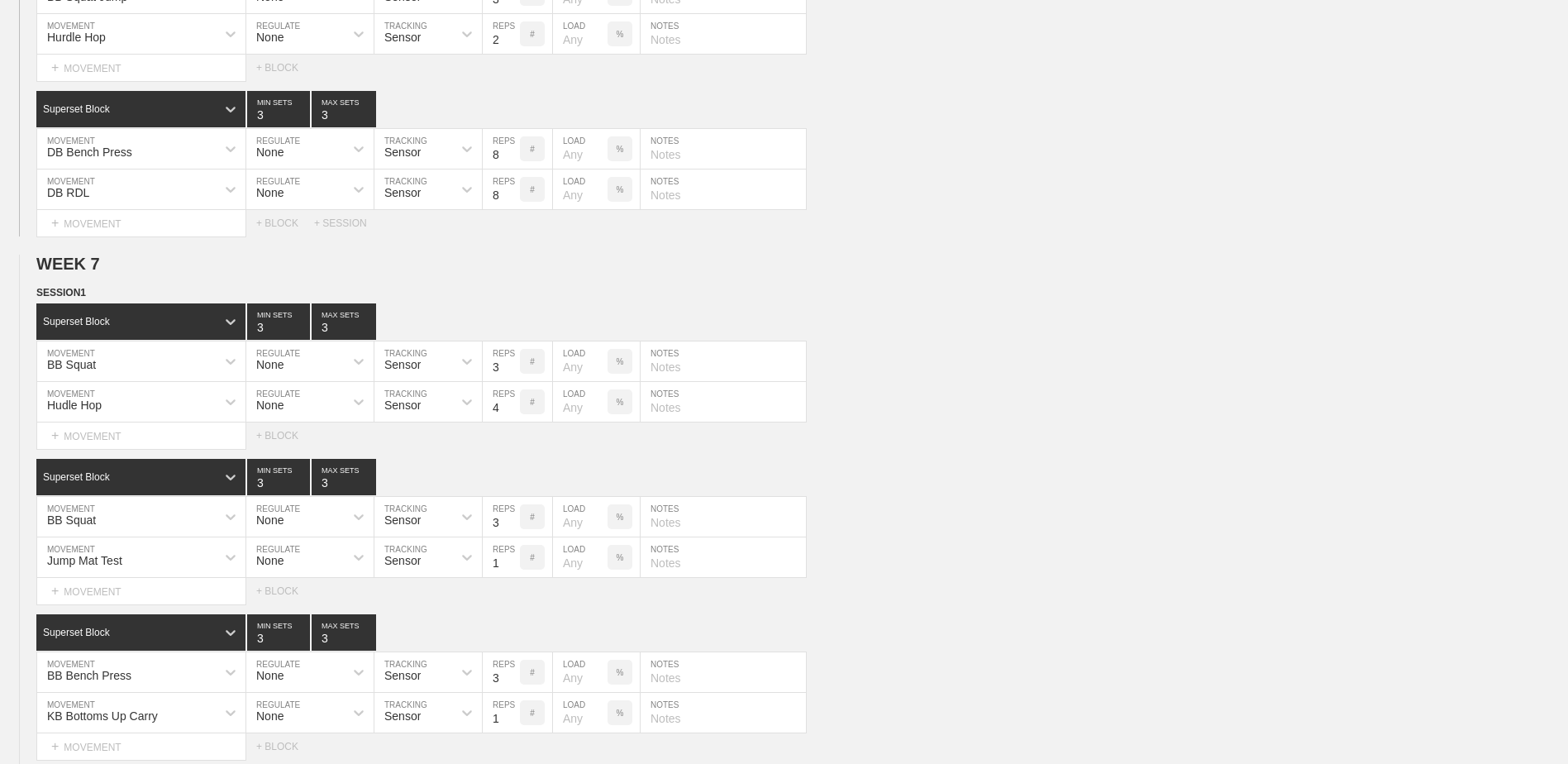
scroll to position [6650, 0]
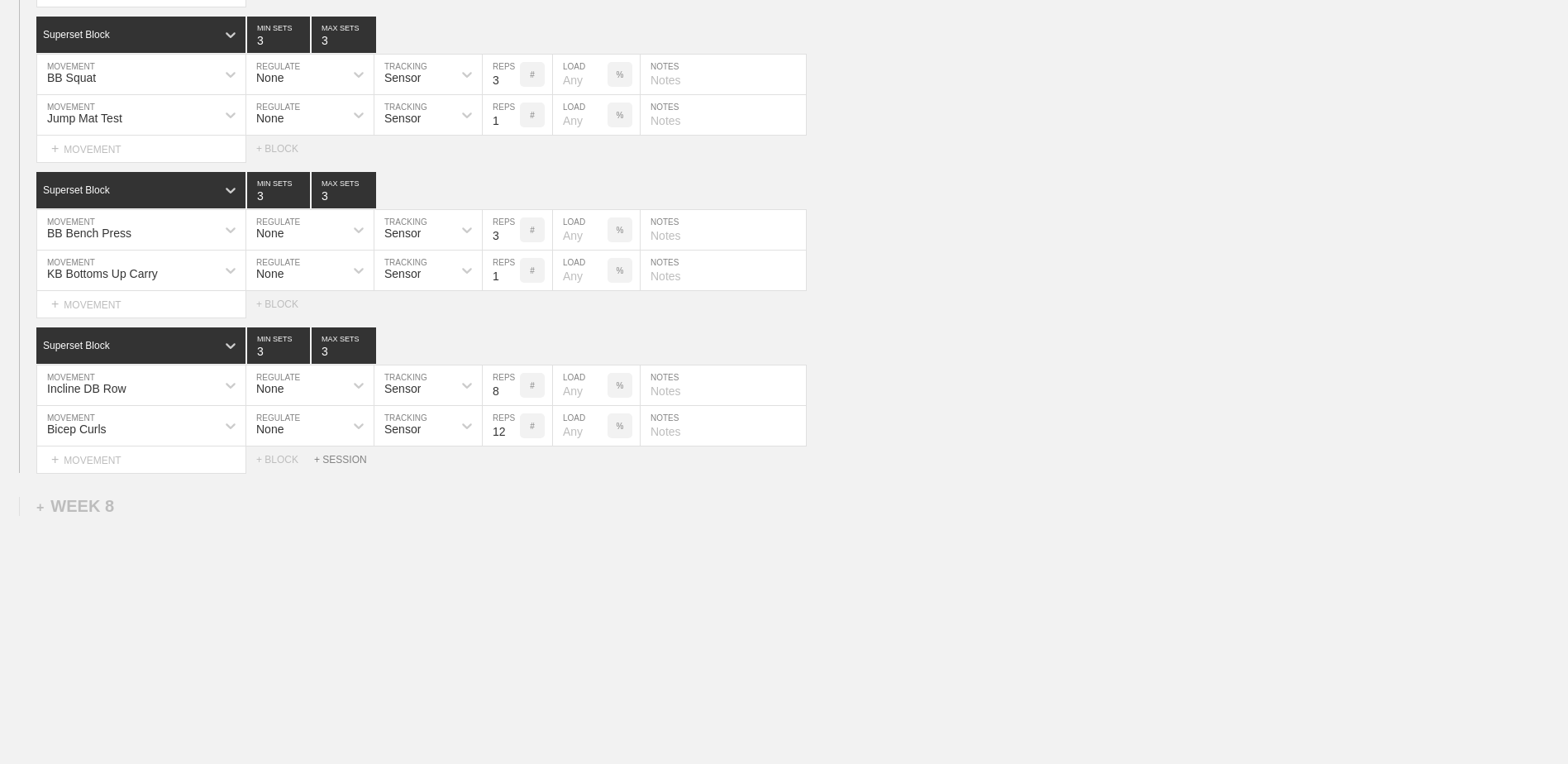
click at [333, 436] on div "+ SESSION" at bounding box center [347, 459] width 66 height 12
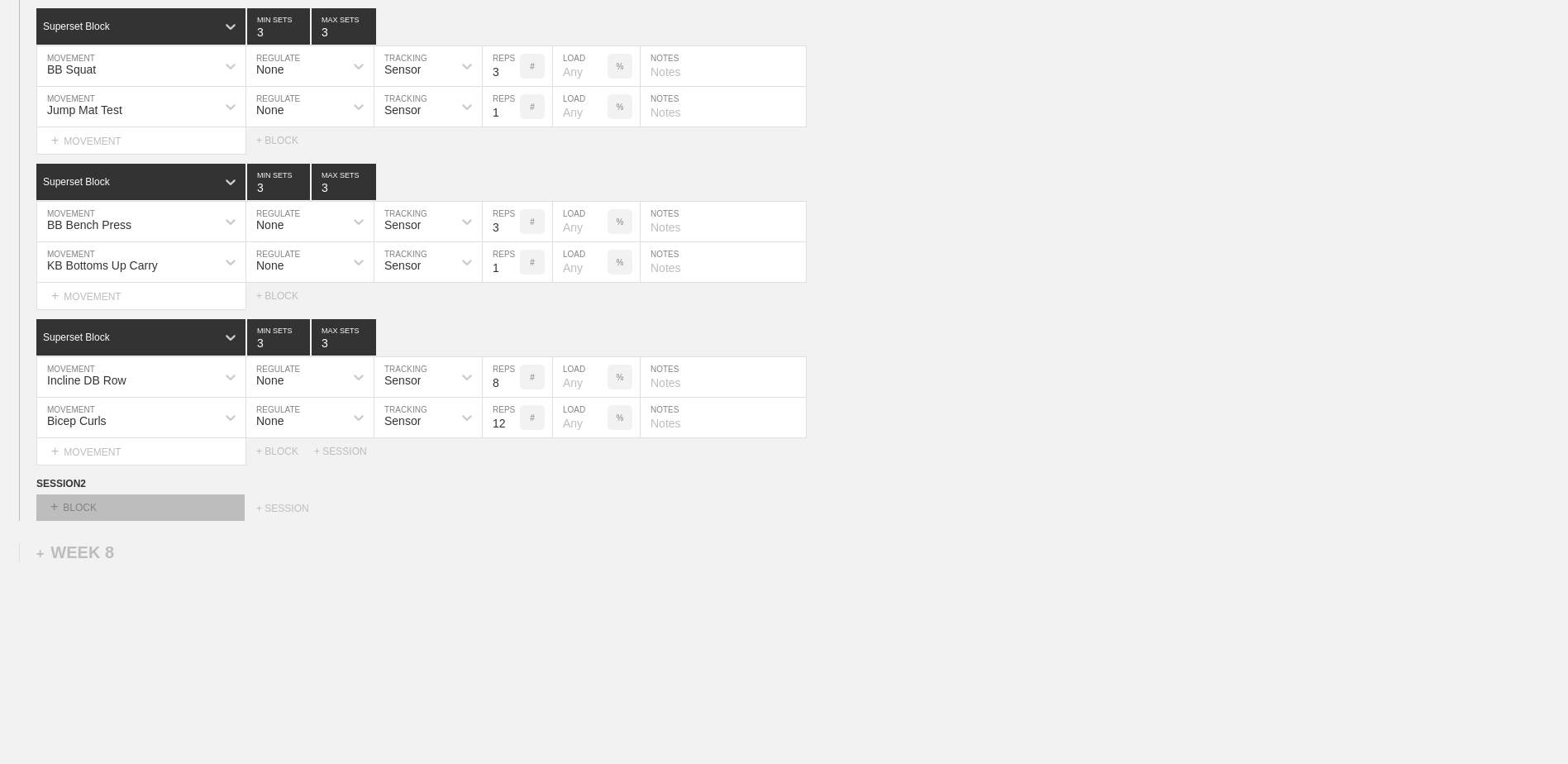
click at [165, 436] on div "+ BLOCK" at bounding box center [141, 507] width 208 height 27
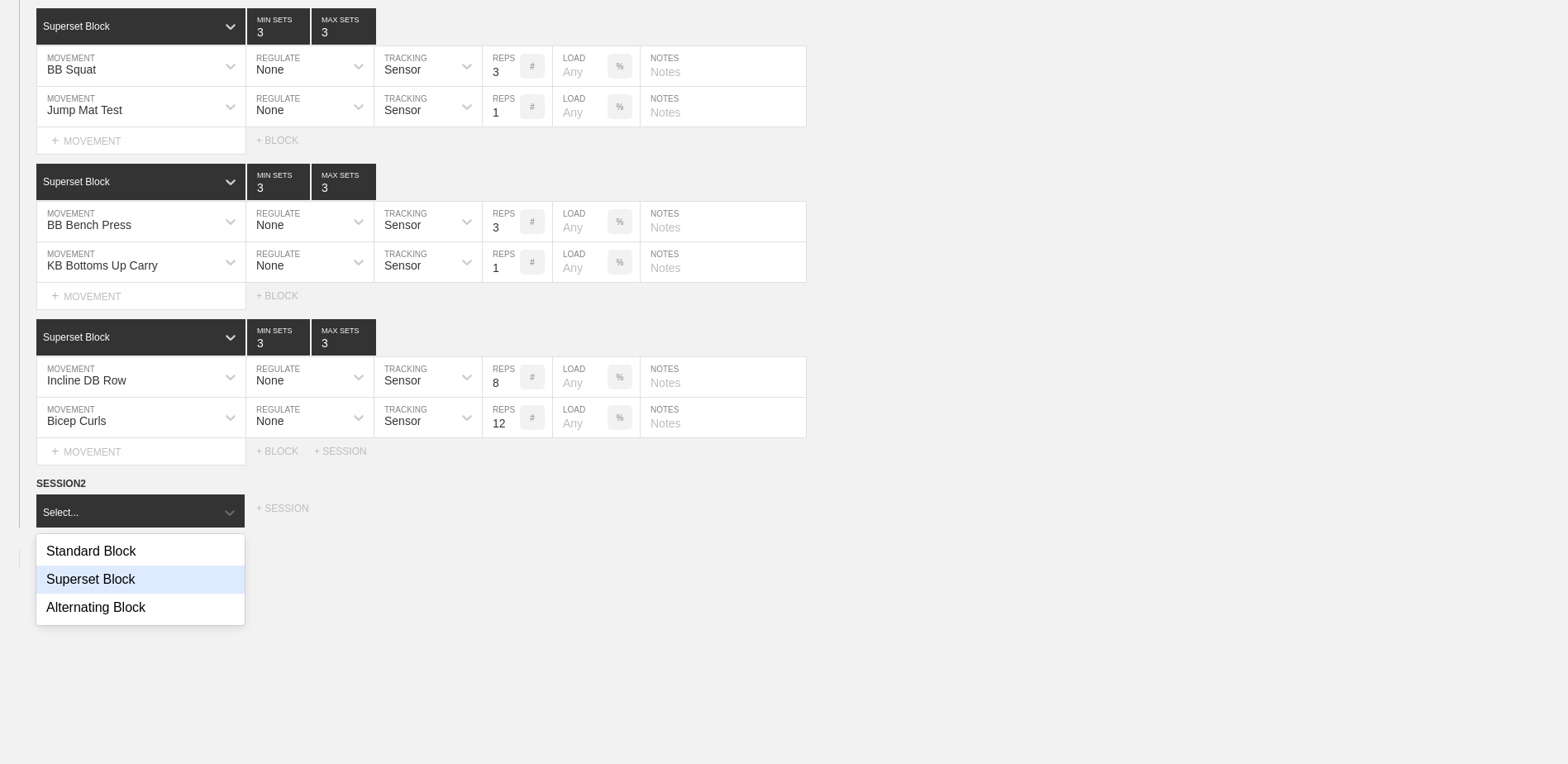
click at [169, 436] on div "Superset Block" at bounding box center [141, 579] width 208 height 29
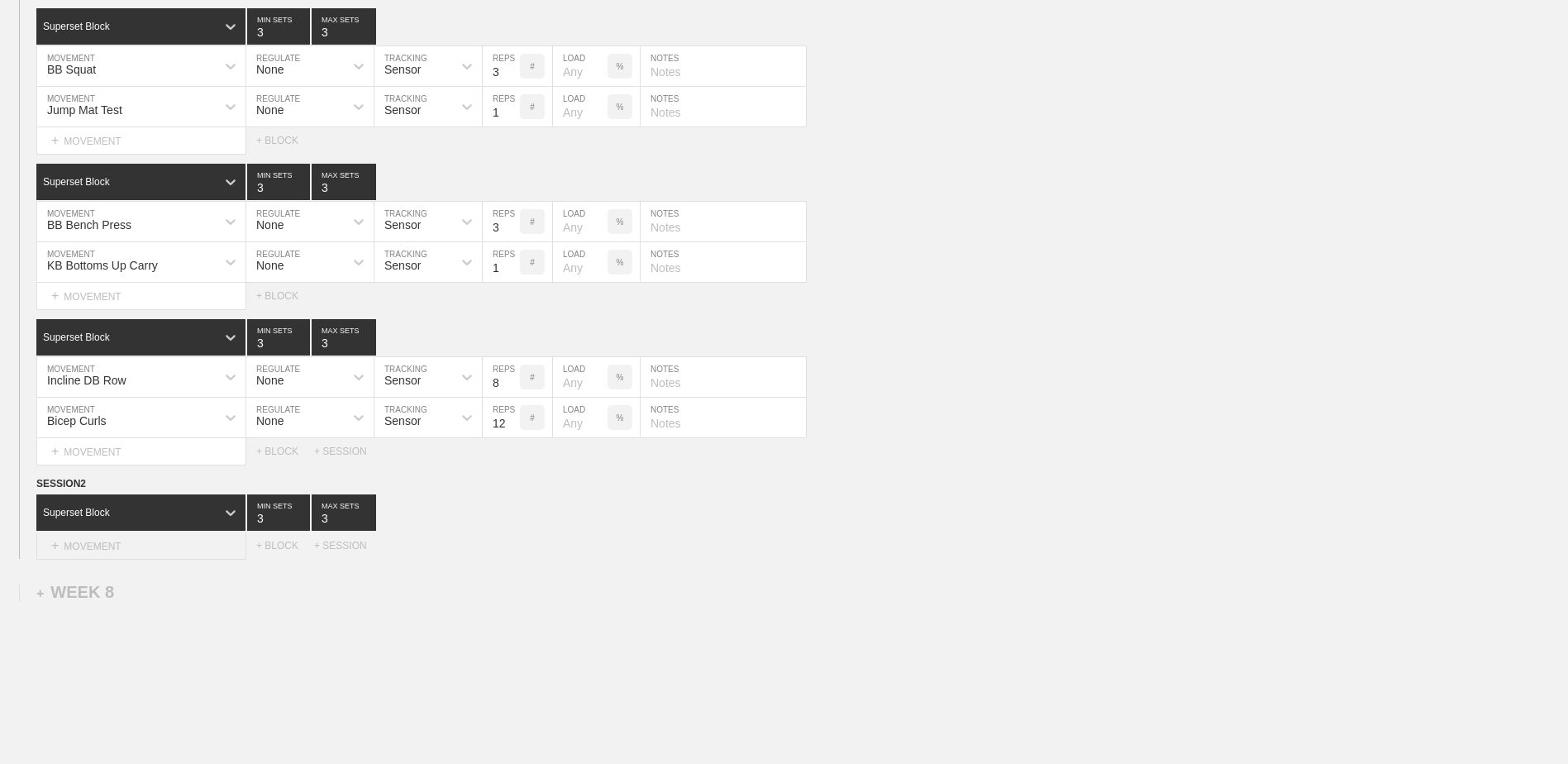
click at [157, 436] on div "+ MOVEMENT" at bounding box center [142, 546] width 210 height 28
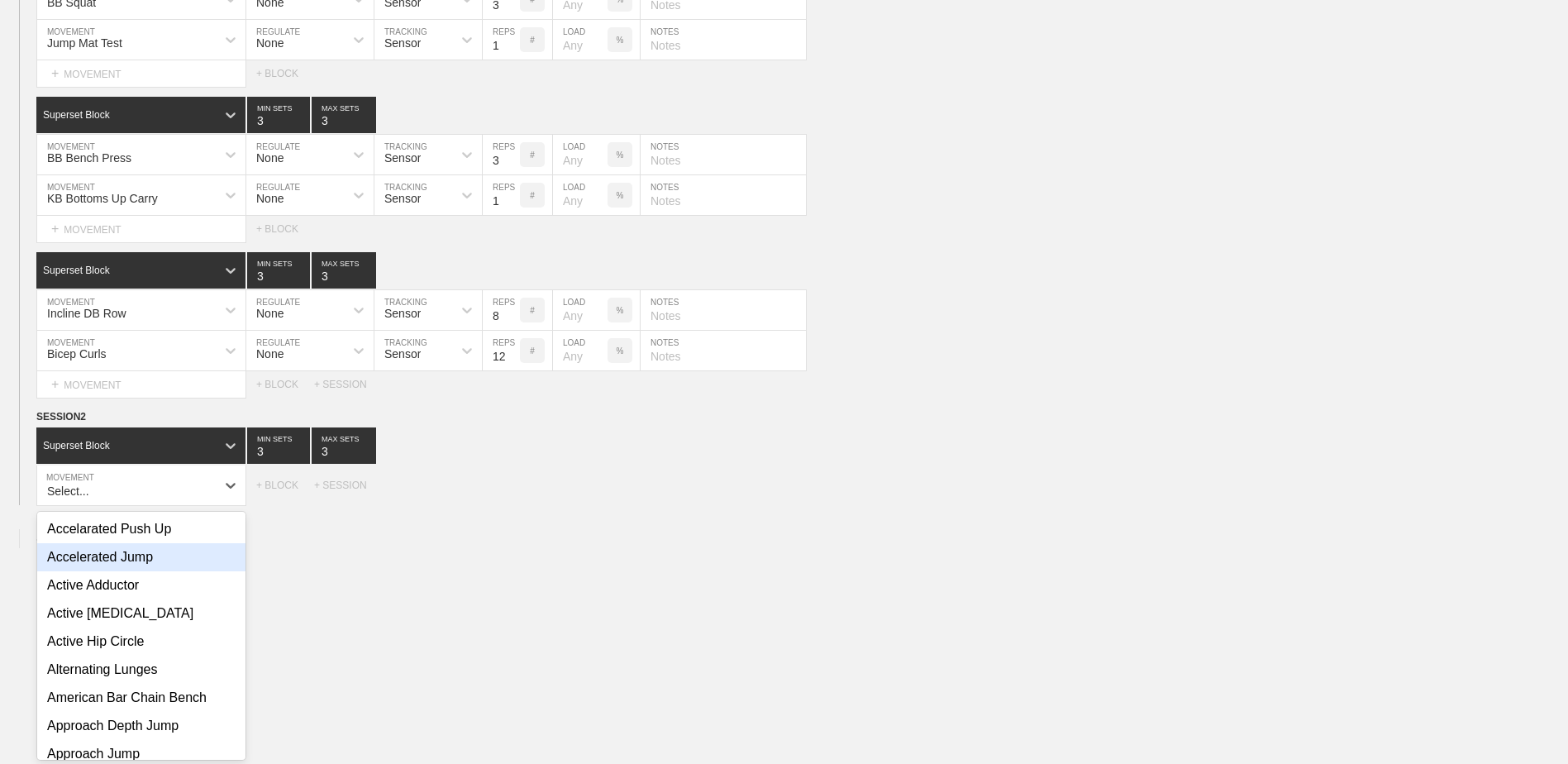
scroll to position [6727, 0]
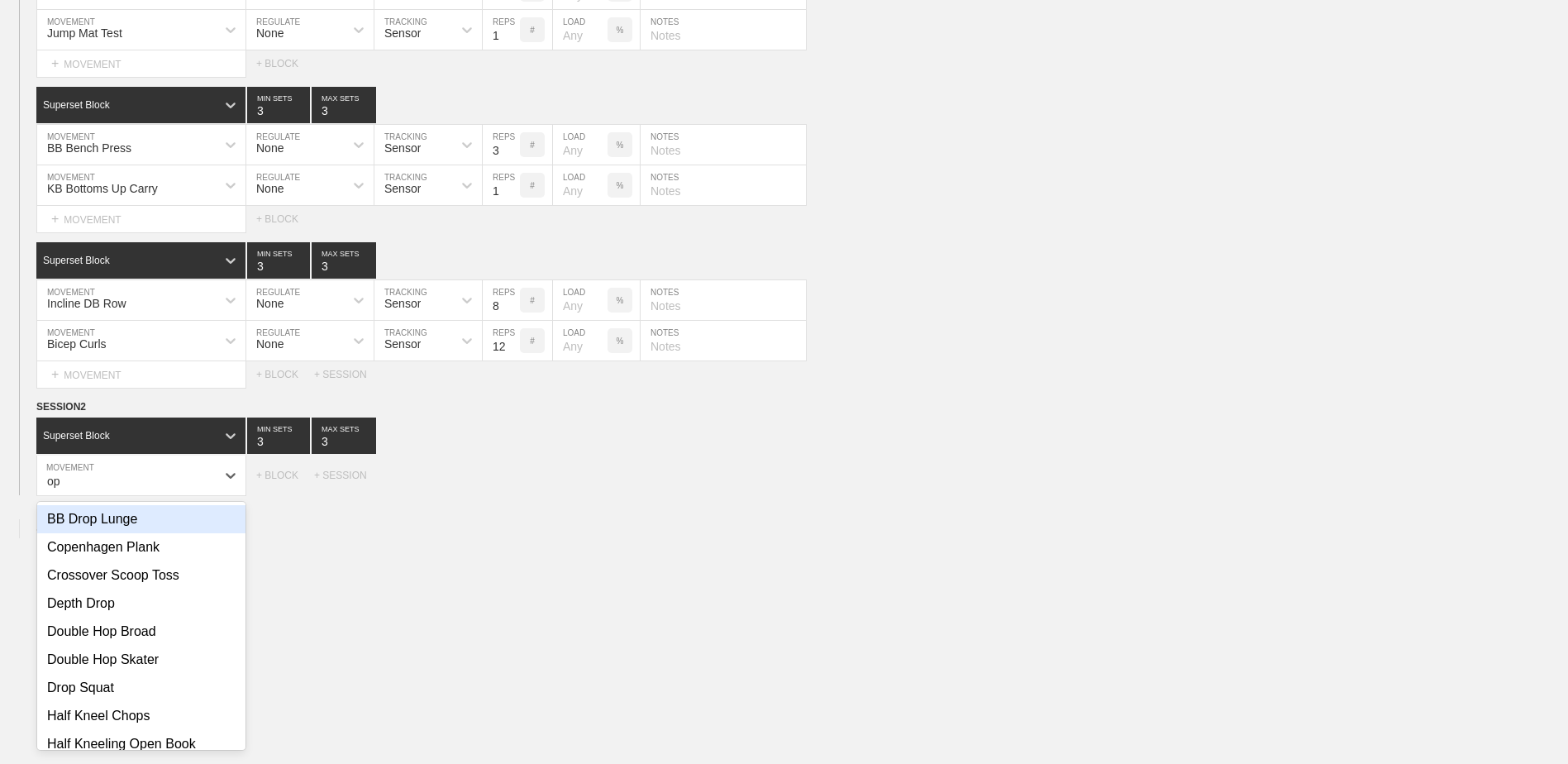
type input "o"
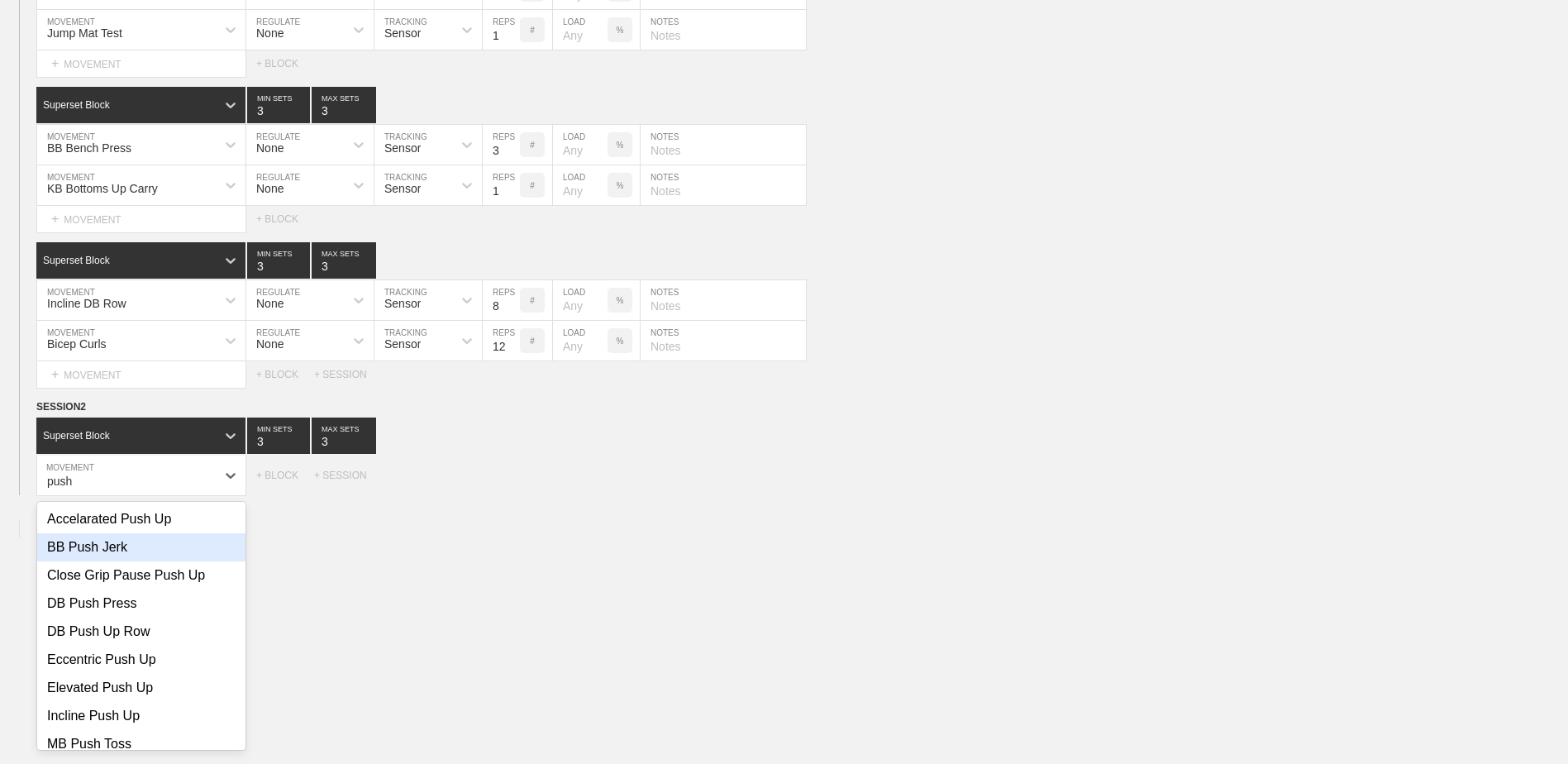
click at [125, 436] on div "BB Push Jerk" at bounding box center [141, 547] width 208 height 29
type input "push"
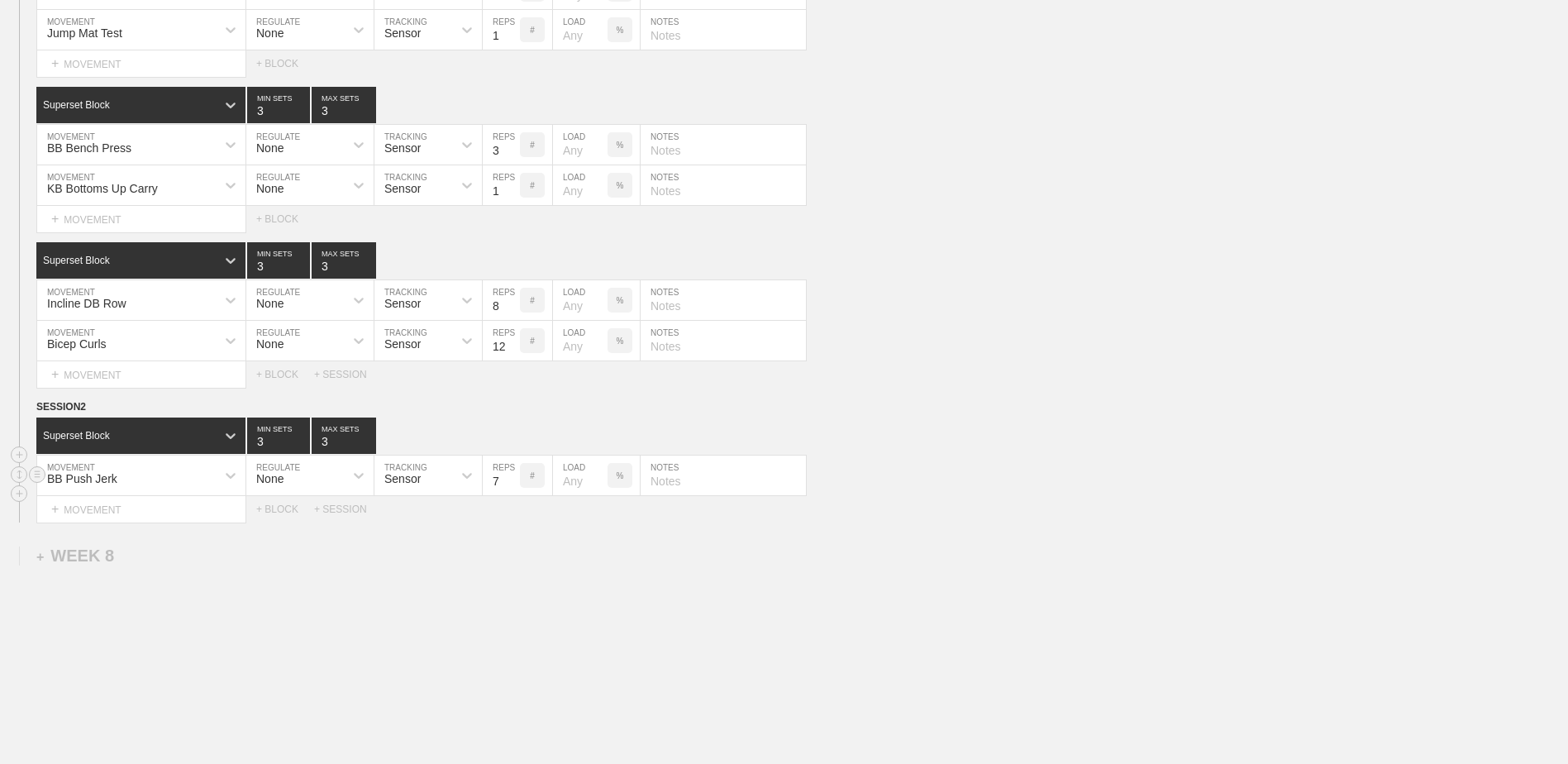
click at [512, 436] on input "7" at bounding box center [501, 475] width 37 height 40
click at [512, 436] on input "6" at bounding box center [501, 475] width 37 height 40
click at [512, 436] on input "5" at bounding box center [501, 475] width 37 height 40
click at [512, 436] on input "4" at bounding box center [501, 475] width 37 height 40
type input "3"
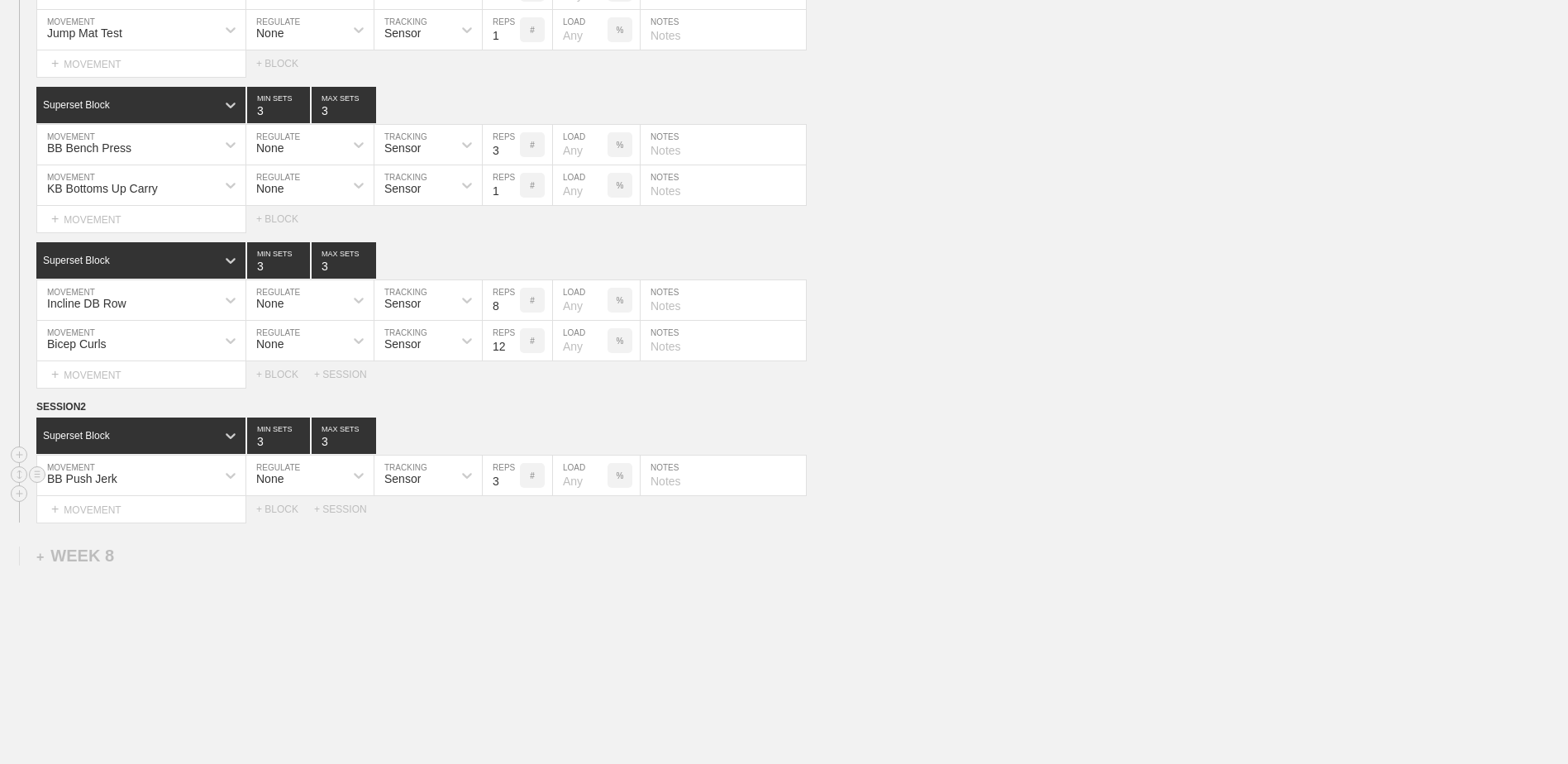
click at [512, 436] on input "3" at bounding box center [501, 475] width 37 height 40
type input "4"
click at [302, 436] on input "4" at bounding box center [278, 435] width 63 height 37
type input "4"
click at [368, 436] on input "4" at bounding box center [344, 435] width 64 height 37
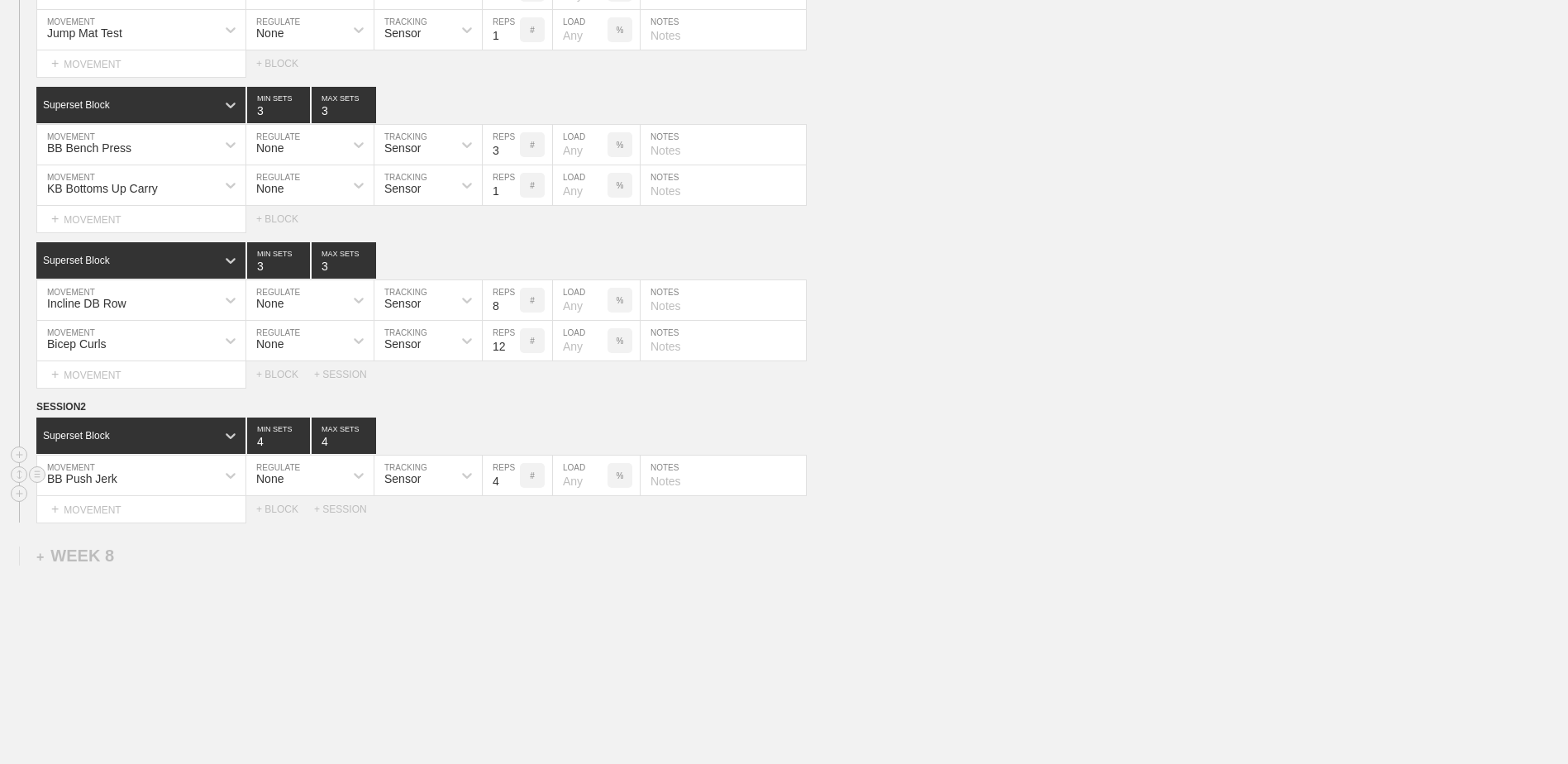
click at [511, 436] on input "4" at bounding box center [501, 475] width 37 height 40
click at [514, 436] on input "3" at bounding box center [501, 475] width 37 height 40
type input "2"
click at [514, 436] on input "2" at bounding box center [501, 475] width 37 height 40
click at [157, 436] on div "+ MOVEMENT" at bounding box center [142, 510] width 210 height 28
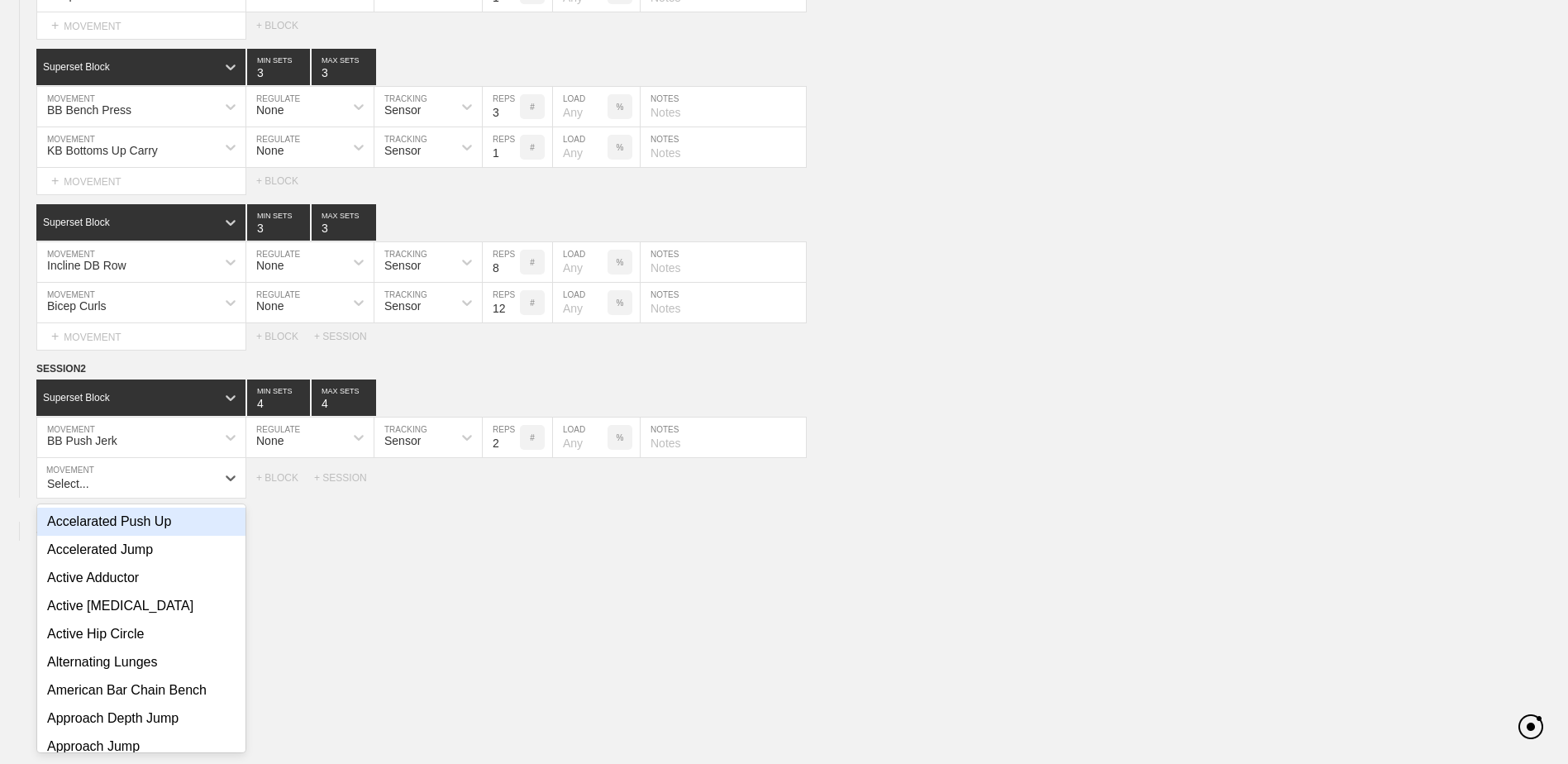
scroll to position [6767, 0]
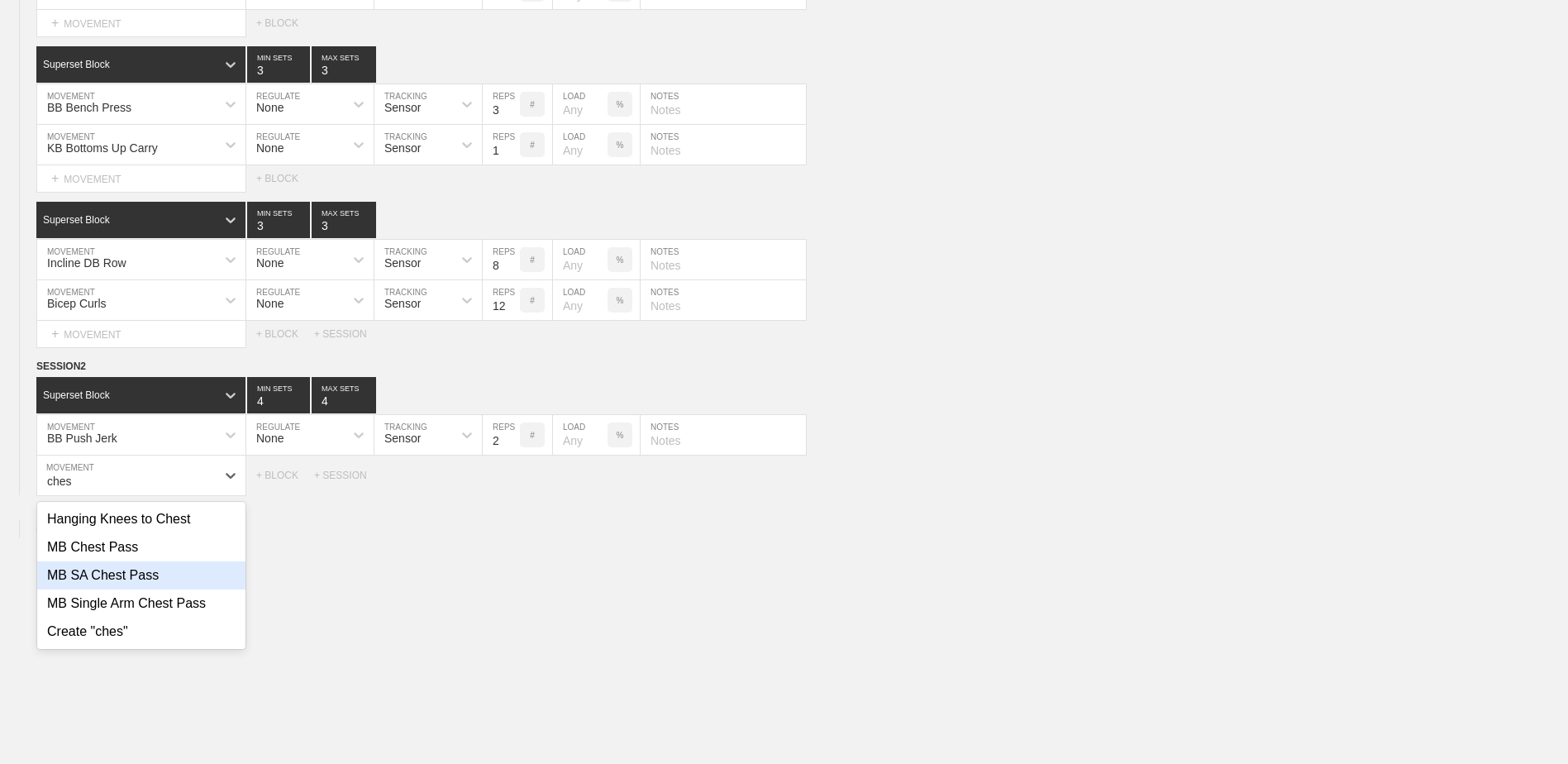
click at [178, 436] on div "MB SA Chest Pass" at bounding box center [141, 575] width 208 height 29
type input "ches"
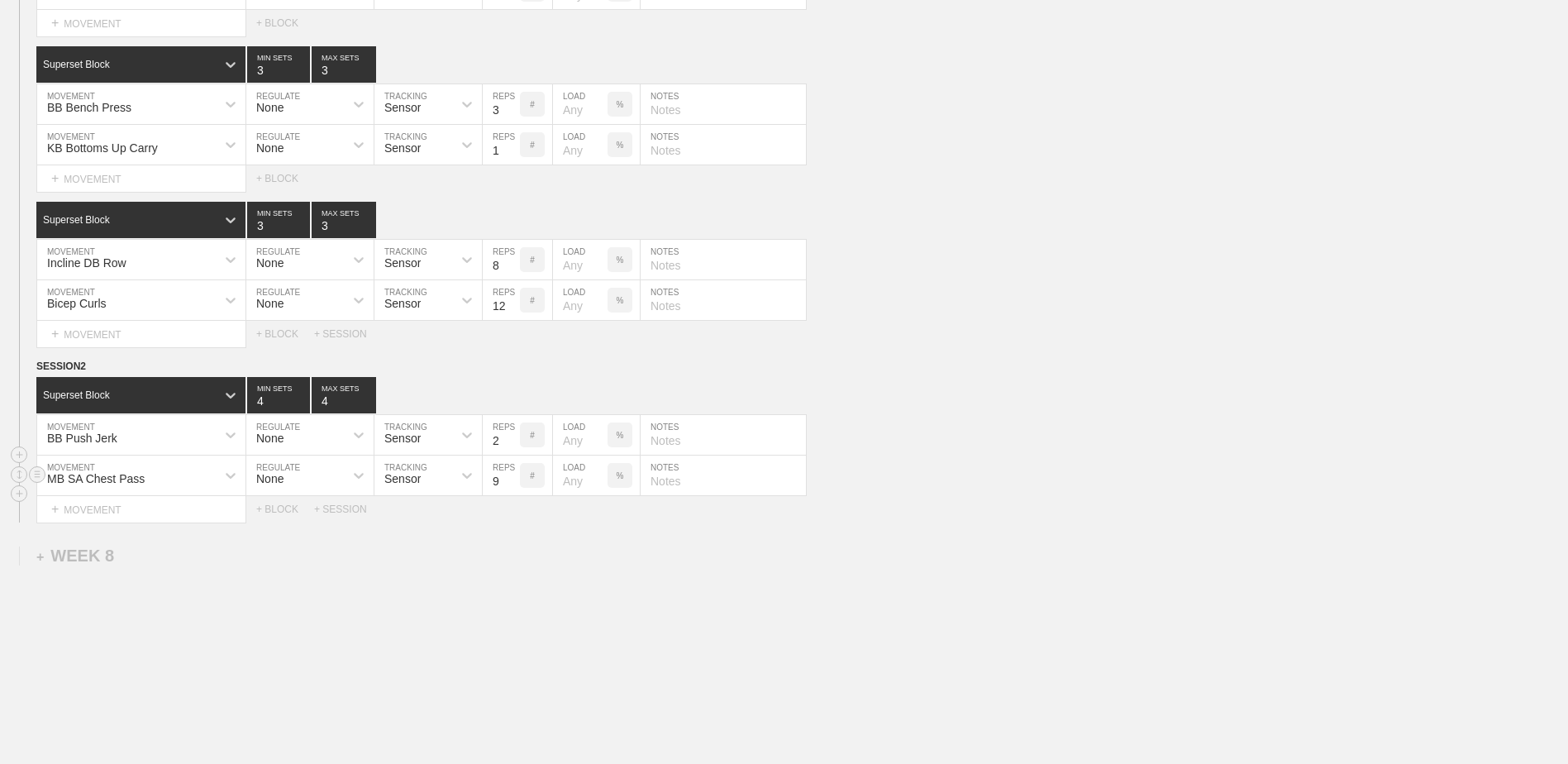
click at [512, 436] on input "9" at bounding box center [501, 475] width 37 height 40
click at [509, 436] on input "9" at bounding box center [501, 475] width 37 height 40
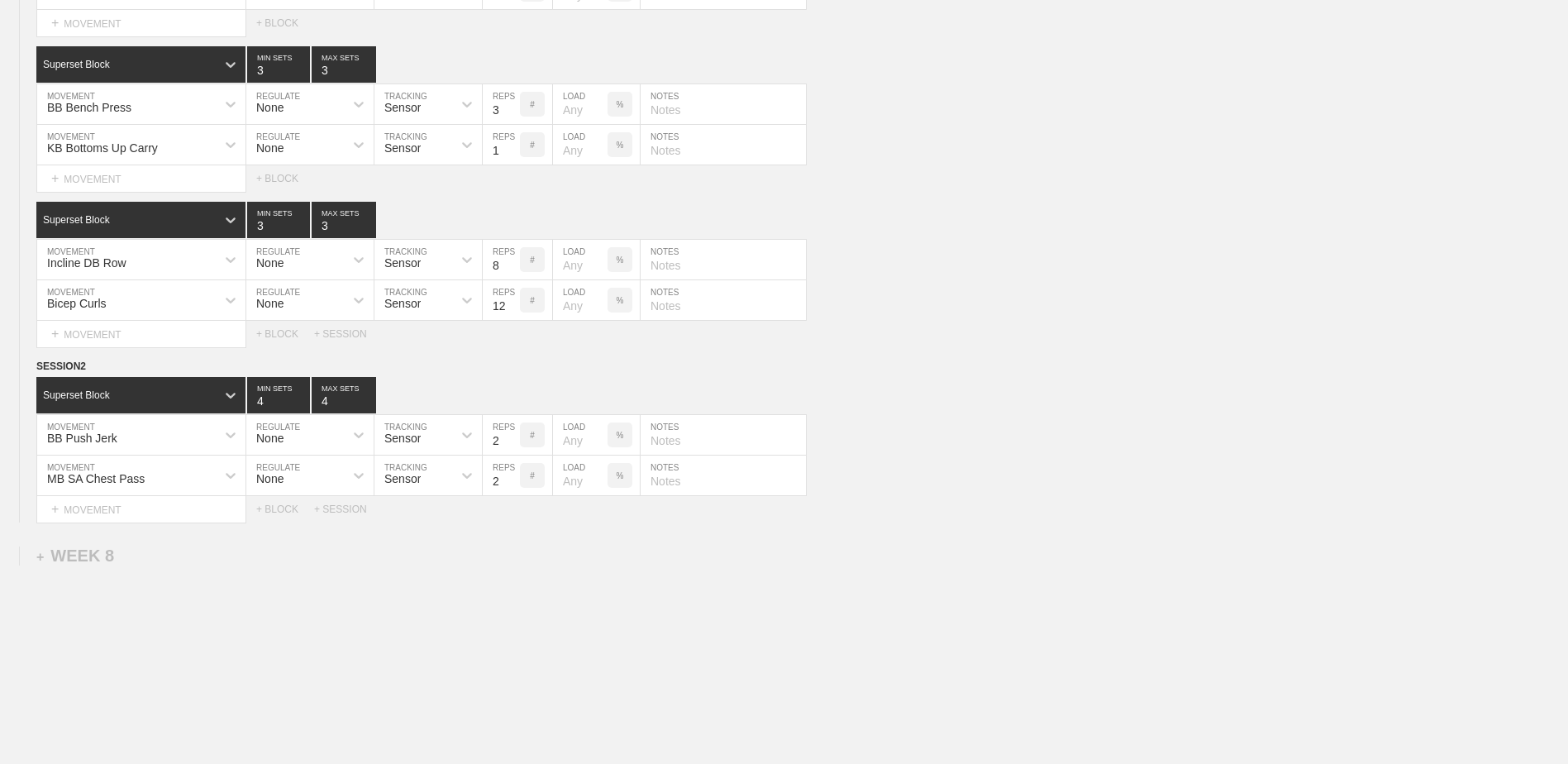
type input "2"
click at [281, 436] on div "+ BLOCK" at bounding box center [285, 509] width 58 height 12
click at [191, 436] on div "Standard Block" at bounding box center [126, 550] width 180 height 15
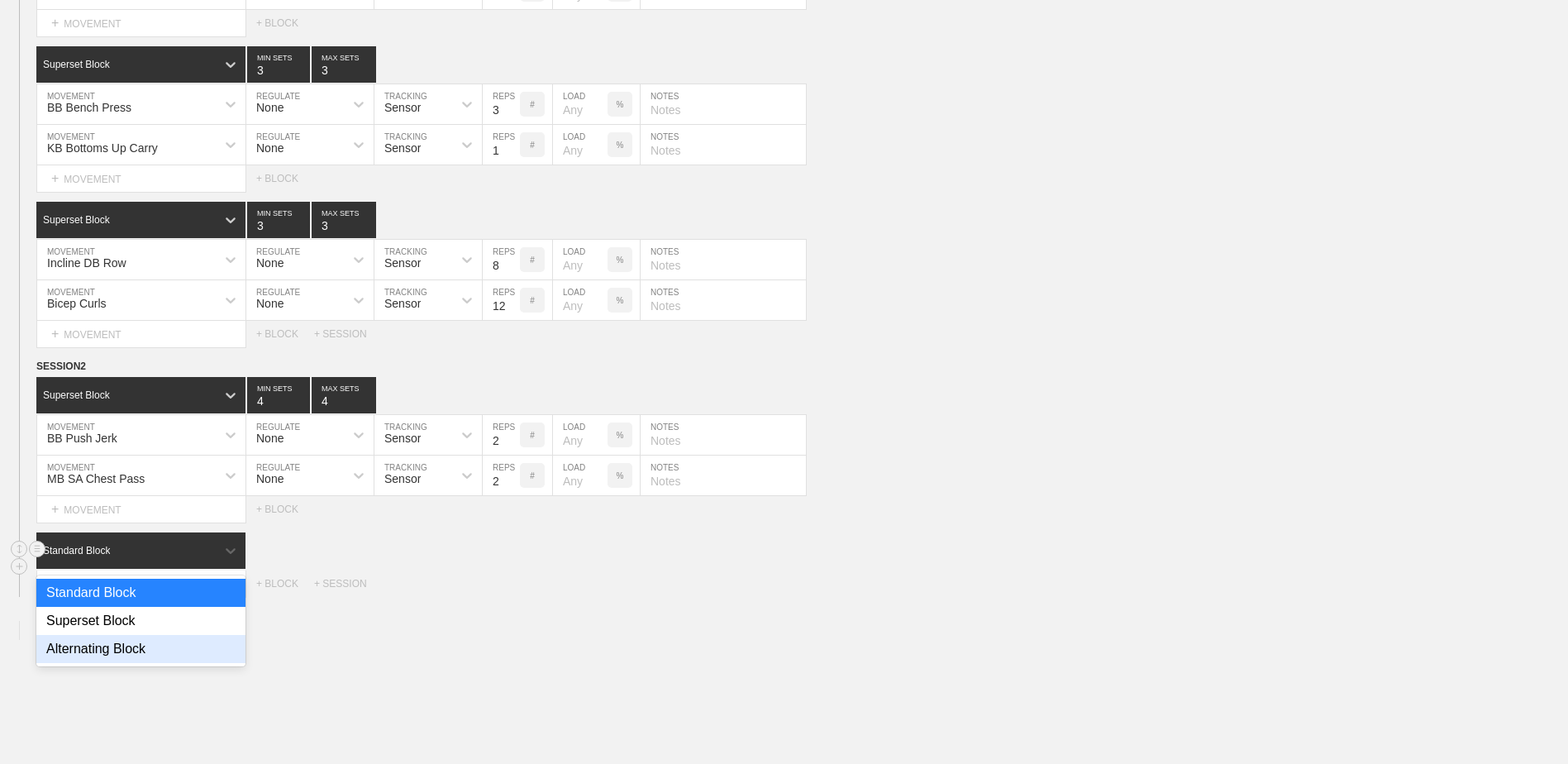
click at [150, 436] on div "Alternating Block" at bounding box center [141, 649] width 209 height 29
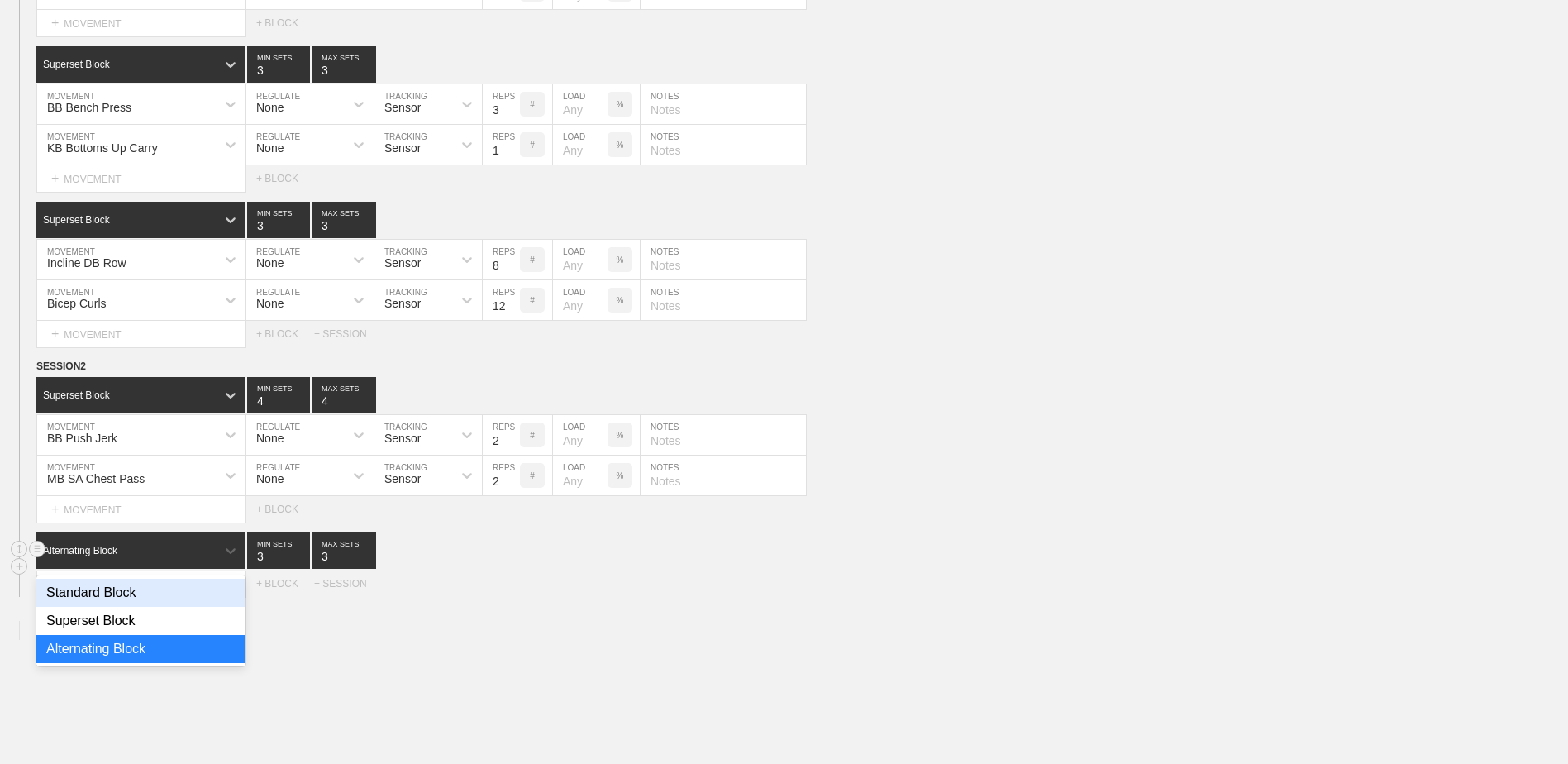
click at [150, 436] on div "Alternating Block" at bounding box center [126, 550] width 180 height 15
click at [146, 436] on div "Superset Block" at bounding box center [141, 620] width 209 height 29
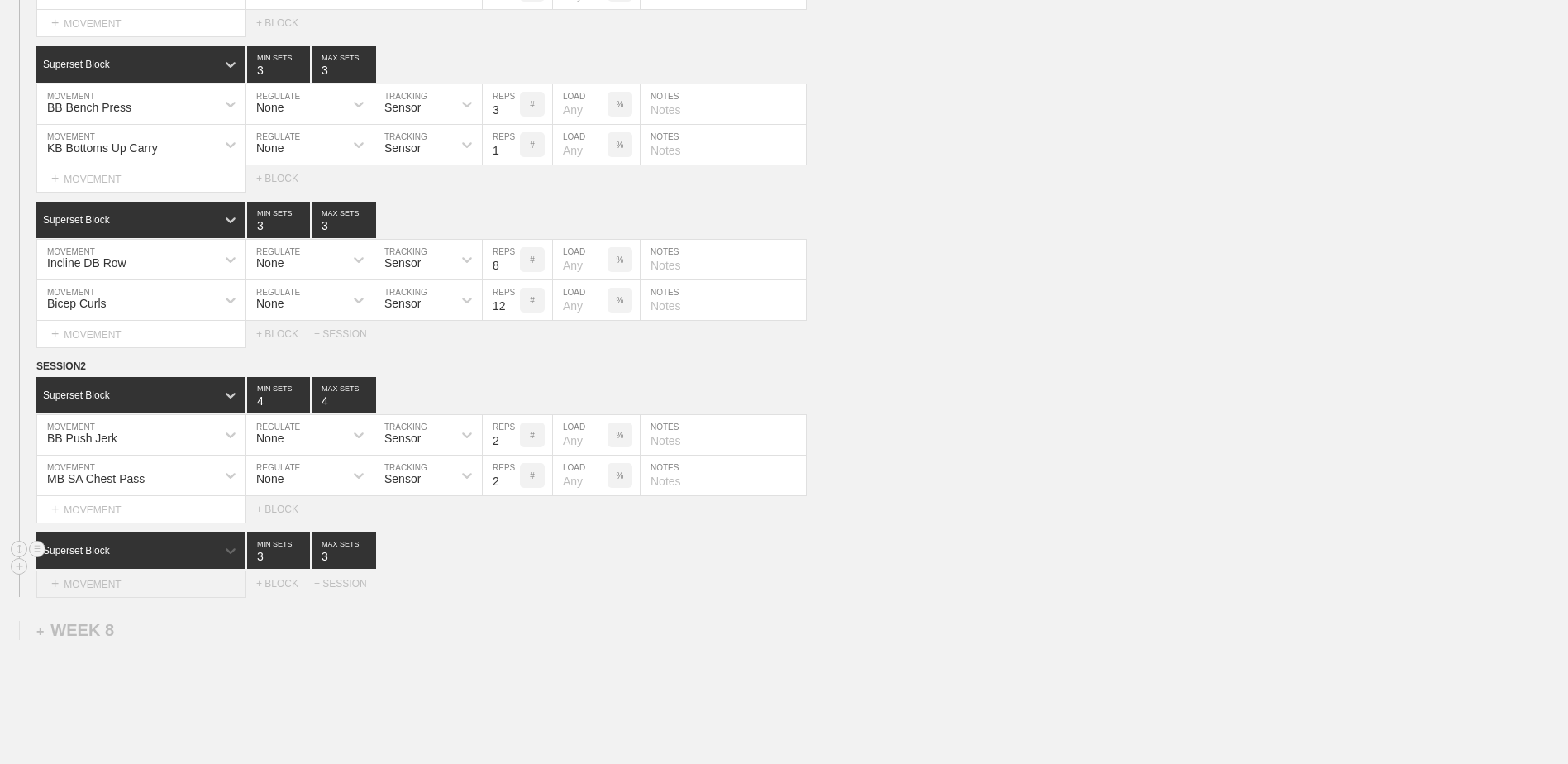
click at [140, 436] on div "+ MOVEMENT" at bounding box center [142, 585] width 210 height 28
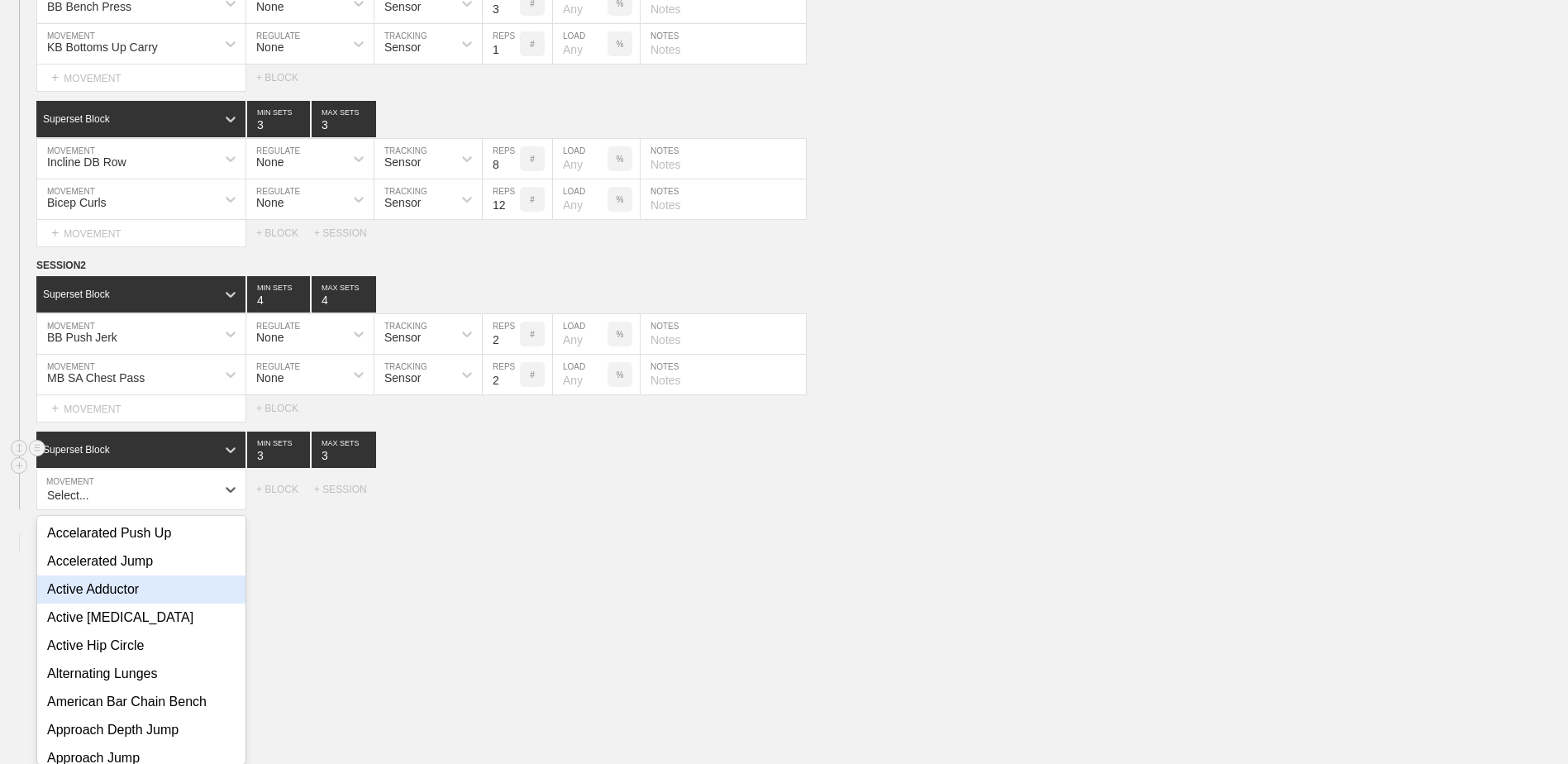
scroll to position [6882, 0]
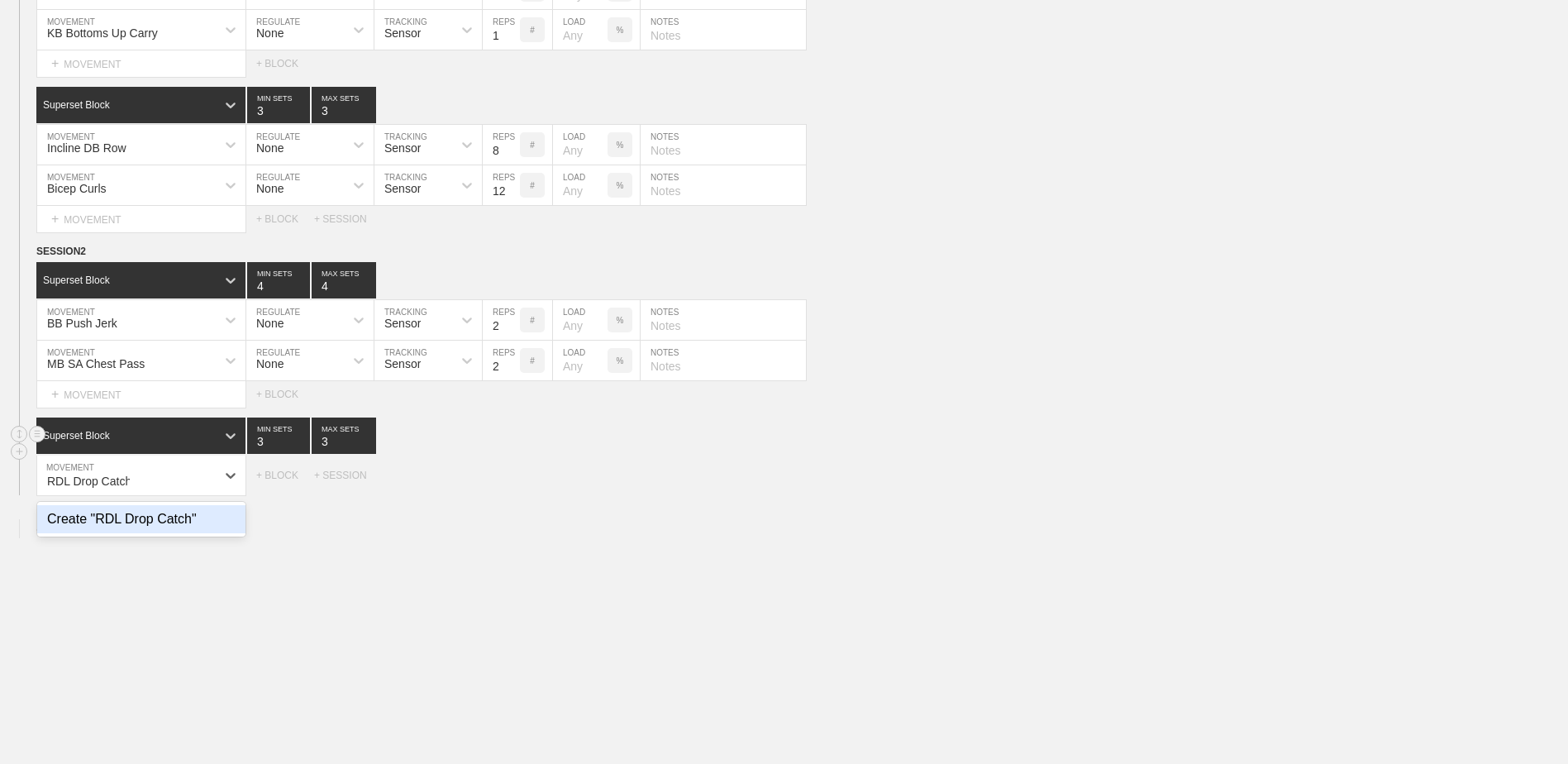
click at [170, 436] on div "Create "RDL Drop Catch"" at bounding box center [141, 519] width 208 height 29
type input "RDL Drop Catch"
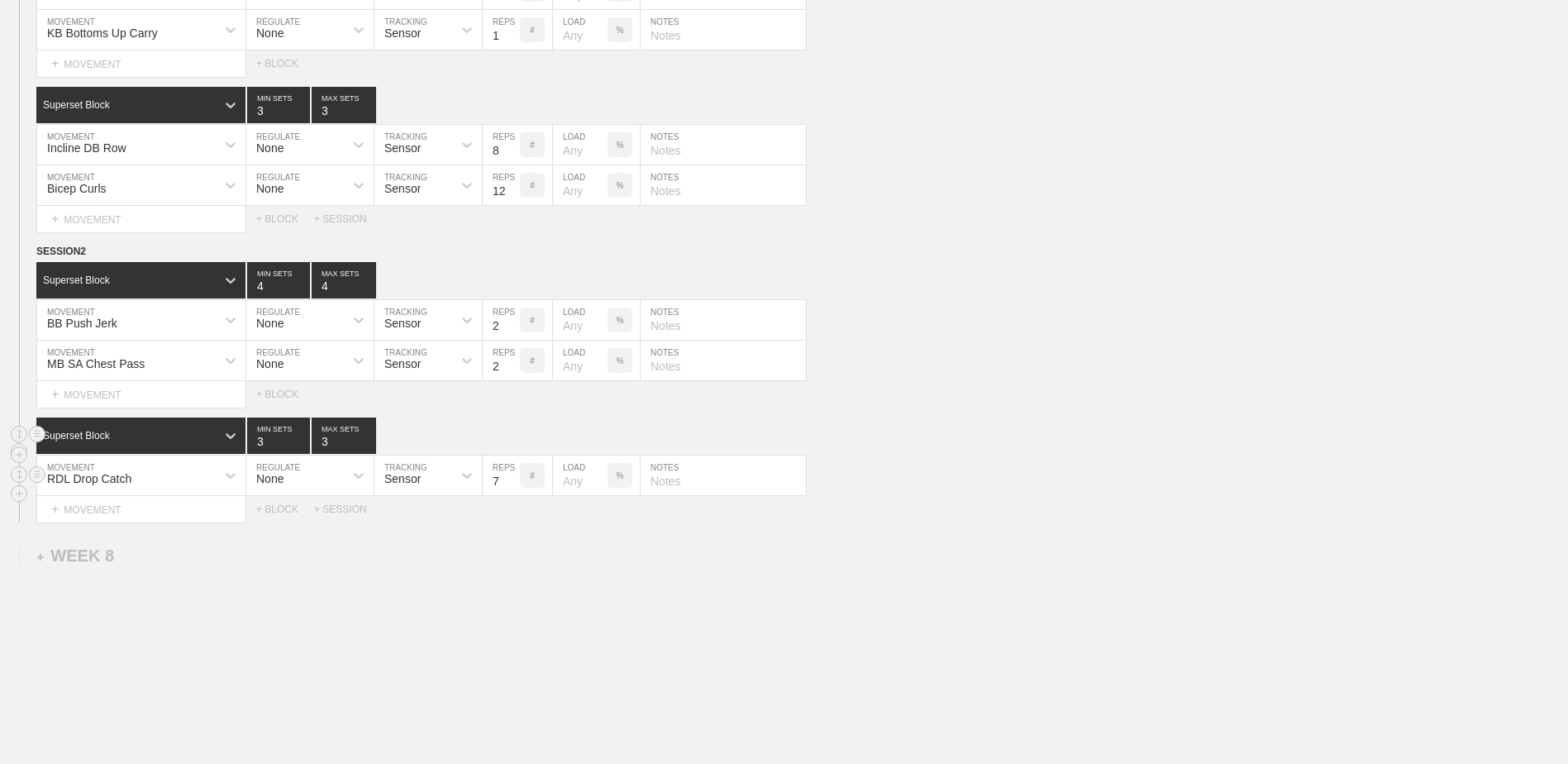
click at [513, 436] on input "7" at bounding box center [501, 475] width 37 height 40
click at [513, 436] on input "6" at bounding box center [501, 475] width 37 height 40
click at [513, 436] on input "5" at bounding box center [501, 475] width 37 height 40
click at [513, 436] on input "4" at bounding box center [501, 475] width 37 height 40
type input "3"
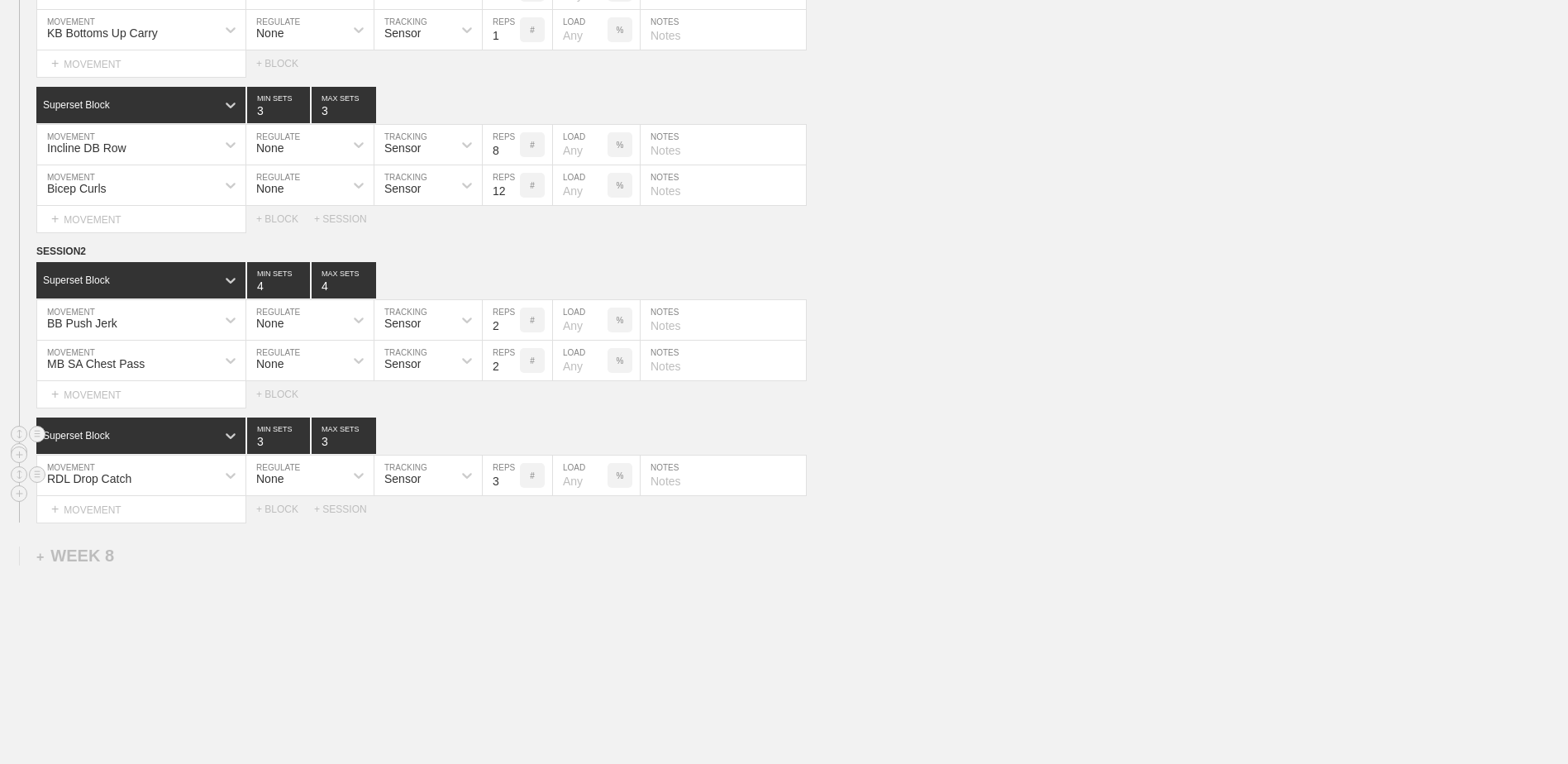
click at [513, 436] on input "3" at bounding box center [501, 475] width 37 height 40
click at [169, 436] on div "+ MOVEMENT" at bounding box center [142, 510] width 210 height 28
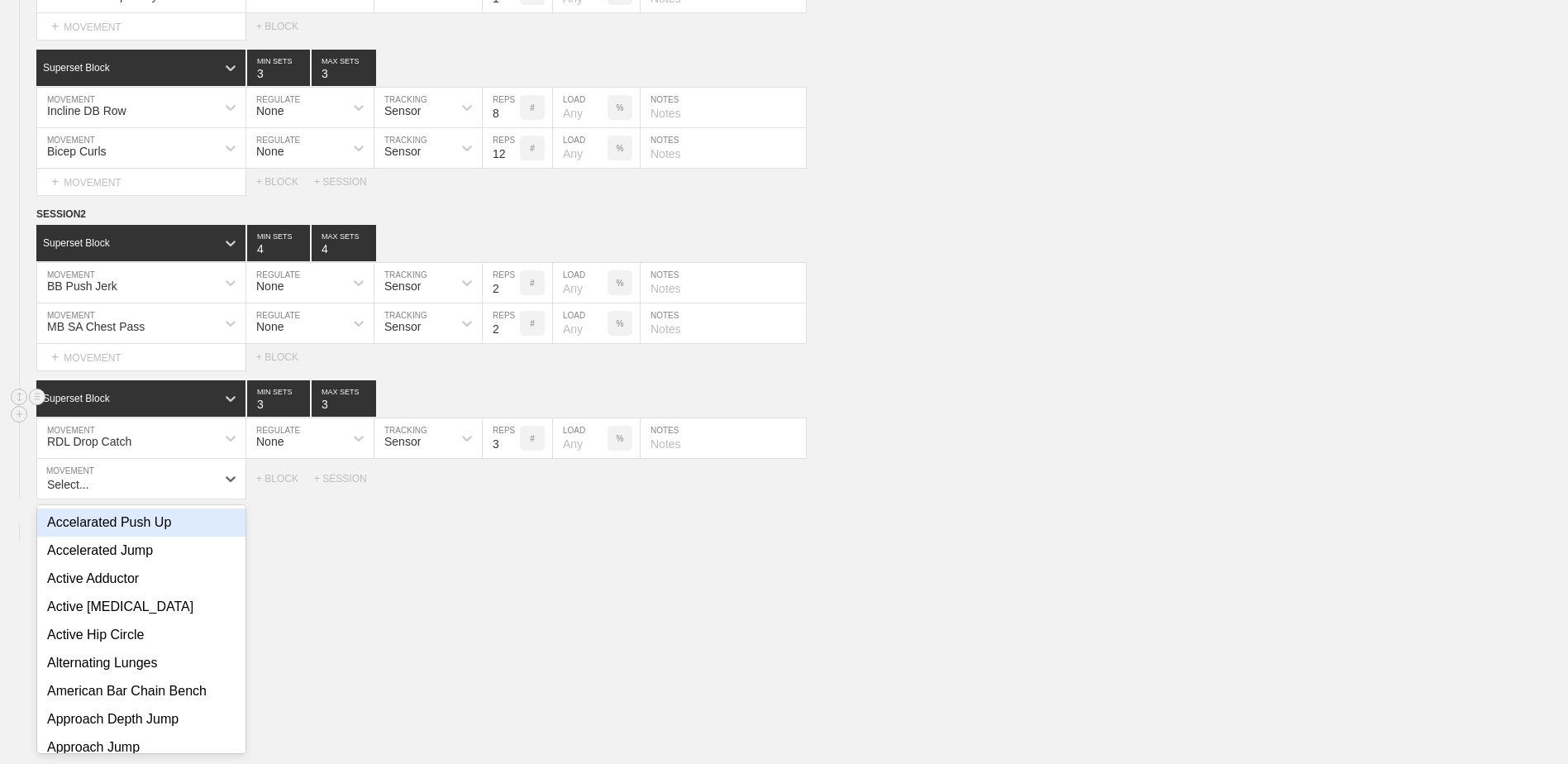
scroll to position [6923, 0]
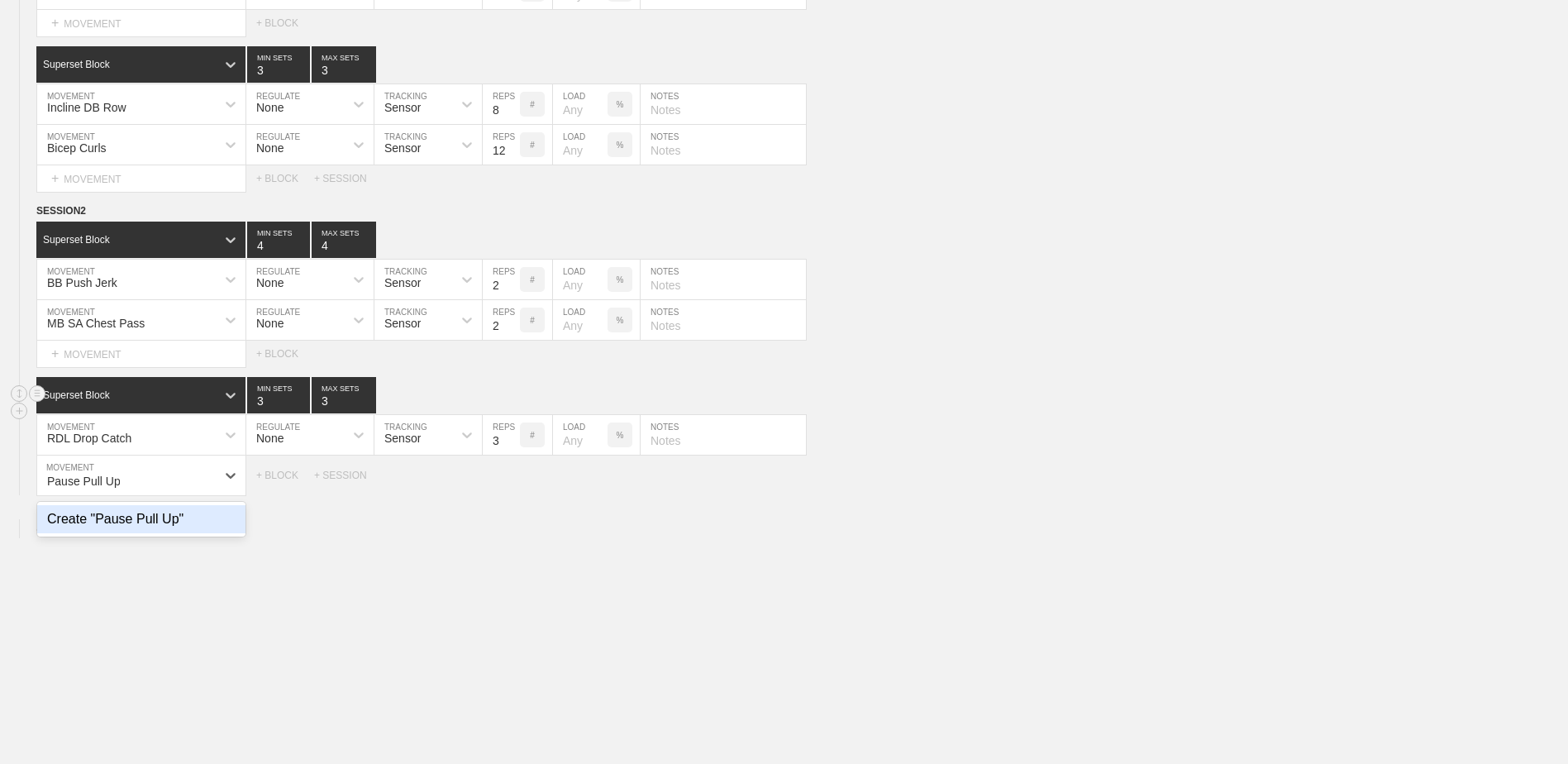
click at [166, 436] on div "Create "Pause Pull Up"" at bounding box center [141, 519] width 208 height 29
type input "Pause Pull Up"
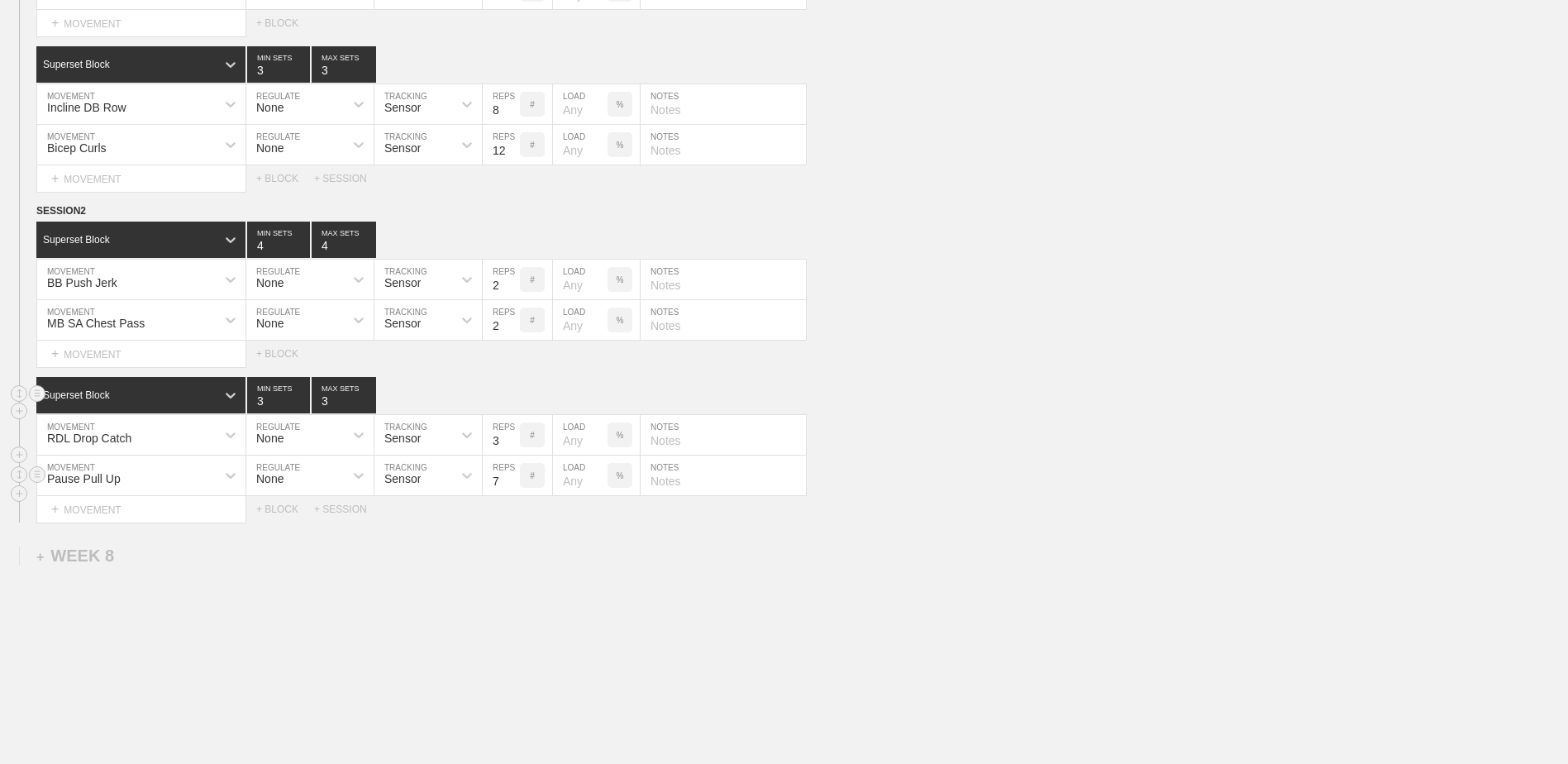
click at [513, 436] on input "7" at bounding box center [501, 475] width 37 height 40
click at [513, 436] on input "6" at bounding box center [501, 475] width 37 height 40
click at [513, 436] on input "5" at bounding box center [501, 475] width 37 height 40
click at [513, 436] on input "4" at bounding box center [501, 475] width 37 height 40
type input "3"
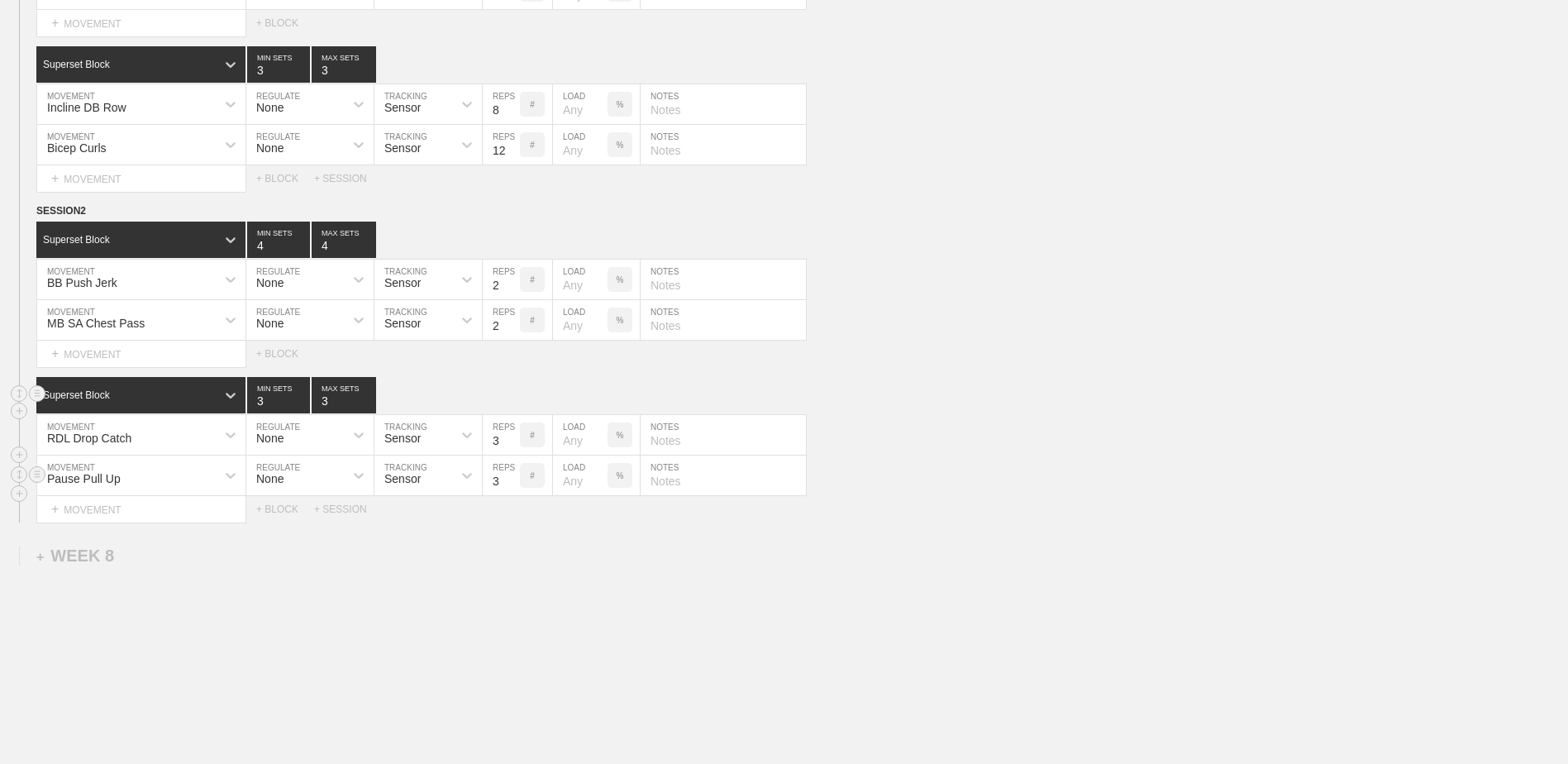
click at [513, 436] on input "3" at bounding box center [501, 475] width 37 height 40
click at [281, 436] on div "+ BLOCK" at bounding box center [285, 509] width 58 height 12
click at [168, 436] on div "Standard Block" at bounding box center [126, 550] width 180 height 15
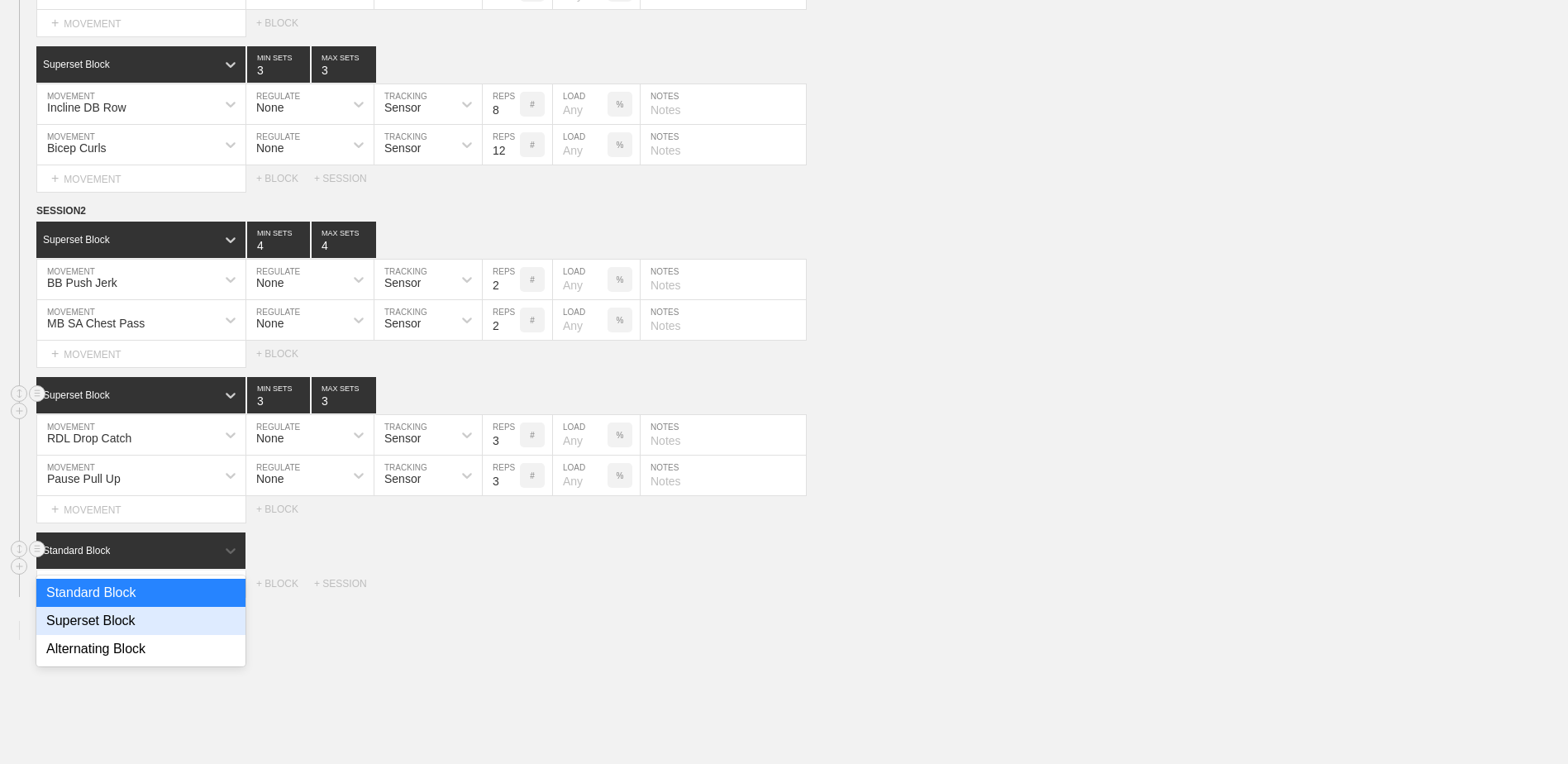
click at [151, 436] on div "Superset Block" at bounding box center [141, 620] width 209 height 29
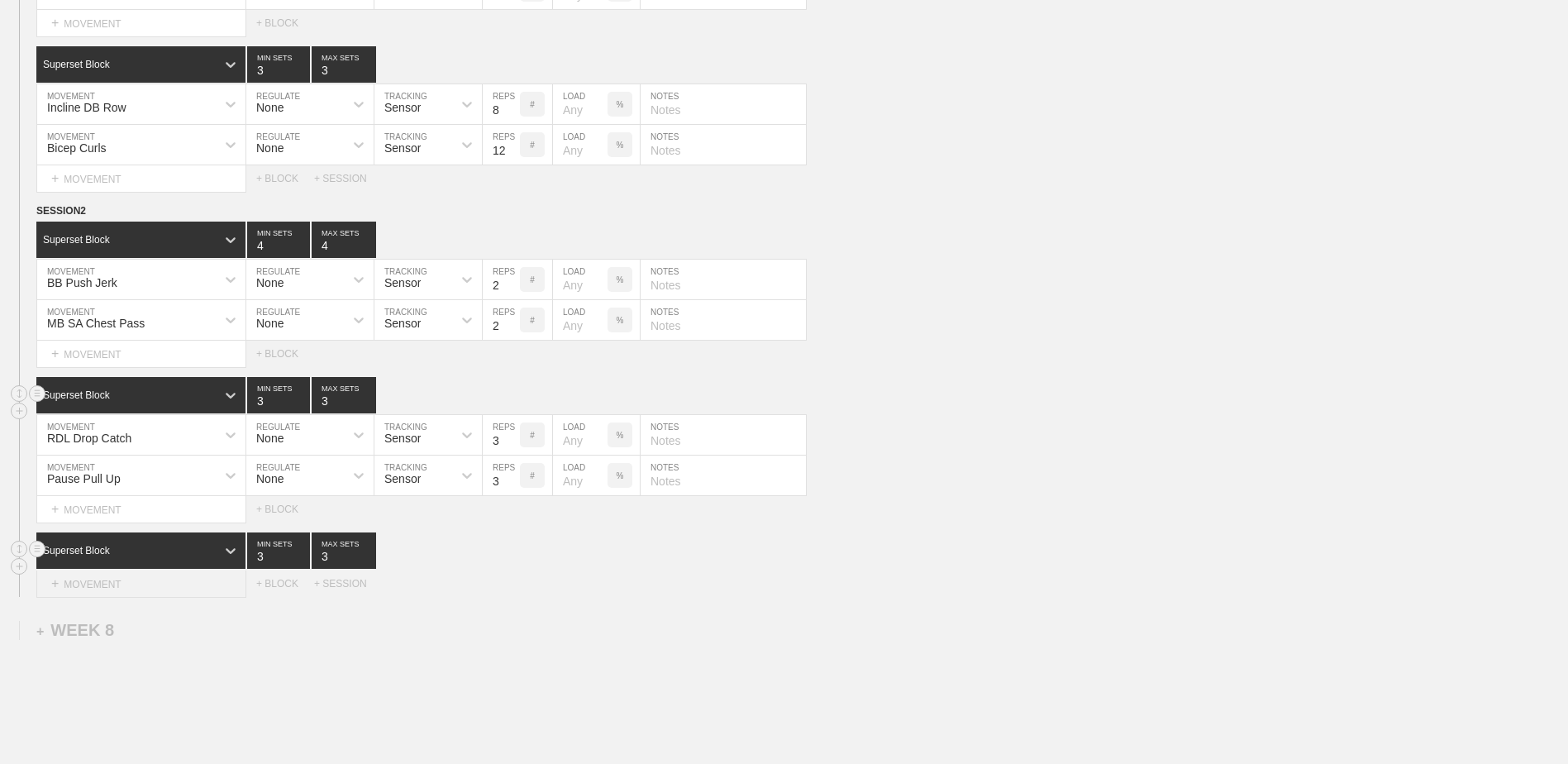
click at [140, 436] on div "+ MOVEMENT" at bounding box center [142, 585] width 210 height 28
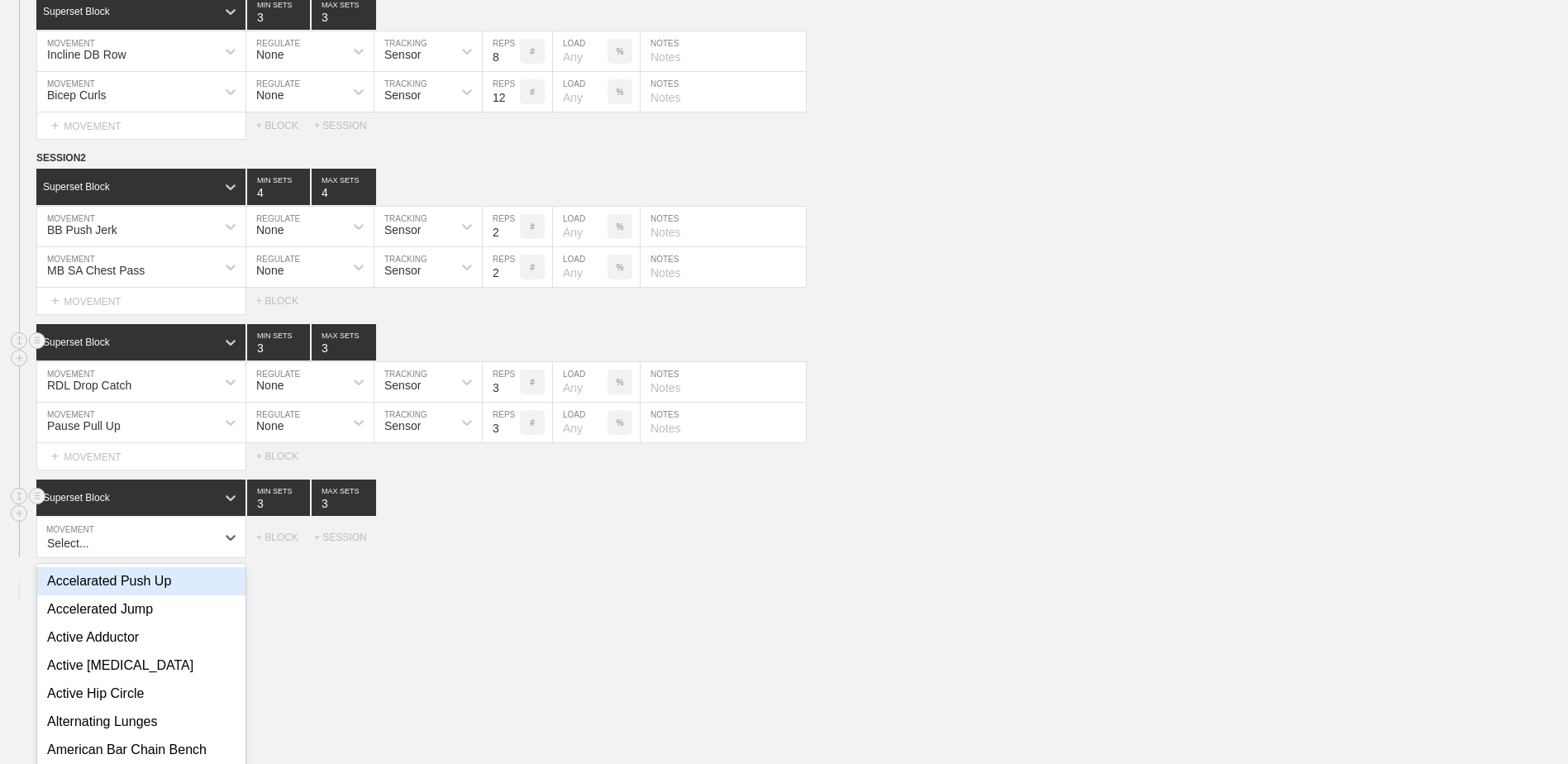
scroll to position [7037, 0]
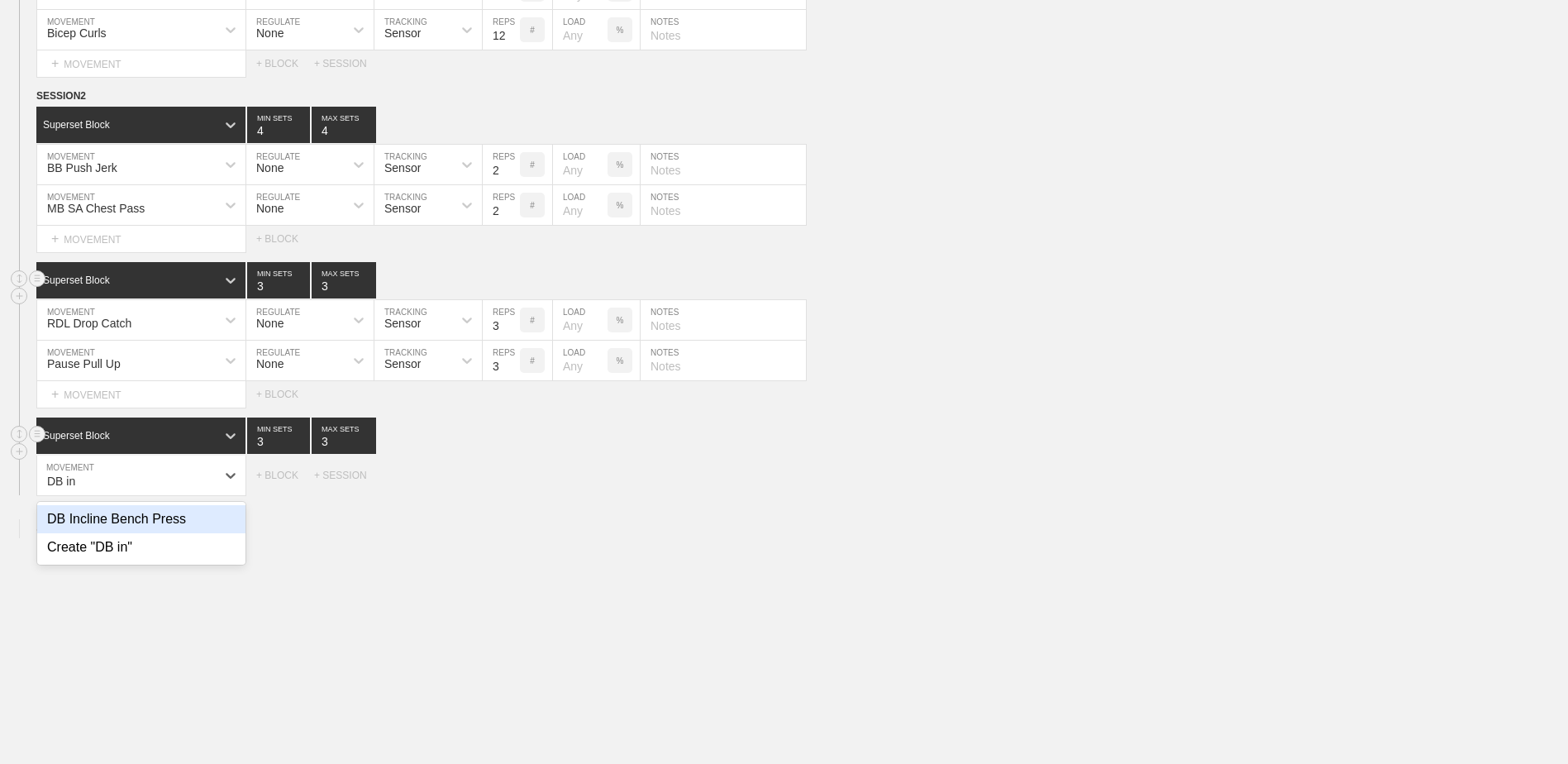
click at [170, 436] on div "DB Incline Bench Press" at bounding box center [141, 519] width 208 height 29
type input "DB in"
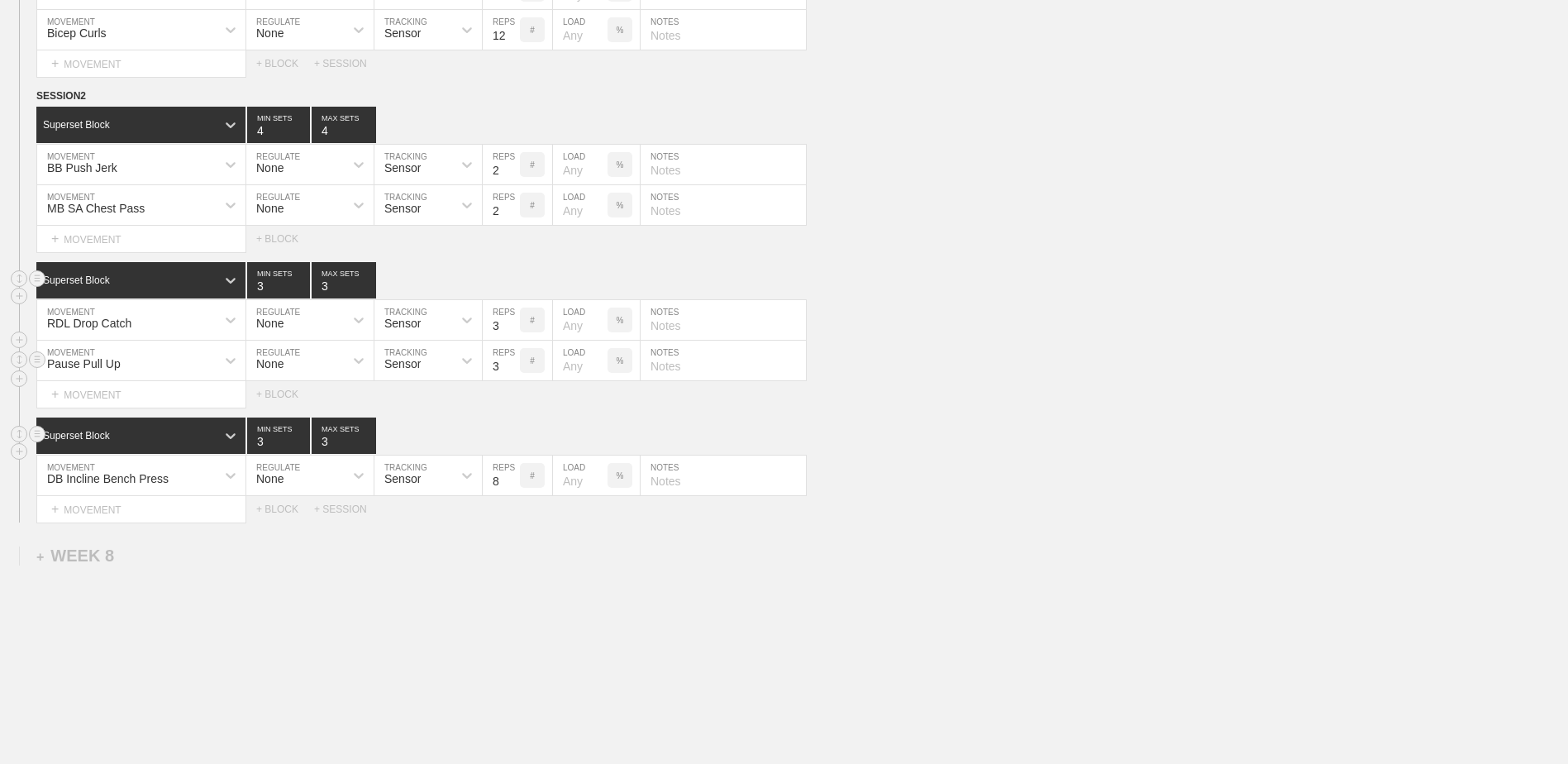
click at [146, 361] on div "Pause Pull Up" at bounding box center [126, 360] width 179 height 29
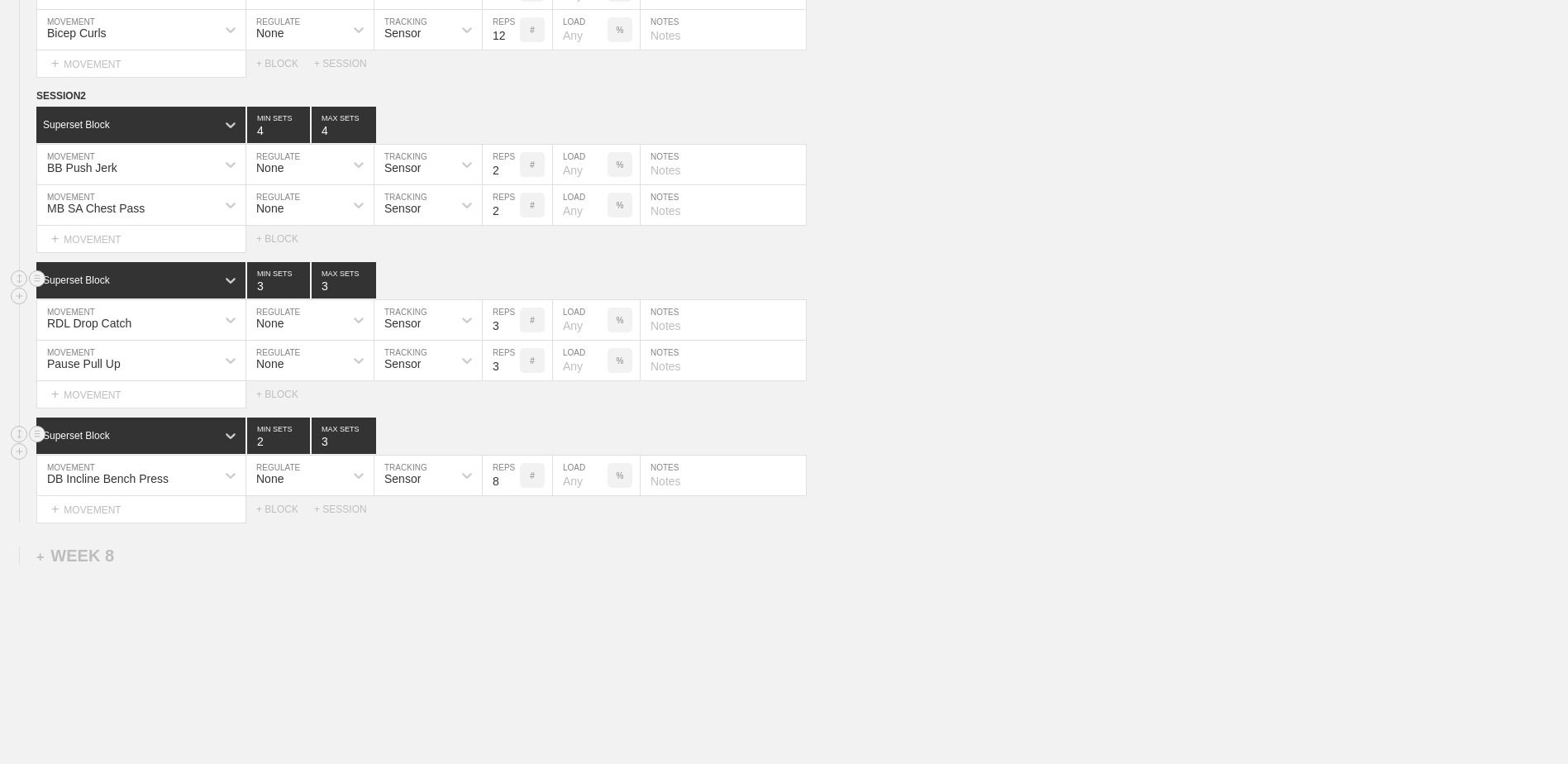
type input "2"
click at [304, 436] on input "2" at bounding box center [278, 435] width 63 height 37
type input "2"
click at [366, 436] on input "2" at bounding box center [344, 435] width 64 height 37
click at [166, 436] on div "+ MOVEMENT" at bounding box center [142, 510] width 210 height 28
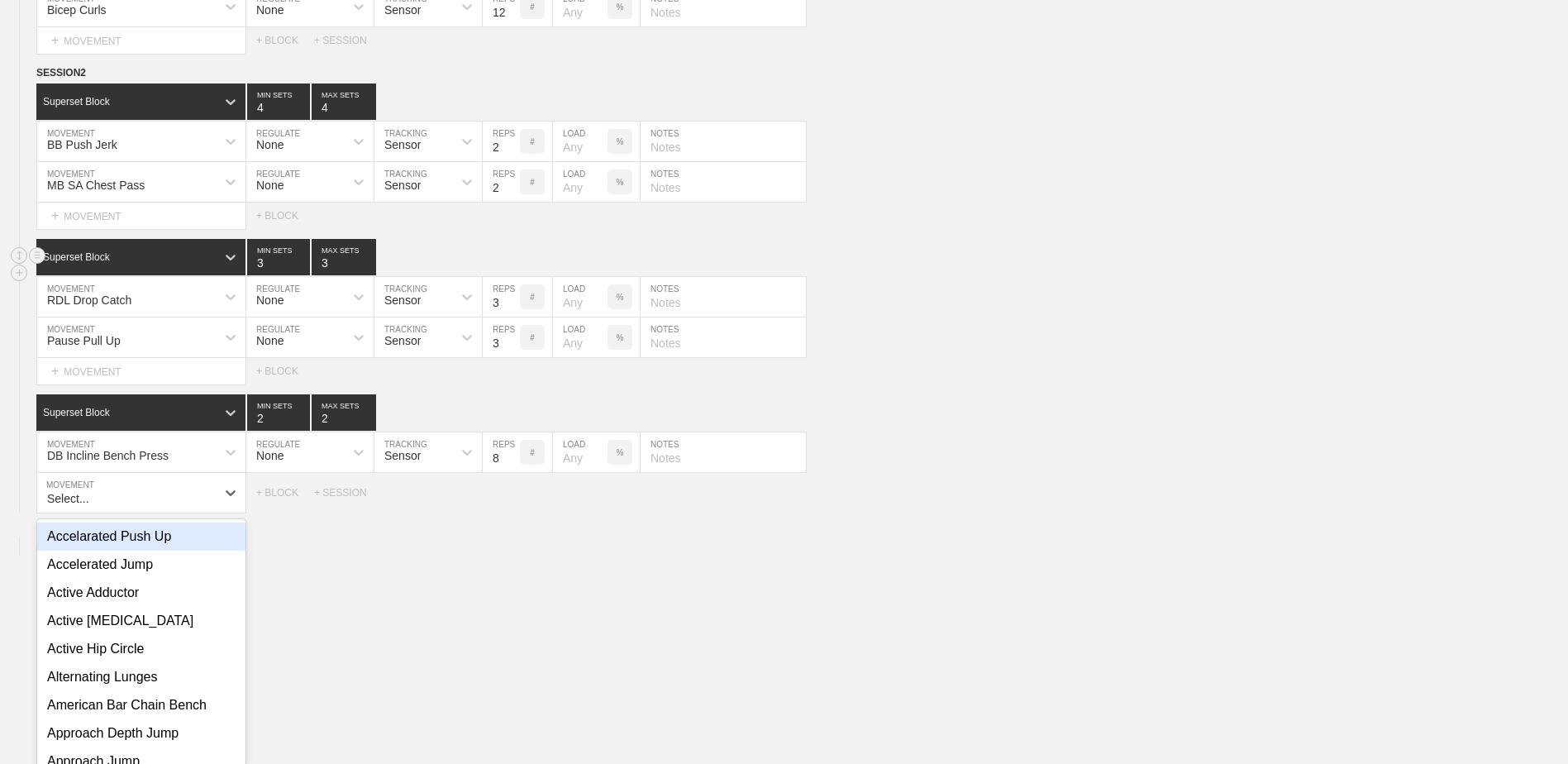
scroll to position [7078, 0]
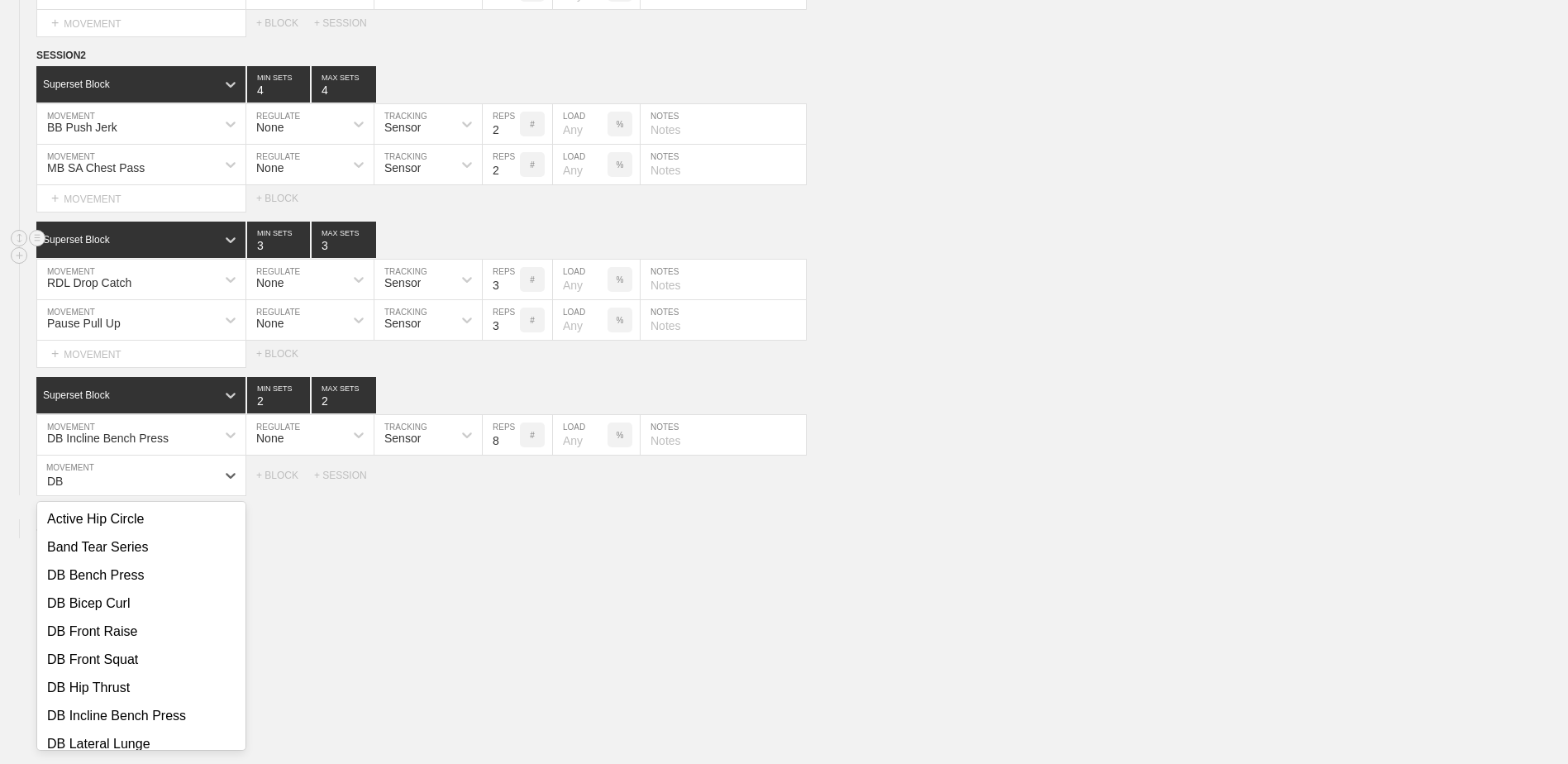
type input "D"
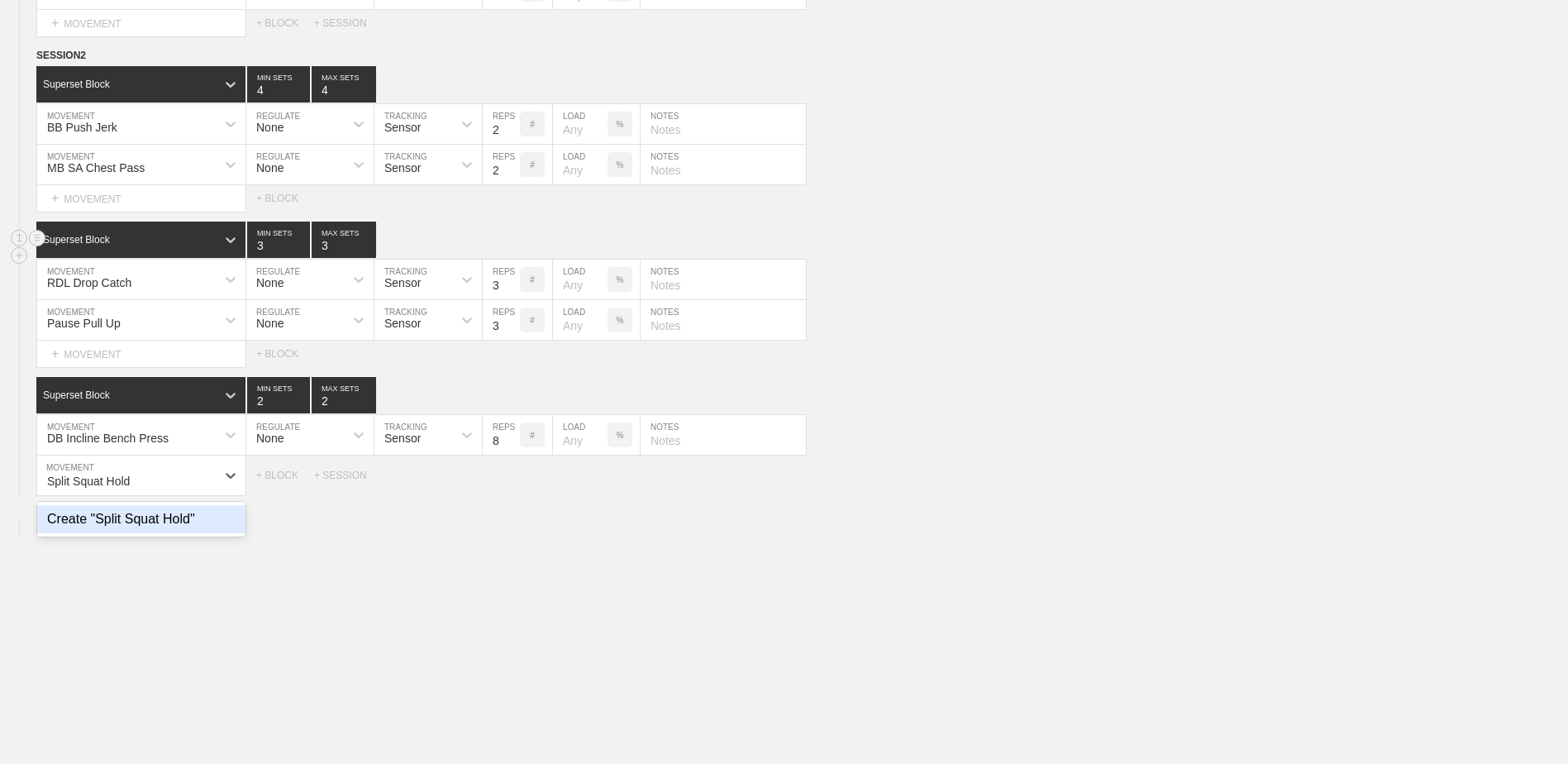
click at [166, 436] on div "Create "Split Squat Hold"" at bounding box center [141, 519] width 208 height 29
type input "Split Squat Hold"
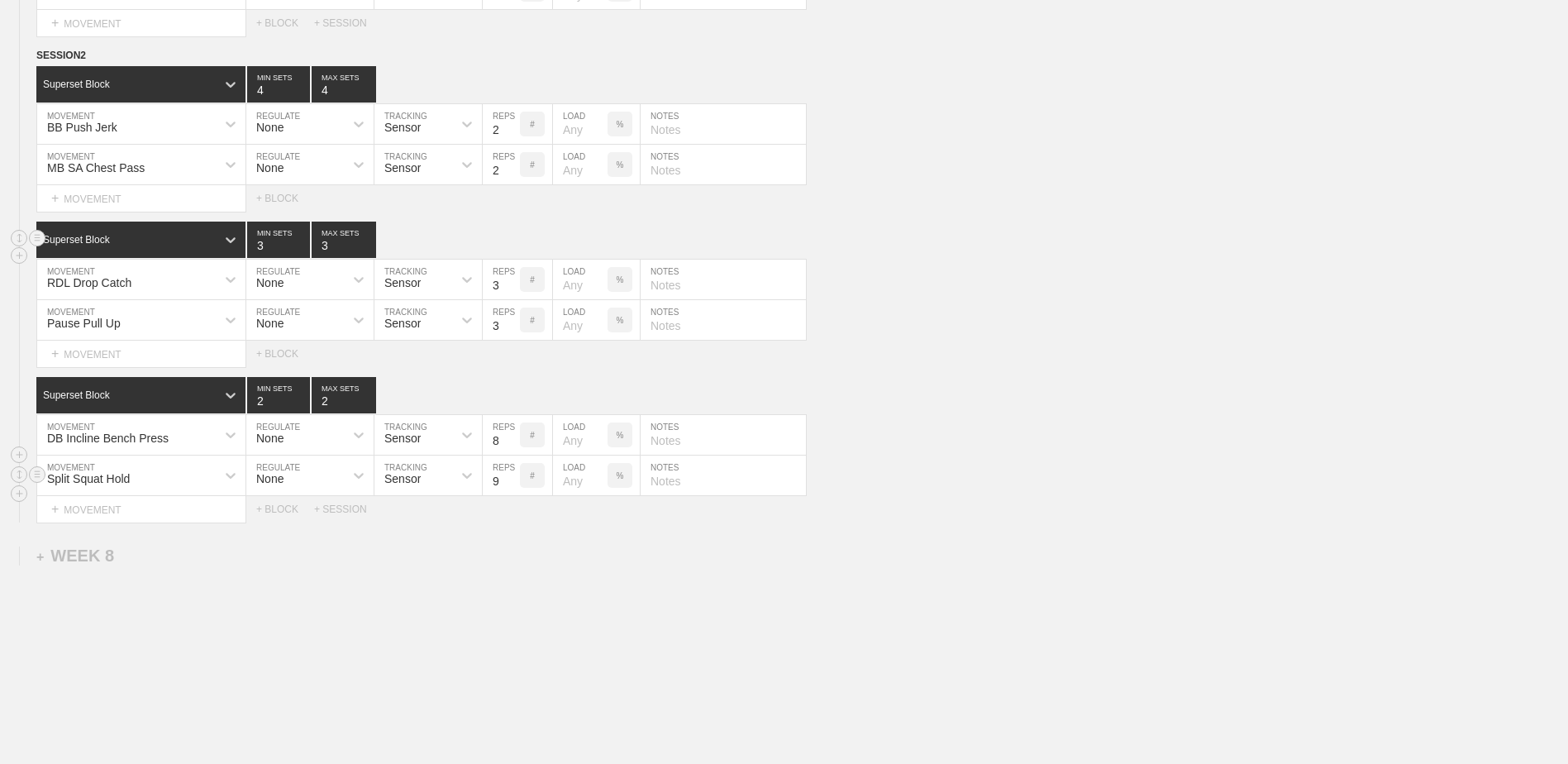
click at [515, 436] on input "9" at bounding box center [501, 475] width 37 height 40
click at [515, 436] on input "10" at bounding box center [501, 475] width 37 height 40
click at [515, 436] on input "11" at bounding box center [501, 475] width 37 height 40
click at [515, 436] on input "12" at bounding box center [501, 475] width 37 height 40
click at [515, 436] on input "13" at bounding box center [501, 475] width 37 height 40
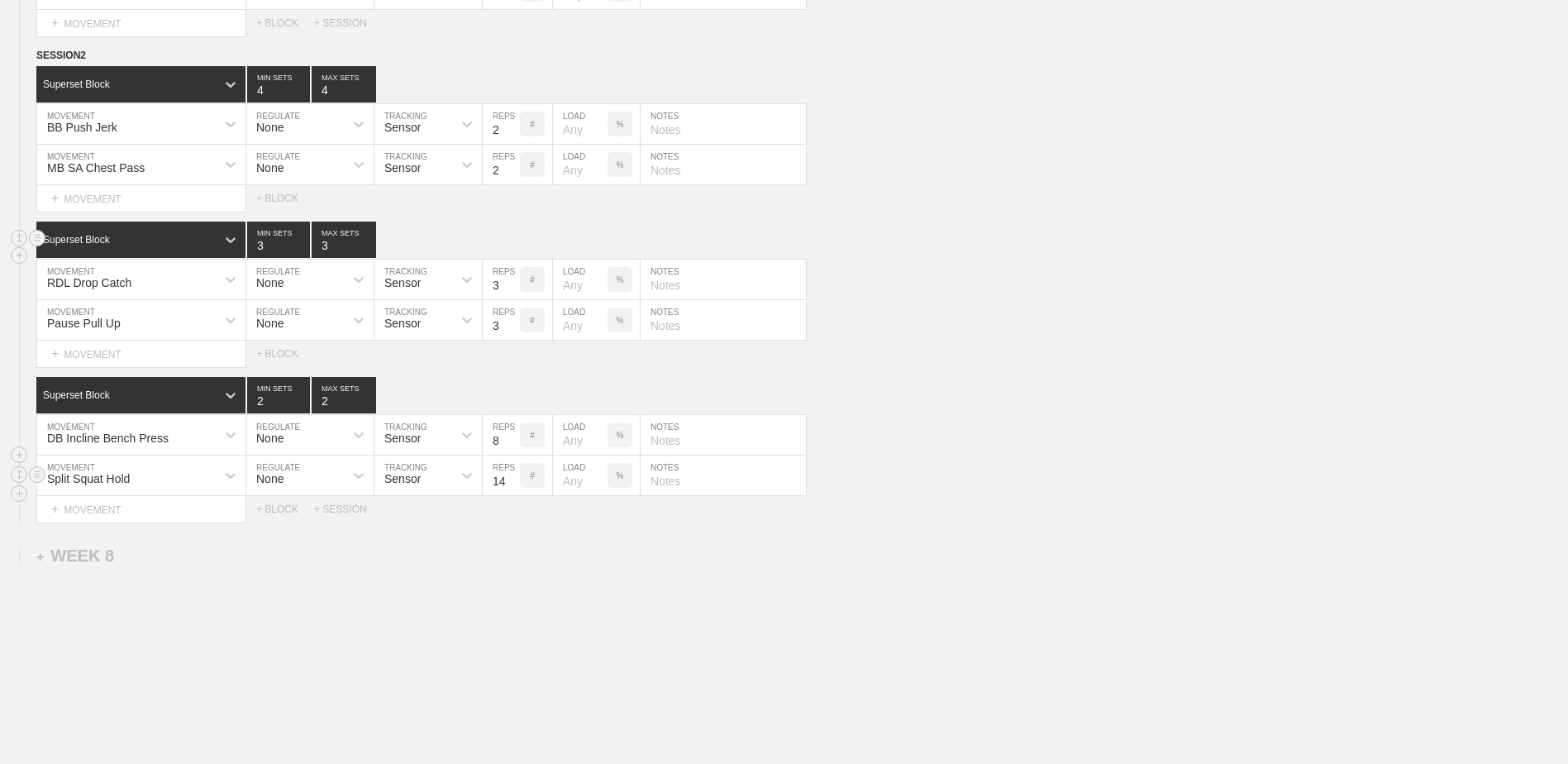
click at [515, 436] on input "14" at bounding box center [501, 475] width 37 height 40
click at [515, 436] on input "15" at bounding box center [501, 475] width 37 height 40
click at [515, 436] on input "16" at bounding box center [501, 475] width 37 height 40
click at [515, 436] on input "17" at bounding box center [501, 475] width 37 height 40
click at [515, 436] on input "18" at bounding box center [501, 475] width 37 height 40
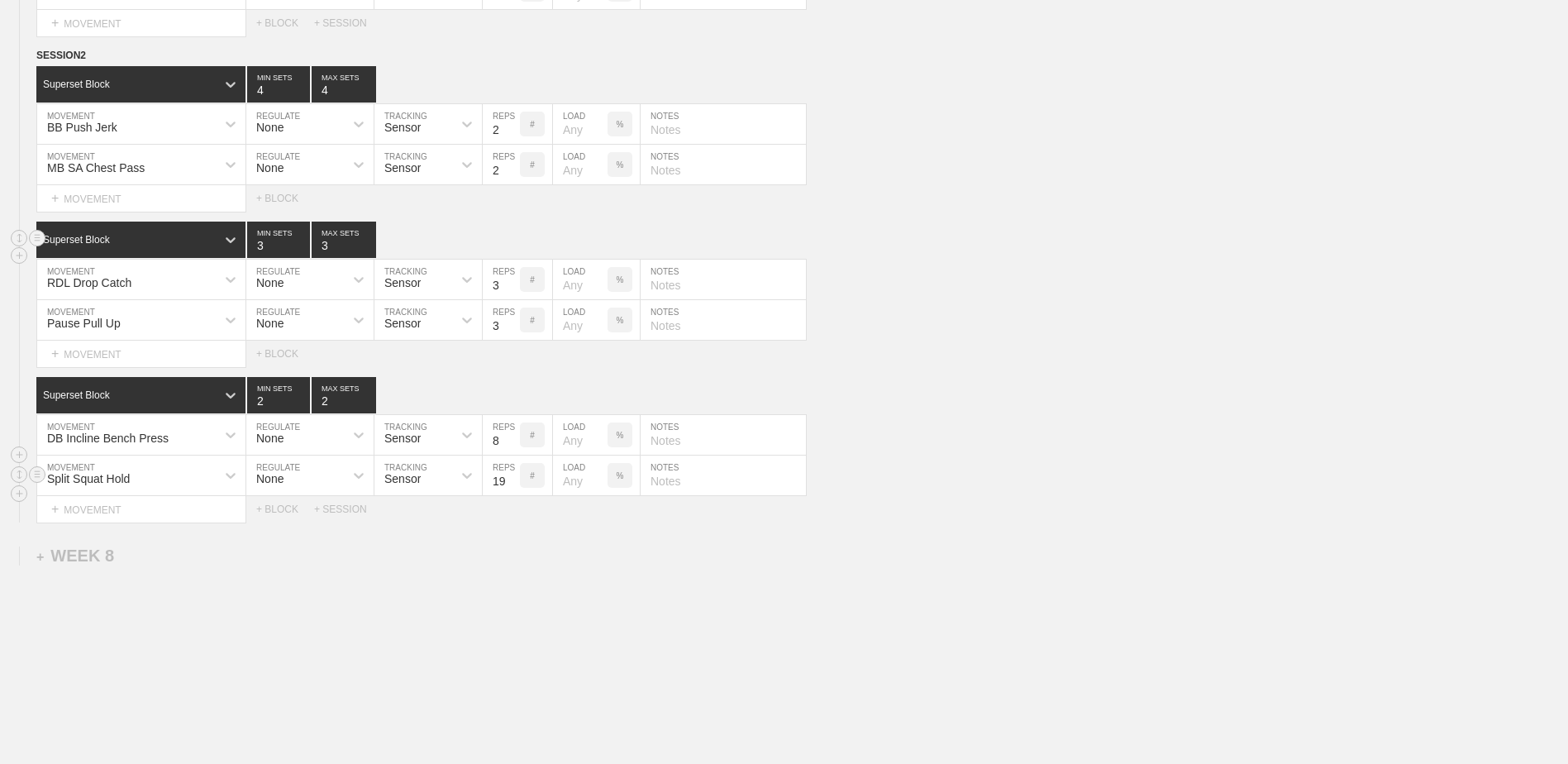
click at [515, 436] on input "19" at bounding box center [501, 475] width 37 height 40
click at [515, 436] on input "20" at bounding box center [501, 475] width 37 height 40
click at [515, 436] on input "21" at bounding box center [501, 475] width 37 height 40
click at [515, 436] on input "22" at bounding box center [501, 475] width 37 height 40
click at [515, 436] on input "23" at bounding box center [501, 475] width 37 height 40
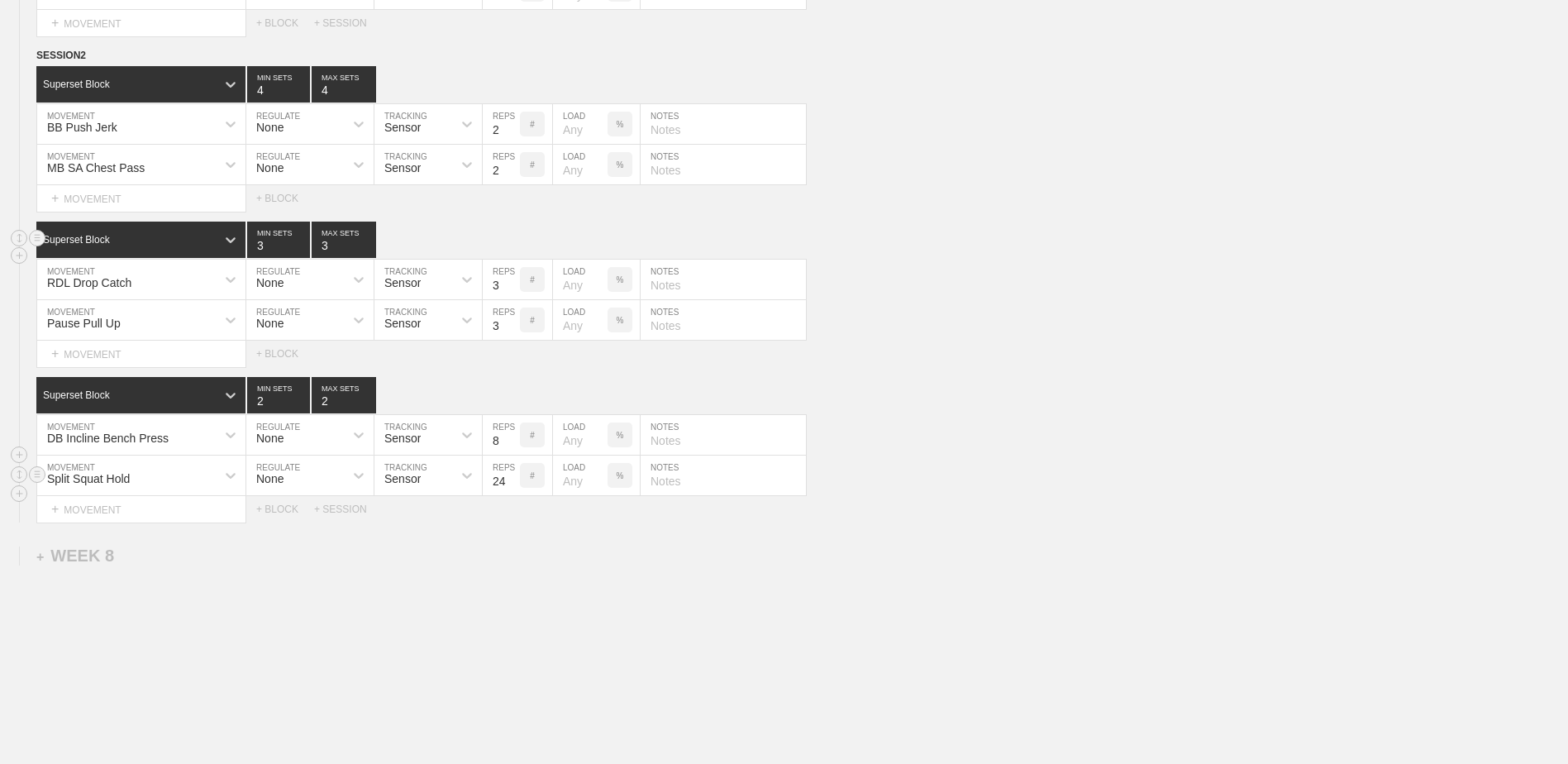
click at [515, 436] on input "24" at bounding box center [501, 475] width 37 height 40
click at [515, 436] on input "25" at bounding box center [501, 475] width 37 height 40
click at [515, 436] on input "26" at bounding box center [501, 475] width 37 height 40
click at [515, 436] on input "27" at bounding box center [501, 475] width 37 height 40
click at [515, 436] on input "28" at bounding box center [501, 475] width 37 height 40
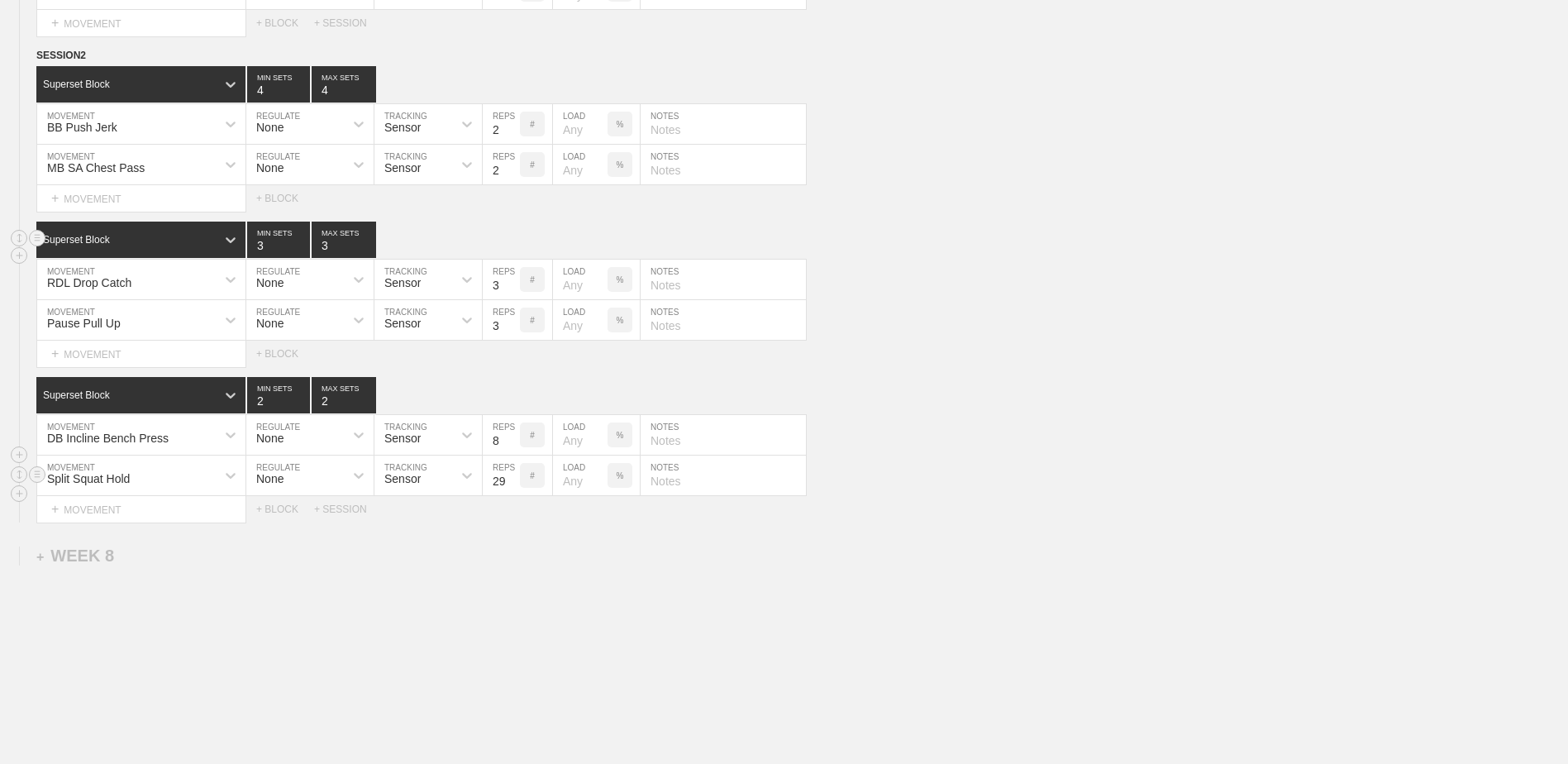
click at [515, 436] on input "29" at bounding box center [501, 475] width 37 height 40
type input "30"
click at [515, 436] on input "30" at bounding box center [501, 475] width 37 height 40
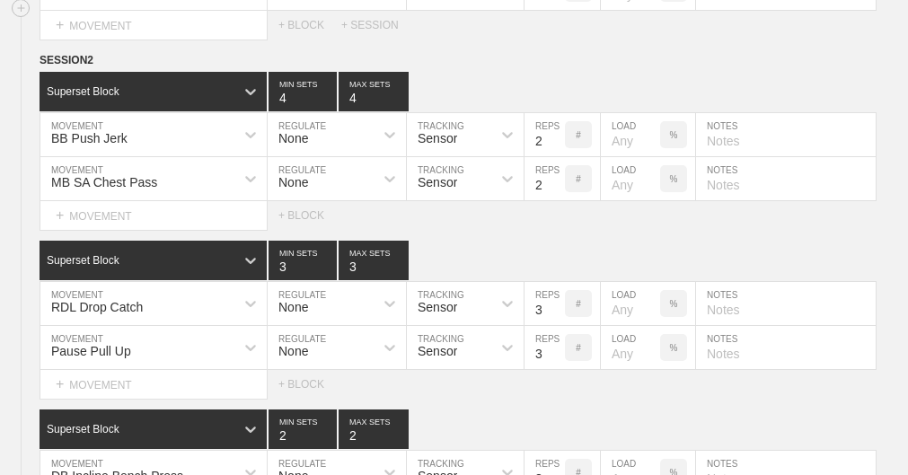
type textarea "x"
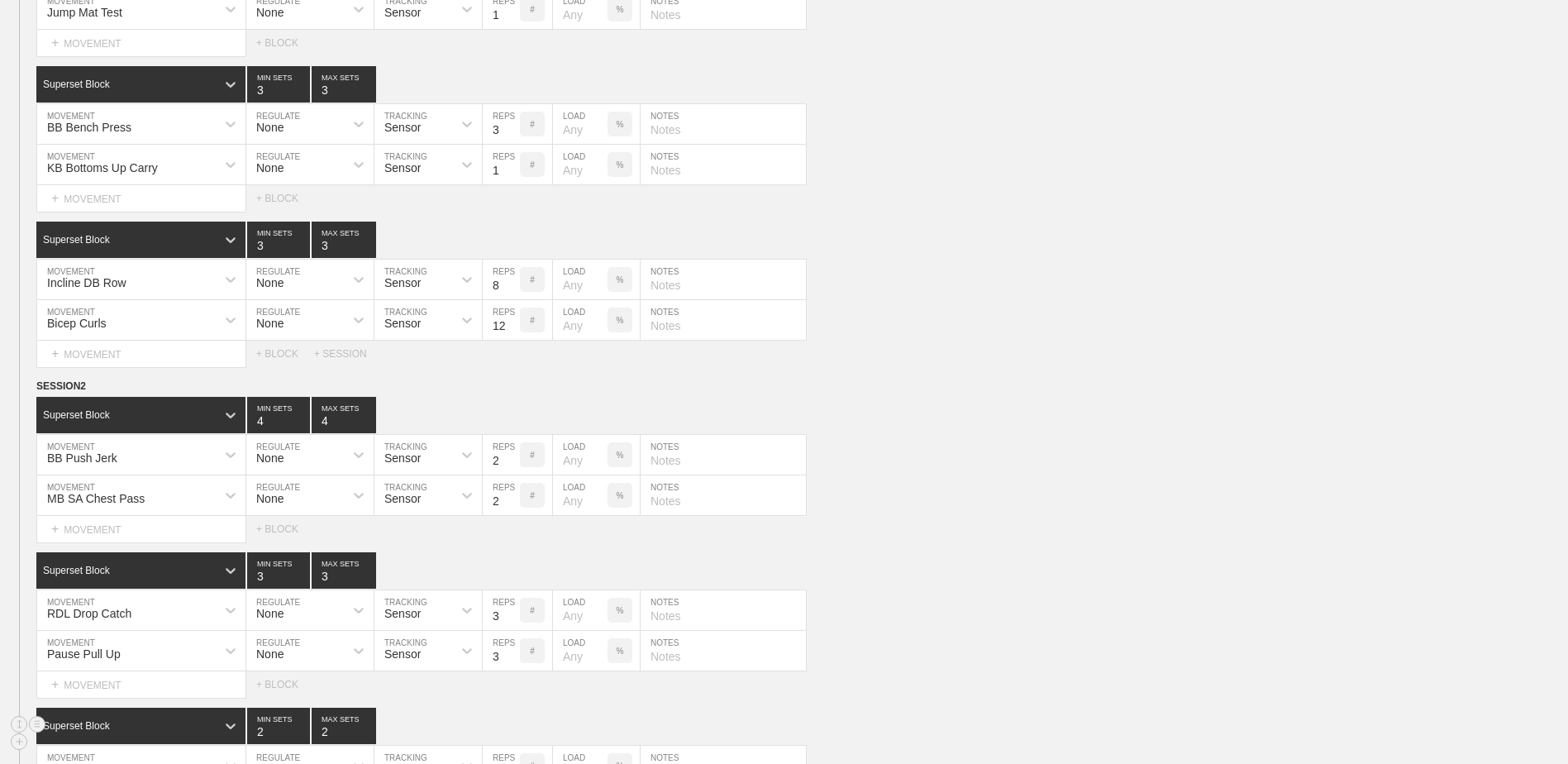
scroll to position [7136, 0]
